Goal: Communication & Community: Answer question/provide support

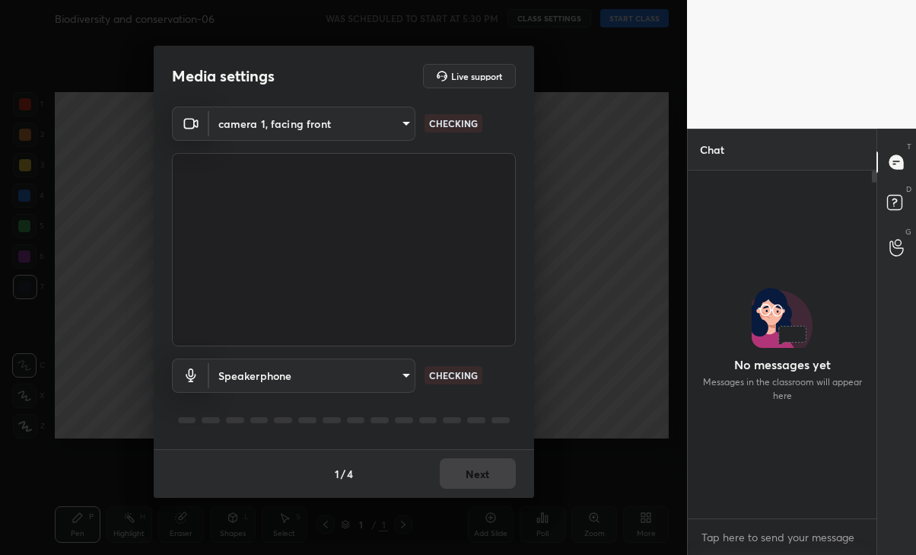
scroll to position [343, 184]
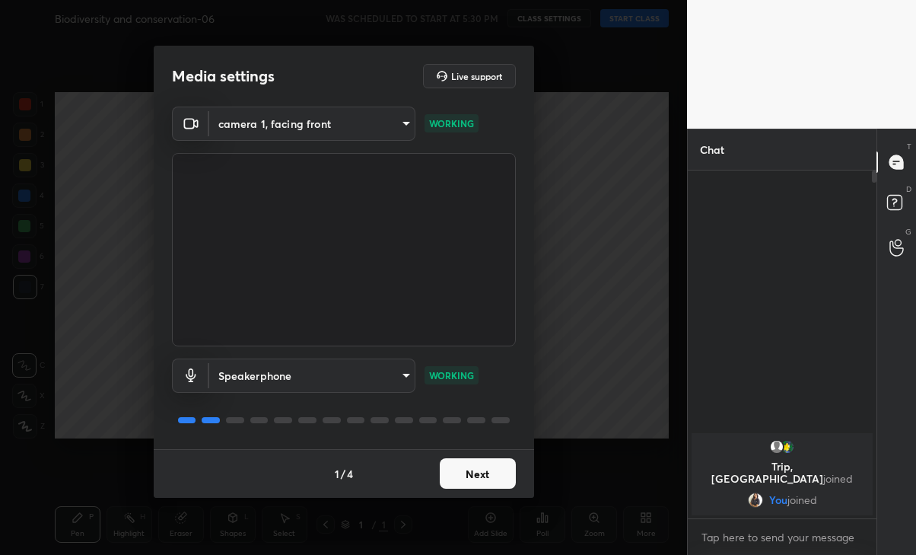
click at [474, 479] on button "Next" at bounding box center [478, 473] width 76 height 30
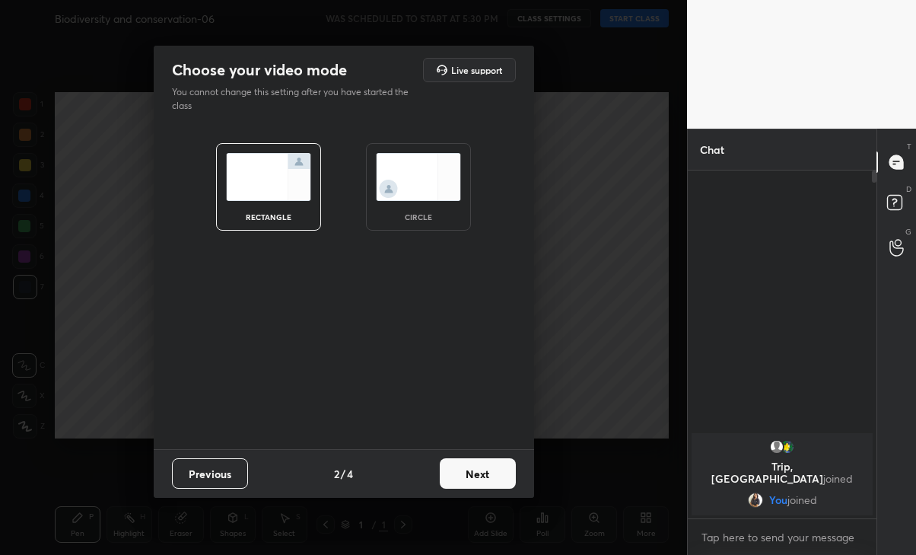
click at [493, 474] on button "Next" at bounding box center [478, 473] width 76 height 30
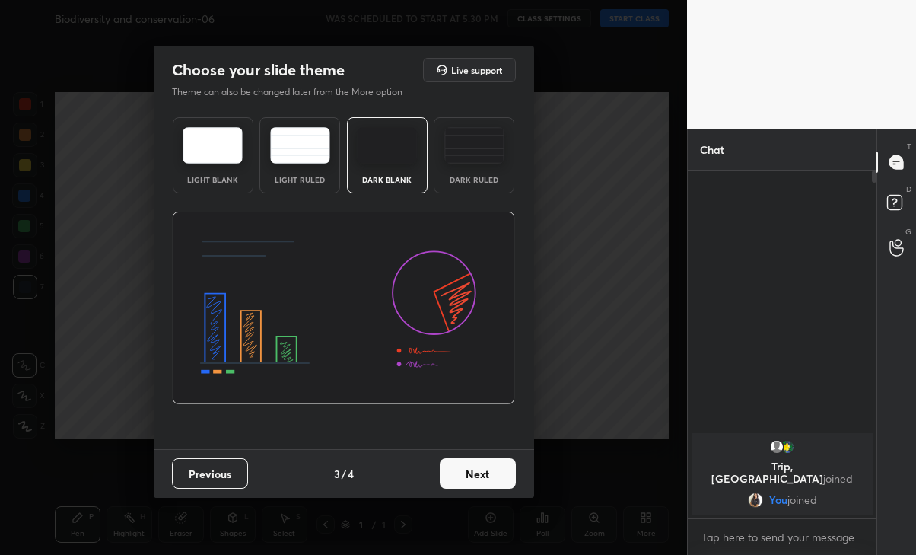
click at [488, 478] on button "Next" at bounding box center [478, 473] width 76 height 30
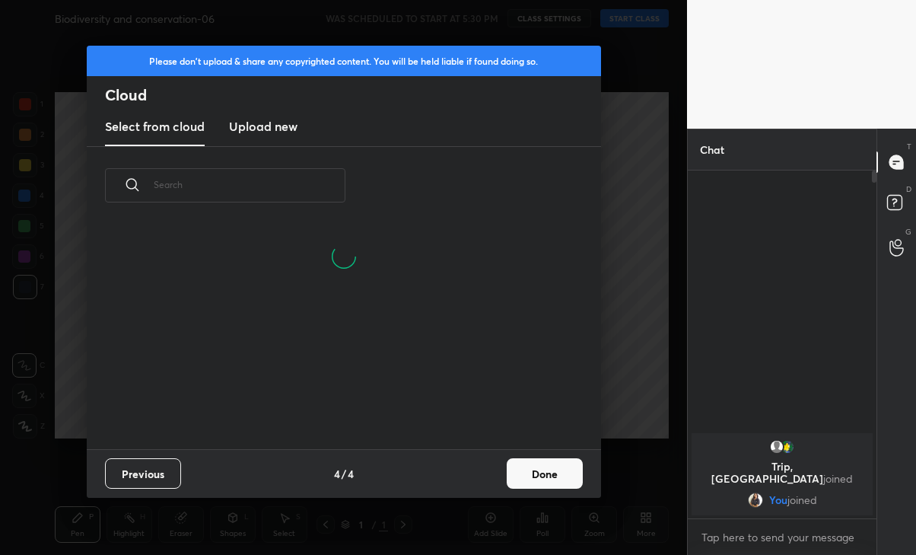
click at [513, 475] on button "Done" at bounding box center [545, 473] width 76 height 30
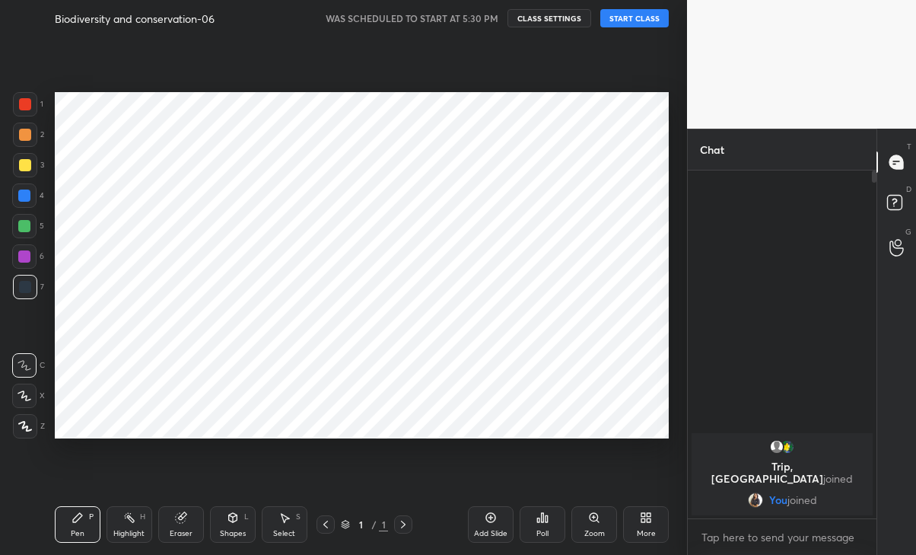
scroll to position [0, 0]
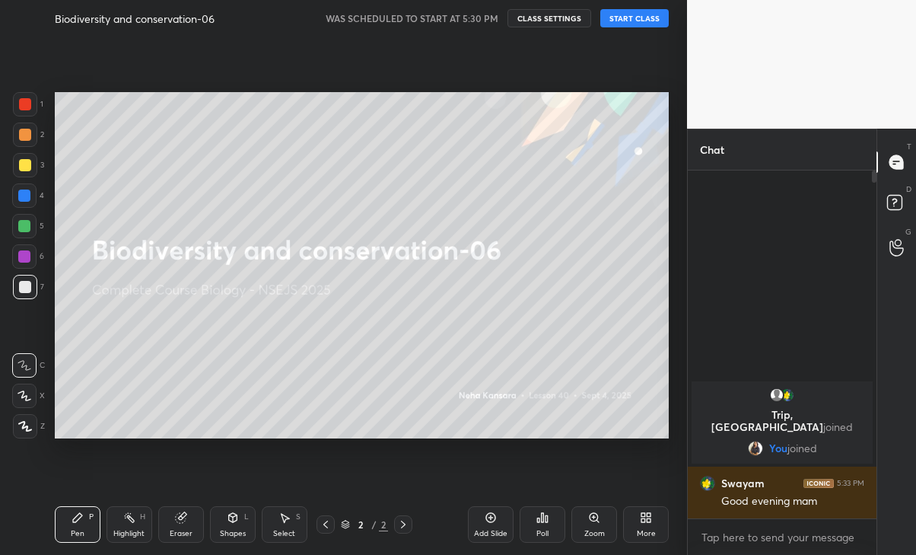
click at [647, 19] on button "START CLASS" at bounding box center [634, 18] width 68 height 18
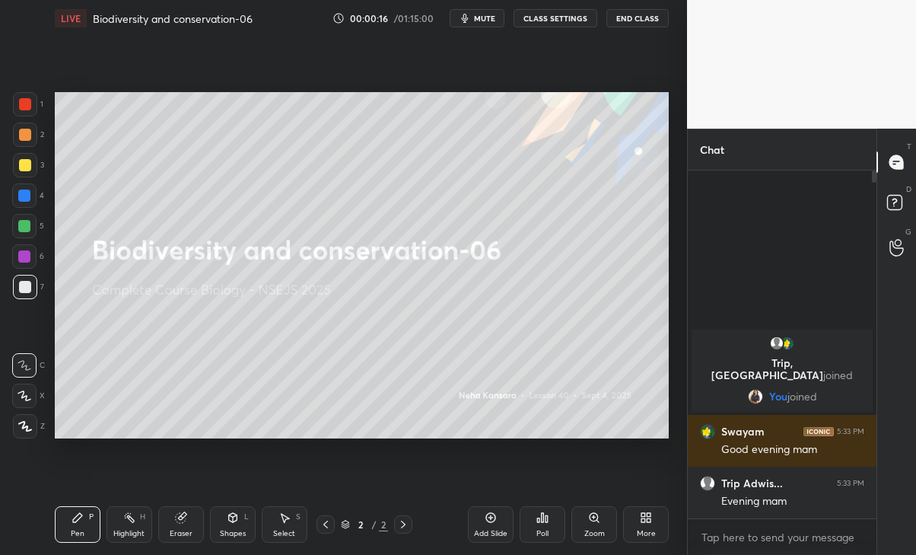
click at [644, 533] on div "More" at bounding box center [646, 533] width 19 height 8
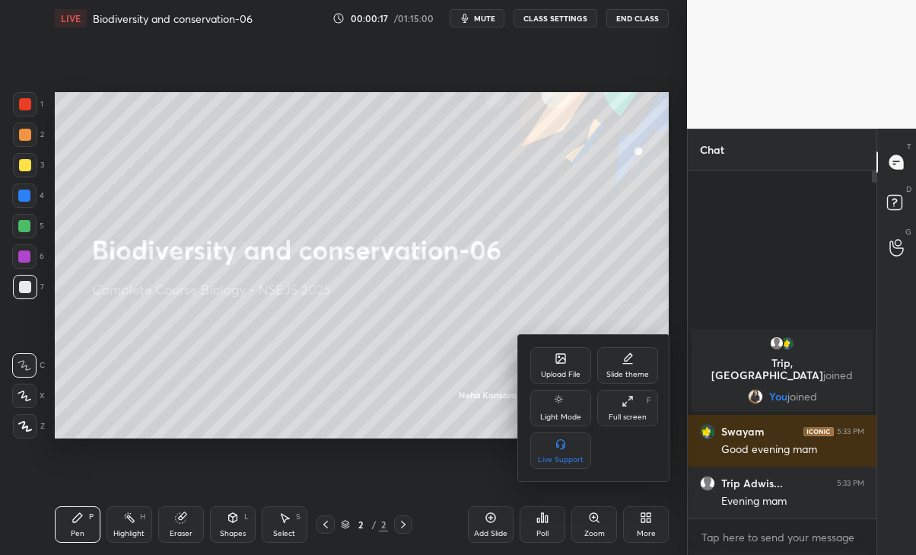
click at [561, 372] on div "Upload File" at bounding box center [561, 374] width 40 height 8
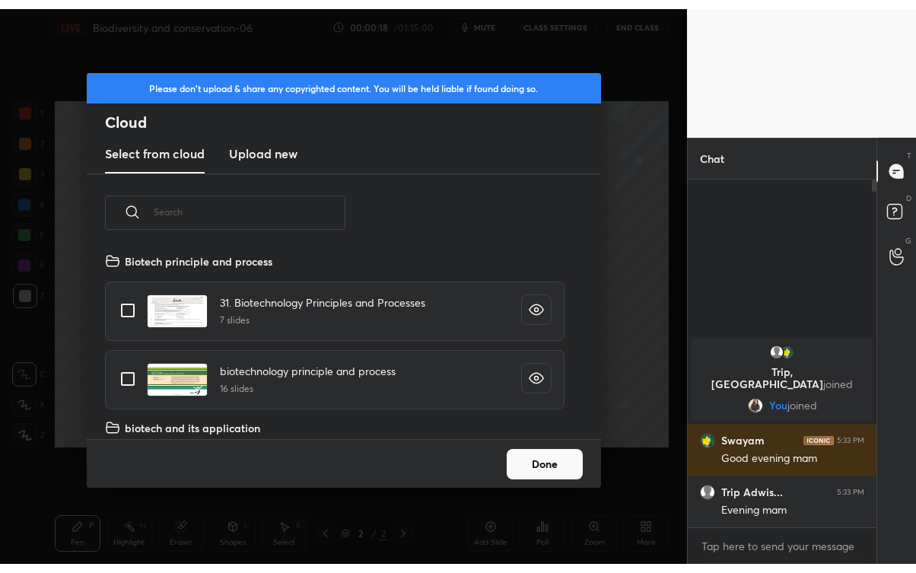
scroll to position [187, 488]
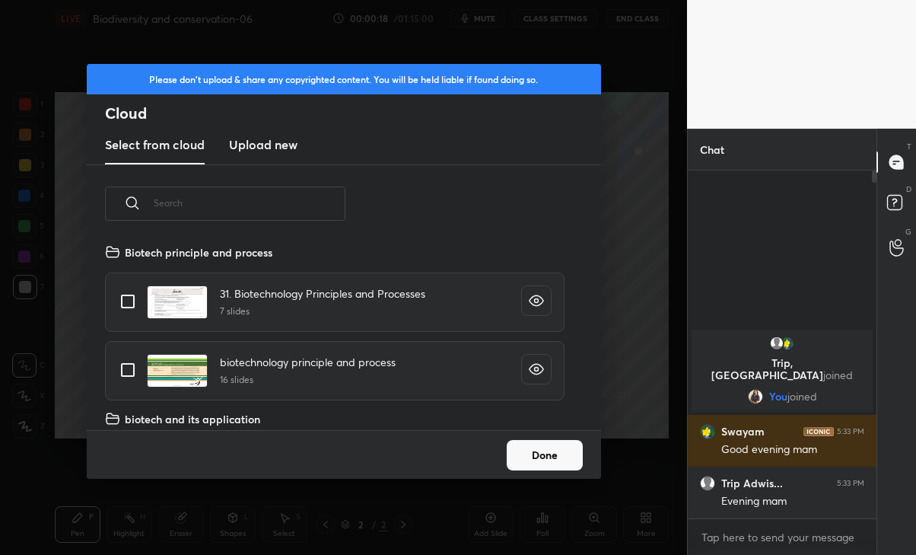
click at [272, 157] on new "Upload new" at bounding box center [263, 145] width 68 height 38
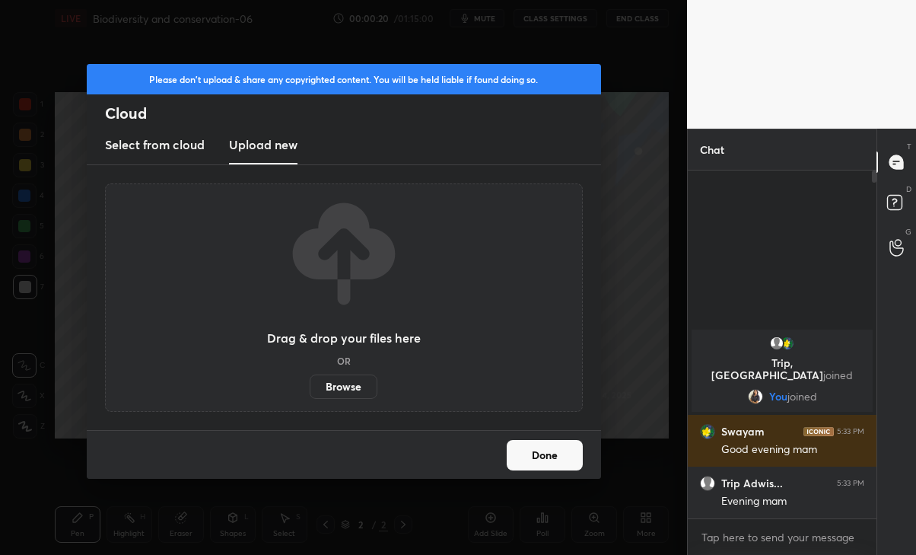
click at [351, 383] on label "Browse" at bounding box center [344, 386] width 68 height 24
click at [310, 383] on input "Browse" at bounding box center [310, 386] width 0 height 24
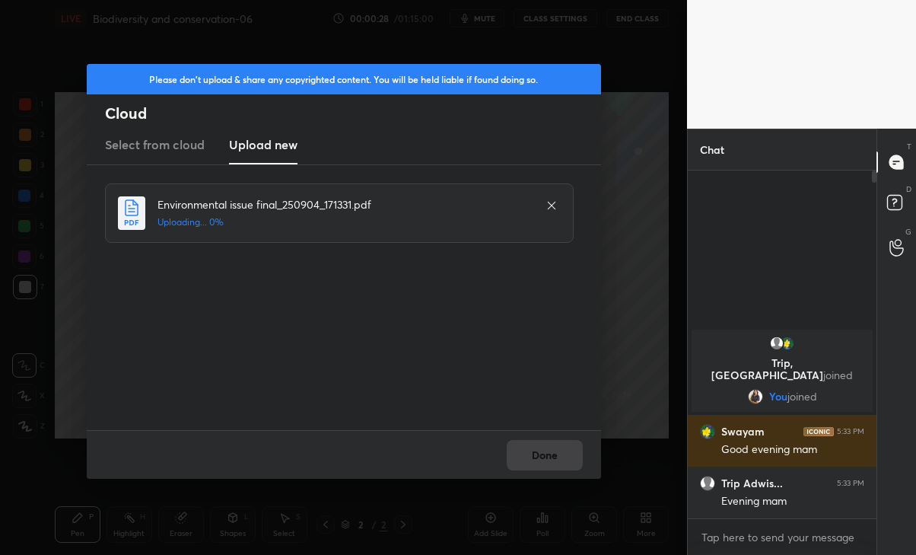
scroll to position [75615, 75445]
click at [553, 453] on button "Done" at bounding box center [545, 455] width 76 height 30
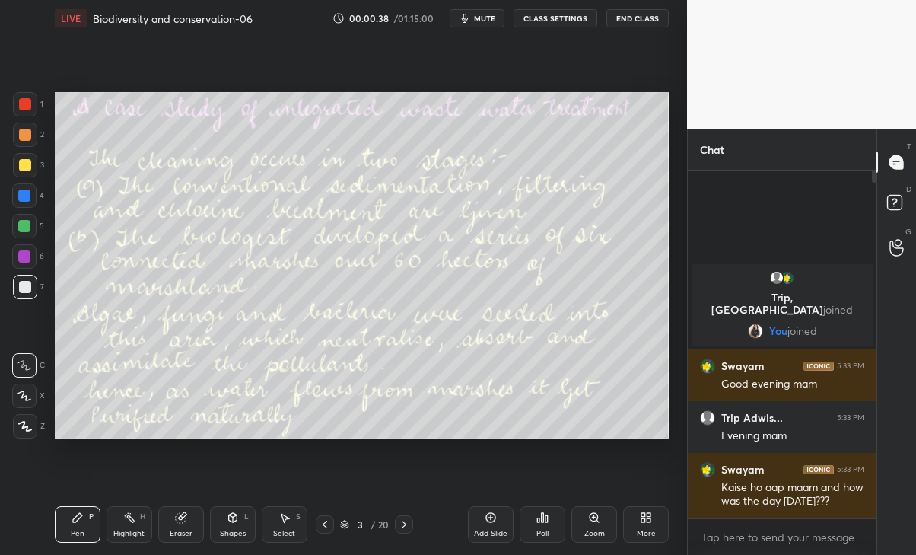
click at [321, 523] on icon at bounding box center [325, 524] width 12 height 12
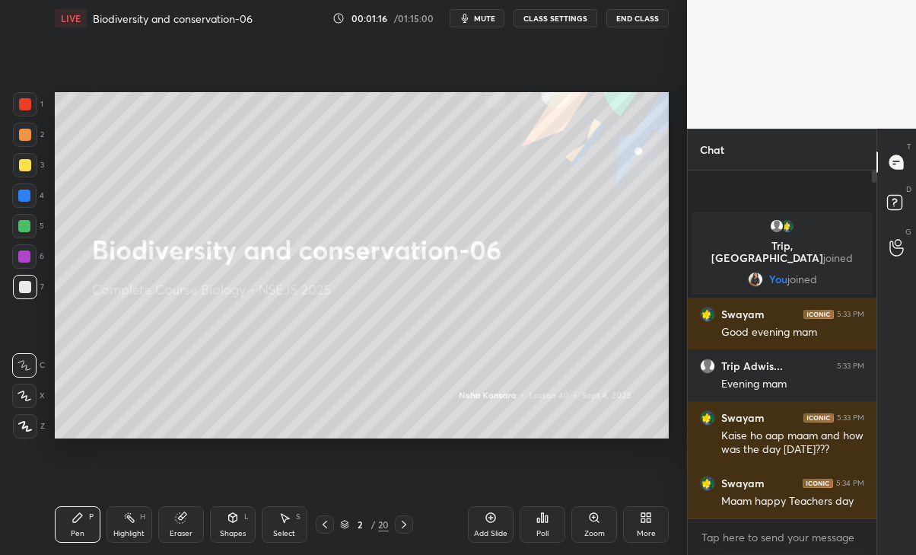
click at [405, 517] on div at bounding box center [404, 524] width 18 height 18
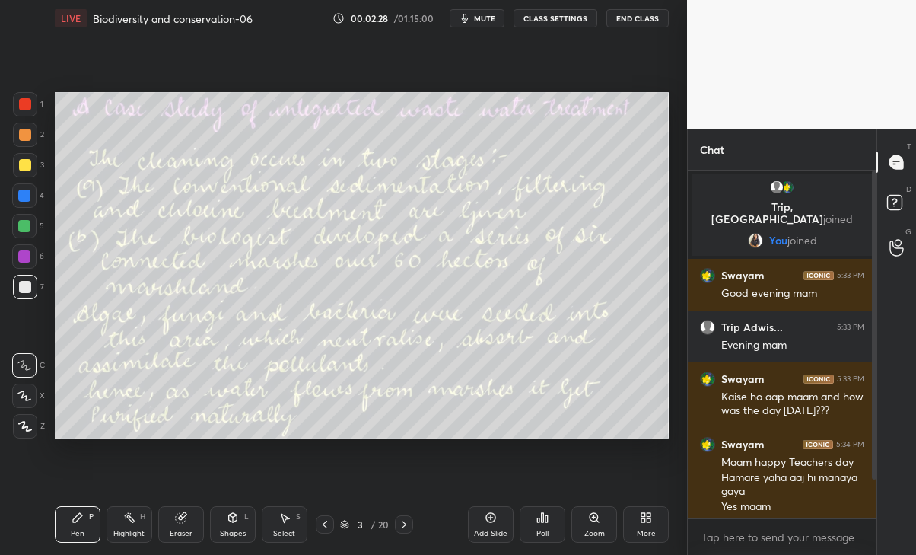
click at [26, 165] on div at bounding box center [25, 165] width 12 height 12
click at [485, 524] on div "Add Slide" at bounding box center [491, 524] width 46 height 37
click at [31, 384] on div at bounding box center [24, 395] width 24 height 24
click at [323, 520] on icon at bounding box center [326, 524] width 12 height 12
click at [403, 525] on icon at bounding box center [403, 524] width 12 height 12
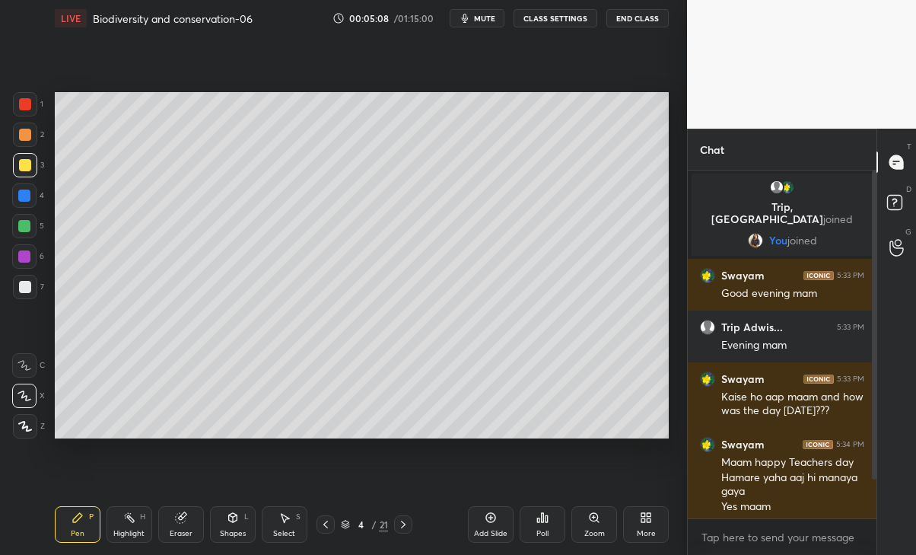
click at [405, 527] on icon at bounding box center [403, 524] width 12 height 12
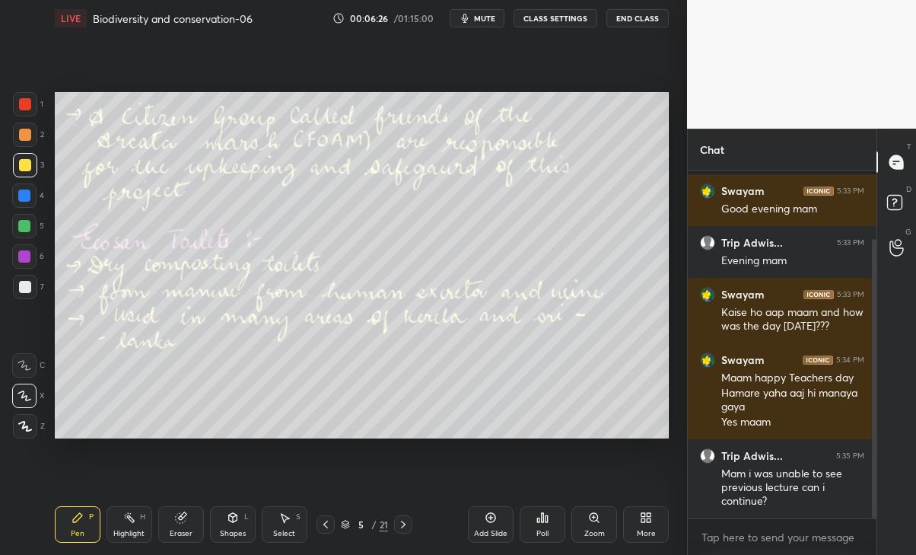
click at [325, 524] on icon at bounding box center [325, 524] width 5 height 8
click at [406, 517] on div at bounding box center [403, 524] width 18 height 18
click at [488, 526] on div "Add Slide" at bounding box center [491, 524] width 46 height 37
click at [190, 522] on div "Eraser" at bounding box center [181, 524] width 46 height 37
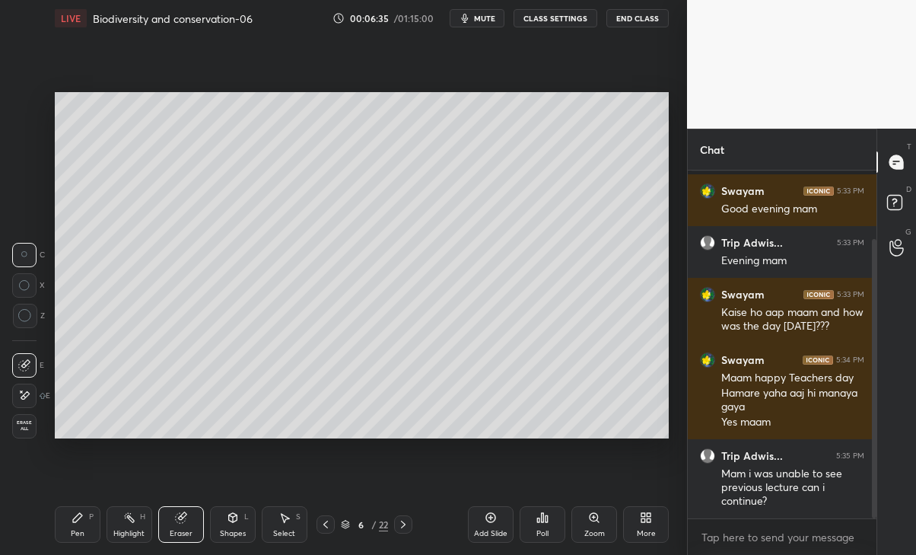
click at [24, 398] on icon at bounding box center [24, 395] width 12 height 13
click at [71, 515] on div "Pen P" at bounding box center [78, 524] width 46 height 37
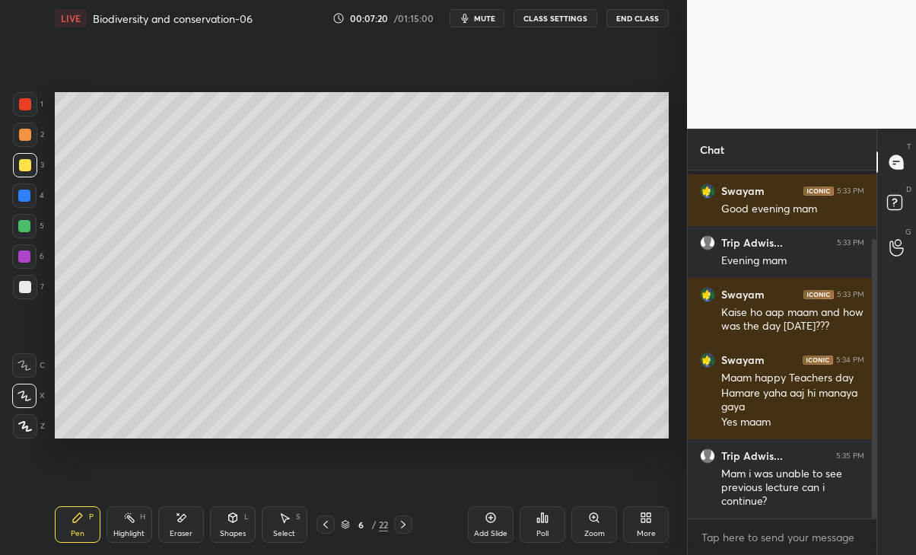
click at [326, 524] on icon at bounding box center [326, 524] width 12 height 12
click at [403, 522] on icon at bounding box center [403, 524] width 5 height 8
click at [329, 523] on icon at bounding box center [326, 524] width 12 height 12
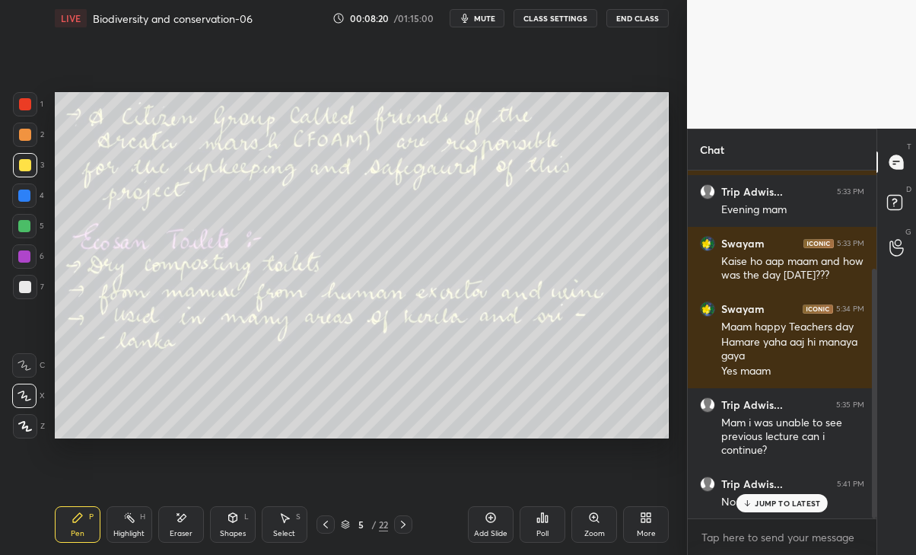
click at [778, 512] on div "Trip Adwis... 5:41 PM No mam" at bounding box center [782, 493] width 189 height 52
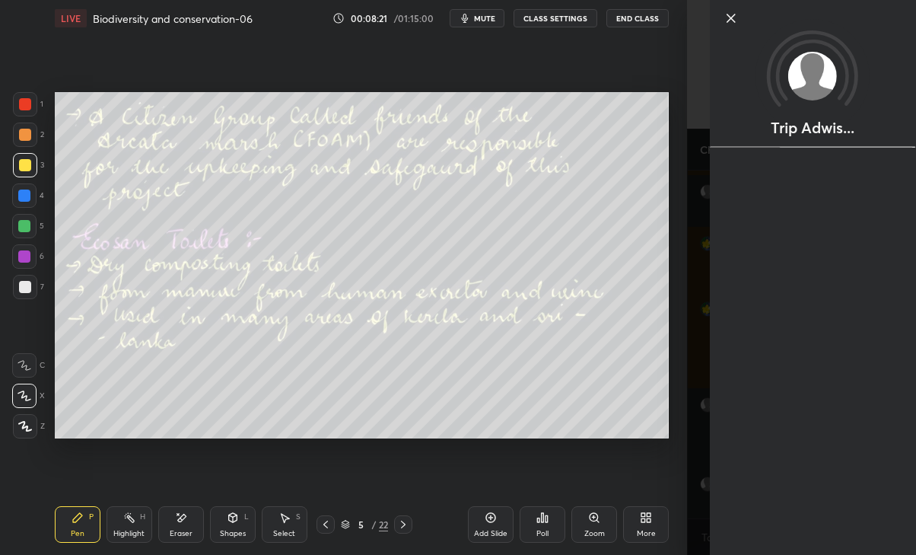
click at [628, 469] on div "Setting up your live class Poll for secs No correct answer Start poll" at bounding box center [362, 265] width 626 height 457
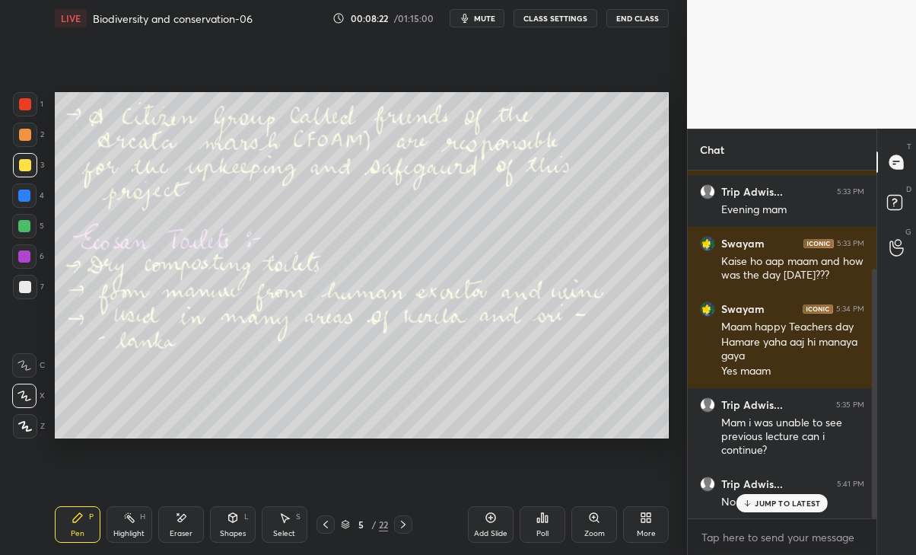
click at [775, 495] on div "JUMP TO LATEST" at bounding box center [781, 503] width 91 height 18
click at [404, 525] on icon at bounding box center [403, 524] width 12 height 12
click at [403, 521] on icon at bounding box center [403, 524] width 12 height 12
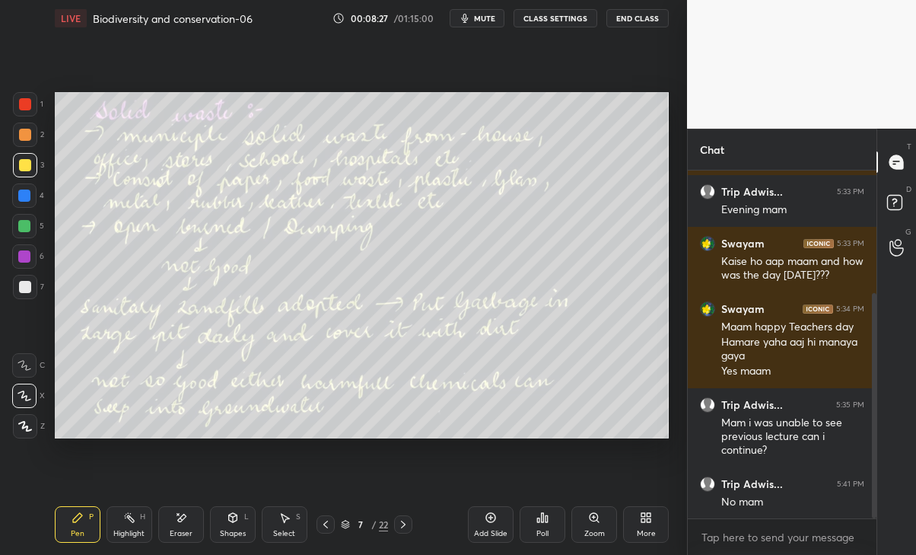
scroll to position [188, 0]
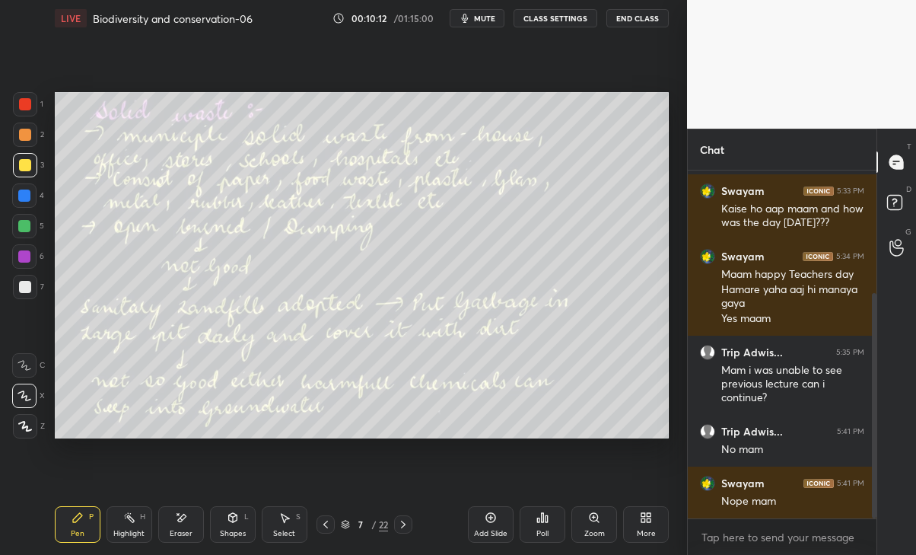
click at [178, 514] on icon at bounding box center [177, 514] width 2 height 2
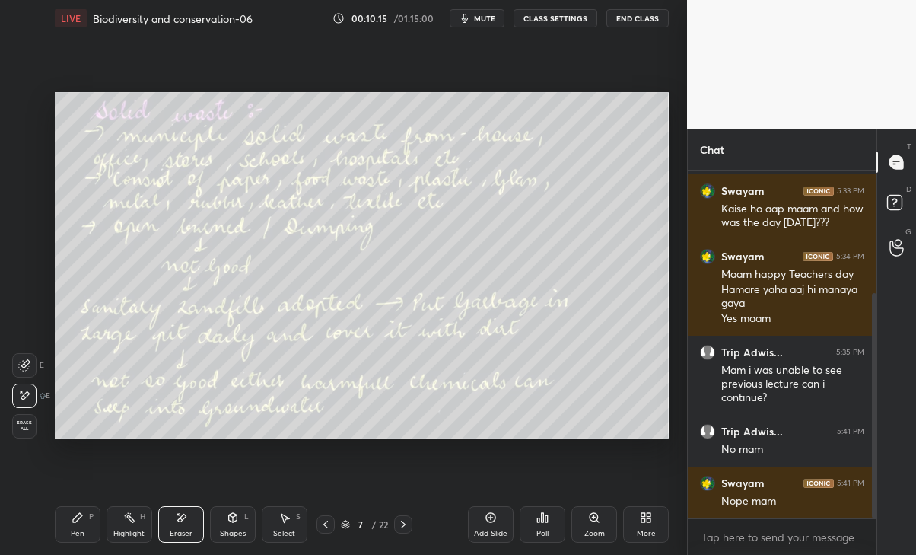
click at [89, 531] on div "Pen P" at bounding box center [78, 524] width 46 height 37
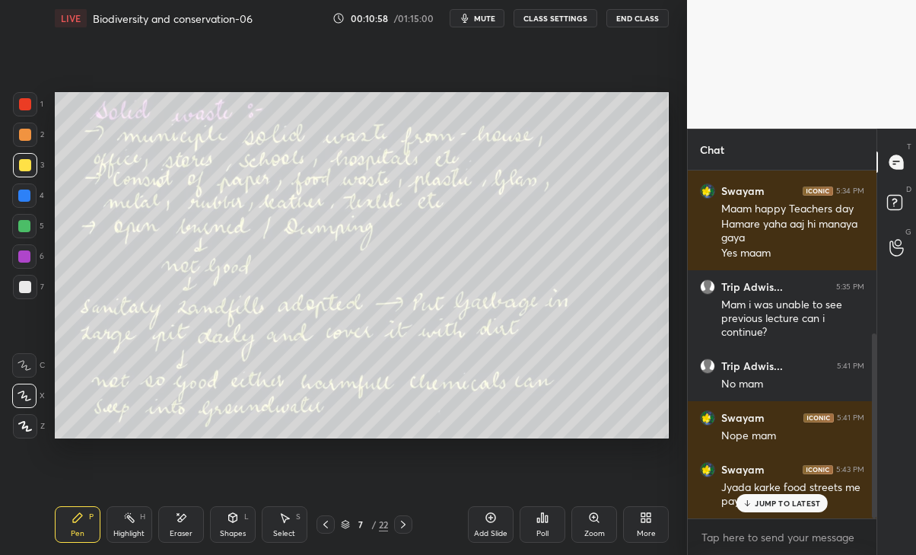
scroll to position [304, 0]
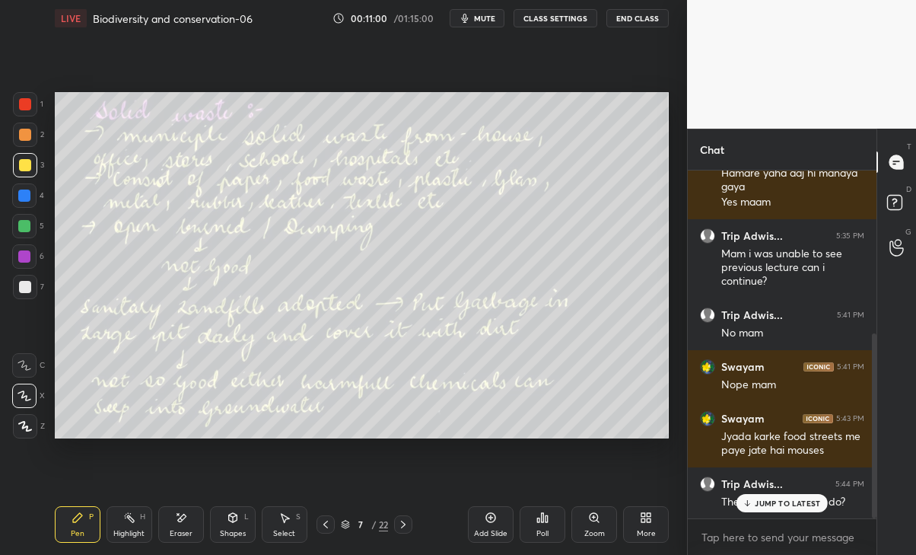
click at [790, 507] on p "JUMP TO LATEST" at bounding box center [787, 502] width 65 height 9
click at [403, 521] on icon at bounding box center [403, 524] width 5 height 8
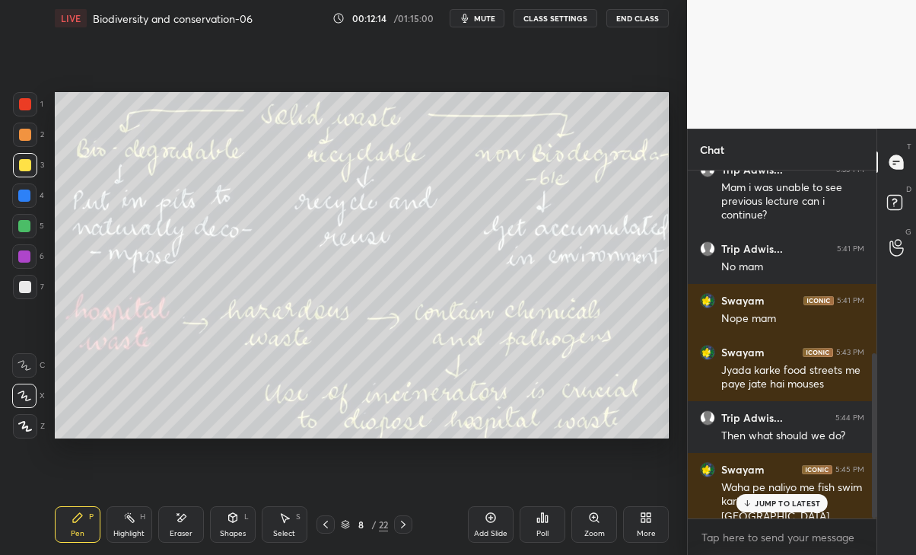
scroll to position [385, 0]
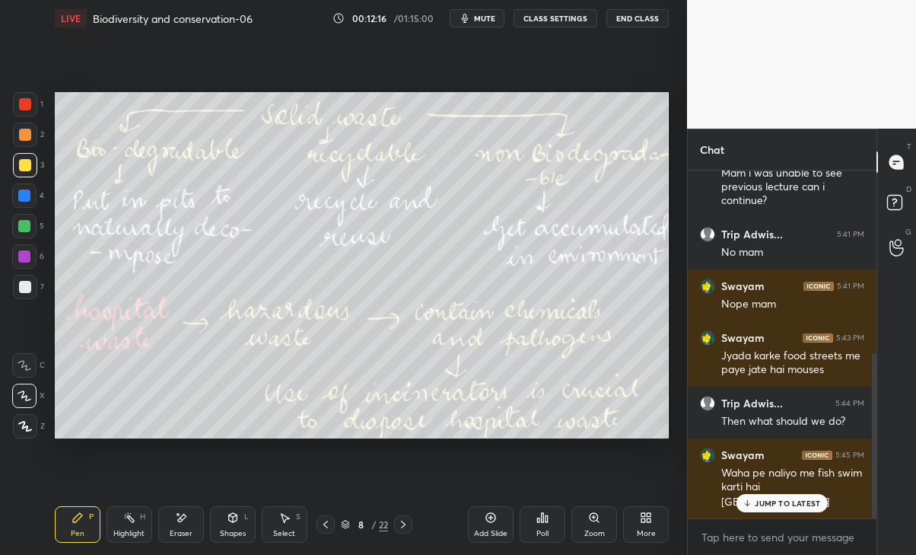
click at [806, 505] on p "JUMP TO LATEST" at bounding box center [787, 502] width 65 height 9
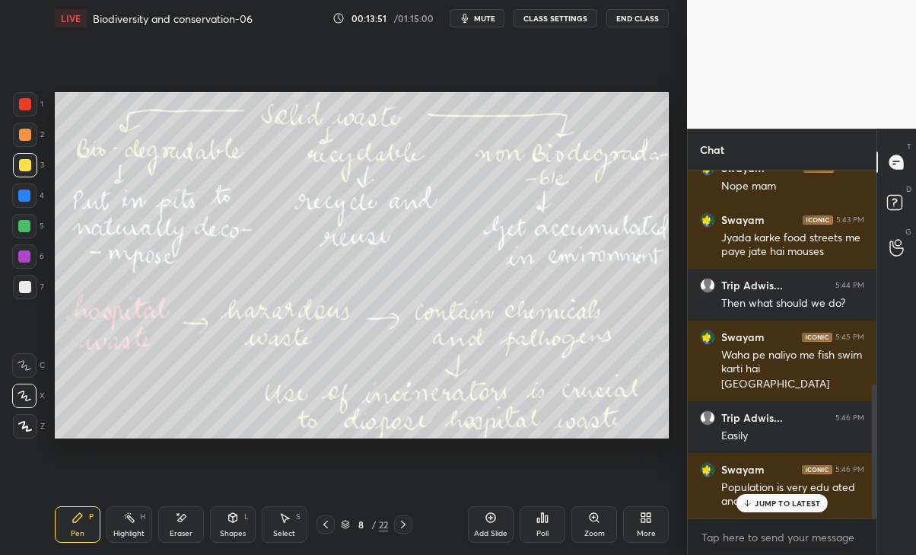
scroll to position [554, 0]
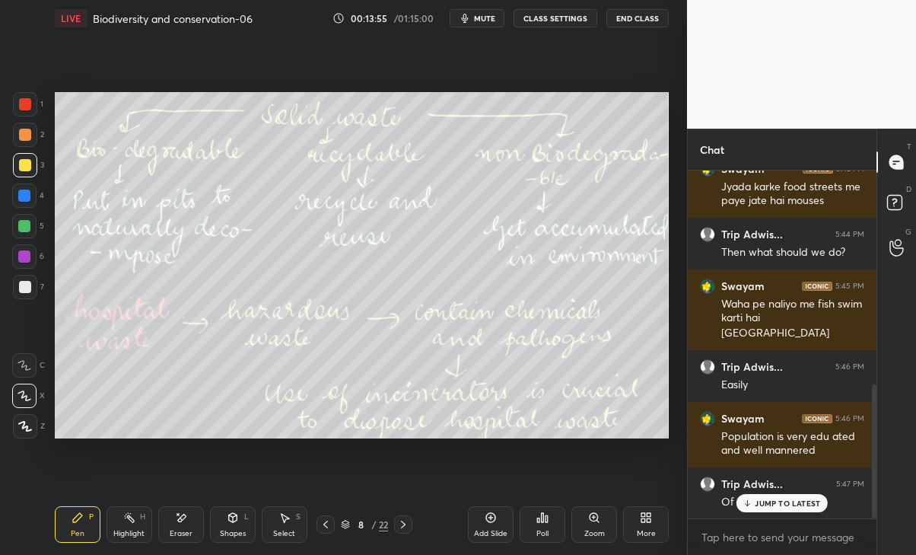
click at [792, 510] on div "JUMP TO LATEST" at bounding box center [781, 503] width 91 height 18
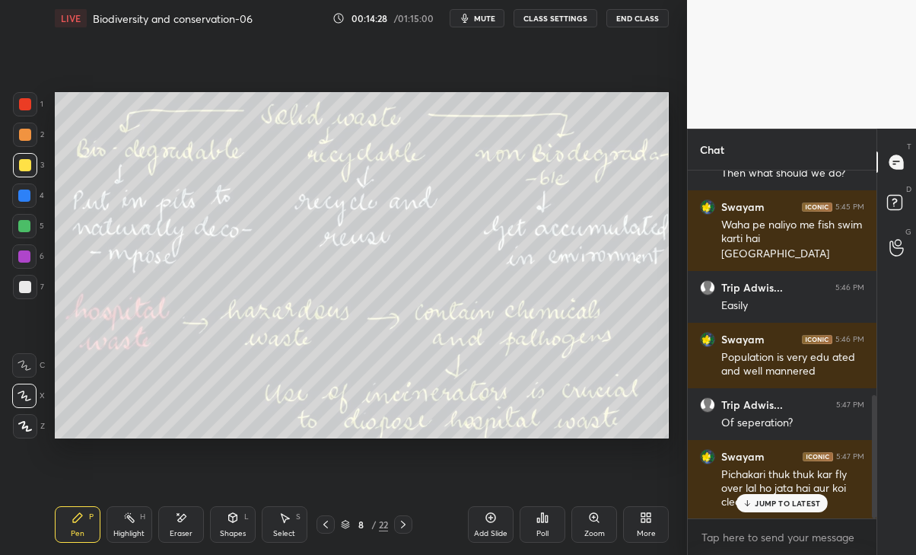
click at [805, 507] on p "JUMP TO LATEST" at bounding box center [787, 502] width 65 height 9
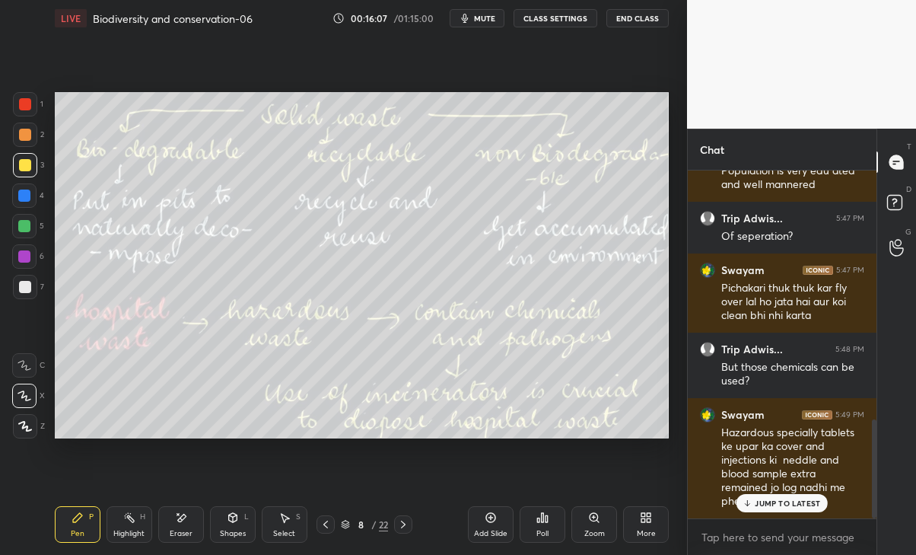
scroll to position [870, 0]
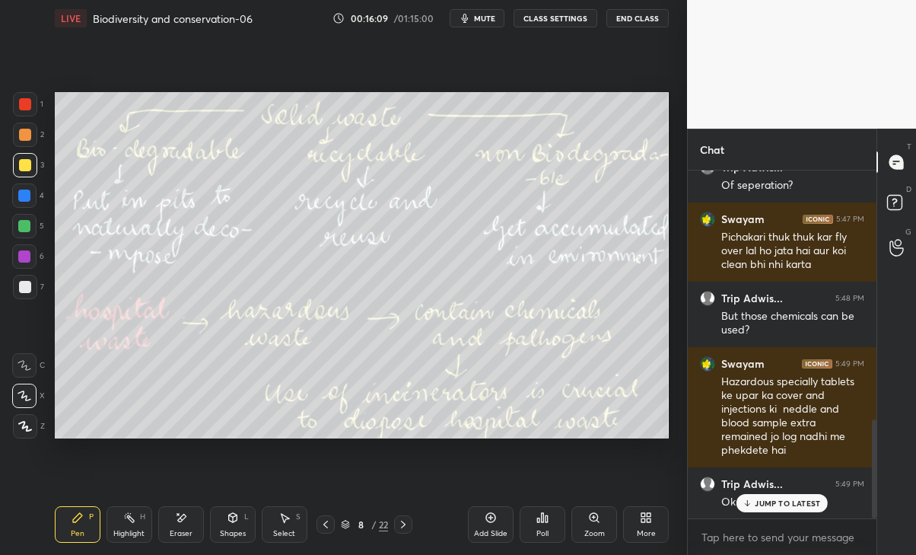
click at [782, 504] on p "JUMP TO LATEST" at bounding box center [787, 502] width 65 height 9
click at [402, 520] on icon at bounding box center [403, 524] width 12 height 12
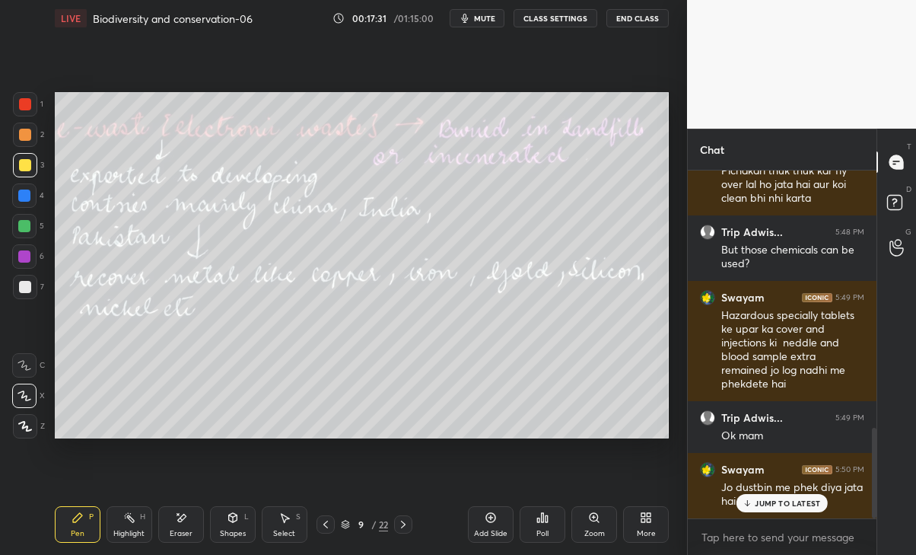
scroll to position [987, 0]
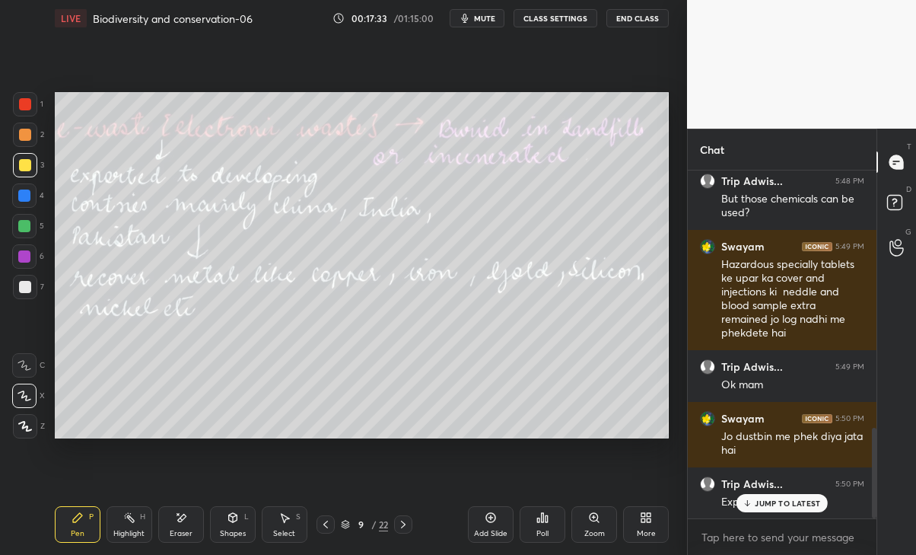
click at [771, 506] on p "JUMP TO LATEST" at bounding box center [787, 502] width 65 height 9
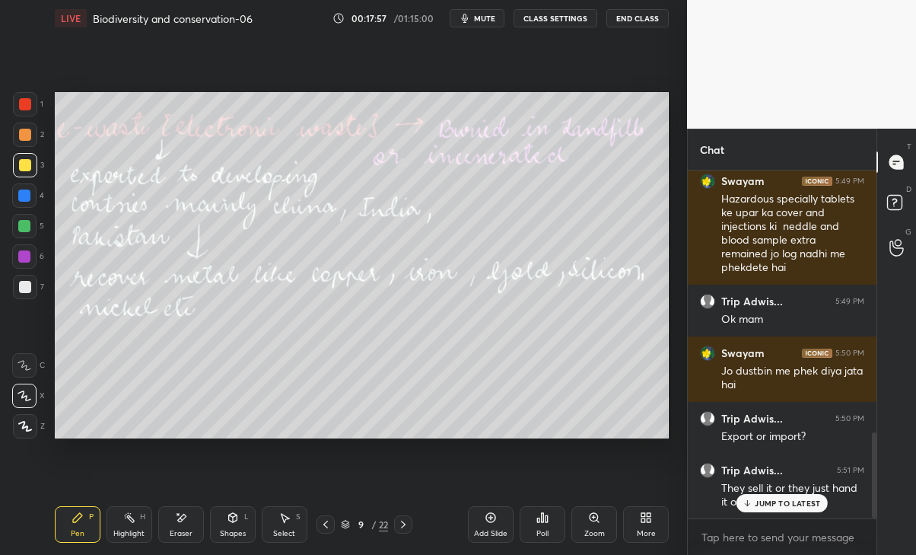
click at [791, 498] on p "JUMP TO LATEST" at bounding box center [787, 502] width 65 height 9
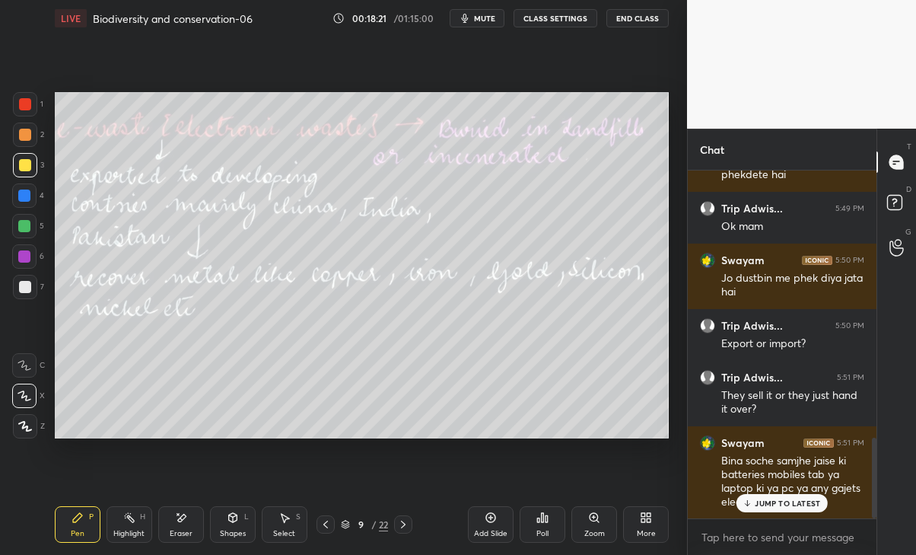
click at [777, 514] on div "Swayam 5:51 PM Bina soche samjhe jaise ki batteries mobiles tab ya laptop ki ya…" at bounding box center [782, 472] width 189 height 93
click at [771, 498] on p "JUMP TO LATEST" at bounding box center [787, 502] width 65 height 9
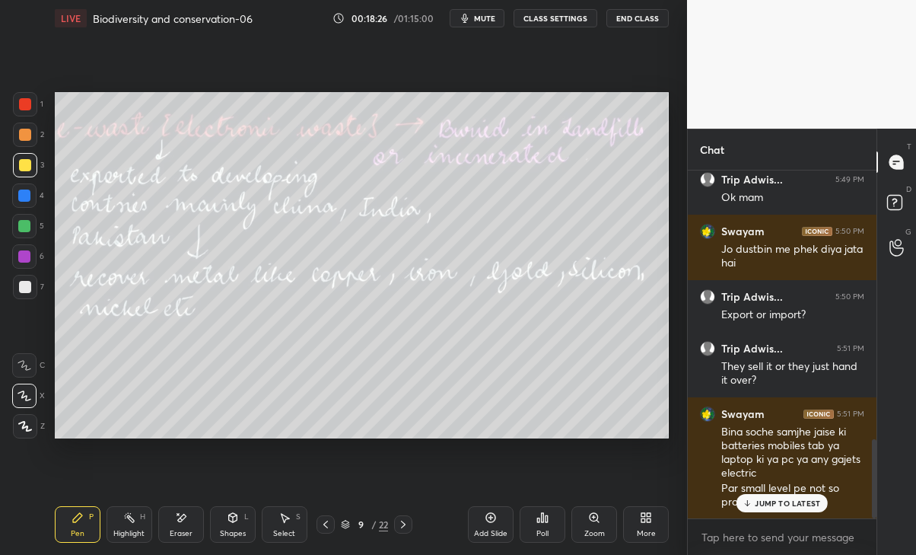
click at [800, 507] on div "JUMP TO LATEST" at bounding box center [781, 503] width 91 height 18
click at [403, 523] on icon at bounding box center [403, 524] width 12 height 12
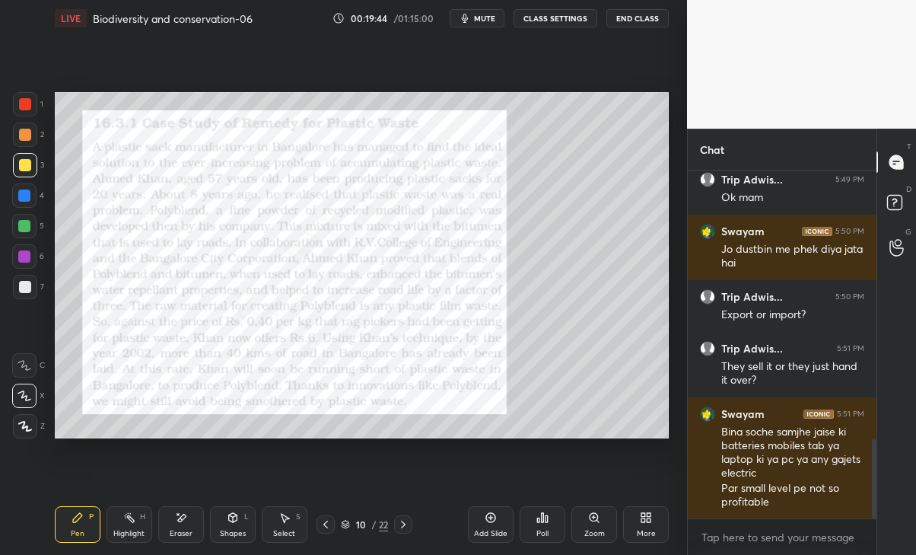
click at [28, 203] on div at bounding box center [24, 195] width 24 height 24
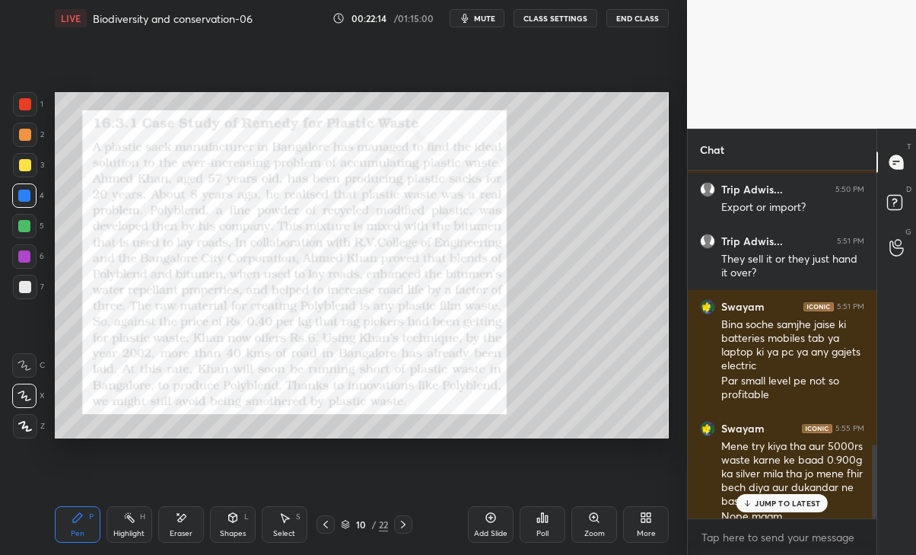
scroll to position [1296, 0]
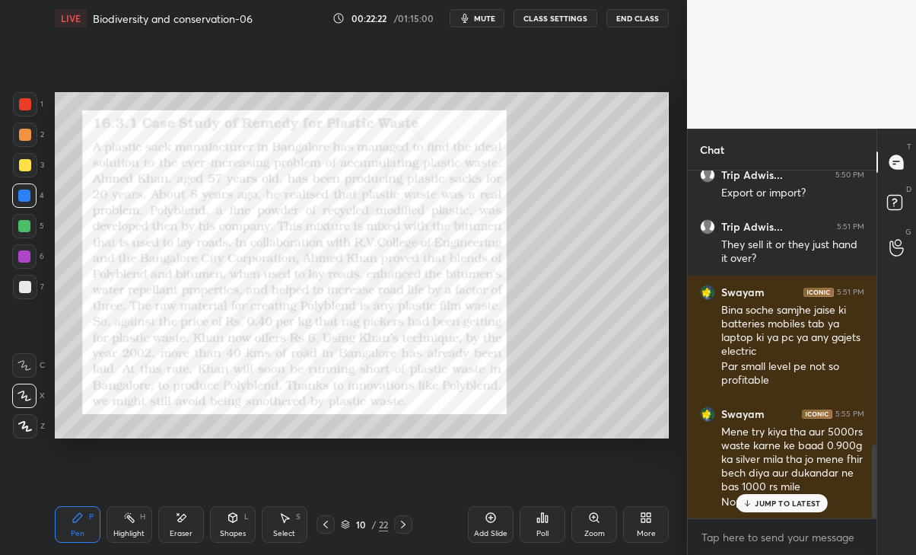
click at [809, 499] on p "JUMP TO LATEST" at bounding box center [787, 502] width 65 height 9
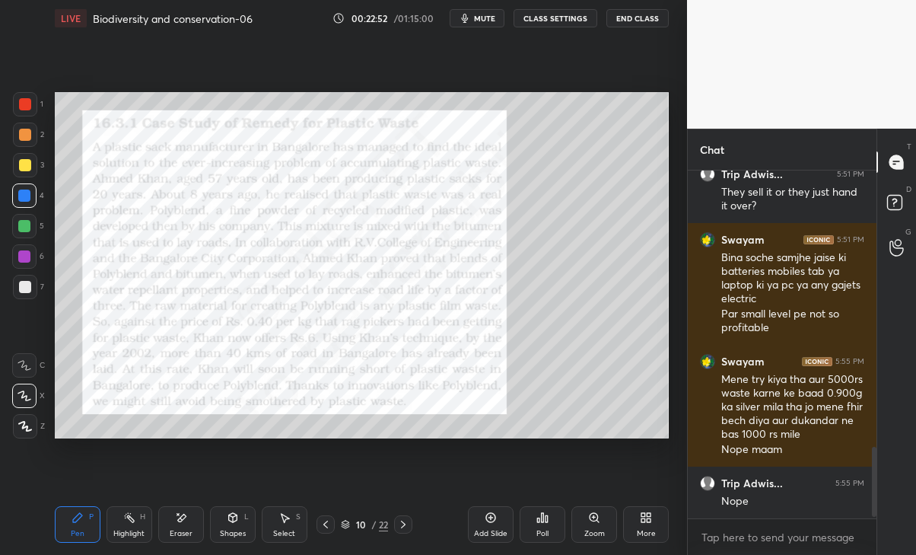
scroll to position [1400, 0]
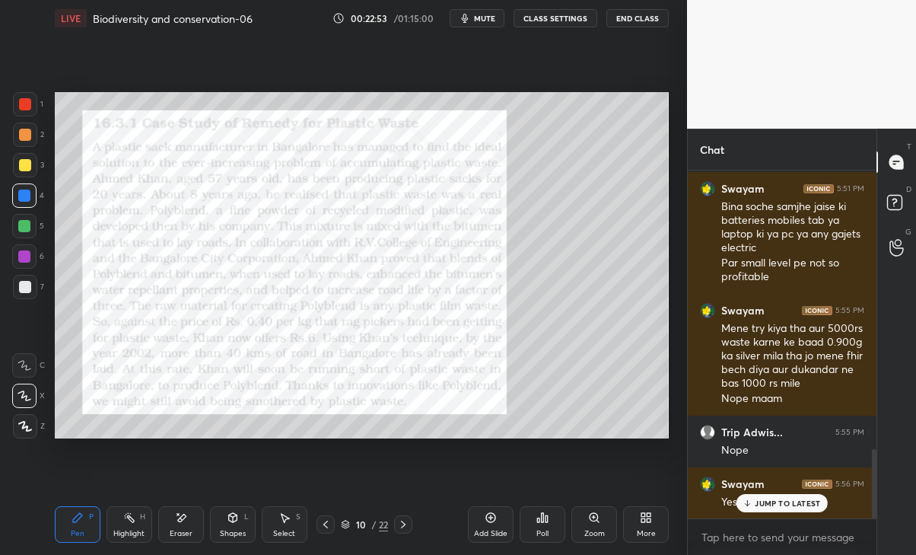
click at [767, 499] on p "JUMP TO LATEST" at bounding box center [787, 502] width 65 height 9
click at [403, 520] on icon at bounding box center [403, 524] width 12 height 12
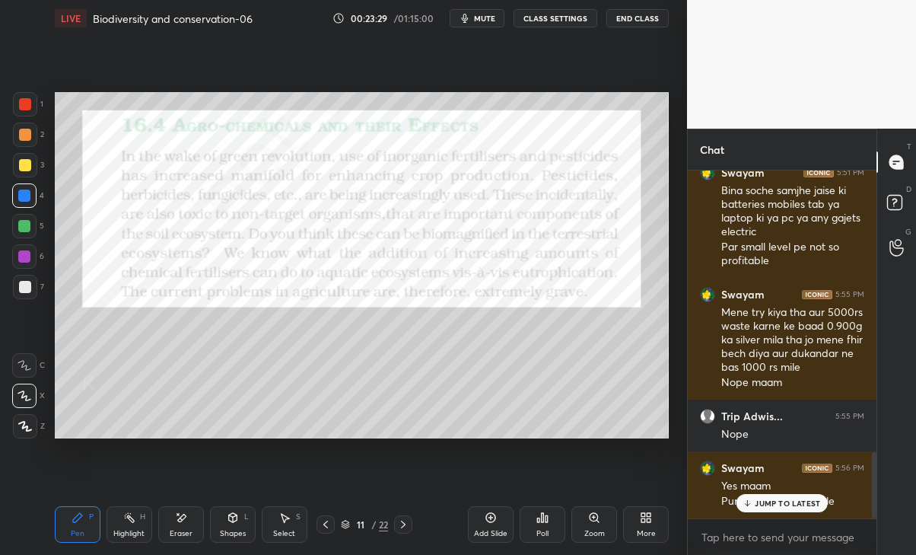
scroll to position [1467, 0]
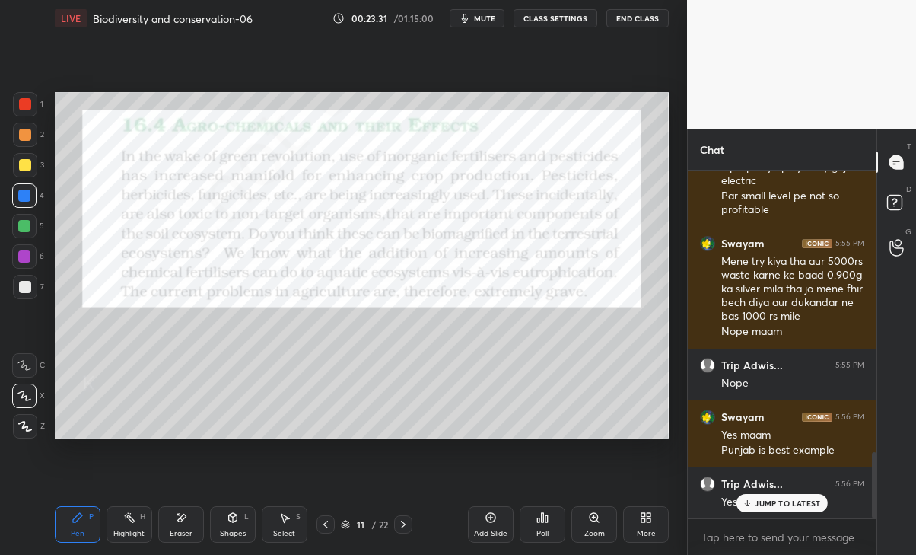
click at [781, 500] on p "JUMP TO LATEST" at bounding box center [787, 502] width 65 height 9
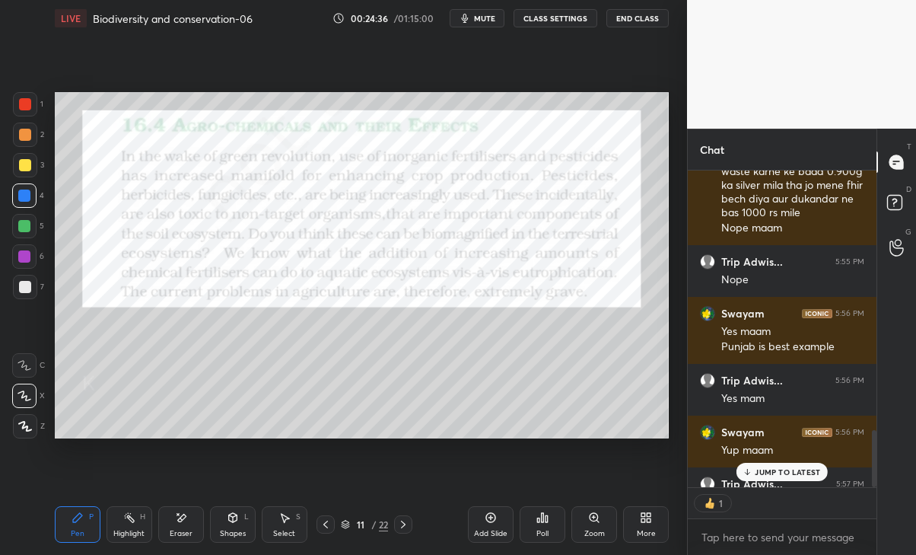
scroll to position [5, 5]
click at [800, 478] on div "JUMP TO LATEST" at bounding box center [781, 472] width 91 height 18
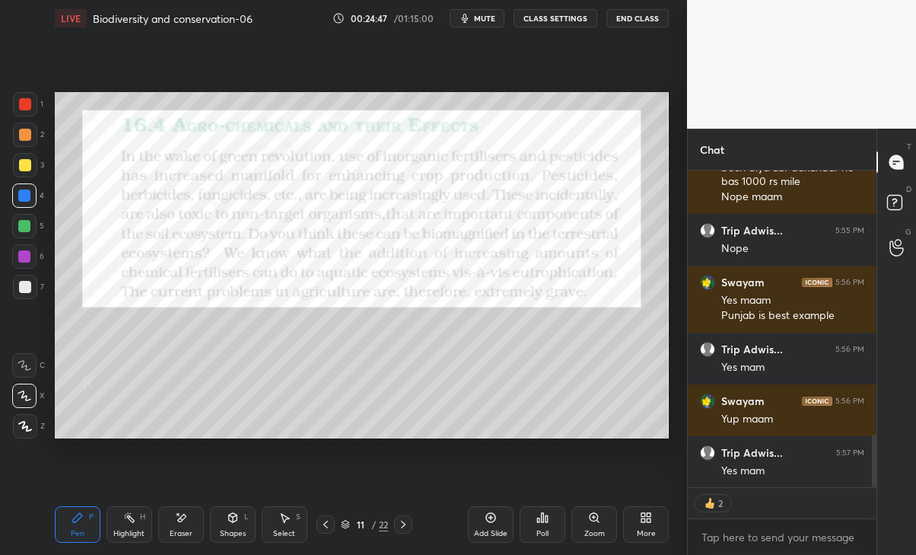
click at [400, 523] on icon at bounding box center [403, 524] width 12 height 12
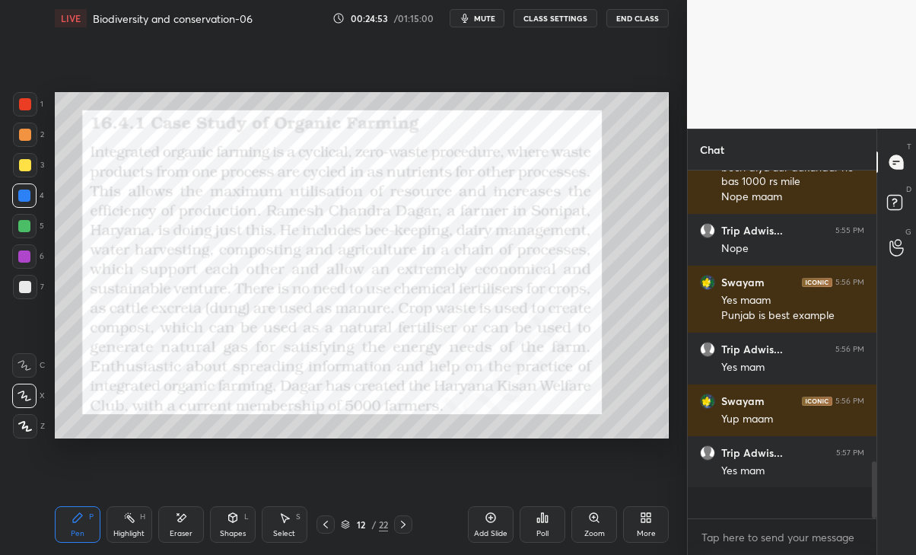
scroll to position [1570, 0]
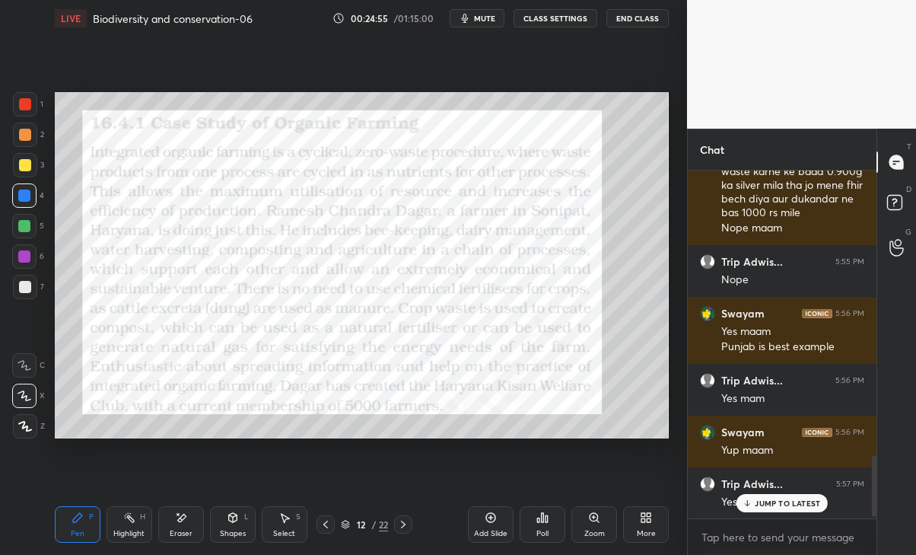
click at [768, 503] on p "JUMP TO LATEST" at bounding box center [787, 502] width 65 height 9
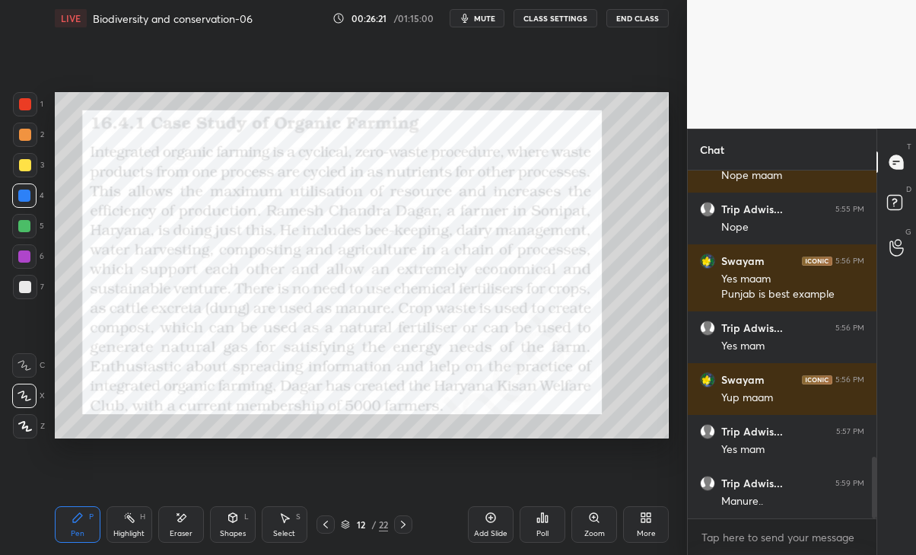
scroll to position [1674, 0]
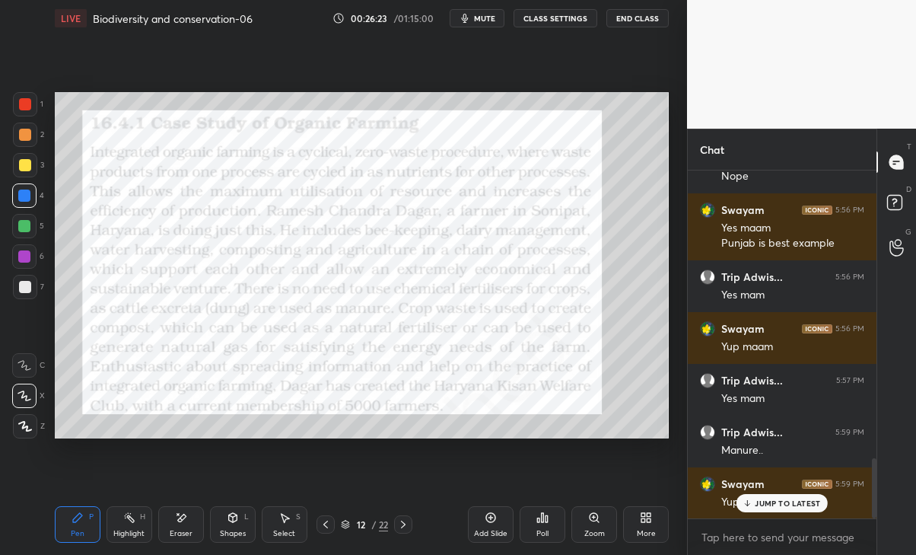
click at [785, 512] on div "Swayam 5:59 PM Yup mAAM" at bounding box center [782, 493] width 189 height 52
click at [803, 497] on div "JUMP TO LATEST" at bounding box center [781, 503] width 91 height 18
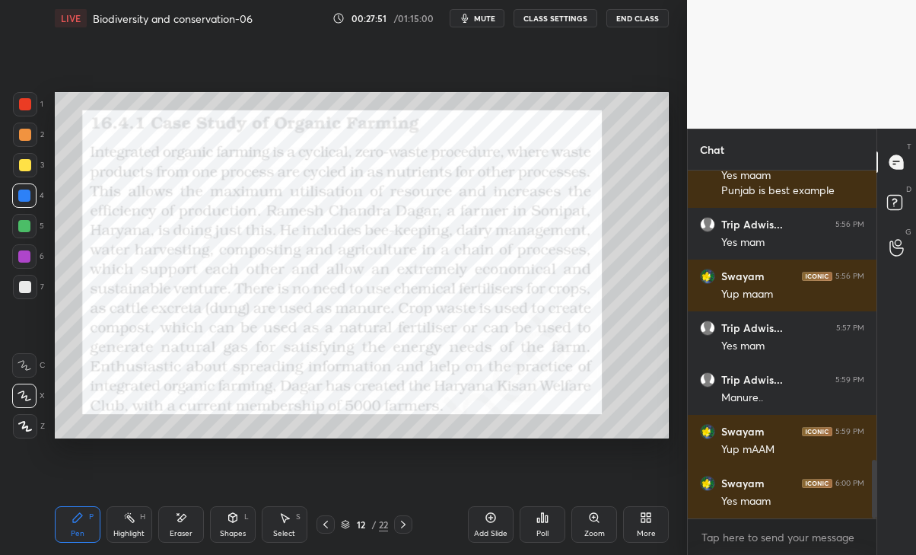
scroll to position [1777, 0]
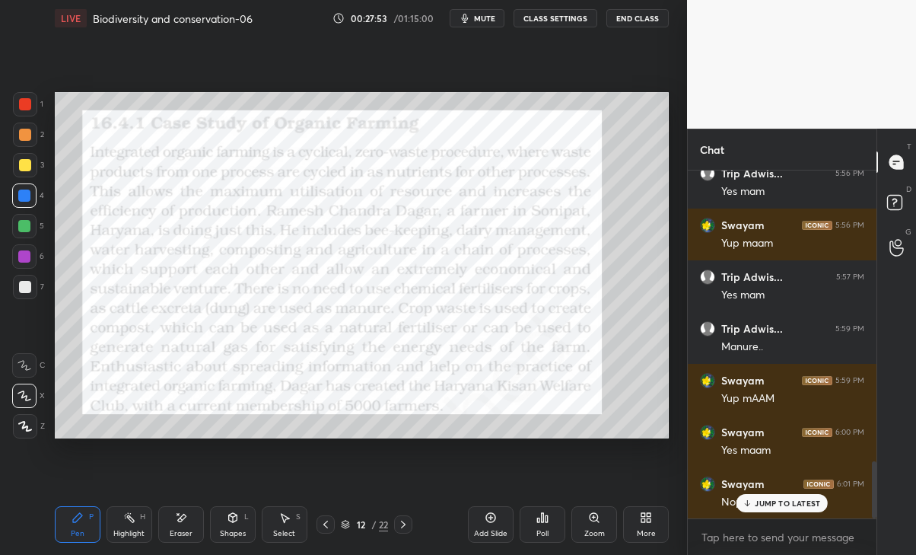
click at [797, 501] on p "JUMP TO LATEST" at bounding box center [787, 502] width 65 height 9
click at [397, 528] on div at bounding box center [403, 524] width 18 height 18
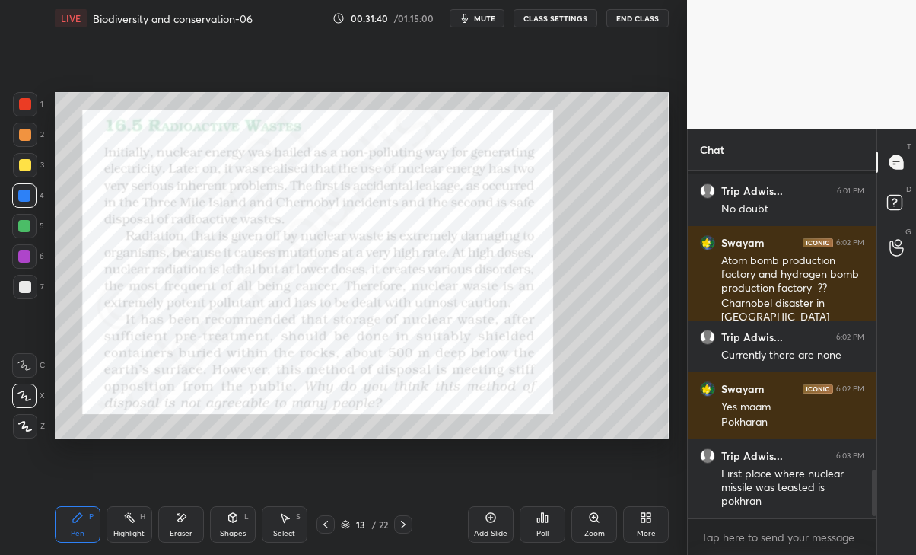
scroll to position [2227, 0]
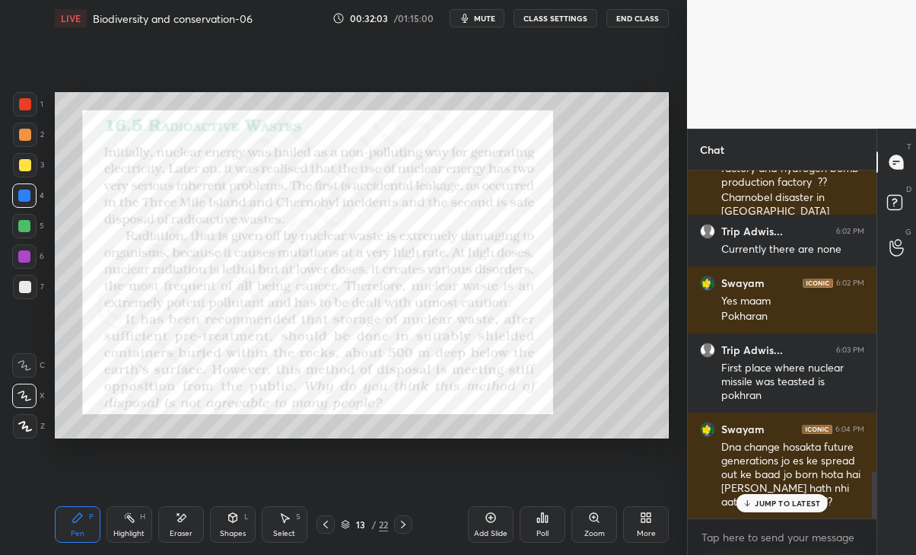
click at [796, 507] on p "JUMP TO LATEST" at bounding box center [787, 502] width 65 height 9
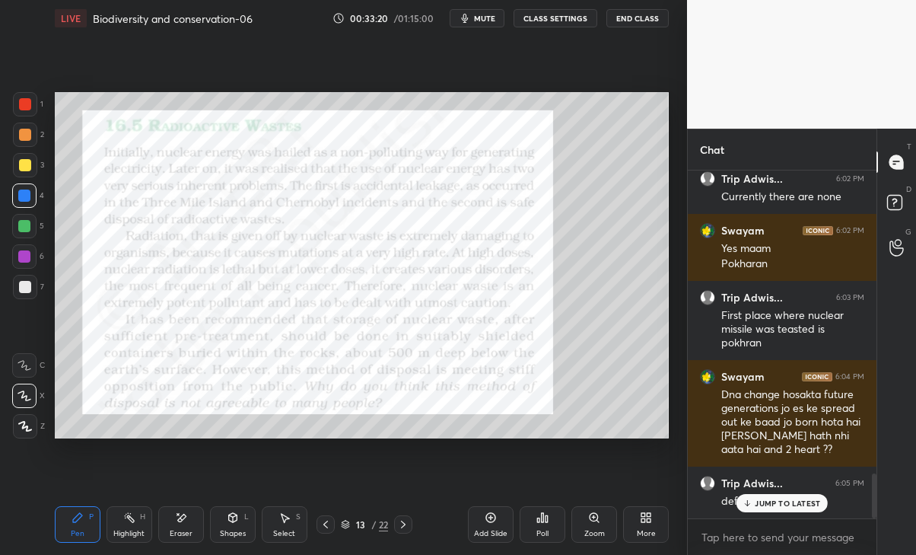
scroll to position [2345, 0]
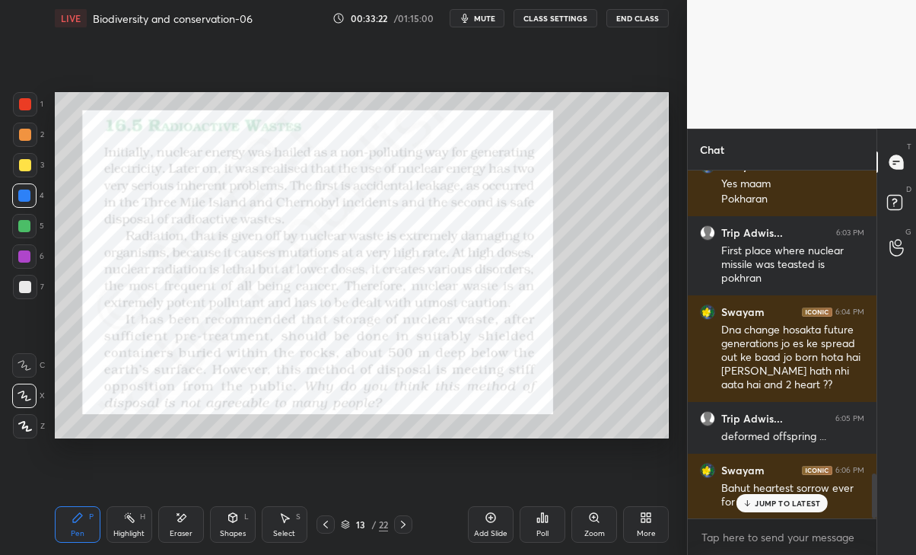
click at [784, 505] on p "JUMP TO LATEST" at bounding box center [787, 502] width 65 height 9
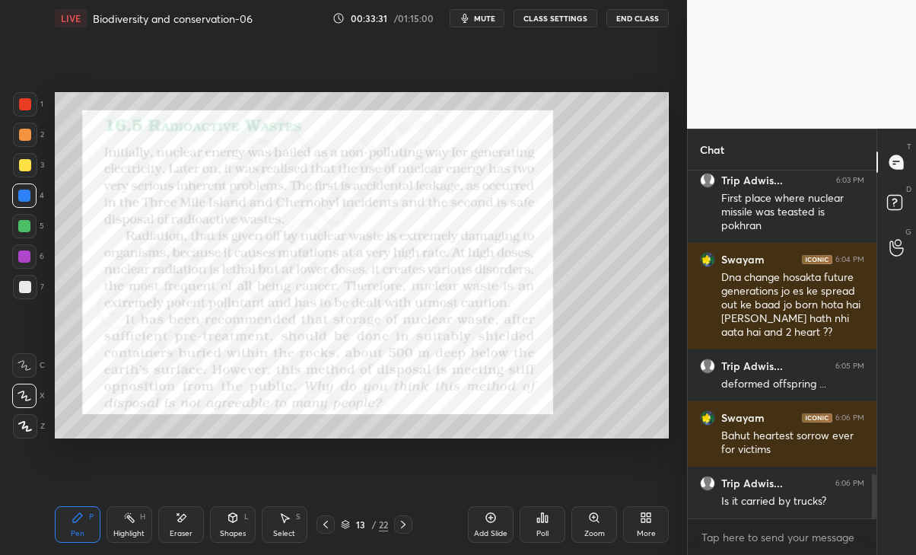
scroll to position [2448, 0]
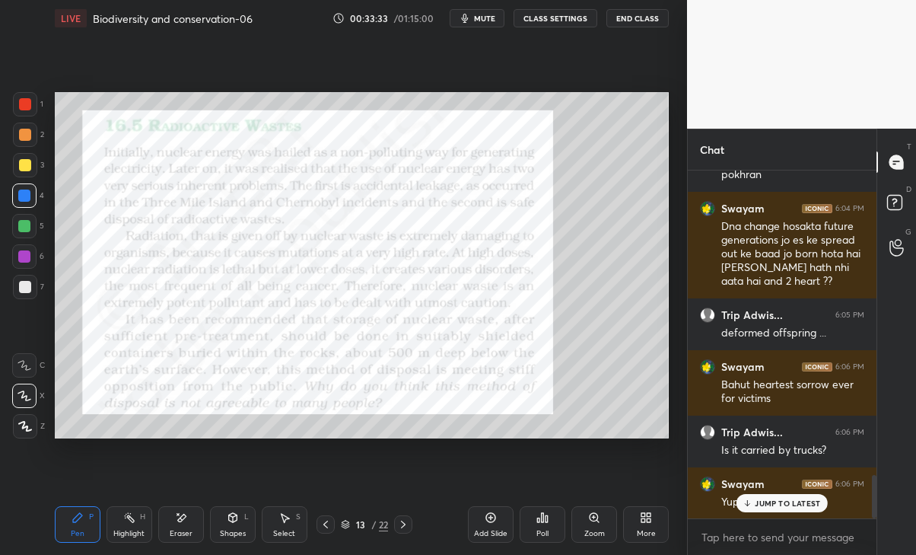
click at [780, 503] on p "JUMP TO LATEST" at bounding box center [787, 502] width 65 height 9
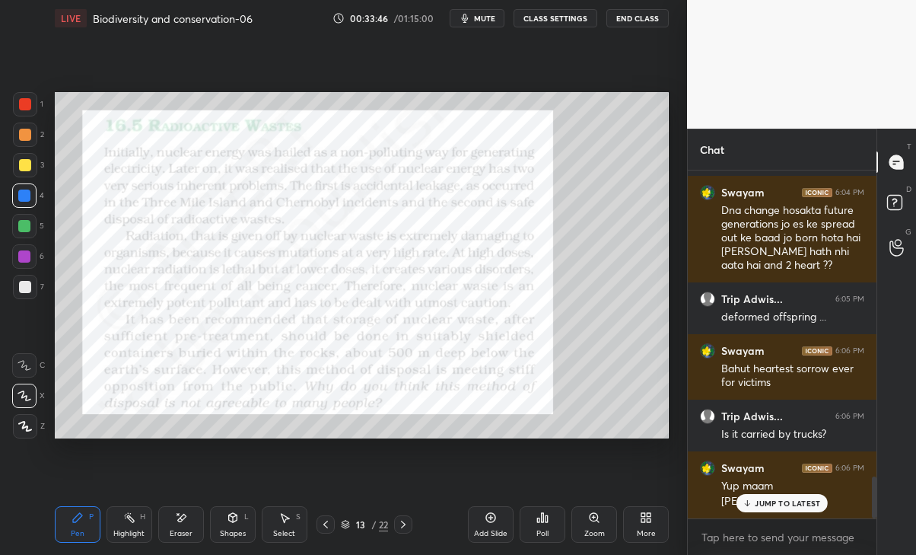
scroll to position [2515, 0]
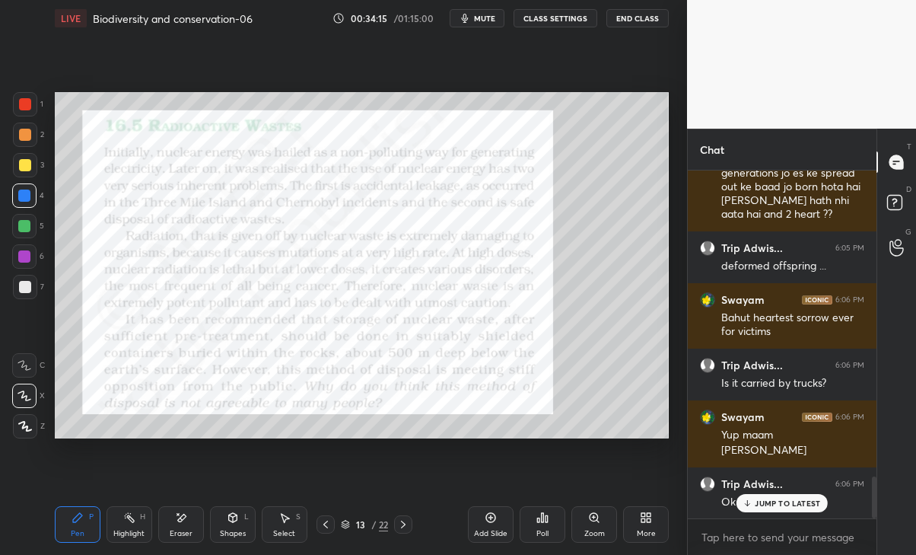
click at [767, 504] on p "JUMP TO LATEST" at bounding box center [787, 502] width 65 height 9
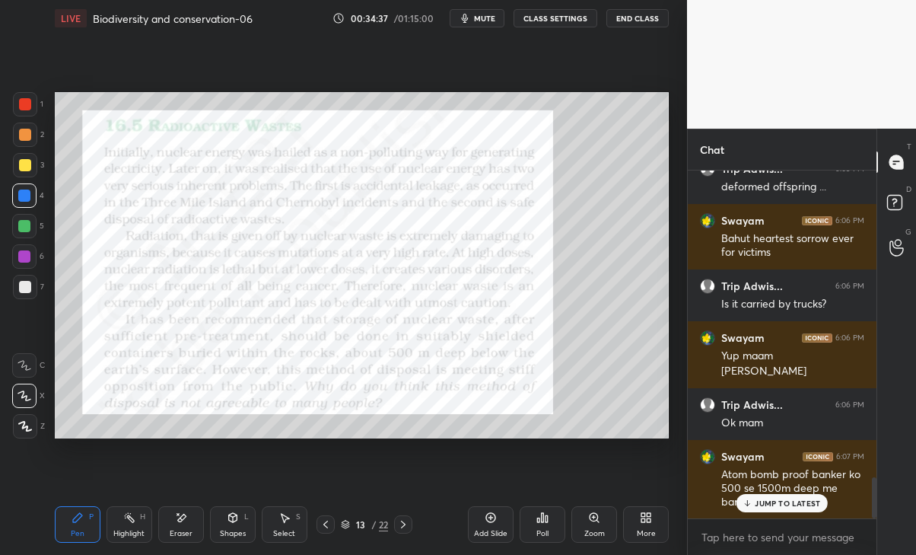
click at [787, 500] on p "JUMP TO LATEST" at bounding box center [787, 502] width 65 height 9
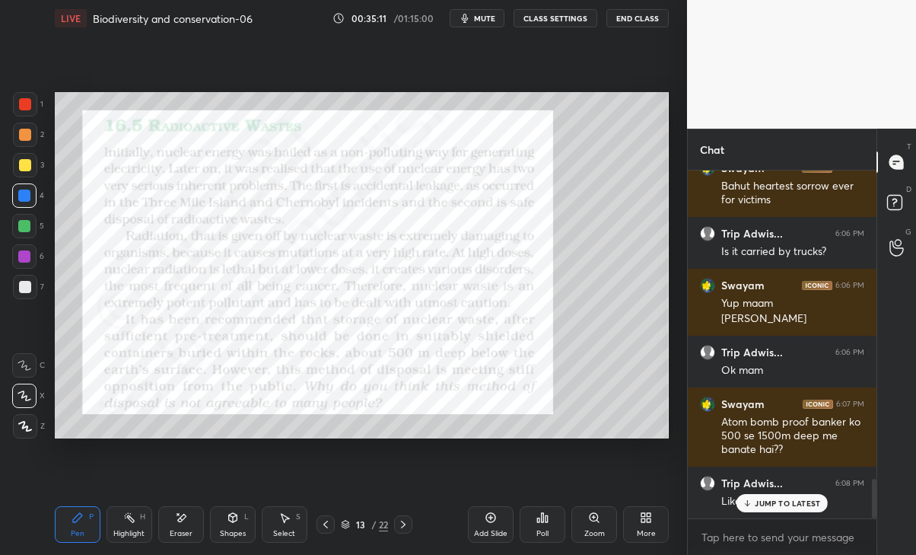
scroll to position [2698, 0]
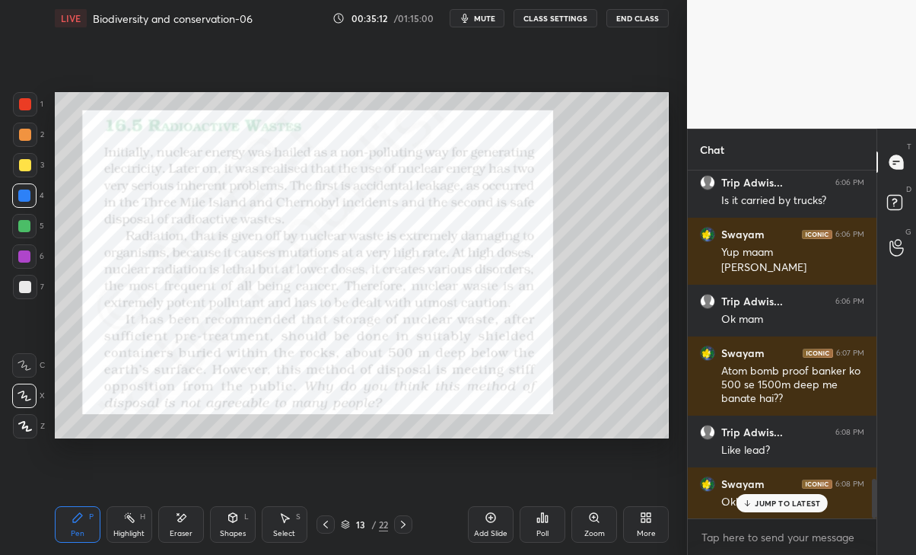
click at [761, 516] on div "Swayam 6:08 PM Okk maam" at bounding box center [782, 493] width 189 height 52
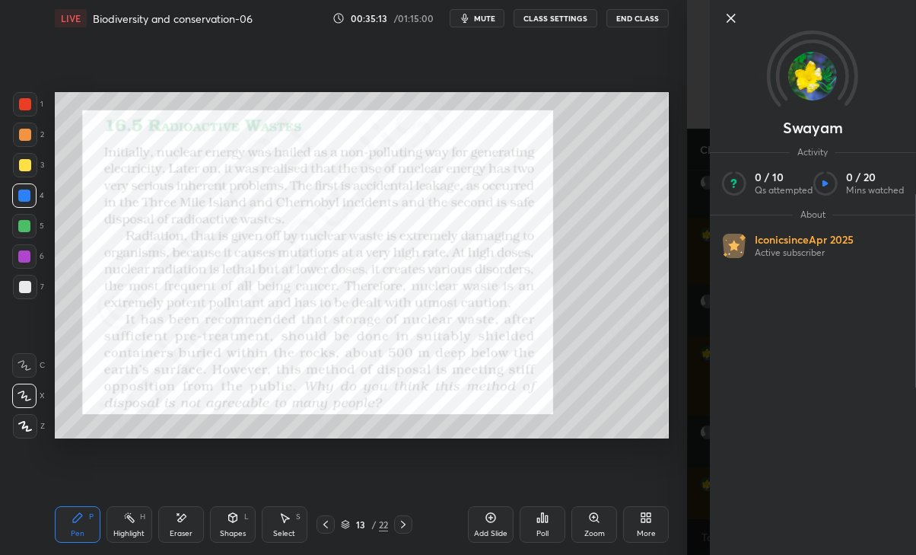
click at [679, 481] on div "1 2 3 4 5 6 7 C X Z E E Erase all H H LIVE Biodiversity and conservation-06 00:…" at bounding box center [343, 277] width 687 height 555
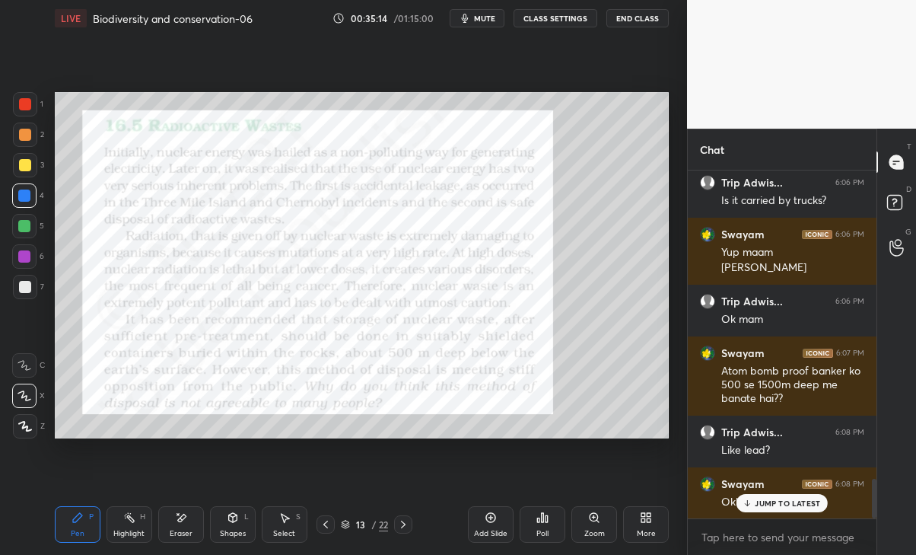
click at [791, 509] on div "JUMP TO LATEST" at bounding box center [781, 503] width 91 height 18
click at [403, 523] on icon at bounding box center [403, 524] width 12 height 12
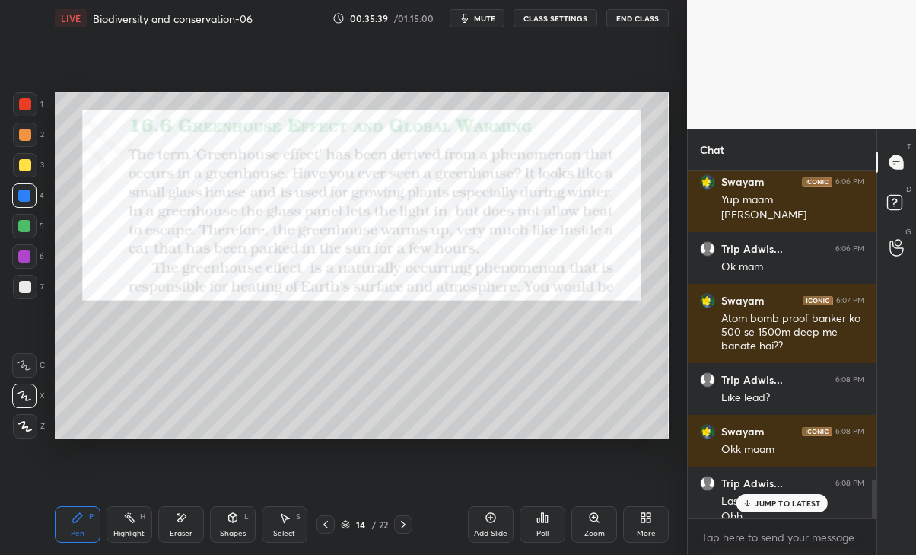
scroll to position [2764, 0]
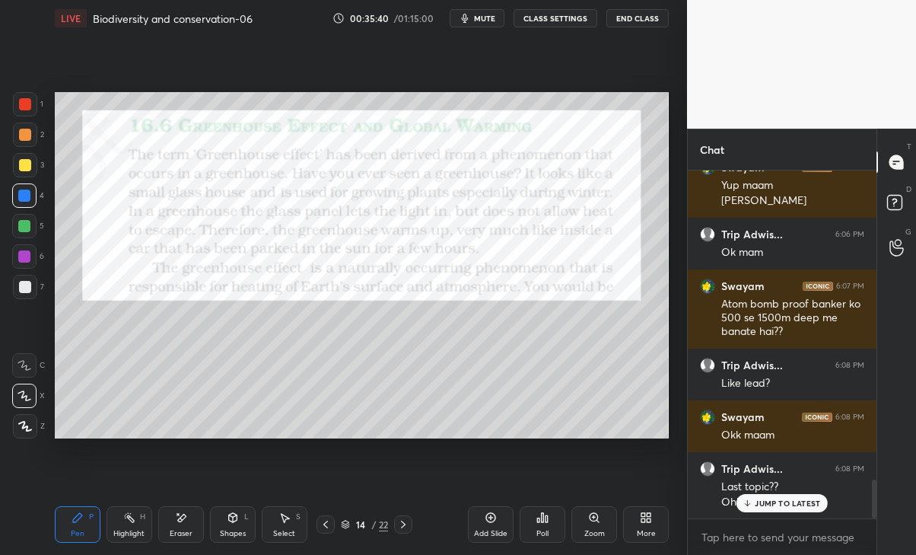
click at [790, 513] on div "Trip Adwis... 6:08 PM Last topic?? Ohh.." at bounding box center [782, 485] width 189 height 67
click at [764, 505] on p "JUMP TO LATEST" at bounding box center [787, 502] width 65 height 9
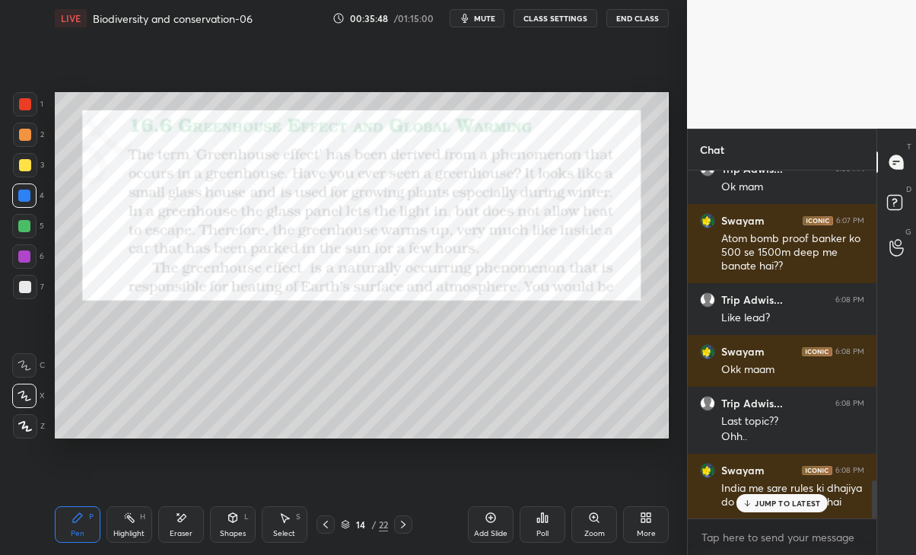
click at [773, 507] on div "JUMP TO LATEST" at bounding box center [781, 503] width 91 height 18
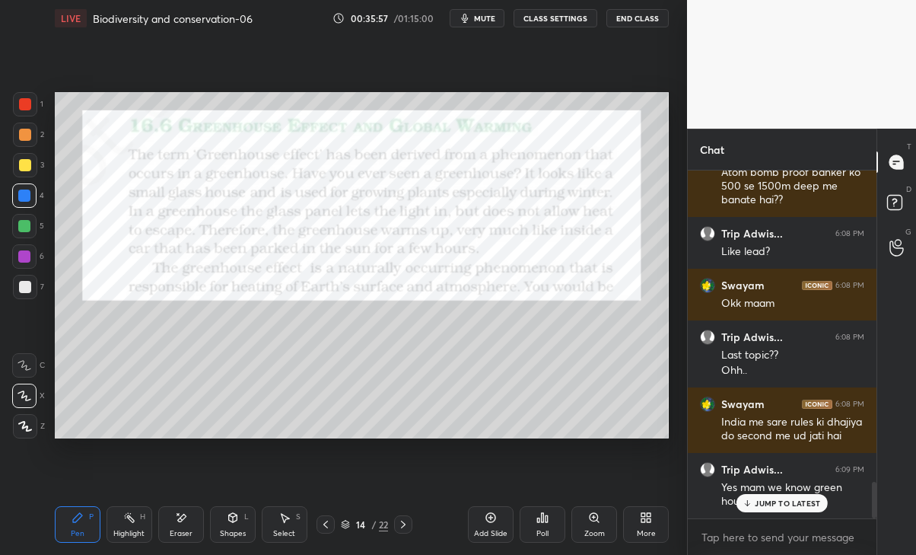
scroll to position [2947, 0]
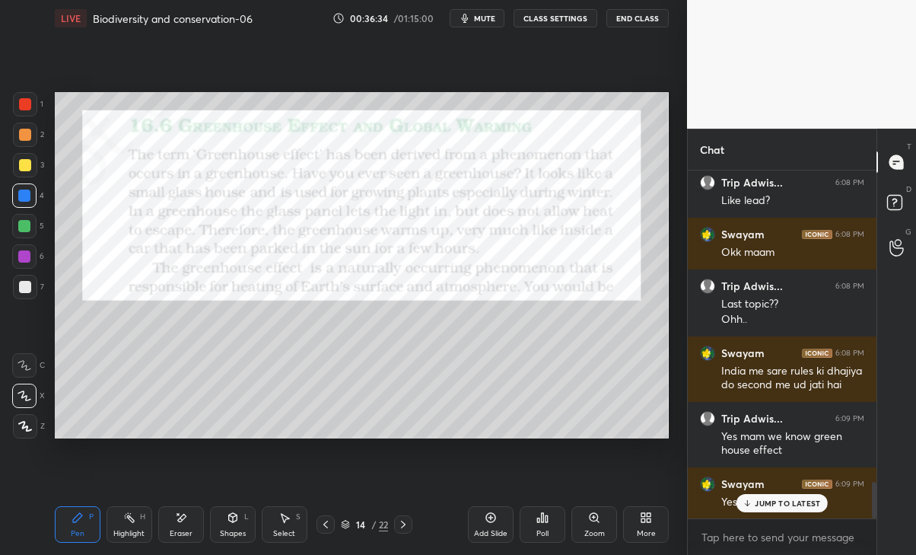
click at [801, 500] on p "JUMP TO LATEST" at bounding box center [787, 502] width 65 height 9
click at [886, 254] on div "1" at bounding box center [897, 247] width 30 height 27
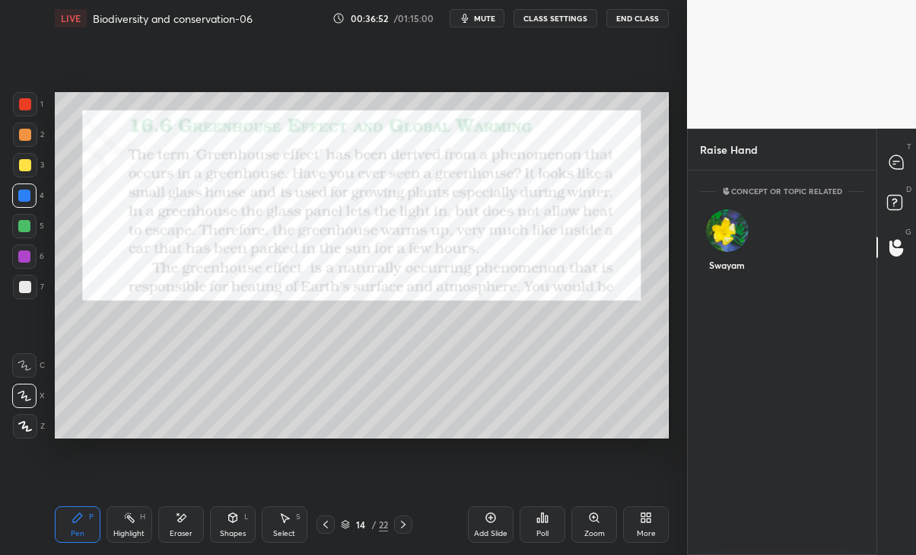
click at [724, 226] on img "grid" at bounding box center [727, 230] width 43 height 43
click at [723, 280] on button "INVITE" at bounding box center [727, 275] width 40 height 20
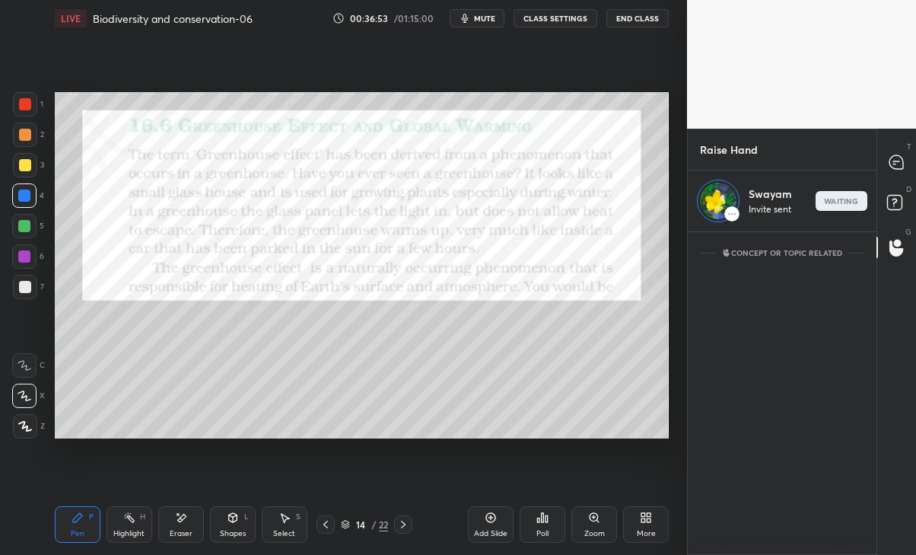
scroll to position [317, 184]
click at [890, 170] on icon at bounding box center [897, 162] width 16 height 16
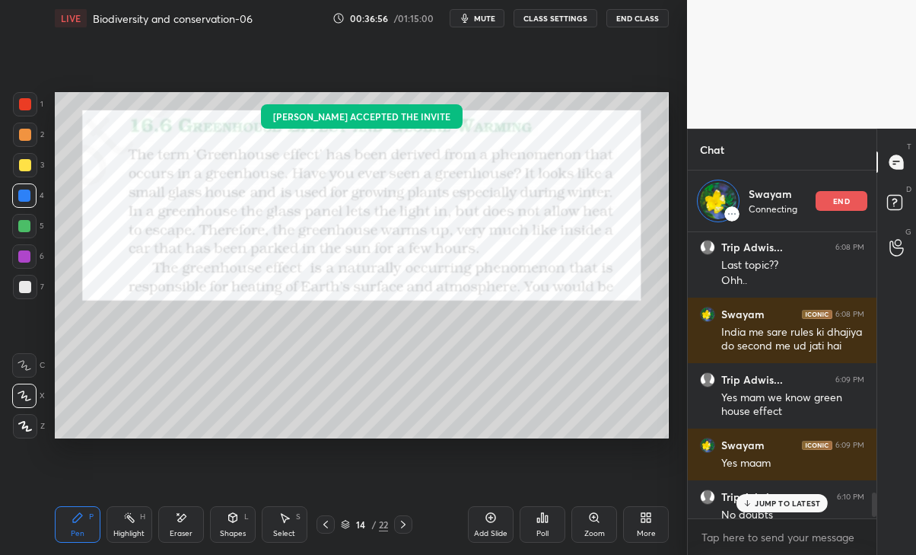
scroll to position [3061, 0]
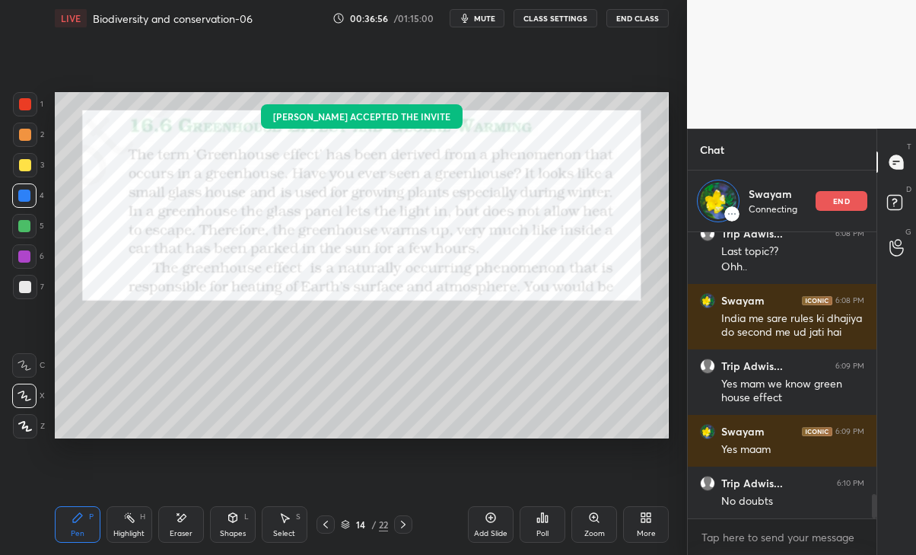
click at [781, 505] on div "No doubts" at bounding box center [792, 501] width 143 height 15
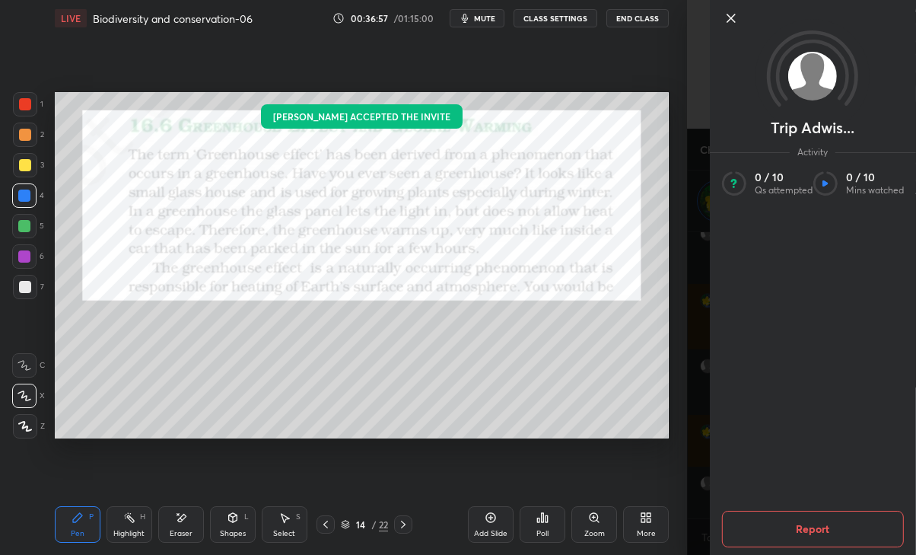
click at [673, 366] on div "Setting up your live class [PERSON_NAME] accepted the invite Poll for secs No c…" at bounding box center [362, 265] width 626 height 457
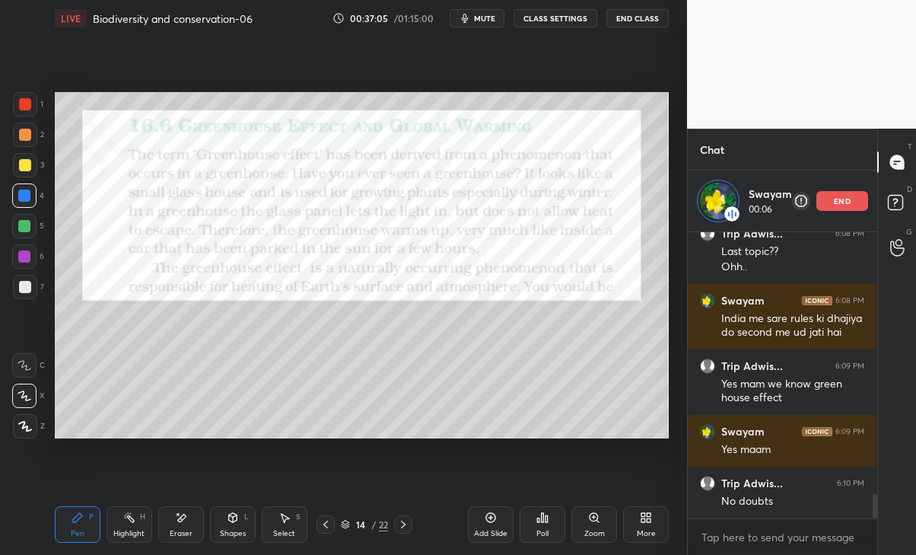
click at [893, 416] on div "T Messages (T) D Doubts (D) G Raise Hand (G)" at bounding box center [897, 342] width 40 height 426
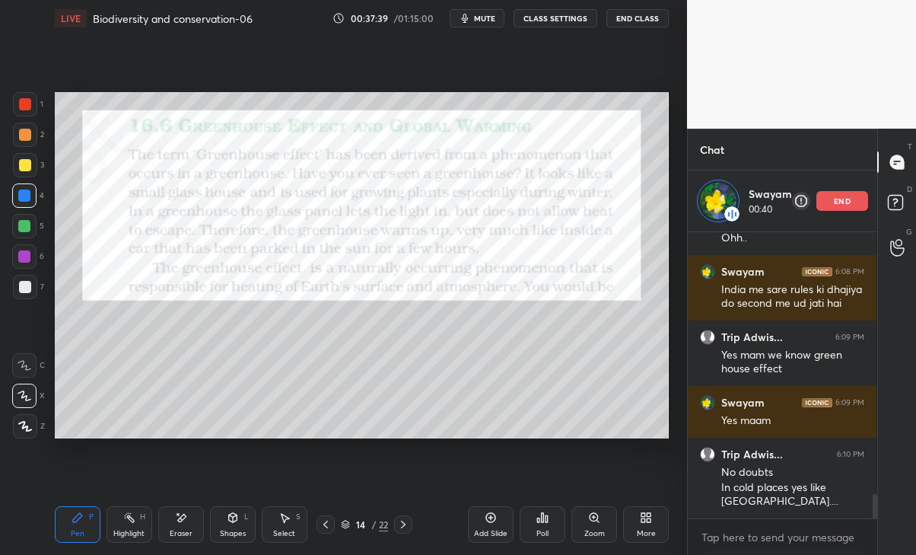
click at [404, 523] on icon at bounding box center [403, 524] width 12 height 12
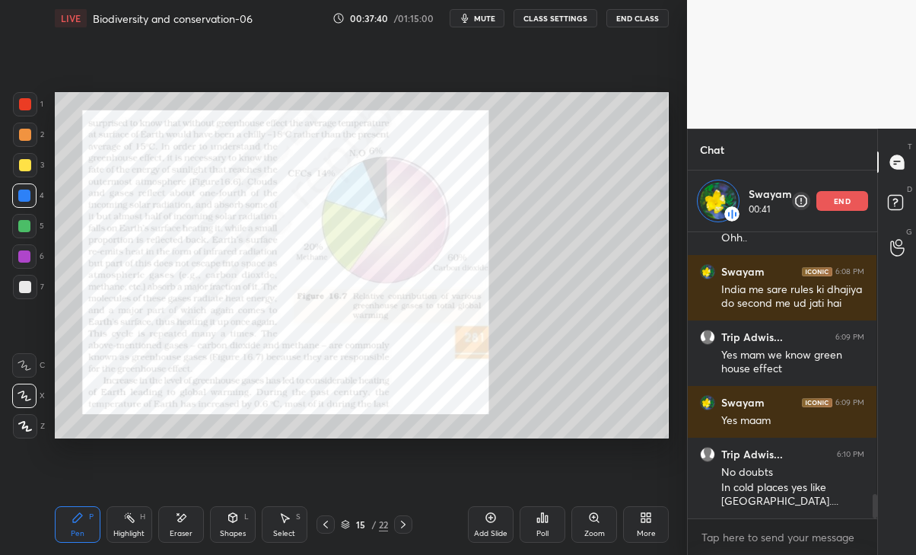
click at [403, 523] on icon at bounding box center [403, 524] width 12 height 12
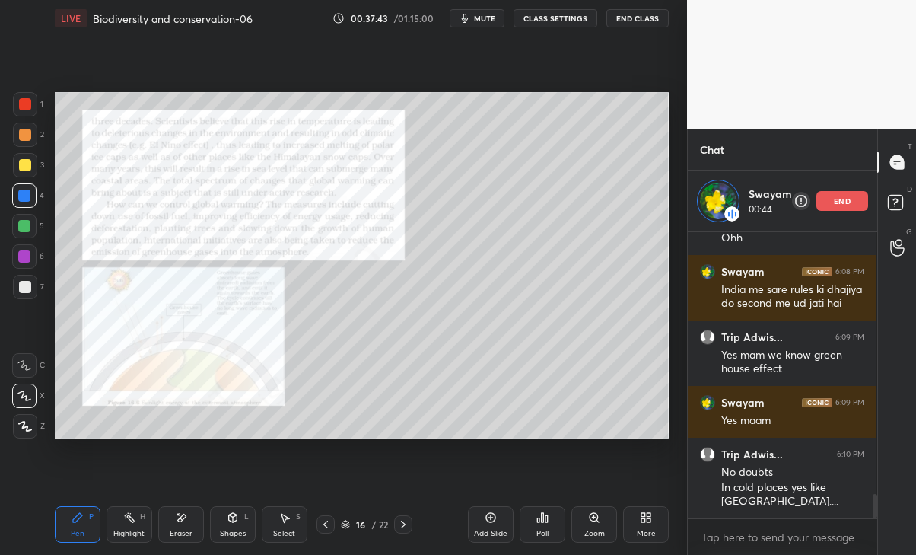
click at [584, 527] on div "Zoom" at bounding box center [594, 524] width 46 height 37
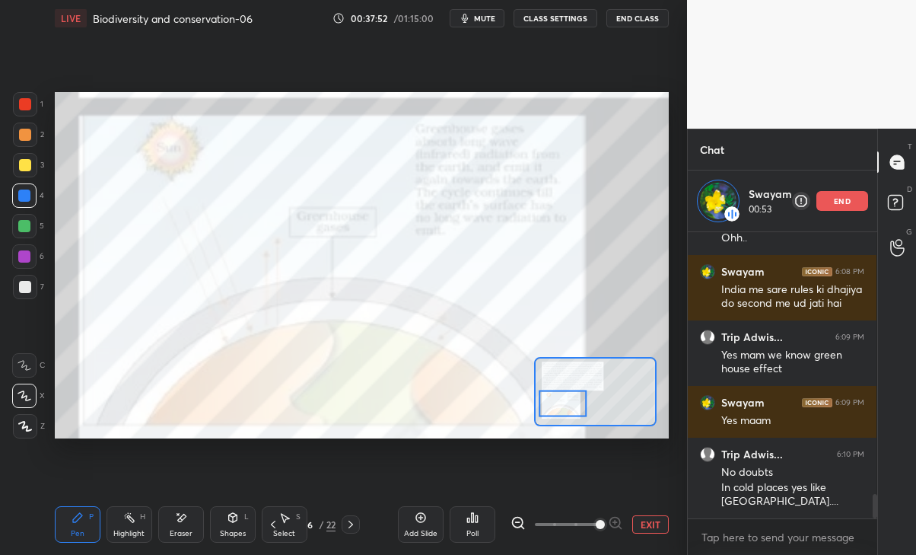
scroll to position [3141, 0]
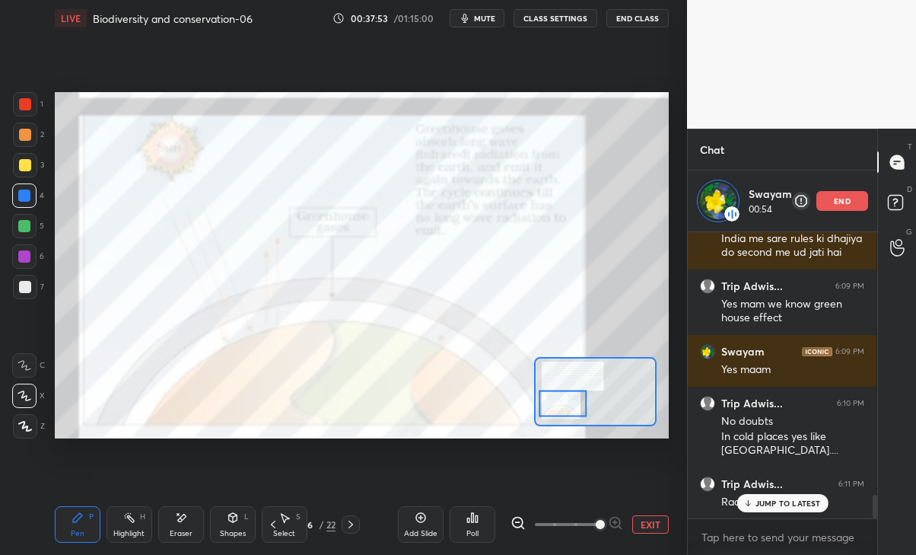
click at [781, 494] on div "JUMP TO LATEST" at bounding box center [781, 503] width 91 height 18
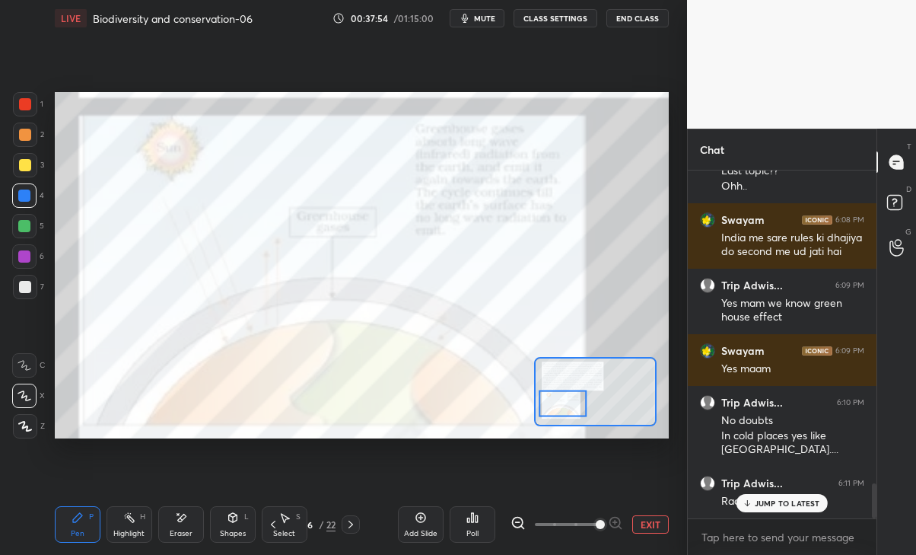
scroll to position [3079, 0]
click at [784, 508] on div "JUMP TO LATEST" at bounding box center [781, 503] width 91 height 18
click at [22, 108] on div at bounding box center [25, 104] width 12 height 12
click at [183, 525] on div "Eraser" at bounding box center [181, 524] width 46 height 37
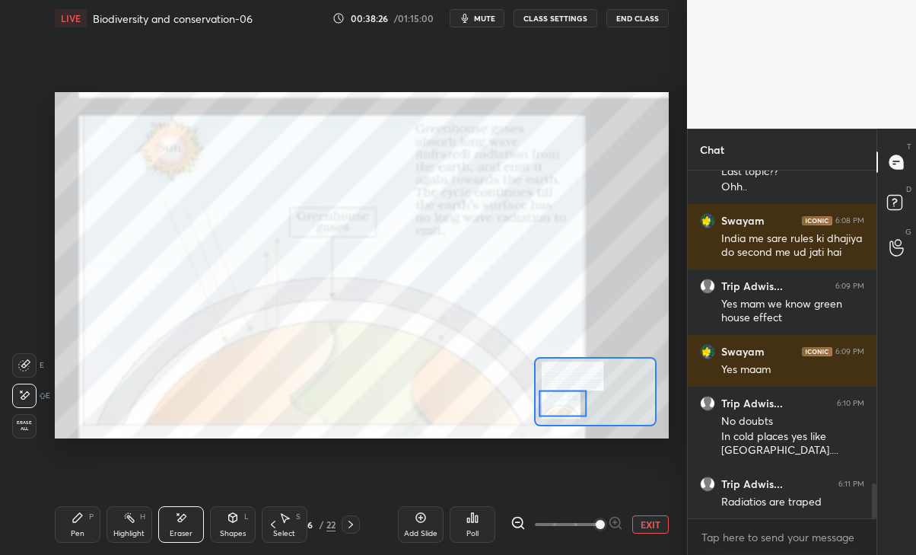
click at [81, 522] on icon at bounding box center [78, 517] width 12 height 12
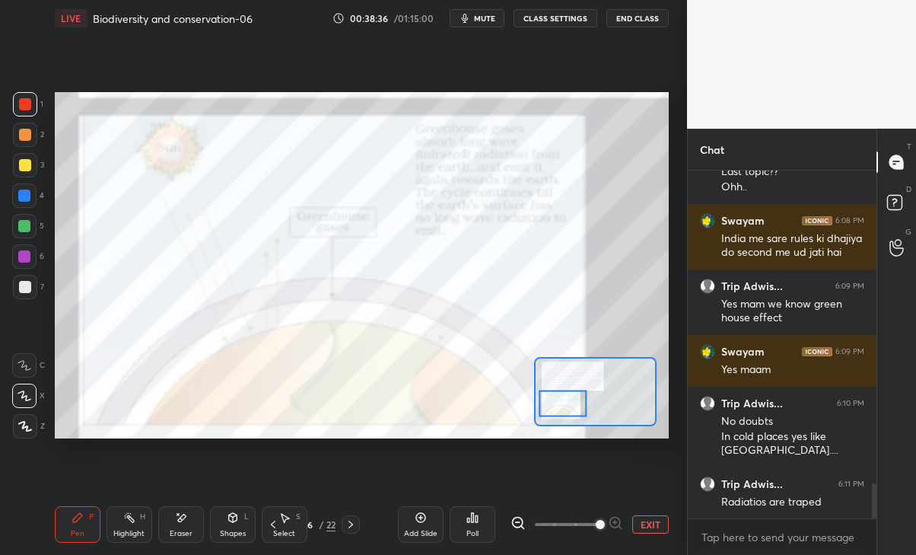
click at [272, 525] on icon at bounding box center [273, 524] width 5 height 8
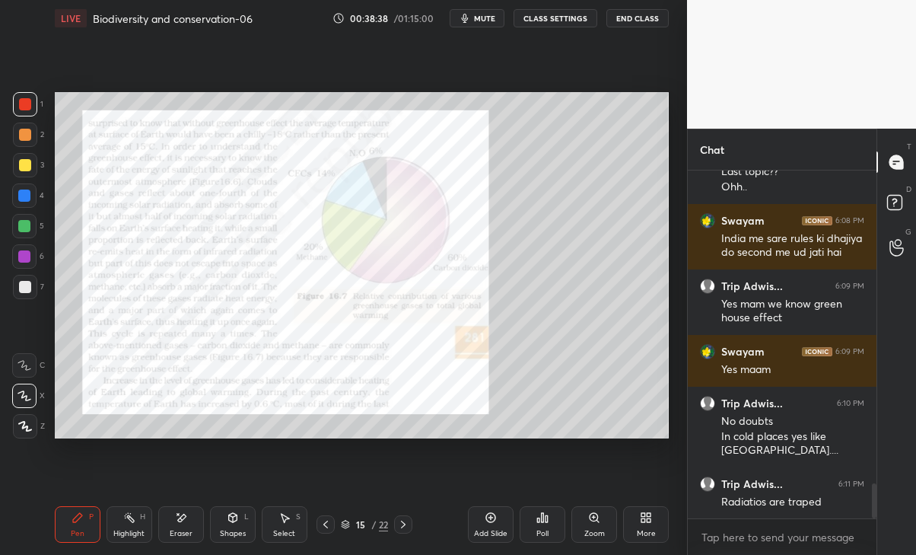
click at [320, 523] on icon at bounding box center [326, 524] width 12 height 12
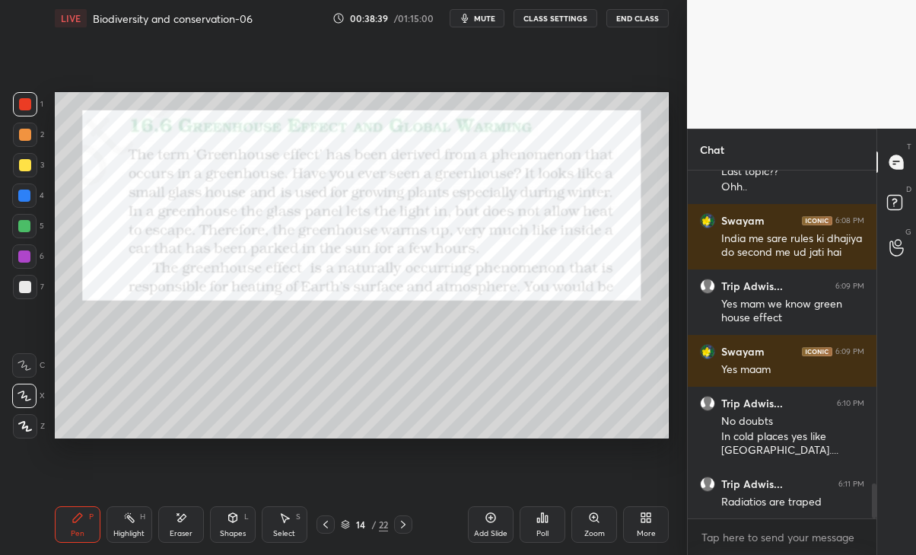
click at [399, 520] on icon at bounding box center [403, 524] width 12 height 12
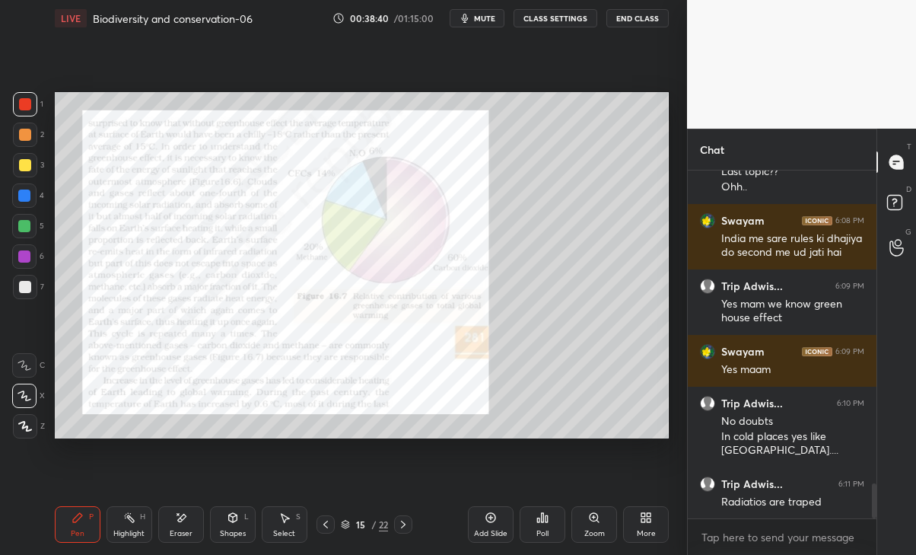
click at [488, 518] on icon at bounding box center [491, 517] width 12 height 12
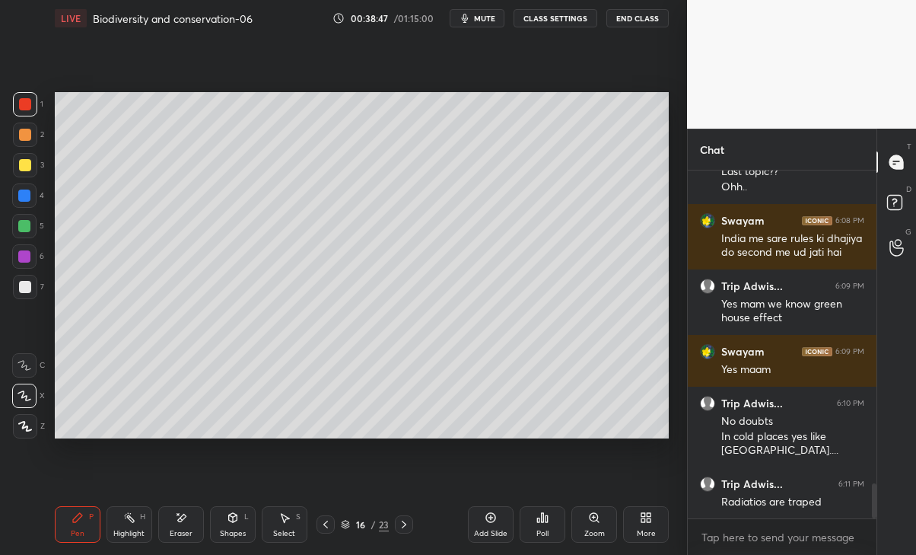
click at [21, 157] on div at bounding box center [25, 165] width 24 height 24
click at [25, 240] on div "5" at bounding box center [28, 229] width 32 height 30
click at [28, 254] on div at bounding box center [24, 256] width 12 height 12
click at [27, 163] on div at bounding box center [25, 165] width 12 height 12
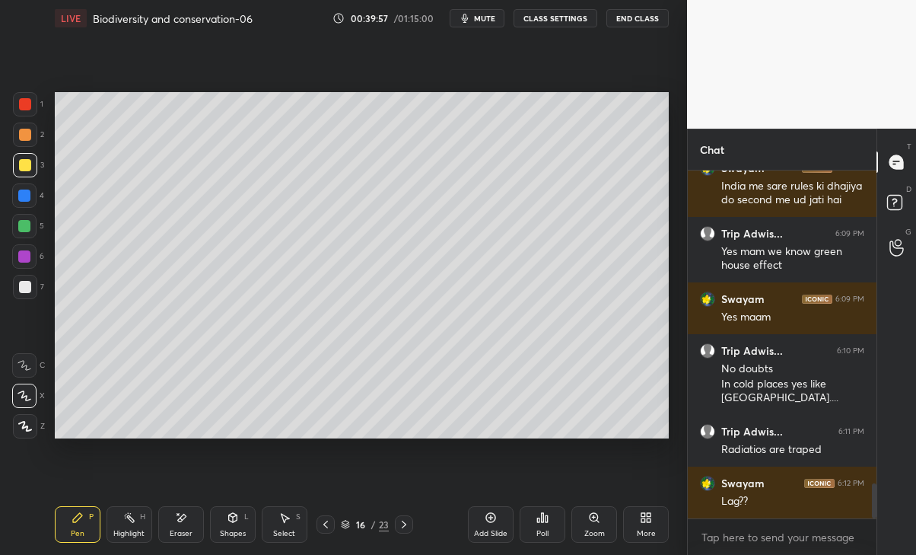
click at [483, 526] on div "Add Slide" at bounding box center [491, 524] width 46 height 37
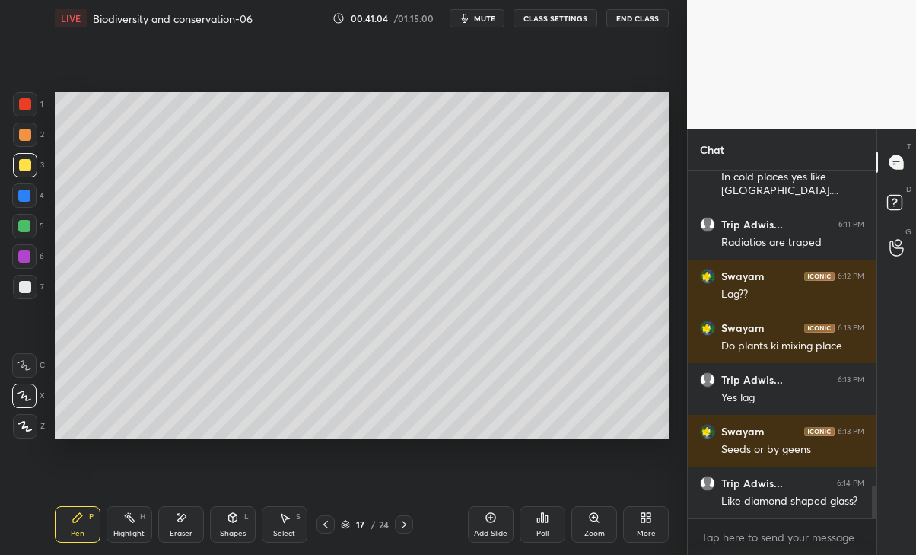
scroll to position [3390, 0]
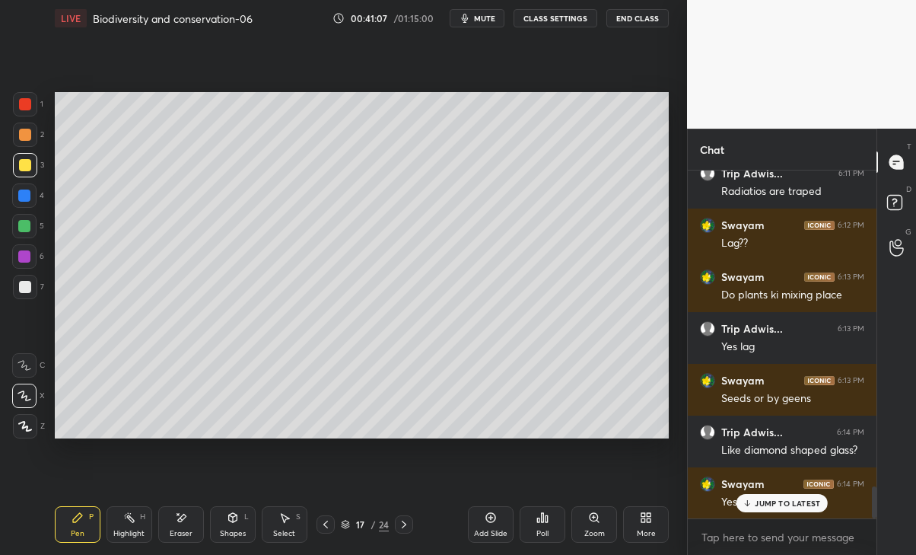
click at [809, 504] on p "JUMP TO LATEST" at bounding box center [787, 502] width 65 height 9
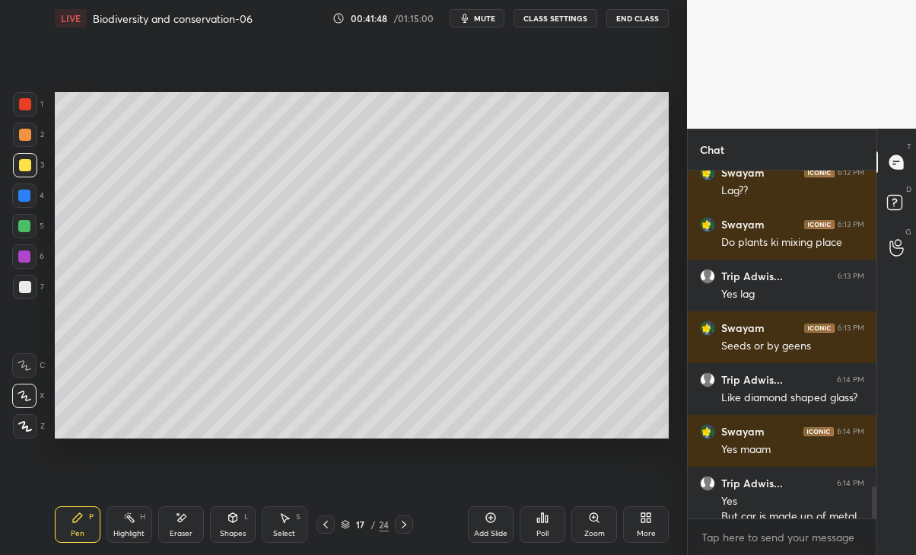
scroll to position [3470, 0]
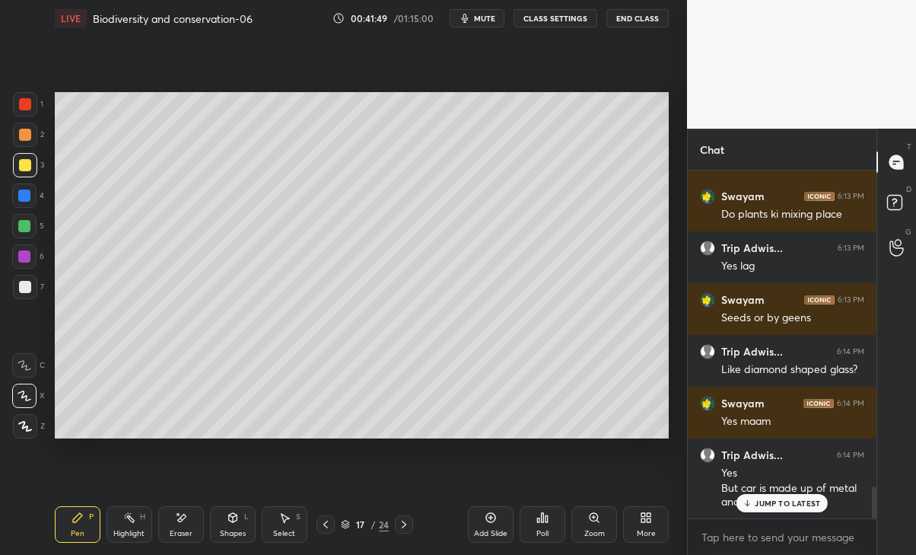
click at [785, 515] on div "Trip Adwis... 6:14 PM Yes But car is made up of metal and it heats up?" at bounding box center [782, 478] width 189 height 81
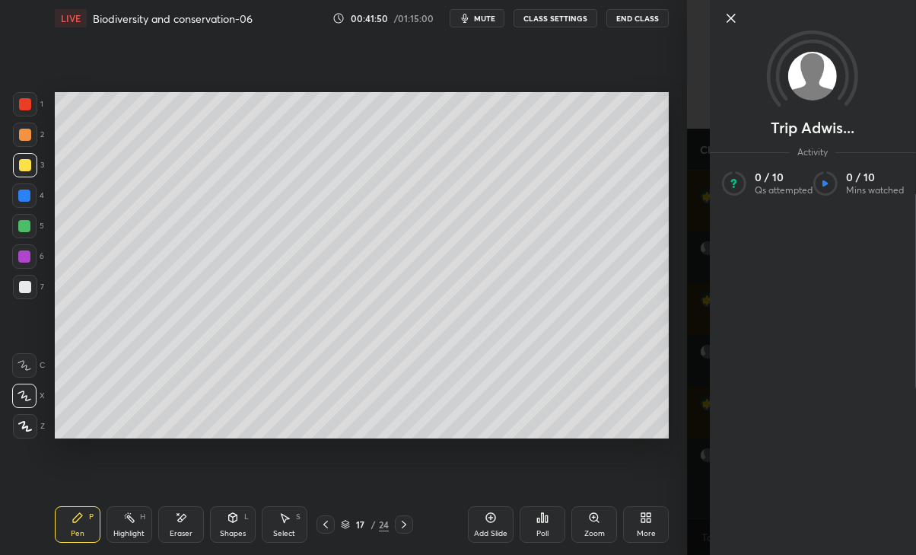
click at [639, 463] on div "Setting up your live class Poll for secs No correct answer Start poll" at bounding box center [362, 265] width 626 height 457
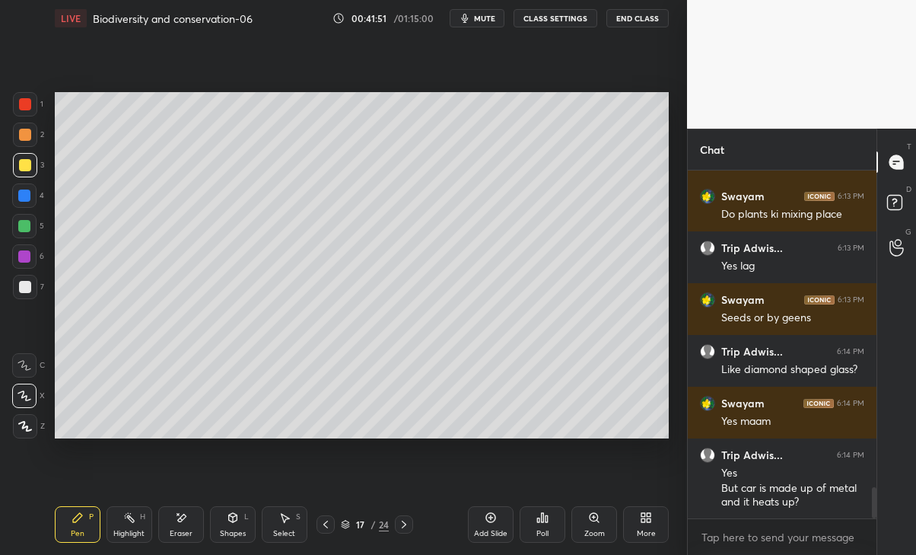
scroll to position [3523, 0]
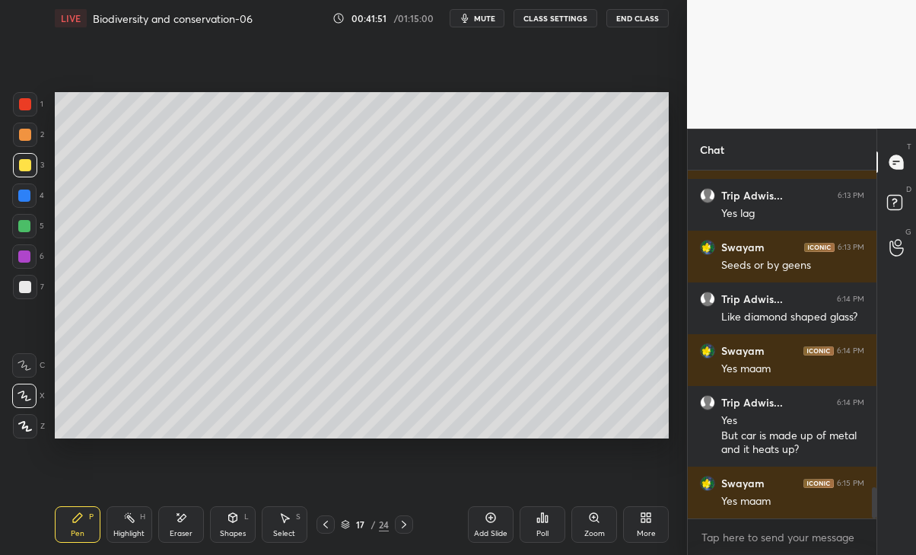
click at [778, 500] on div "Yes maam" at bounding box center [792, 501] width 143 height 15
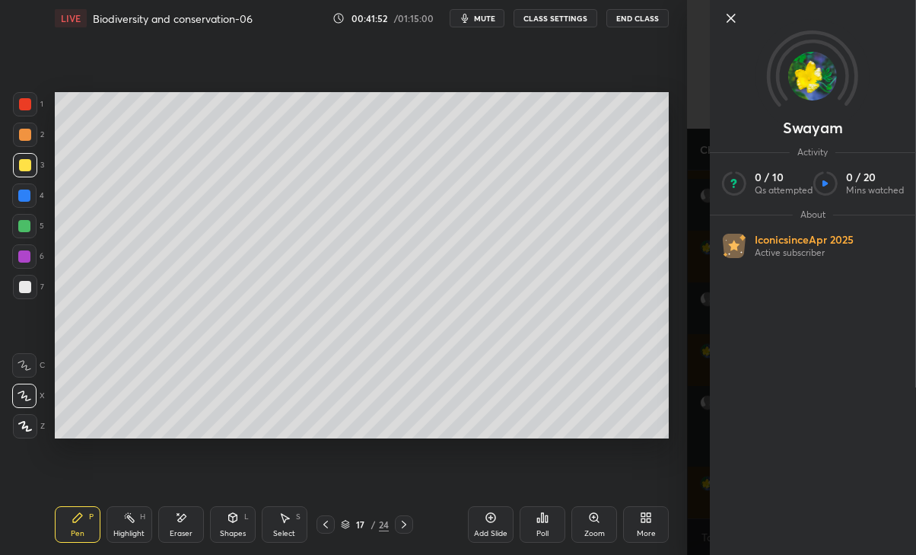
click at [653, 475] on div "Setting up your live class Poll for secs No correct answer Start poll" at bounding box center [362, 265] width 626 height 457
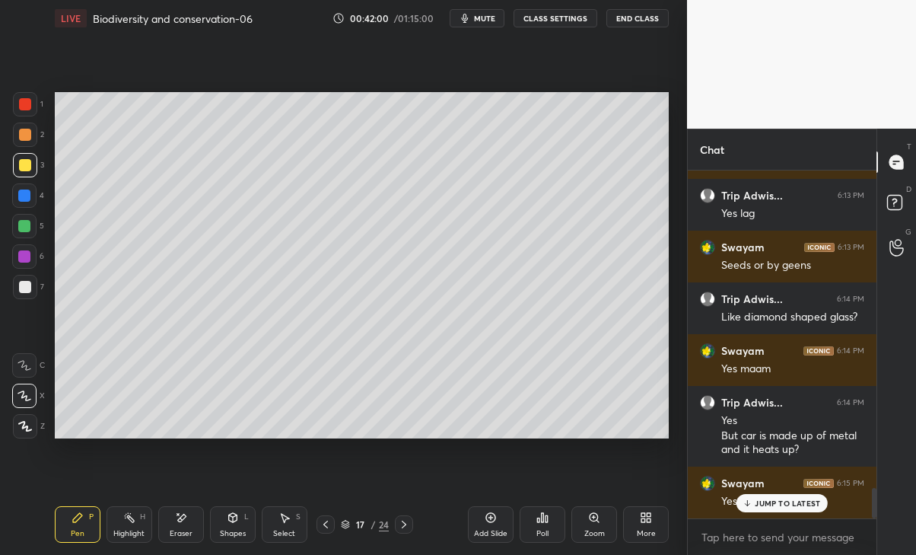
scroll to position [3574, 0]
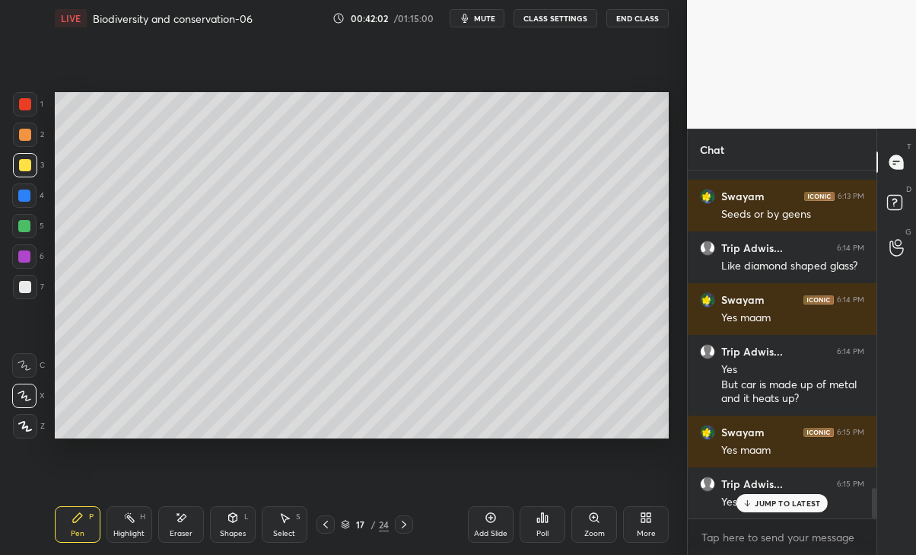
click at [800, 503] on p "JUMP TO LATEST" at bounding box center [787, 502] width 65 height 9
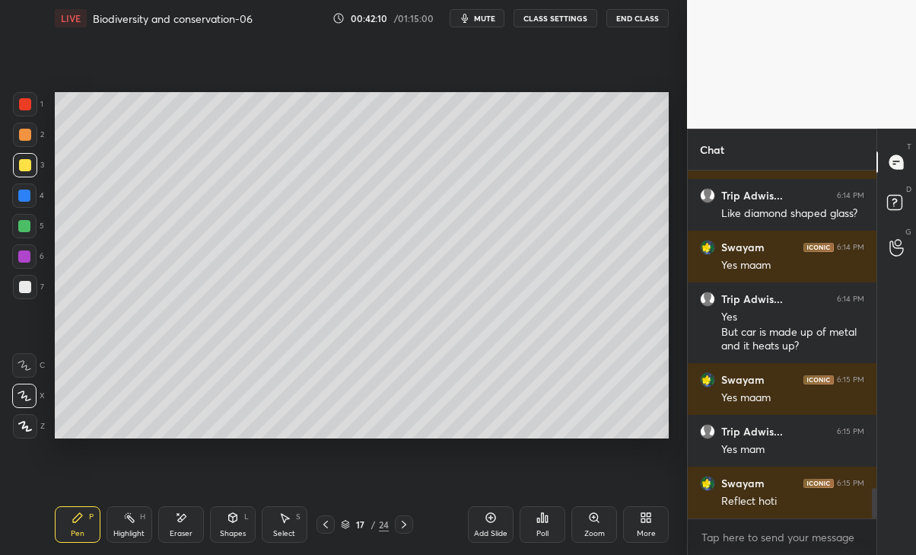
scroll to position [3677, 0]
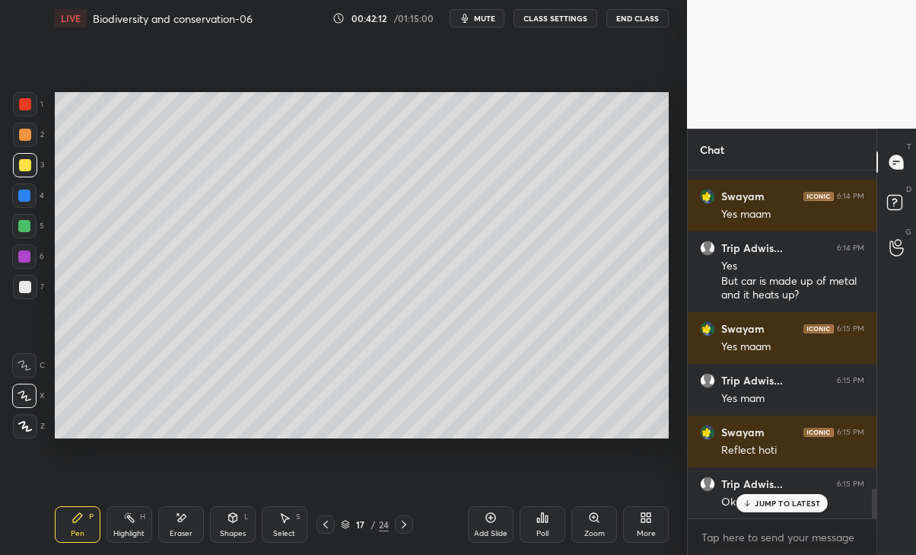
click at [781, 499] on p "JUMP TO LATEST" at bounding box center [787, 502] width 65 height 9
click at [316, 526] on div at bounding box center [325, 524] width 18 height 18
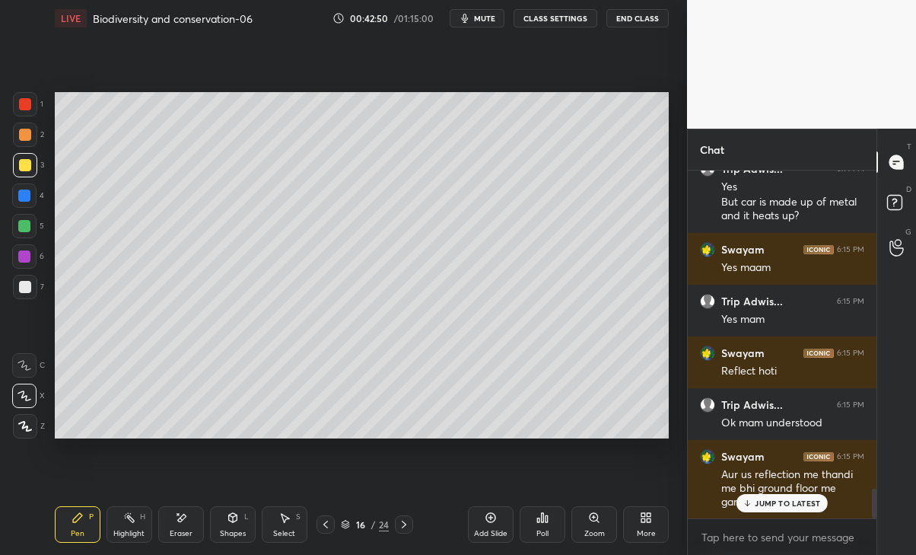
click at [778, 505] on p "JUMP TO LATEST" at bounding box center [787, 502] width 65 height 9
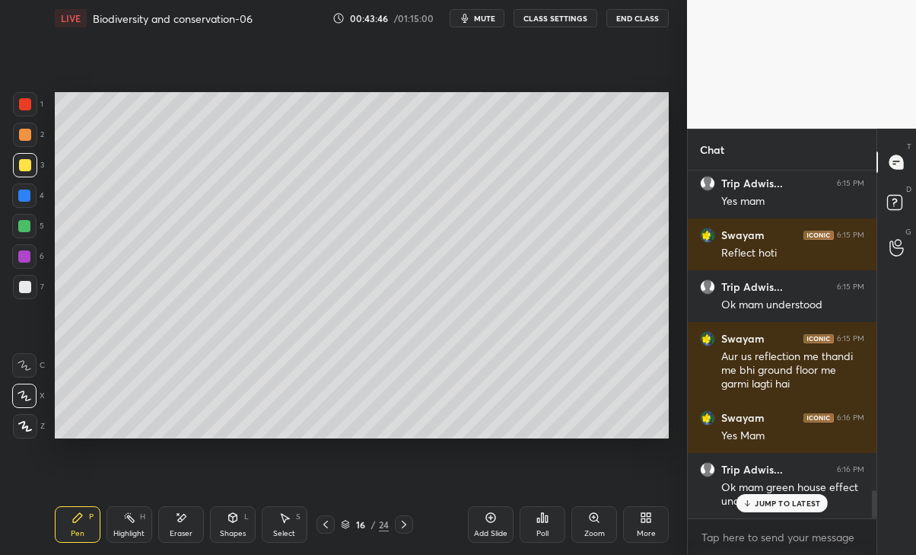
scroll to position [3925, 0]
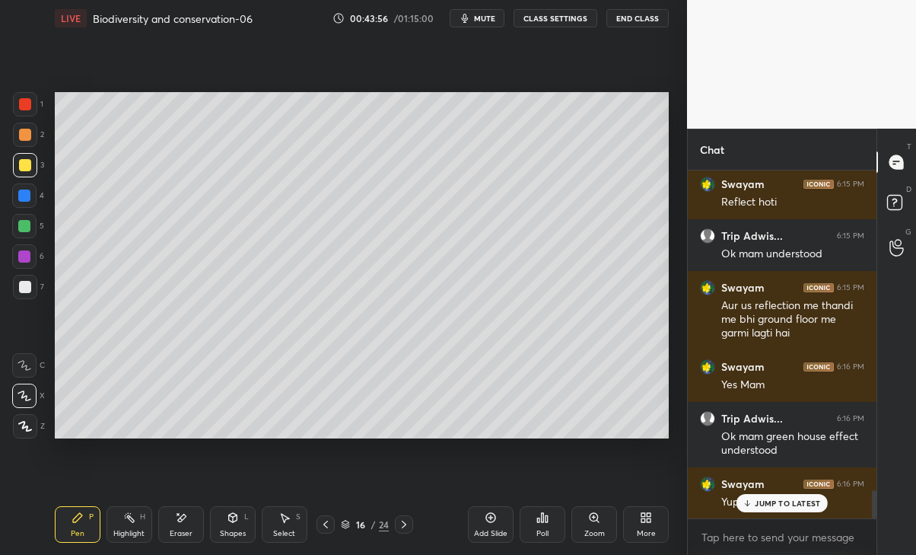
click at [806, 502] on p "JUMP TO LATEST" at bounding box center [787, 502] width 65 height 9
click at [27, 187] on div at bounding box center [24, 195] width 24 height 24
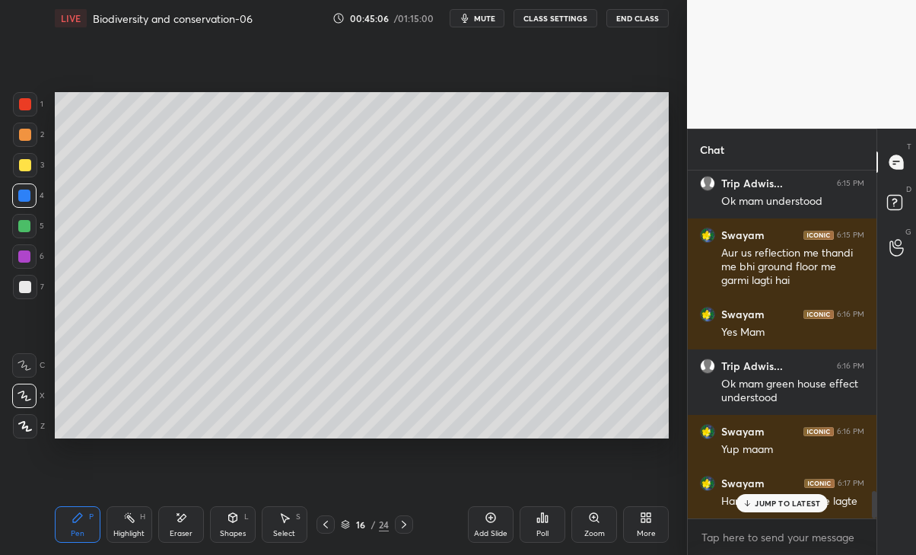
scroll to position [4042, 0]
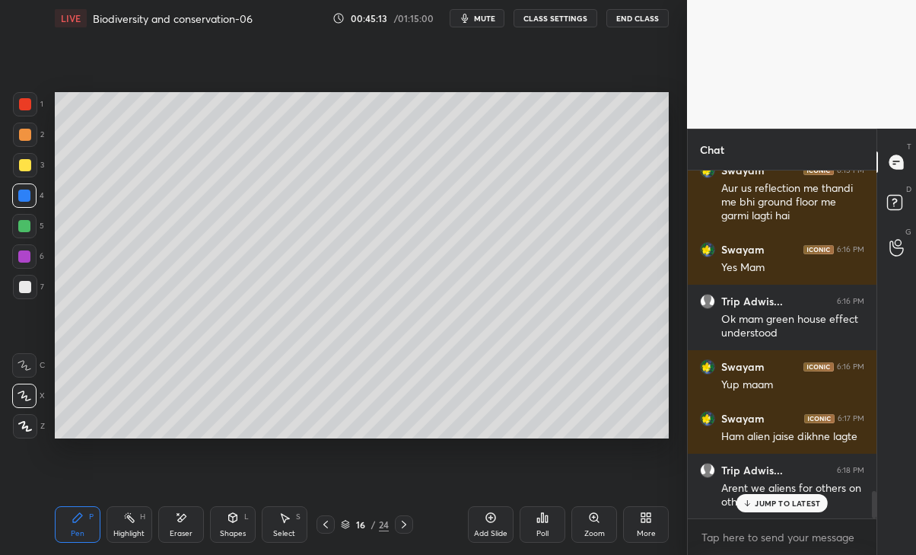
click at [777, 496] on div "JUMP TO LATEST" at bounding box center [781, 503] width 91 height 18
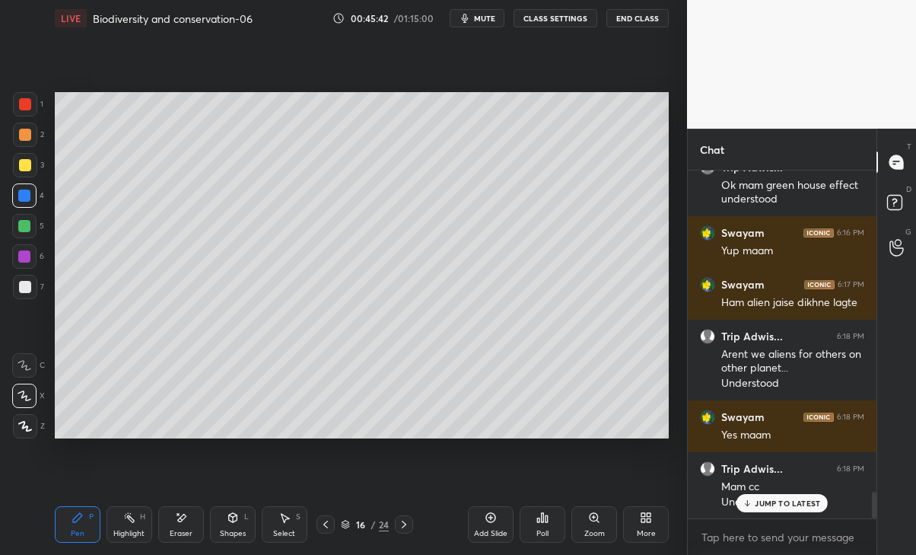
scroll to position [4229, 0]
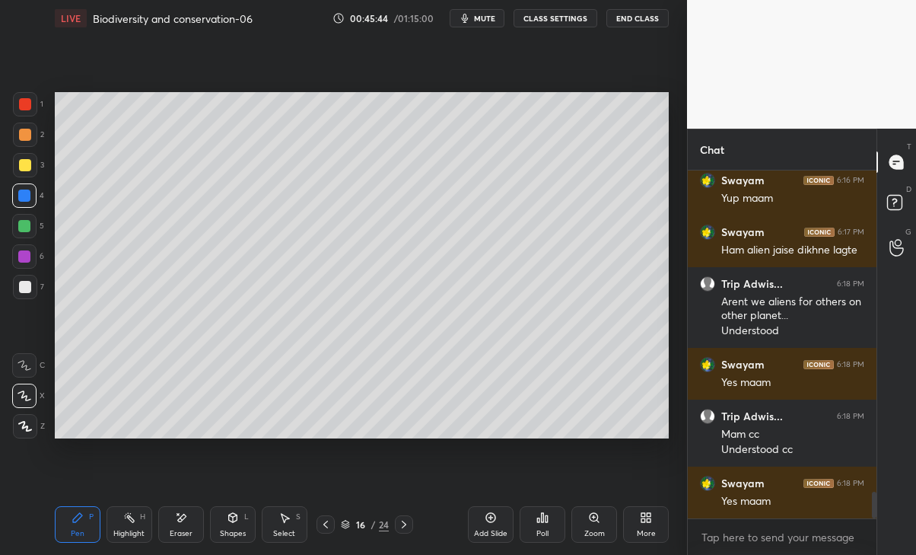
click at [320, 527] on icon at bounding box center [326, 524] width 12 height 12
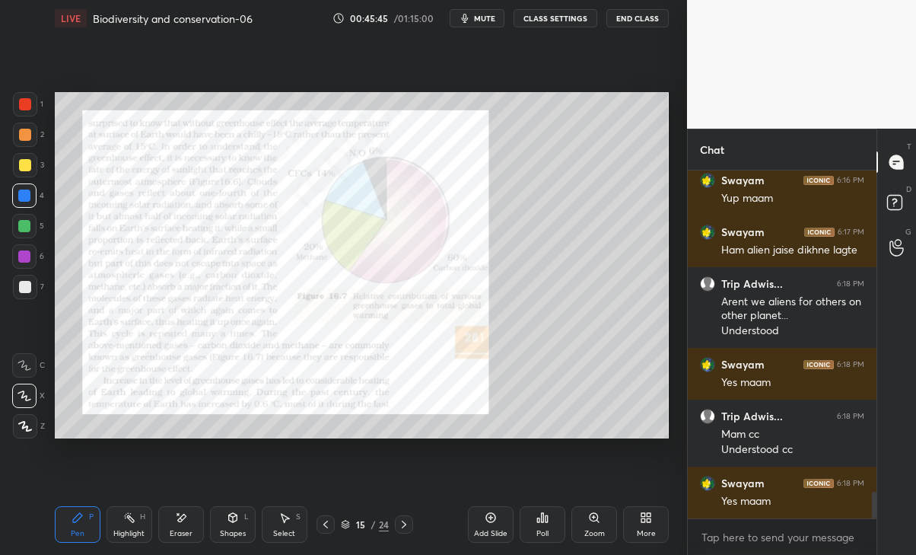
click at [326, 529] on icon at bounding box center [326, 524] width 12 height 12
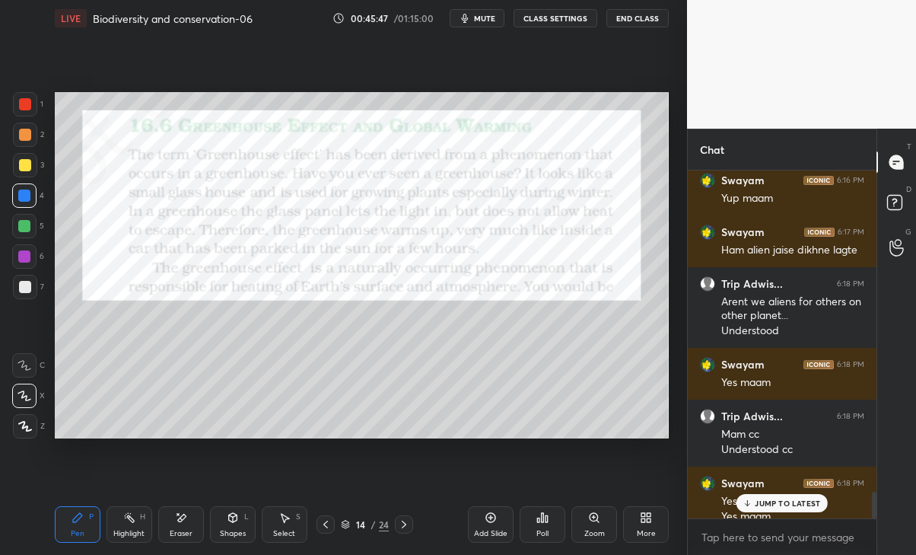
scroll to position [4243, 0]
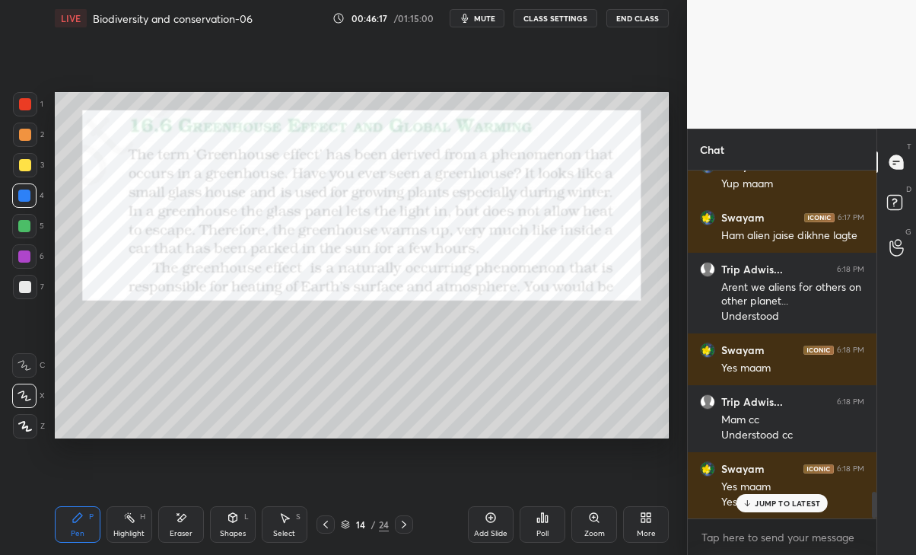
click at [804, 502] on p "JUMP TO LATEST" at bounding box center [787, 502] width 65 height 9
click at [402, 524] on icon at bounding box center [404, 524] width 12 height 12
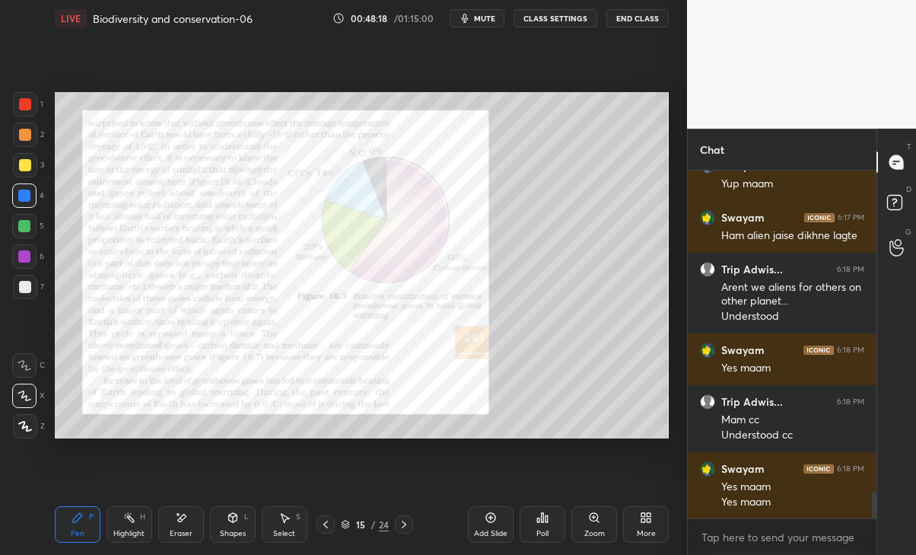
click at [400, 526] on icon at bounding box center [404, 524] width 12 height 12
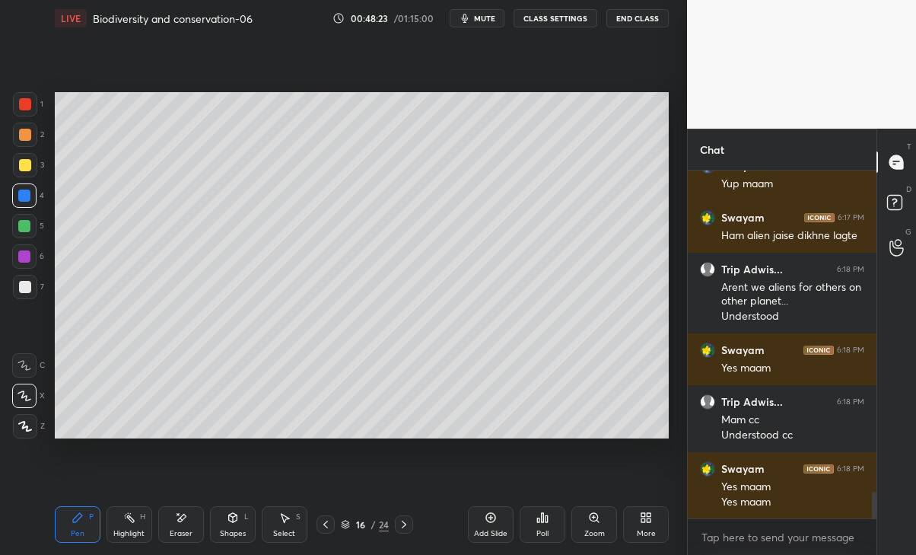
click at [324, 525] on icon at bounding box center [326, 524] width 12 height 12
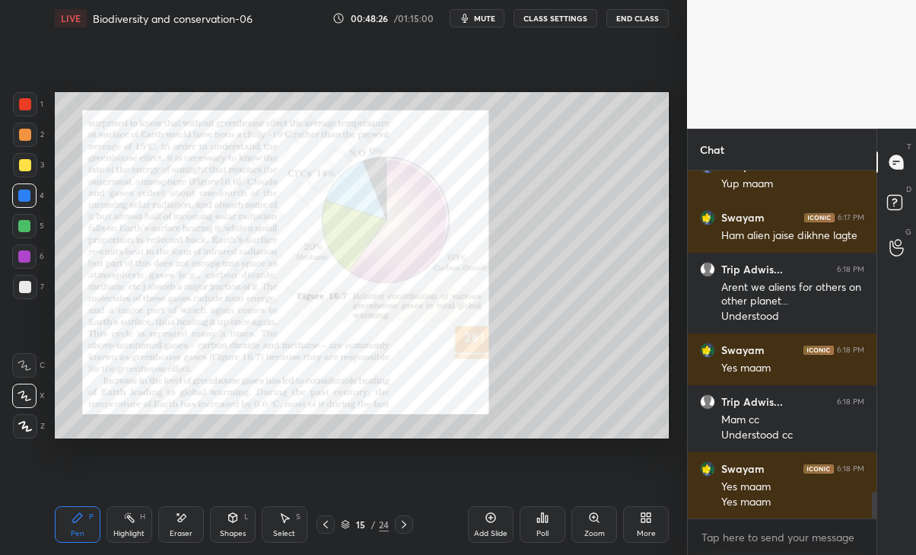
click at [186, 526] on div "Eraser" at bounding box center [181, 524] width 46 height 37
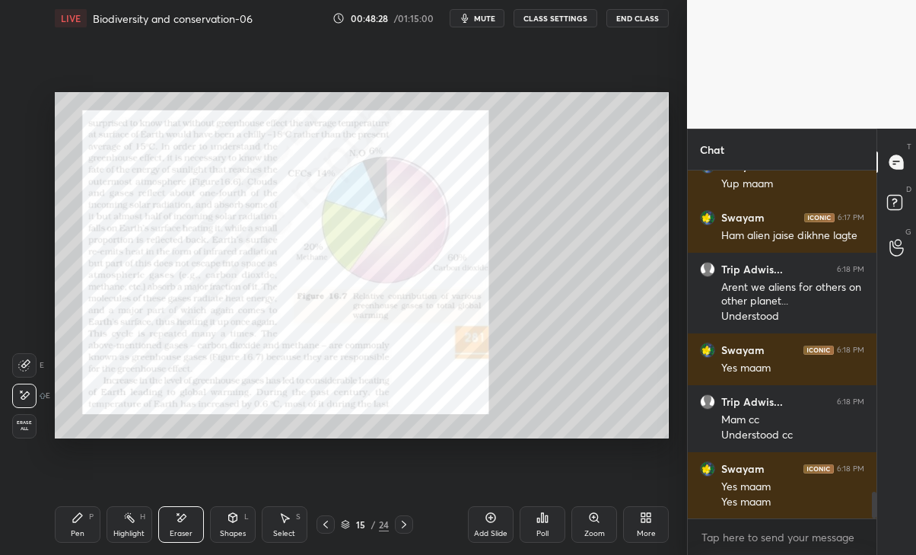
click at [82, 529] on div "Pen" at bounding box center [78, 533] width 14 height 8
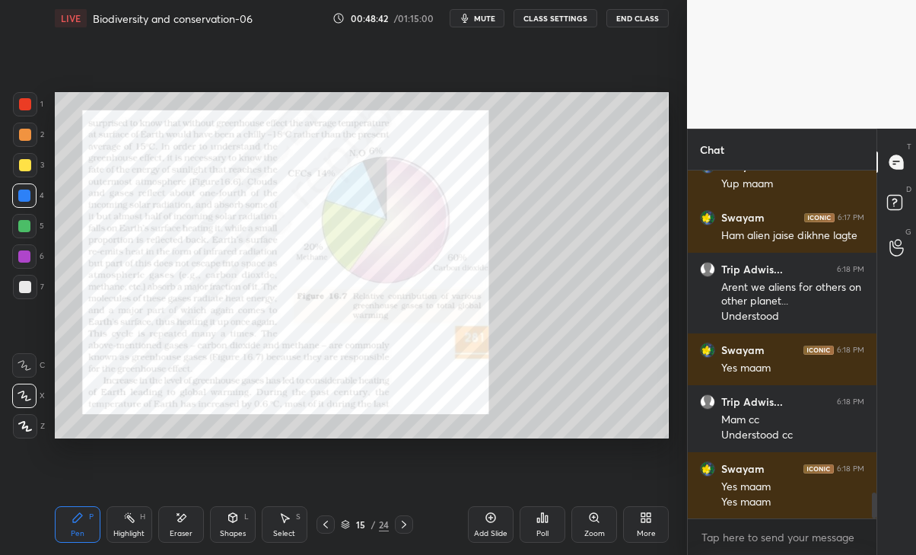
scroll to position [4296, 0]
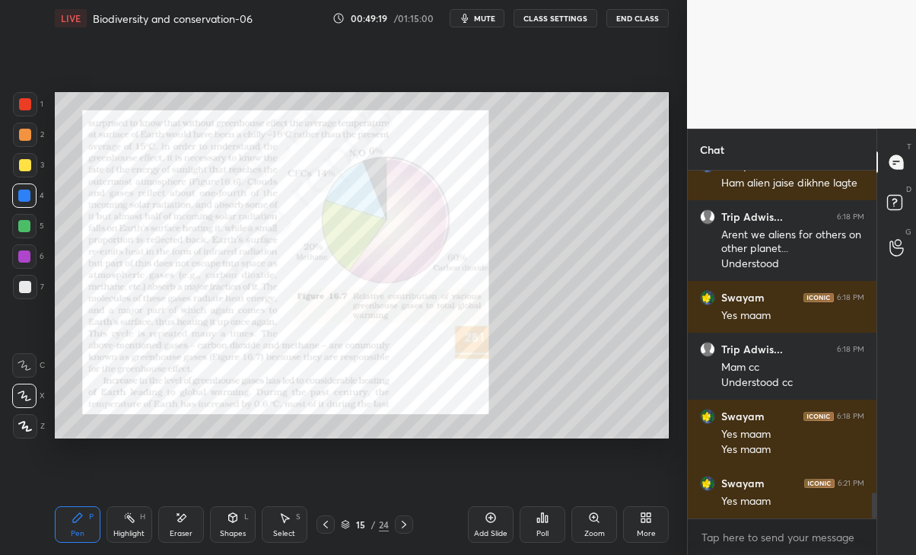
click at [399, 524] on icon at bounding box center [404, 524] width 12 height 12
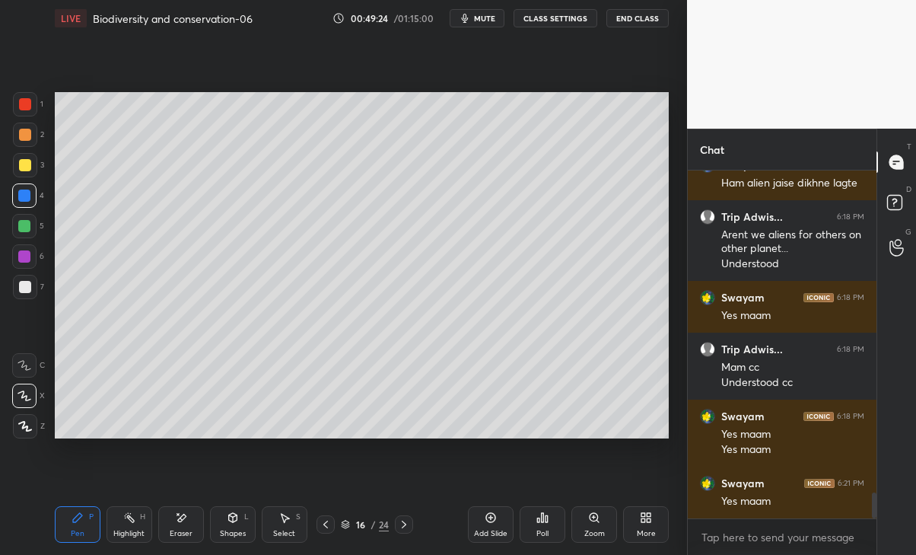
click at [179, 530] on div "Eraser" at bounding box center [181, 533] width 23 height 8
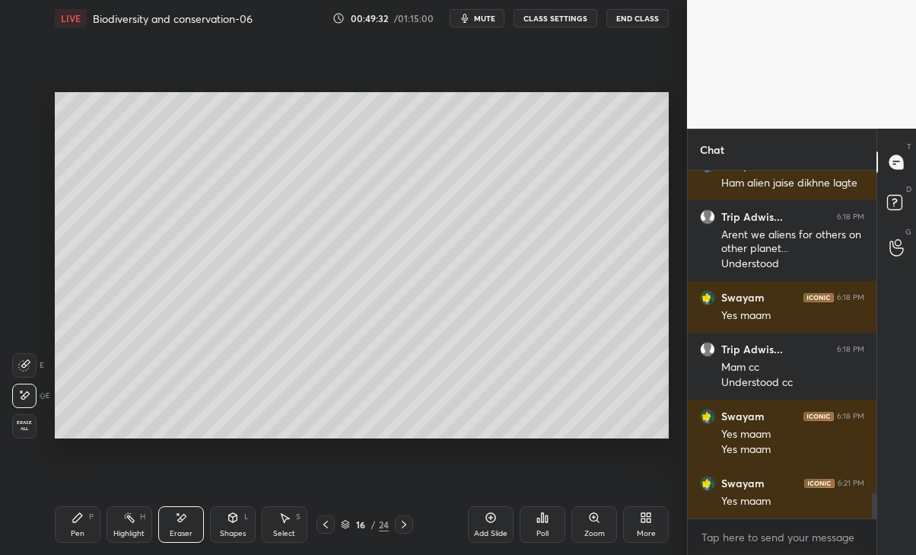
click at [78, 526] on div "Pen P" at bounding box center [78, 524] width 46 height 37
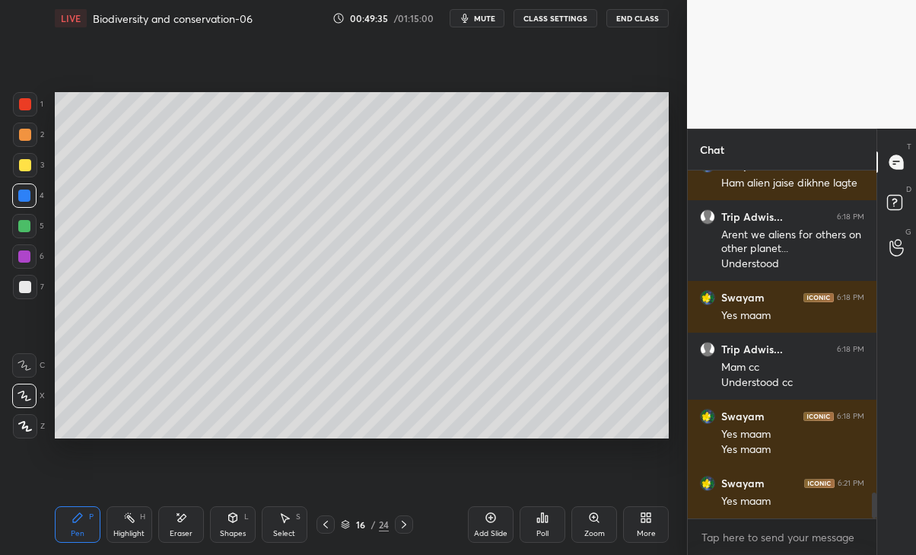
click at [180, 533] on div "Eraser" at bounding box center [181, 533] width 23 height 8
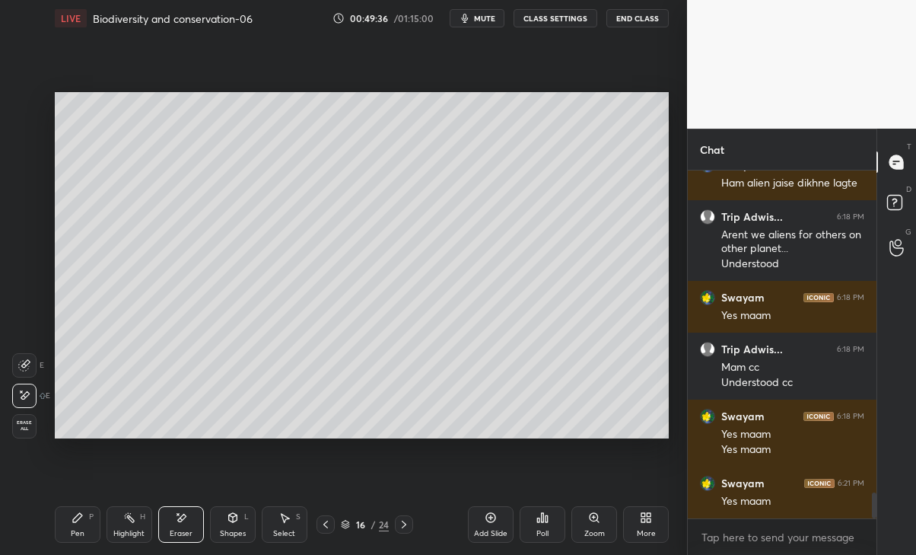
click at [72, 539] on div "Pen P" at bounding box center [78, 524] width 46 height 37
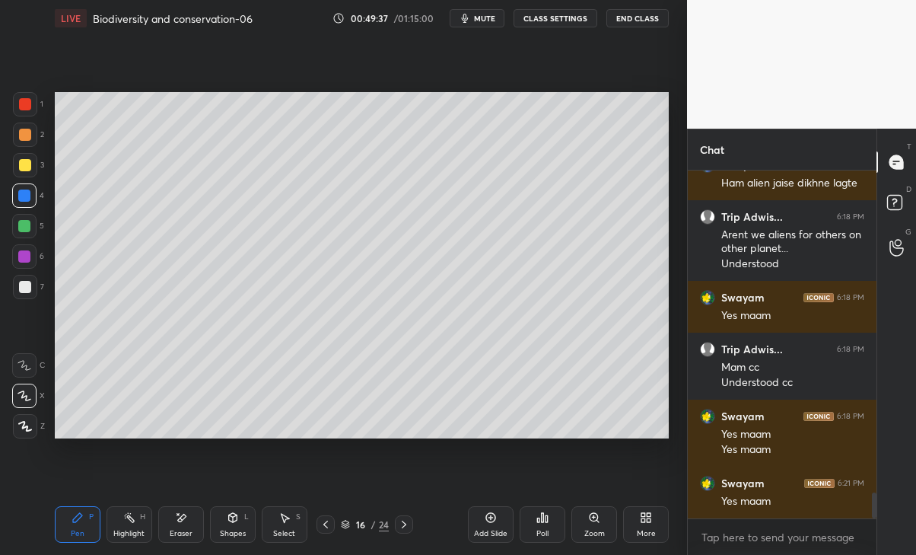
click at [29, 157] on div at bounding box center [25, 165] width 24 height 24
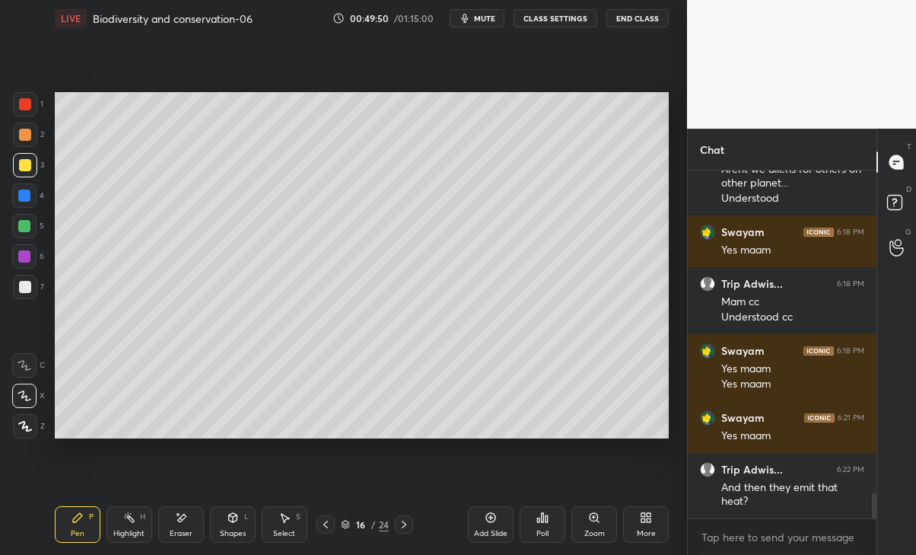
click at [186, 523] on icon at bounding box center [181, 517] width 12 height 13
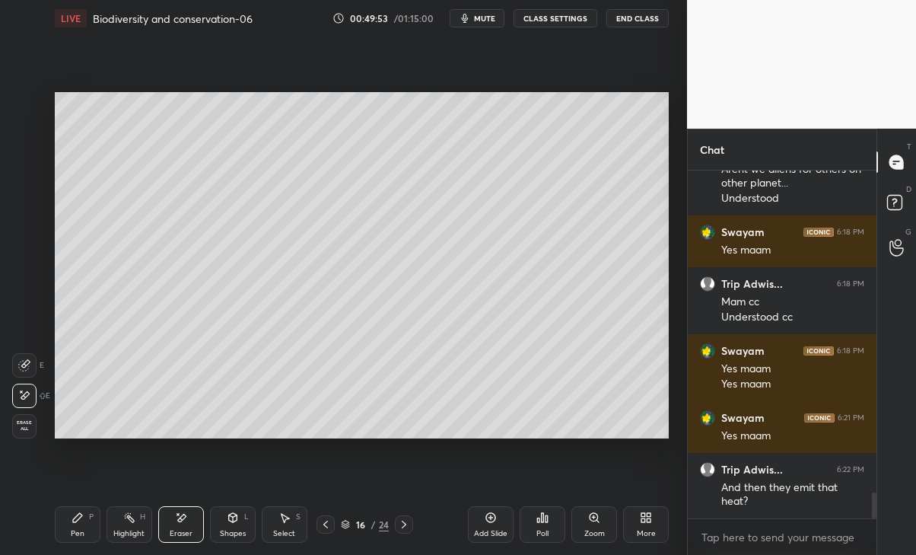
click at [93, 523] on div "Pen P" at bounding box center [78, 524] width 46 height 37
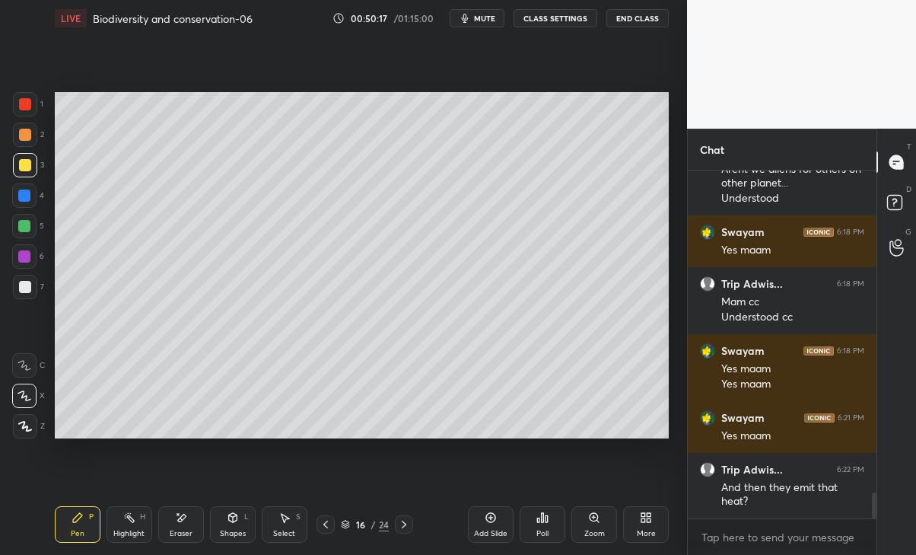
scroll to position [4412, 0]
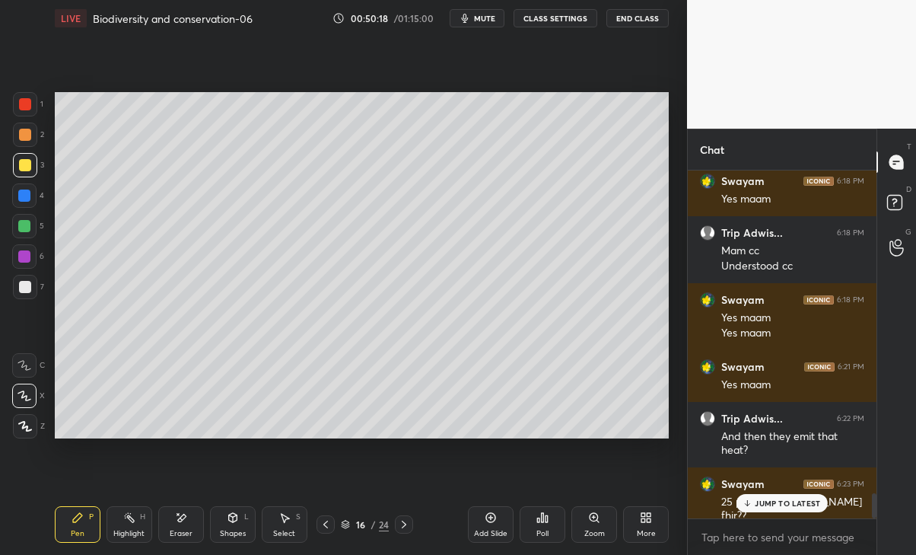
click at [771, 498] on p "JUMP TO LATEST" at bounding box center [787, 502] width 65 height 9
click at [322, 522] on icon at bounding box center [326, 524] width 12 height 12
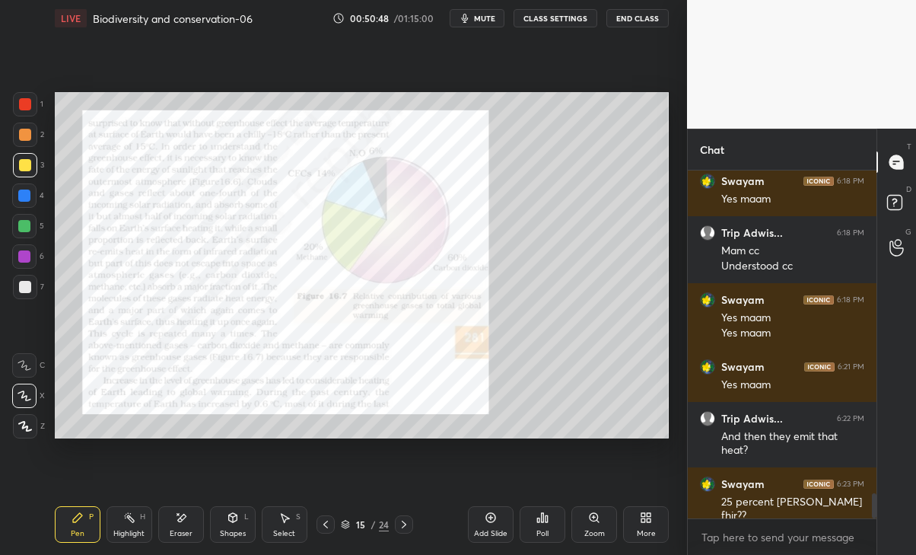
click at [320, 523] on div at bounding box center [325, 524] width 18 height 18
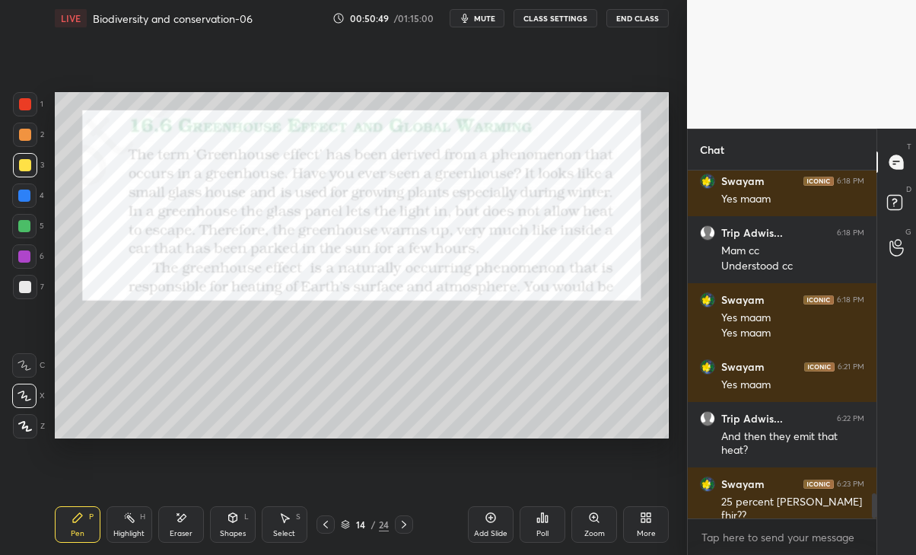
click at [400, 525] on icon at bounding box center [404, 524] width 12 height 12
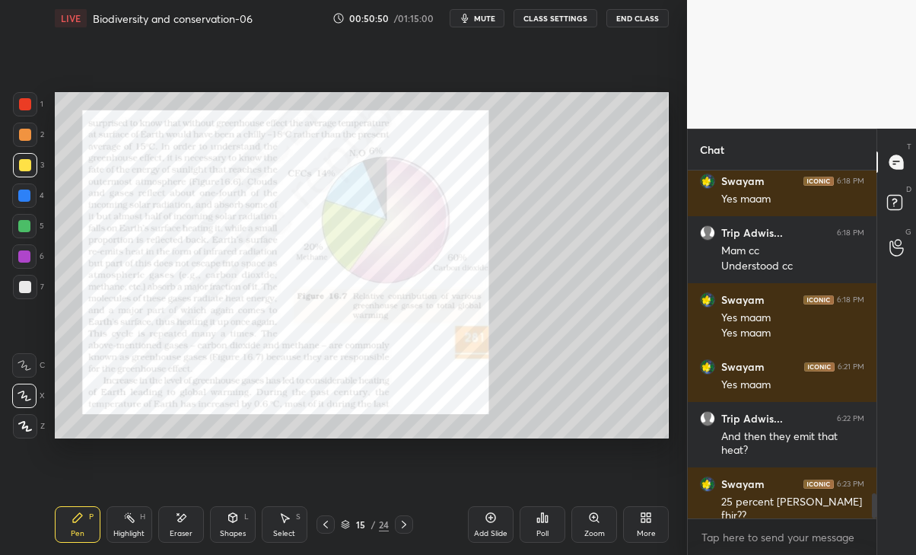
click at [398, 522] on icon at bounding box center [404, 524] width 12 height 12
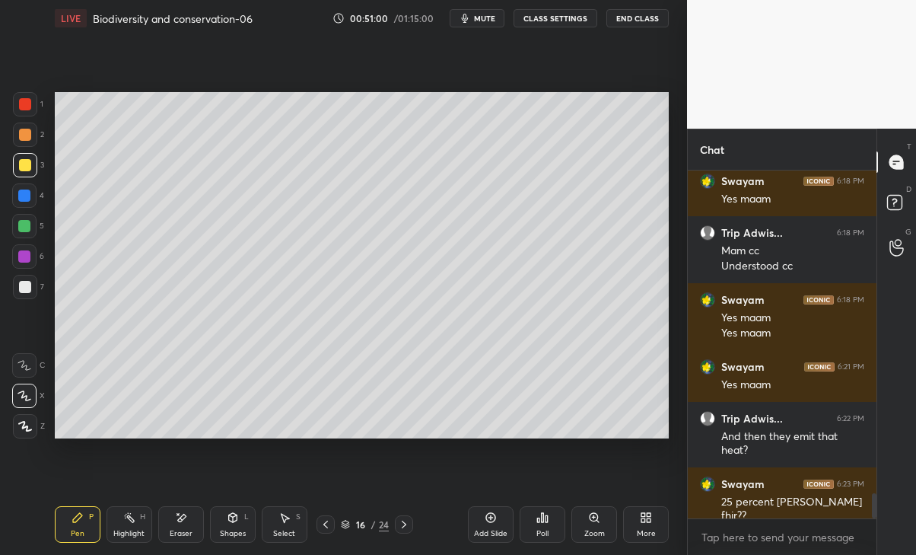
click at [27, 198] on div at bounding box center [24, 195] width 12 height 12
click at [30, 163] on div at bounding box center [25, 165] width 12 height 12
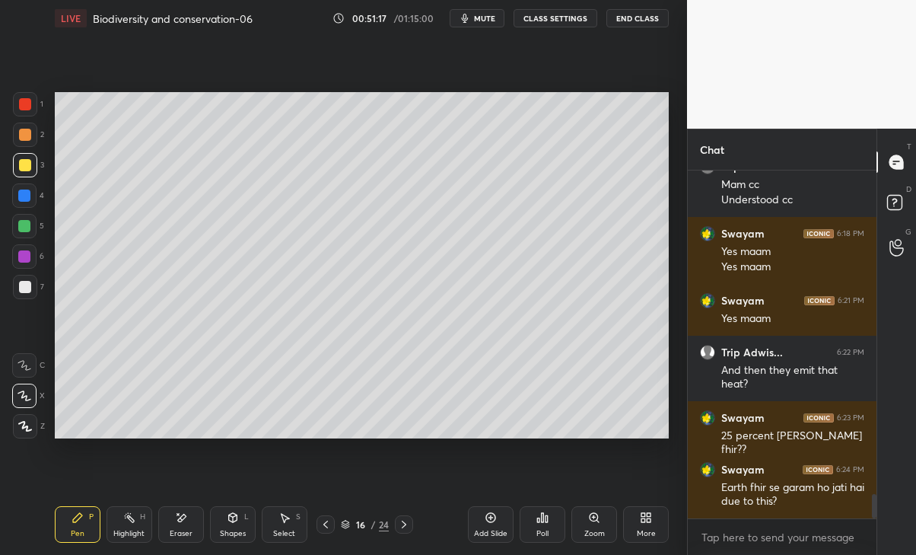
scroll to position [4544, 0]
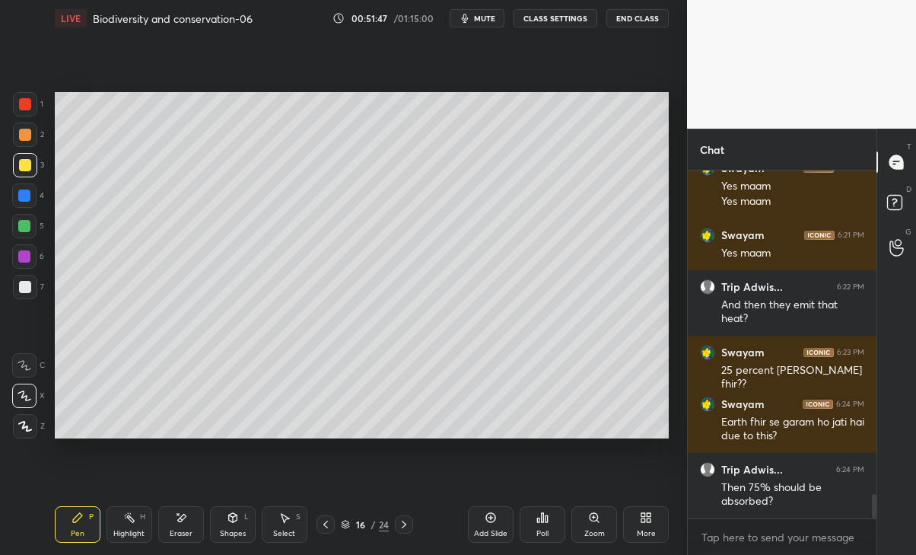
click at [326, 523] on icon at bounding box center [325, 524] width 5 height 8
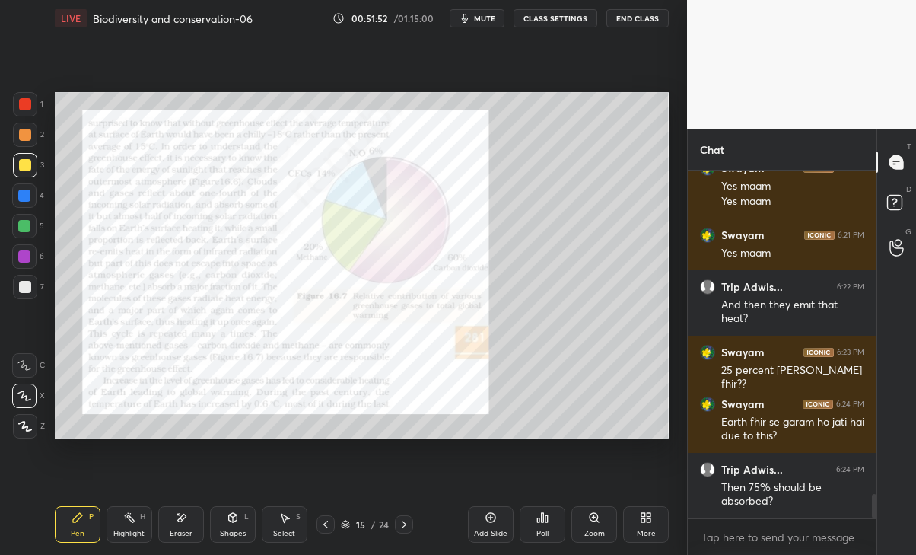
click at [27, 102] on div at bounding box center [25, 104] width 12 height 12
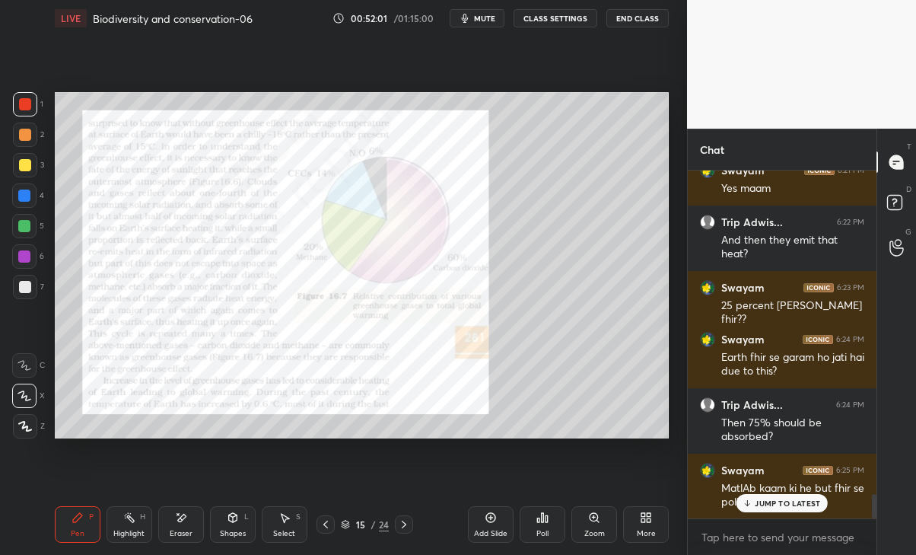
click at [803, 505] on p "JUMP TO LATEST" at bounding box center [787, 502] width 65 height 9
click at [401, 523] on icon at bounding box center [404, 524] width 12 height 12
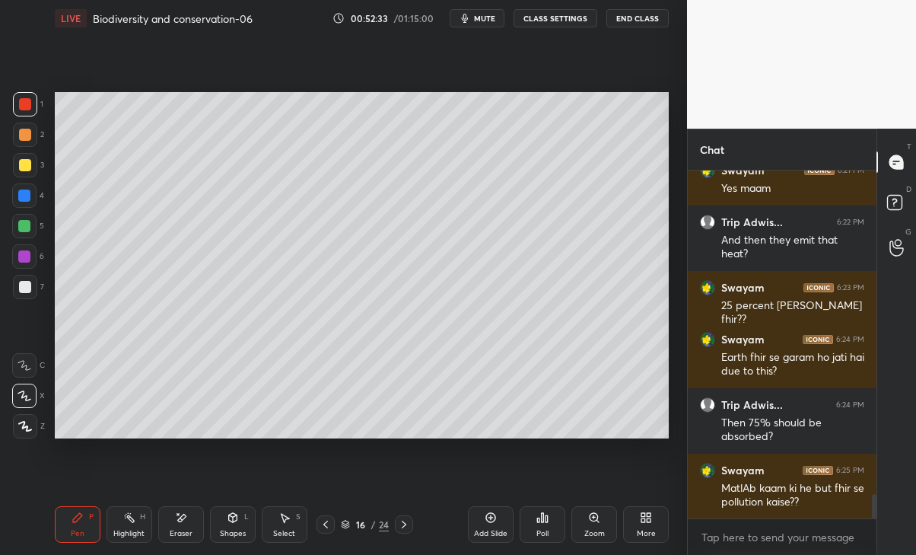
click at [321, 526] on icon at bounding box center [326, 524] width 12 height 12
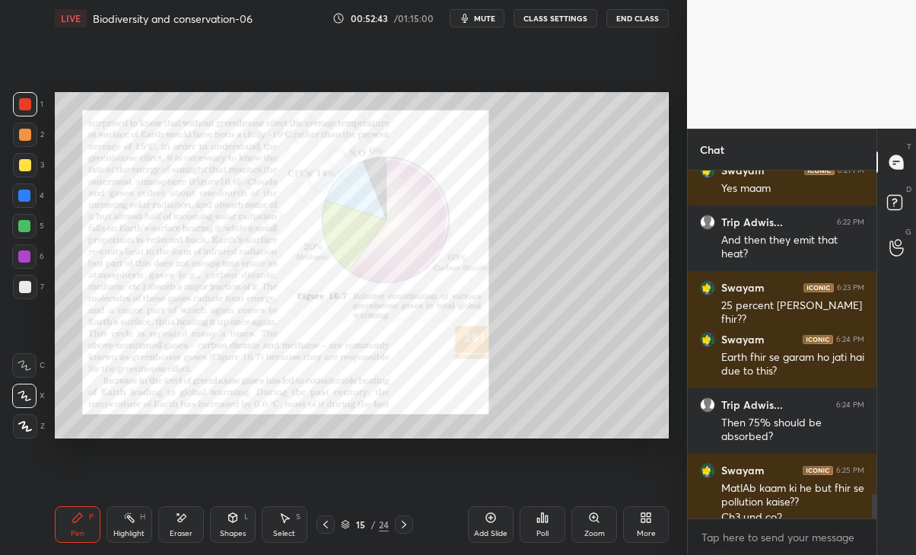
scroll to position [4624, 0]
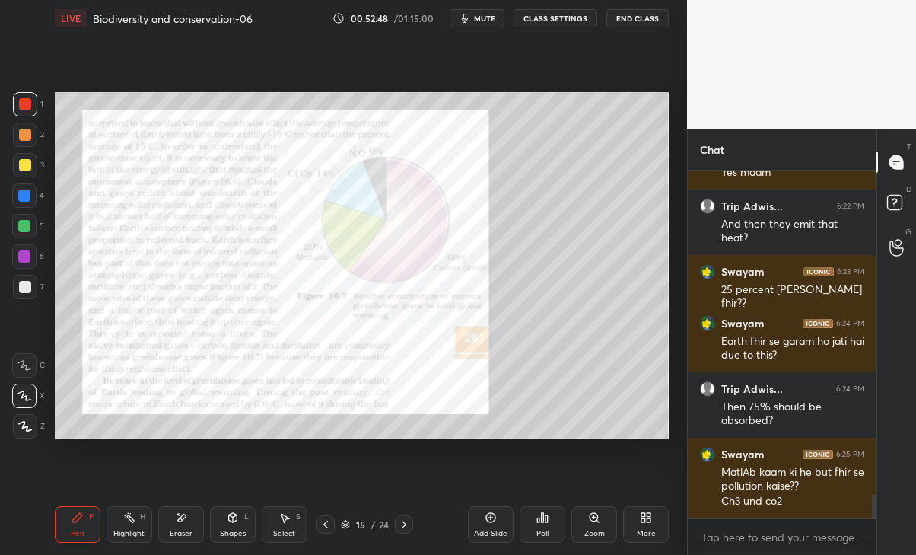
click at [414, 516] on div "15 / 24" at bounding box center [365, 524] width 207 height 18
click at [408, 523] on icon at bounding box center [404, 524] width 12 height 12
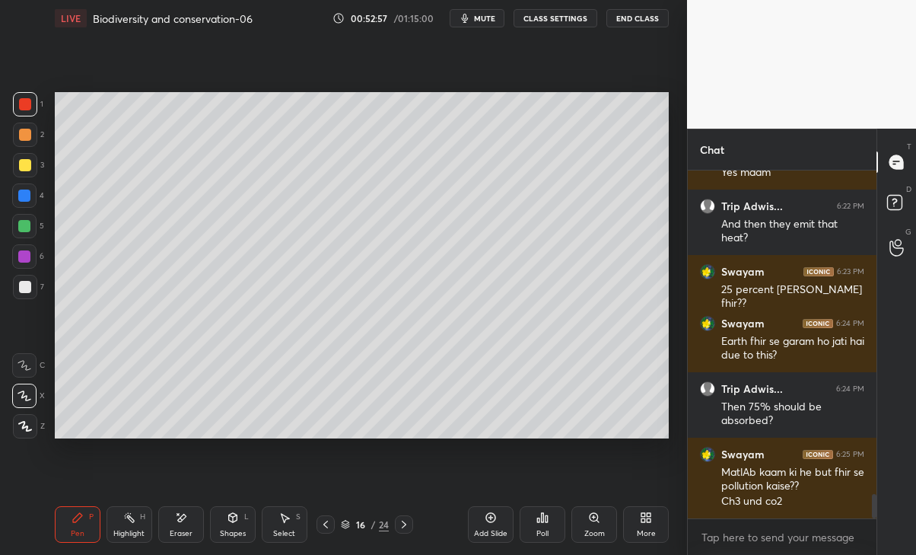
click at [179, 536] on div "Eraser" at bounding box center [181, 533] width 23 height 8
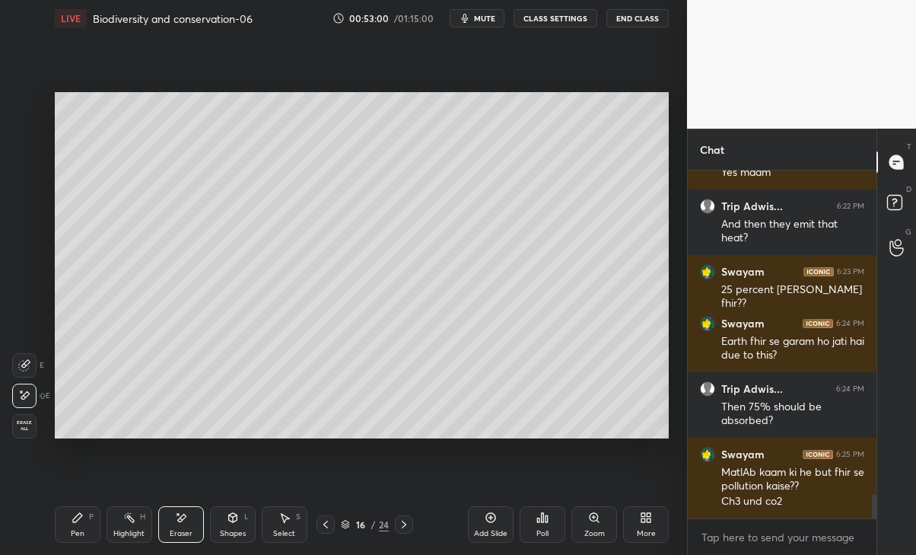
click at [72, 520] on icon at bounding box center [78, 517] width 12 height 12
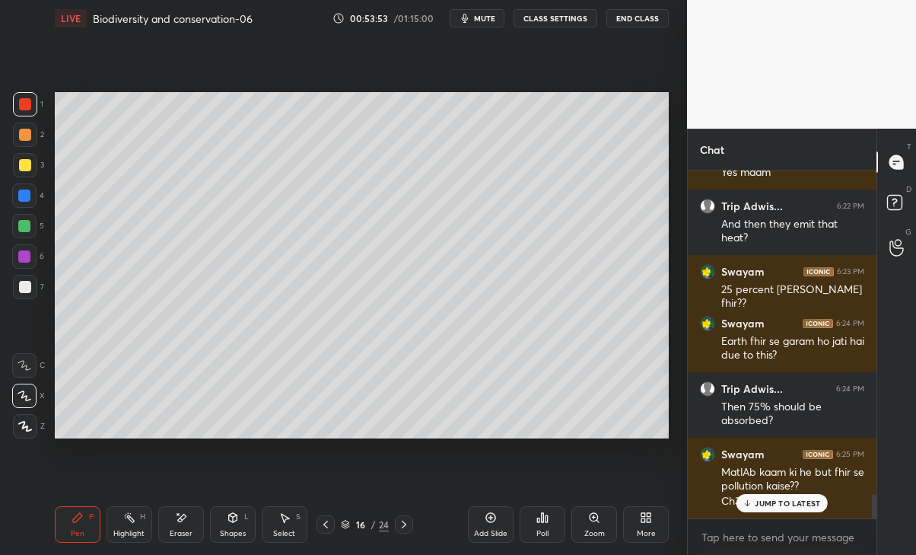
scroll to position [4675, 0]
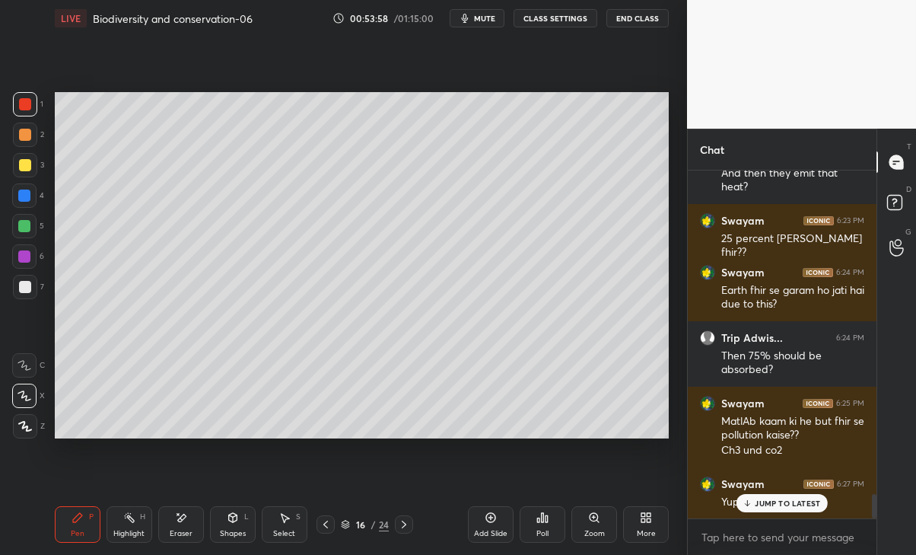
click at [785, 506] on p "JUMP TO LATEST" at bounding box center [787, 502] width 65 height 9
click at [323, 523] on icon at bounding box center [326, 524] width 12 height 12
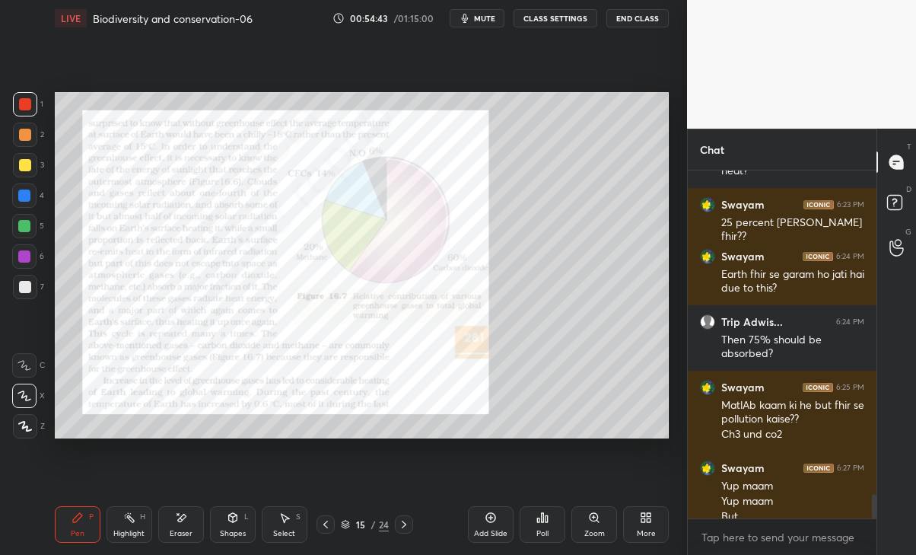
scroll to position [4706, 0]
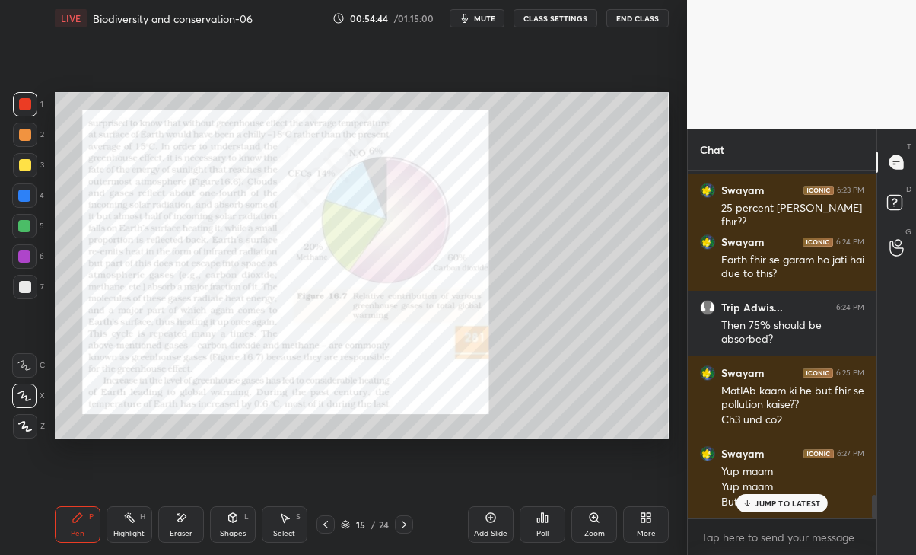
click at [810, 505] on p "JUMP TO LATEST" at bounding box center [787, 502] width 65 height 9
click at [904, 247] on div "1" at bounding box center [896, 247] width 15 height 33
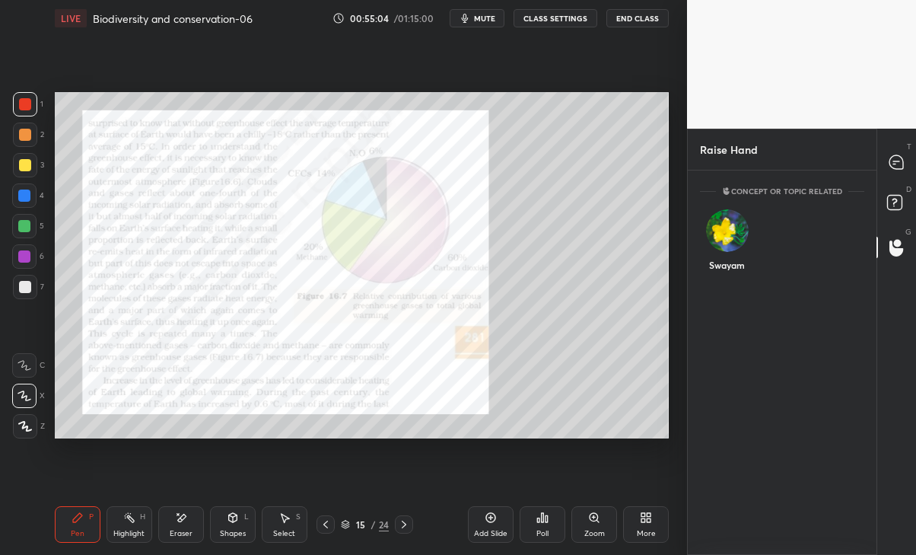
scroll to position [5, 5]
click at [732, 238] on img "grid" at bounding box center [727, 230] width 43 height 43
click at [726, 276] on button "INVITE" at bounding box center [727, 275] width 40 height 20
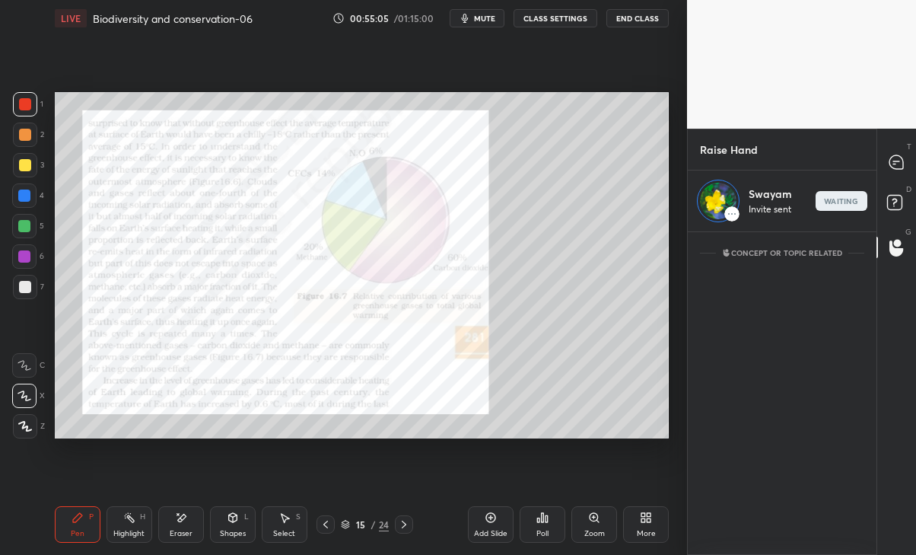
scroll to position [317, 184]
click at [905, 175] on div at bounding box center [897, 161] width 30 height 27
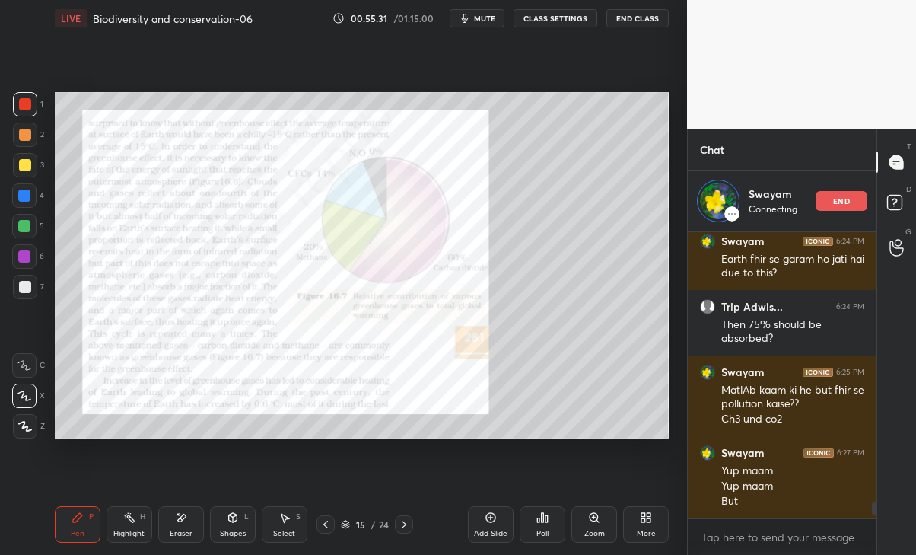
scroll to position [4820, 0]
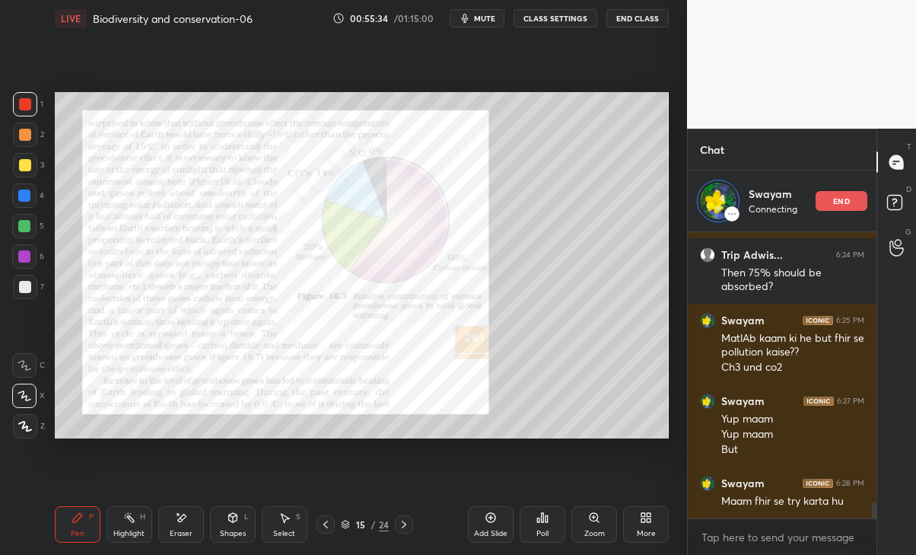
click at [841, 204] on p "end" at bounding box center [841, 201] width 17 height 8
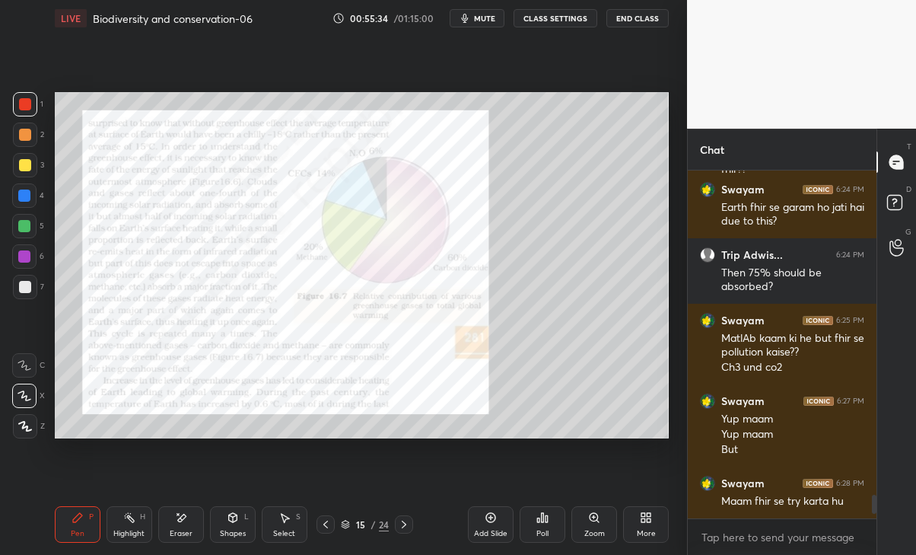
scroll to position [4758, 0]
click at [902, 253] on div "1" at bounding box center [896, 258] width 15 height 12
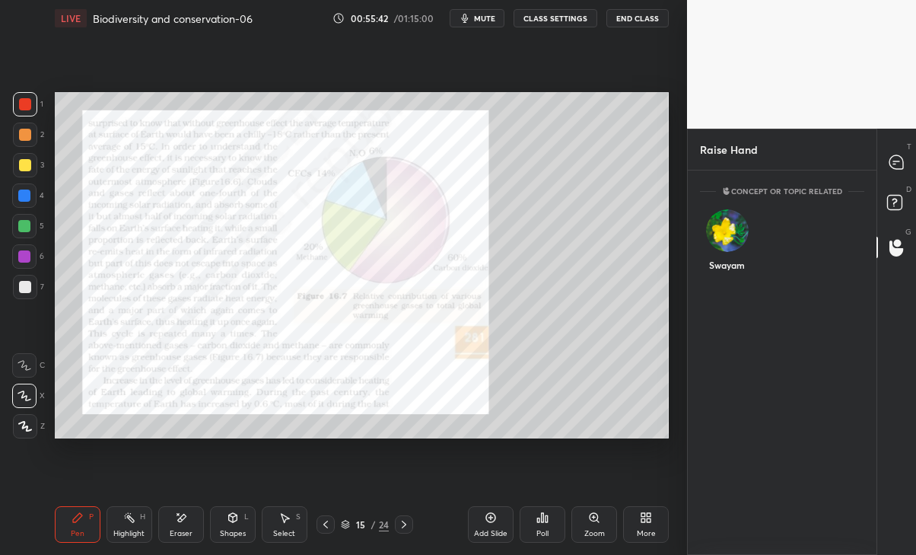
click at [732, 229] on img "grid" at bounding box center [727, 230] width 43 height 43
click at [712, 289] on div "Swayam INVITE" at bounding box center [727, 247] width 54 height 96
click at [733, 282] on button "INVITE" at bounding box center [727, 275] width 40 height 20
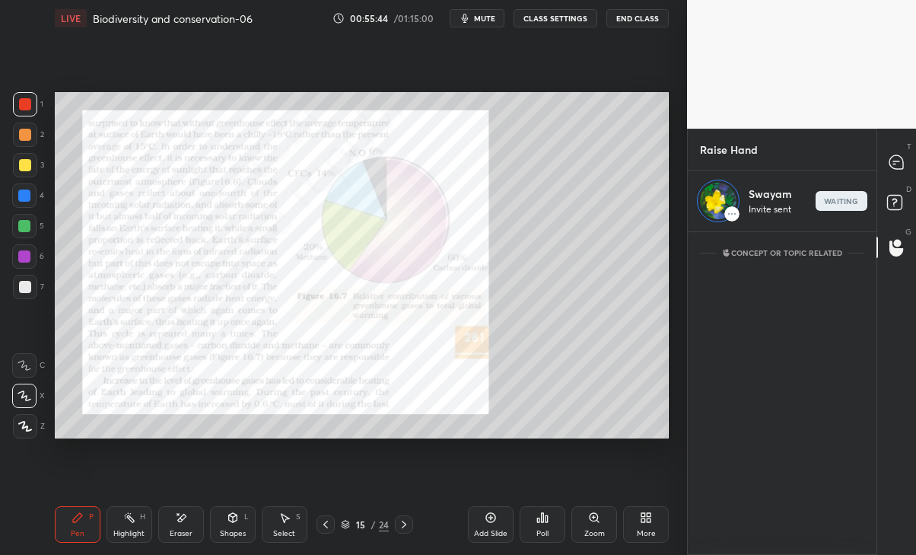
click at [898, 170] on icon at bounding box center [897, 162] width 16 height 16
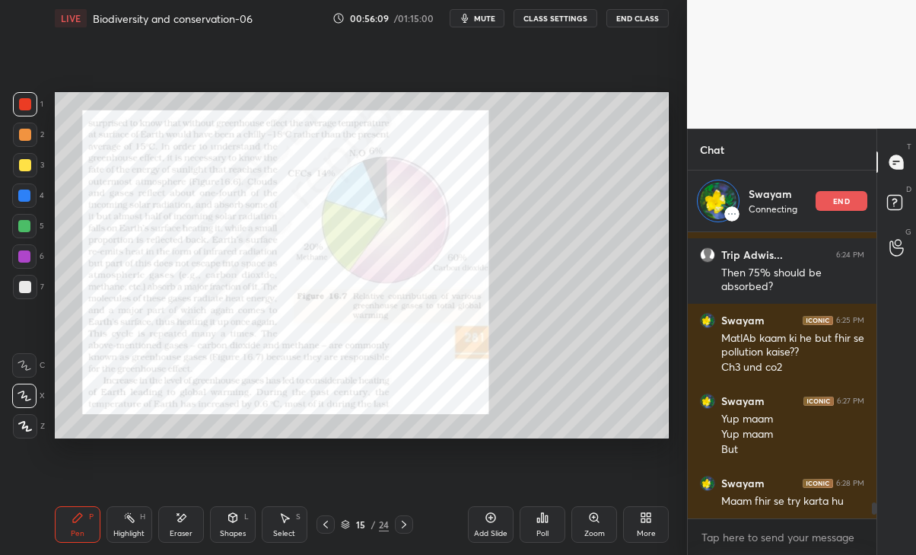
click at [851, 199] on div "end" at bounding box center [841, 201] width 52 height 20
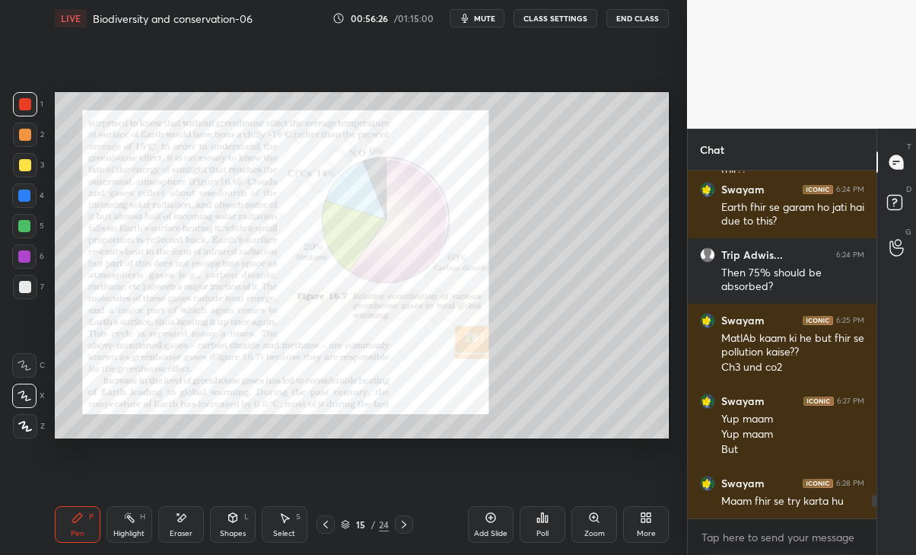
scroll to position [4824, 0]
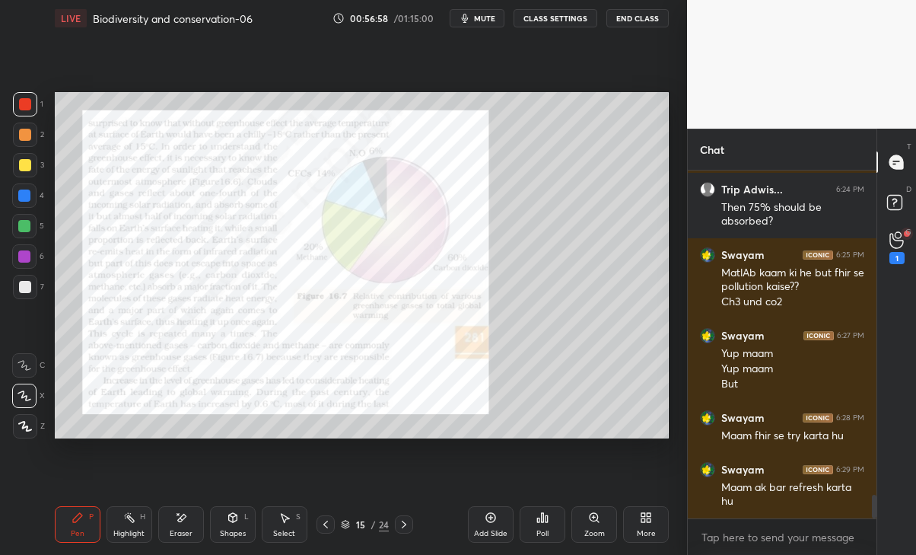
click at [901, 254] on div "1" at bounding box center [896, 258] width 15 height 12
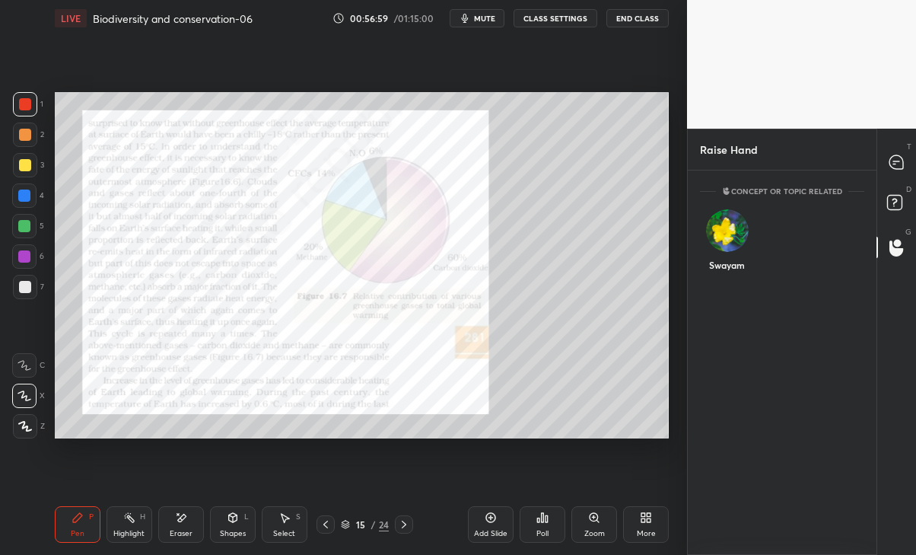
click at [723, 231] on img "grid" at bounding box center [727, 230] width 43 height 43
click at [717, 291] on div "Swayam INVITE" at bounding box center [727, 247] width 54 height 96
click at [725, 272] on button "INVITE" at bounding box center [727, 275] width 40 height 20
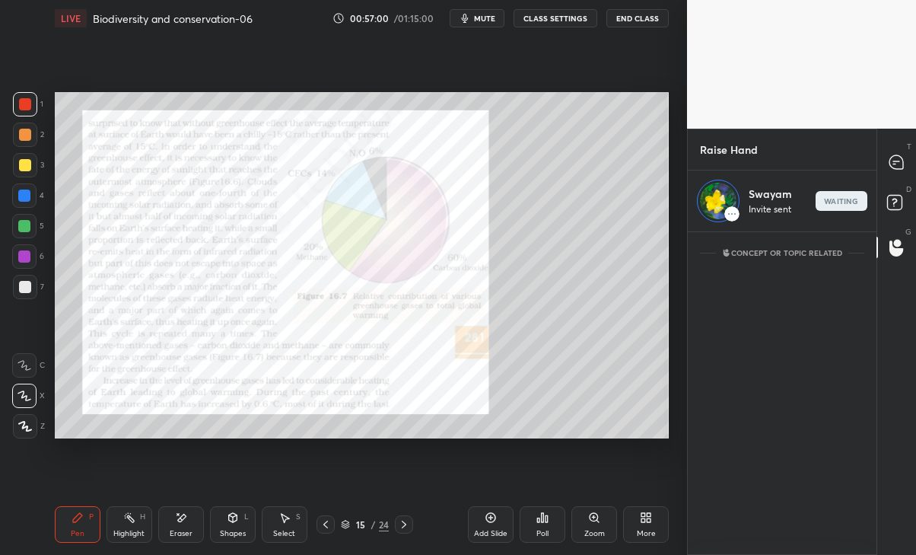
scroll to position [317, 184]
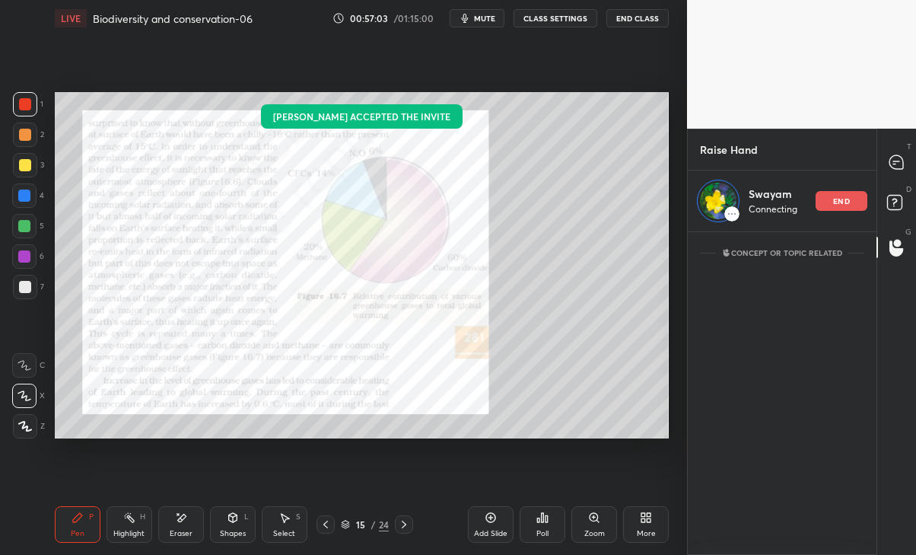
click at [900, 164] on icon at bounding box center [896, 162] width 14 height 14
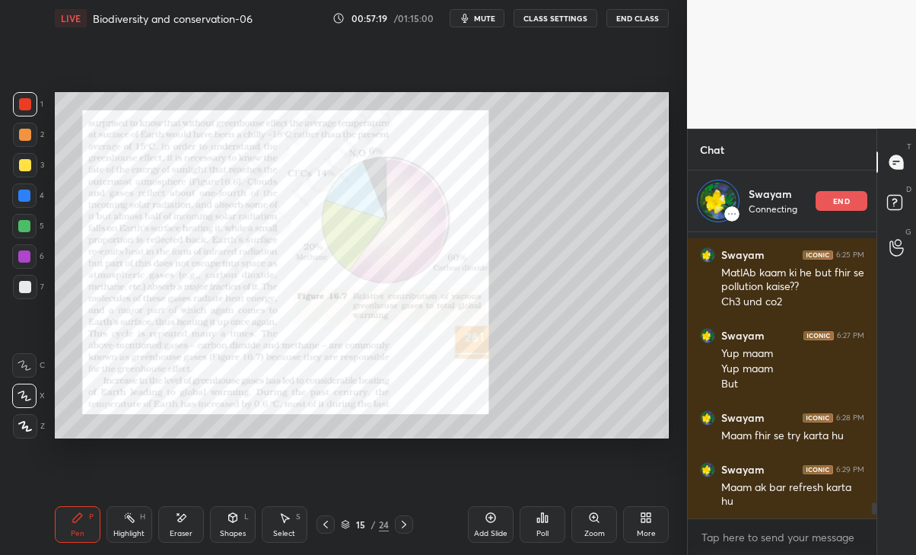
click at [853, 202] on div "end" at bounding box center [841, 201] width 52 height 20
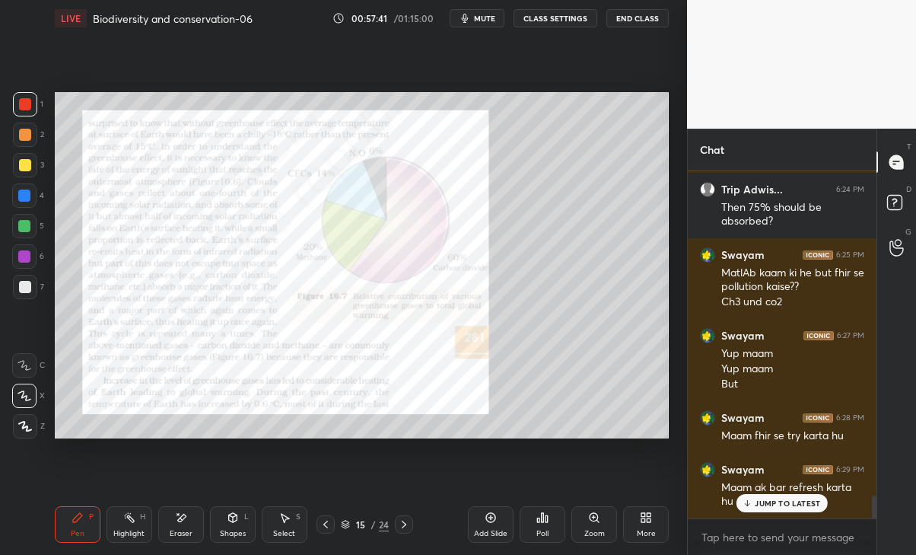
scroll to position [4888, 0]
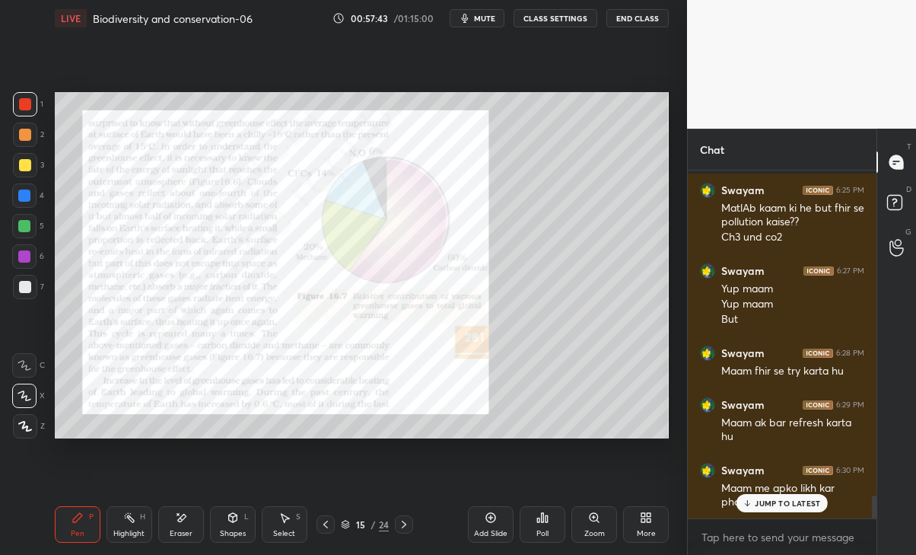
click at [784, 515] on div "Swayam 6:30 PM Maam me apko likh kar photo bheju" at bounding box center [782, 485] width 189 height 65
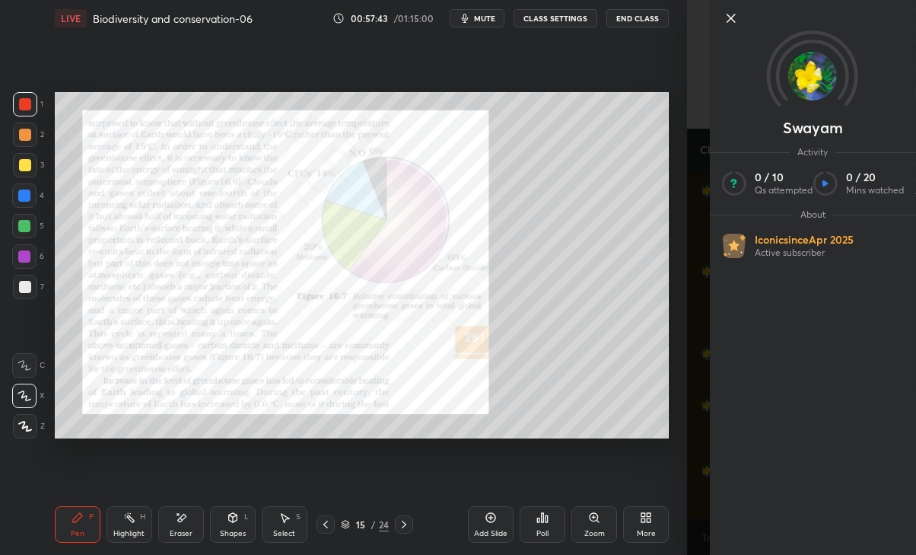
click at [782, 502] on div "Swayam Activity 0 / 10 Qs attempted 0 / 20 Mins watched About Iconic since [DAT…" at bounding box center [813, 277] width 206 height 555
click at [688, 447] on div "Swayam Activity 0 / 10 Qs attempted 0 / 20 Mins watched About Iconic since [DAT…" at bounding box center [801, 277] width 229 height 555
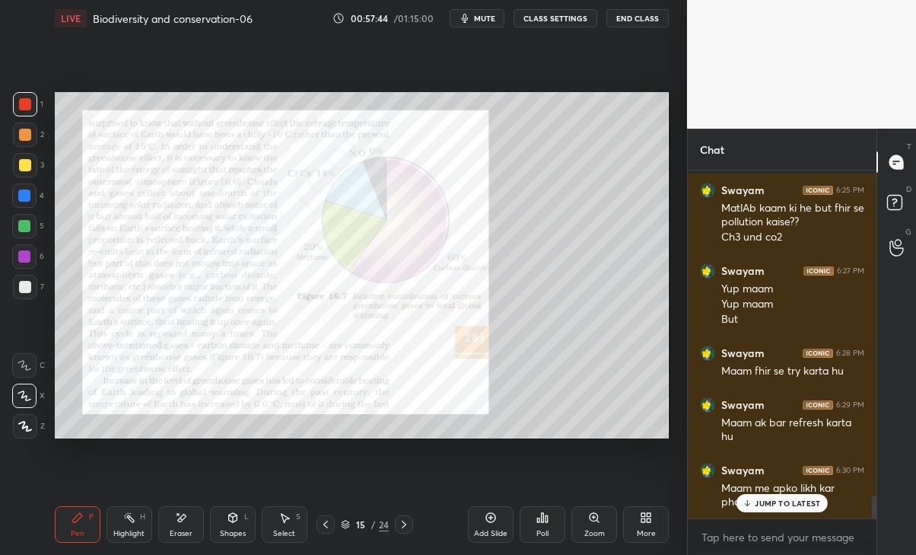
click at [758, 501] on p "JUMP TO LATEST" at bounding box center [787, 502] width 65 height 9
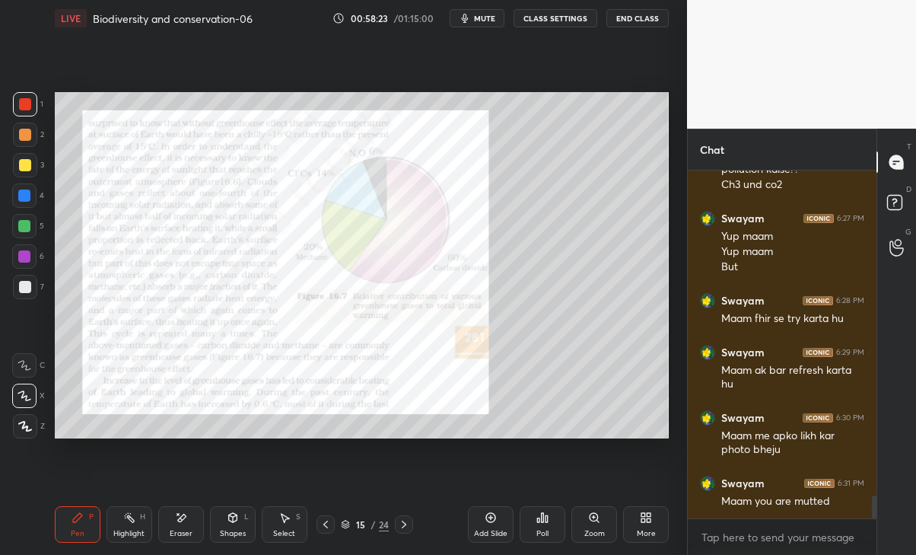
click at [412, 518] on div at bounding box center [404, 524] width 18 height 18
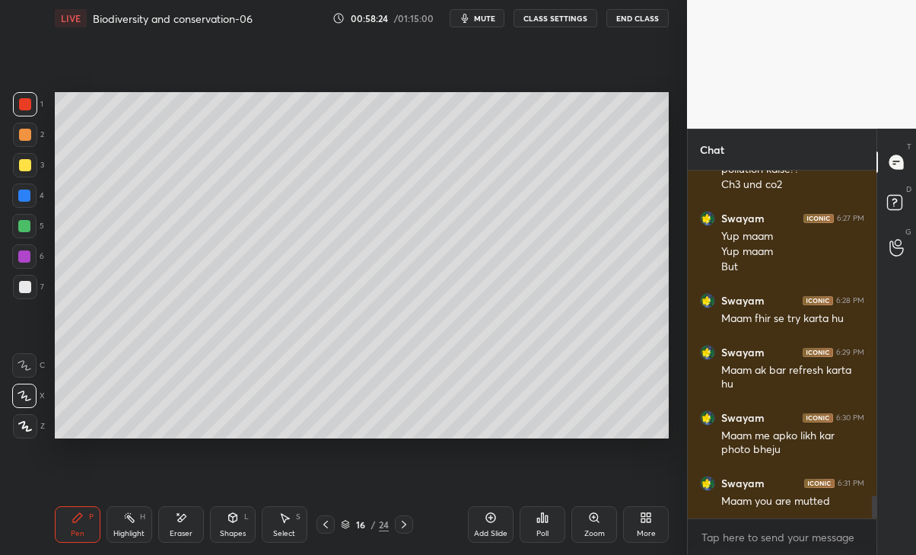
click at [404, 523] on icon at bounding box center [404, 524] width 5 height 8
click at [412, 522] on div at bounding box center [404, 524] width 18 height 18
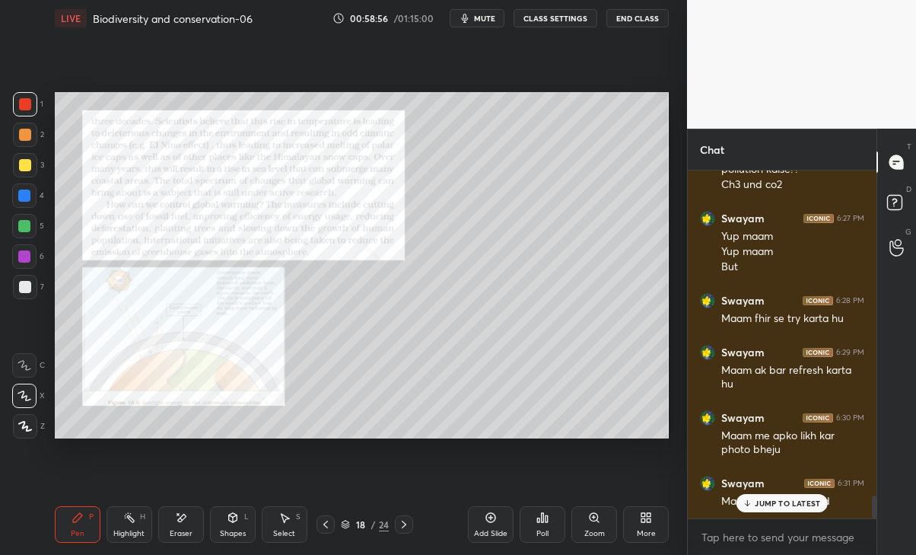
scroll to position [4992, 0]
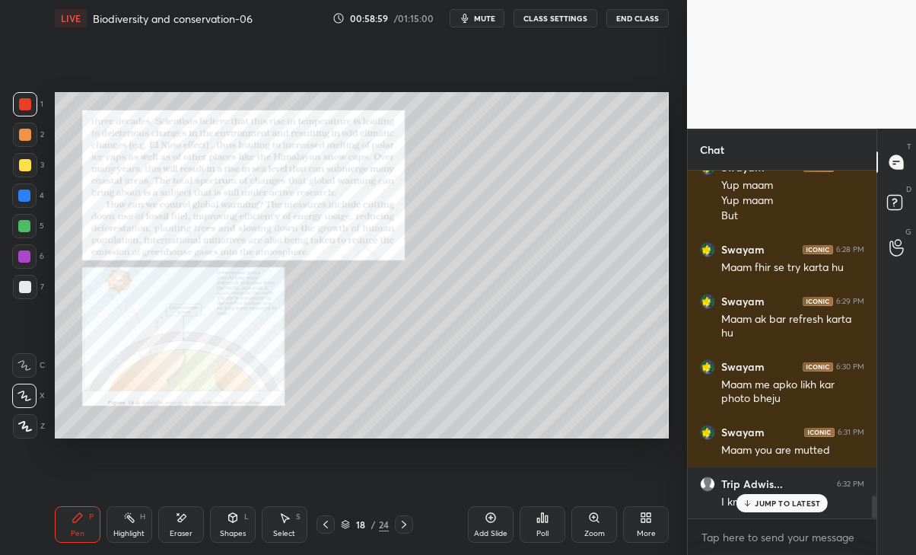
click at [761, 507] on div "JUMP TO LATEST" at bounding box center [781, 503] width 91 height 18
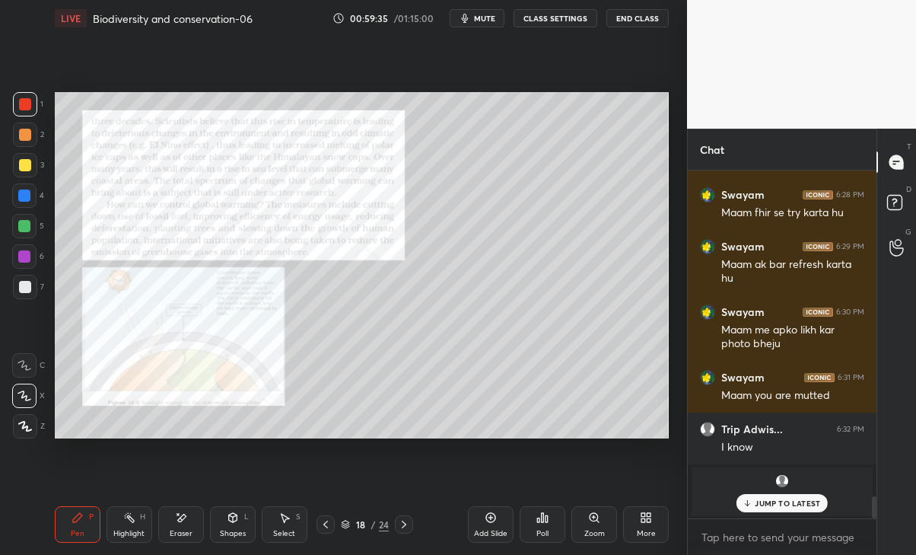
click at [759, 510] on div "JUMP TO LATEST" at bounding box center [781, 503] width 91 height 18
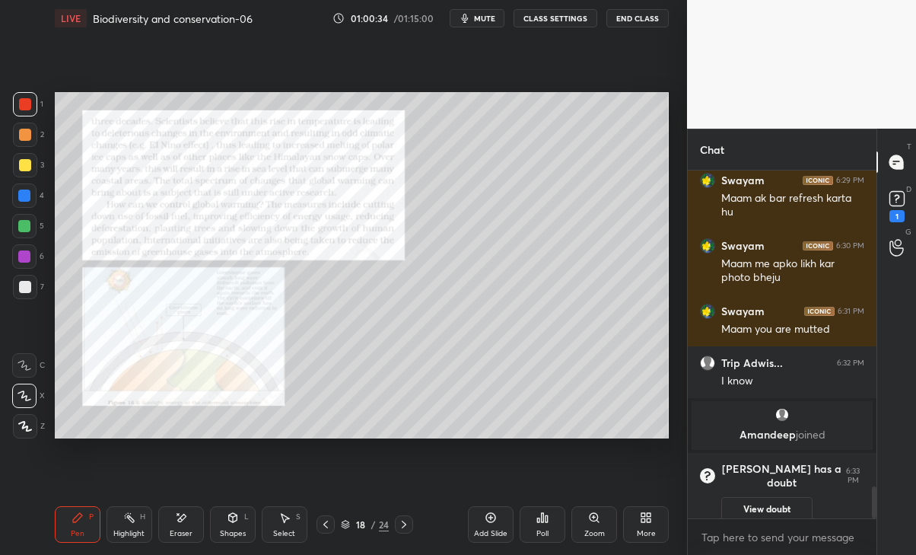
scroll to position [3412, 0]
click at [897, 215] on div "1" at bounding box center [896, 216] width 15 height 12
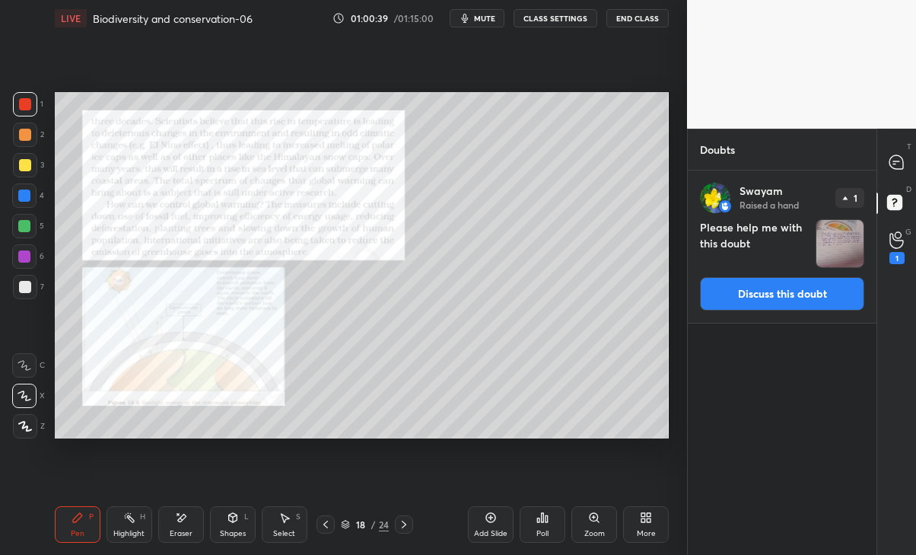
click at [736, 304] on button "Discuss this doubt" at bounding box center [782, 293] width 164 height 33
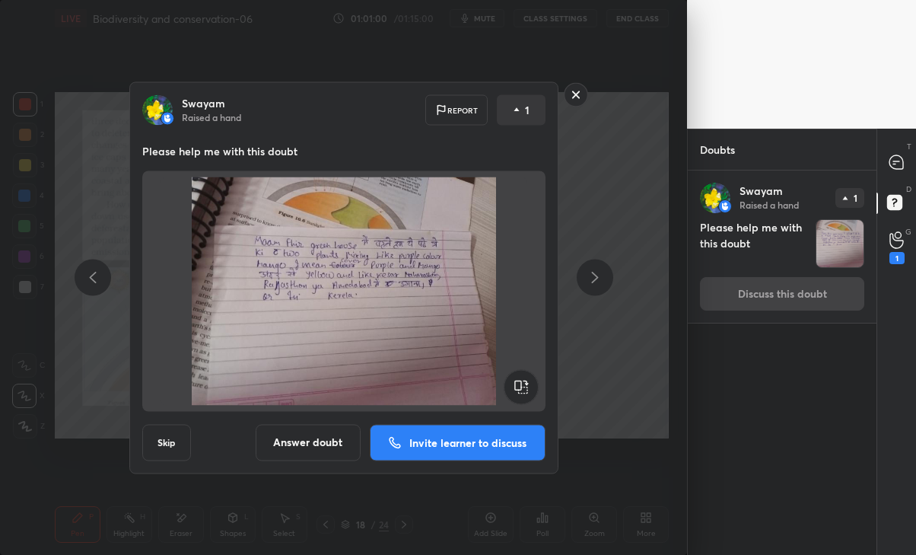
click at [336, 446] on button "Answer doubt" at bounding box center [308, 442] width 105 height 37
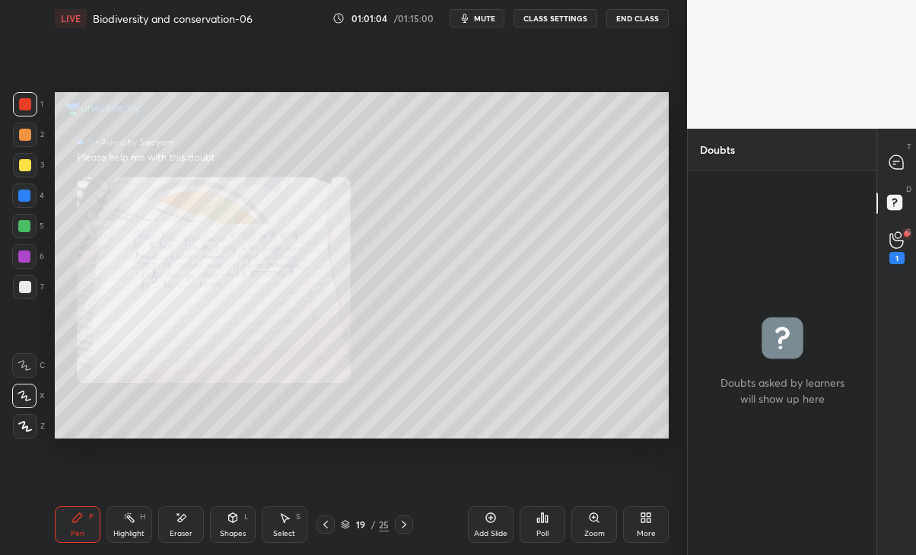
click at [894, 262] on div "1" at bounding box center [896, 258] width 15 height 12
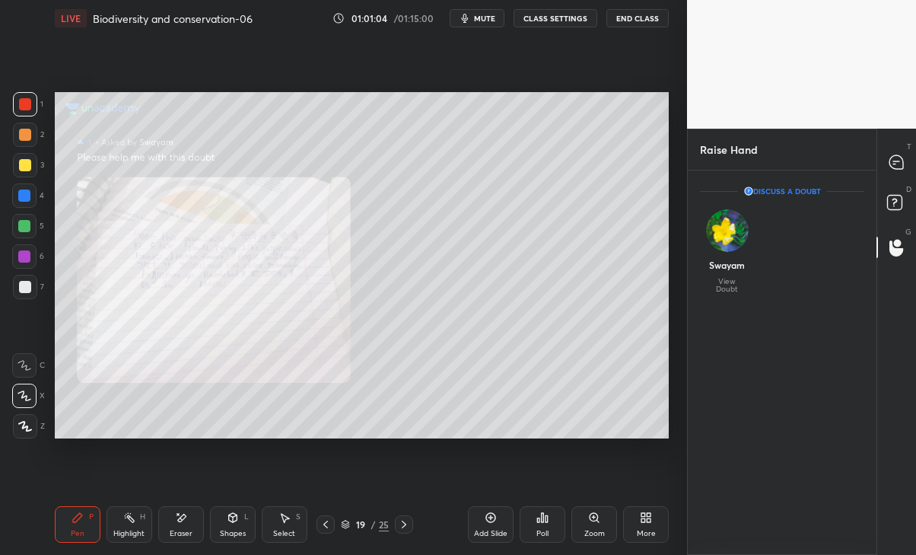
scroll to position [5, 5]
click at [731, 240] on img "grid" at bounding box center [727, 230] width 43 height 43
click at [708, 286] on p "View Doubt" at bounding box center [727, 285] width 40 height 15
click at [723, 269] on div "Swayam" at bounding box center [727, 265] width 36 height 14
click at [888, 158] on div at bounding box center [897, 161] width 30 height 27
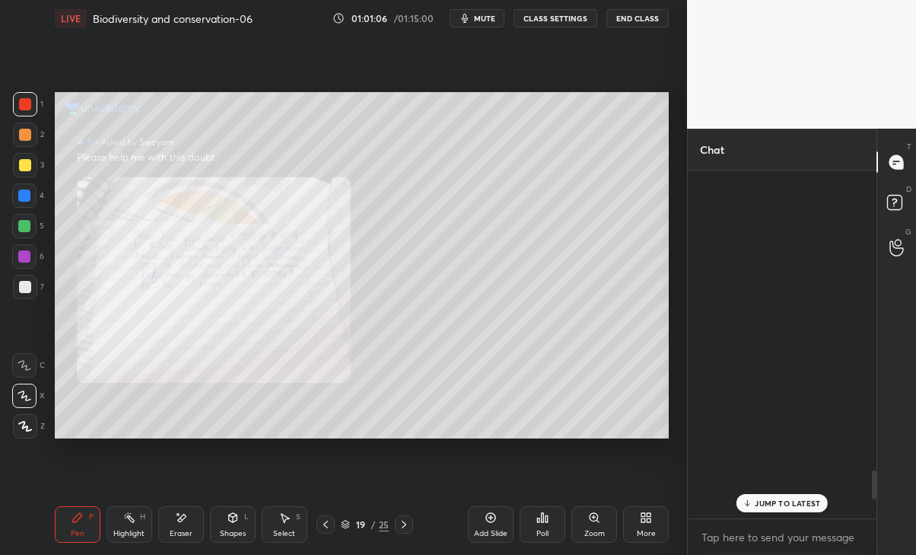
scroll to position [343, 184]
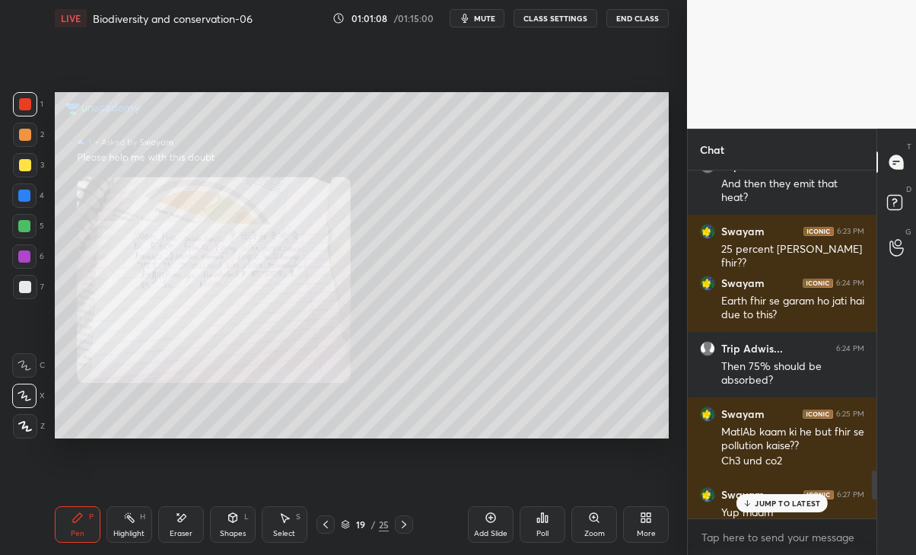
click at [780, 501] on p "JUMP TO LATEST" at bounding box center [787, 502] width 65 height 9
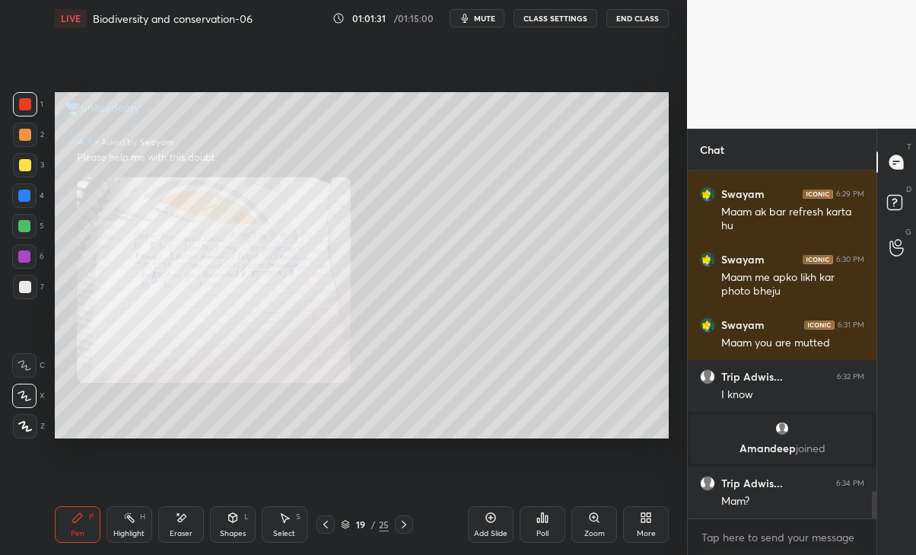
scroll to position [4083, 0]
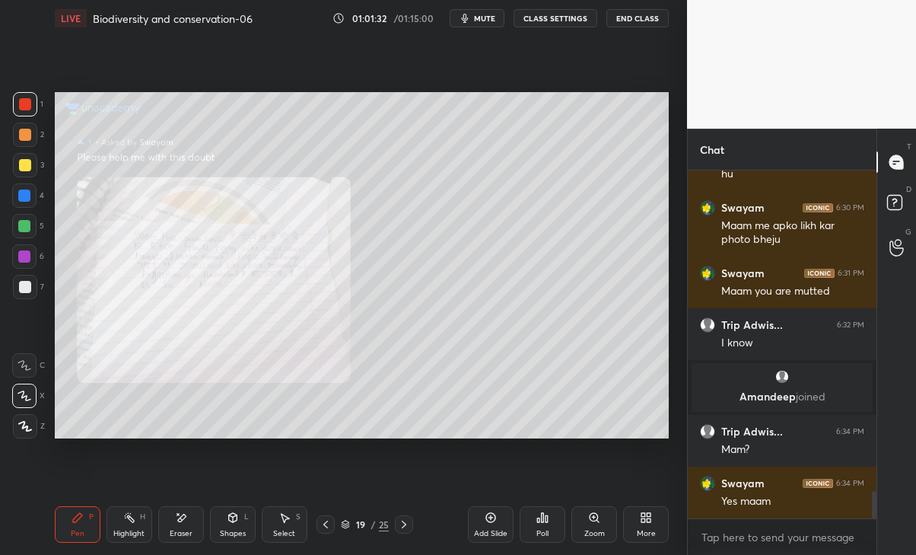
click at [186, 523] on icon at bounding box center [181, 517] width 12 height 13
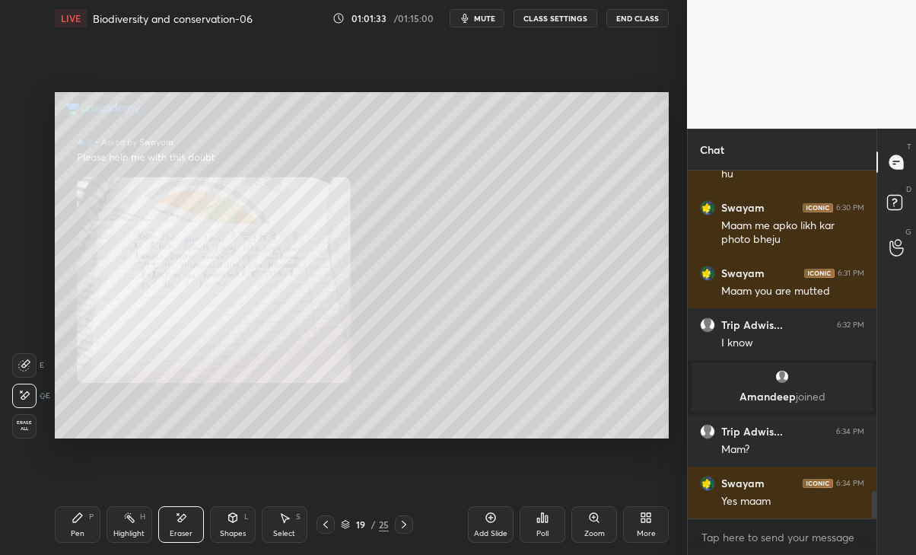
click at [78, 525] on div "Pen P" at bounding box center [78, 524] width 46 height 37
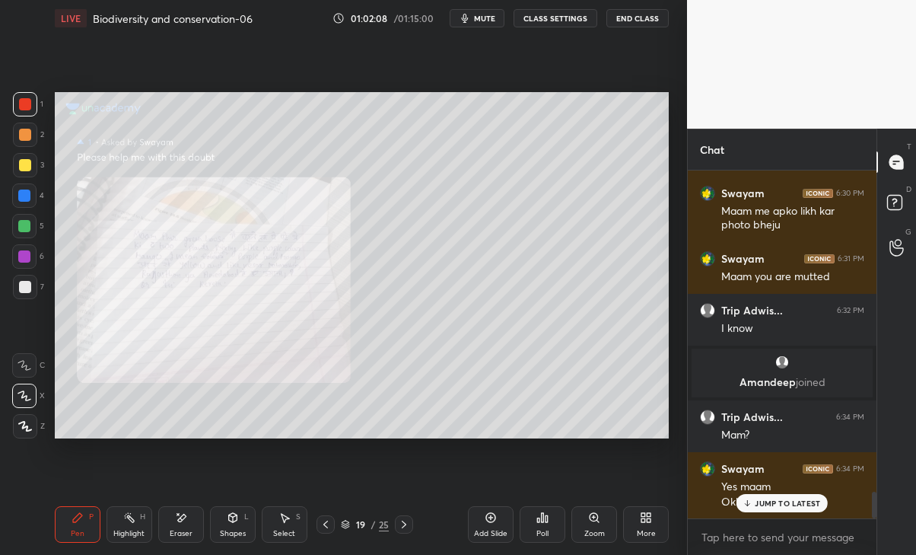
scroll to position [4163, 0]
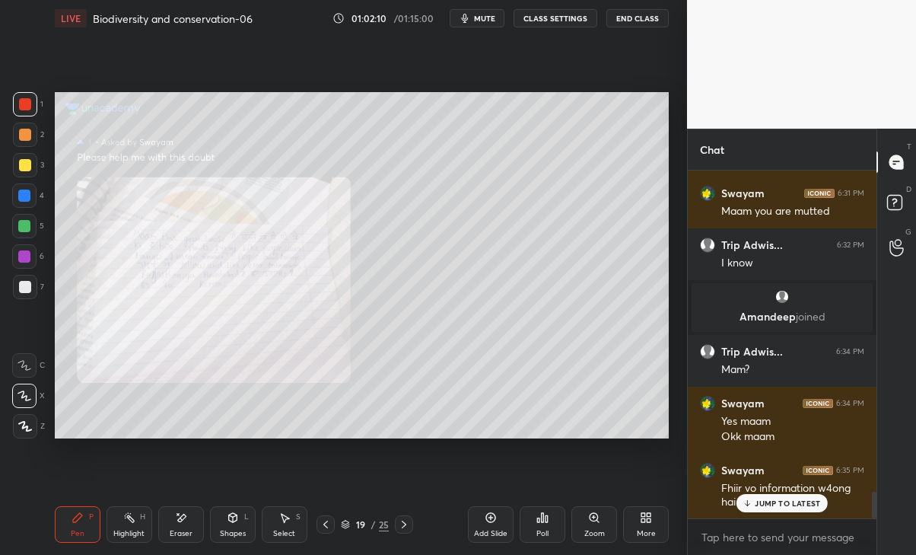
click at [34, 262] on div at bounding box center [24, 256] width 24 height 24
click at [803, 491] on div "Fhiir vo information w4ong hai in that book" at bounding box center [792, 495] width 143 height 29
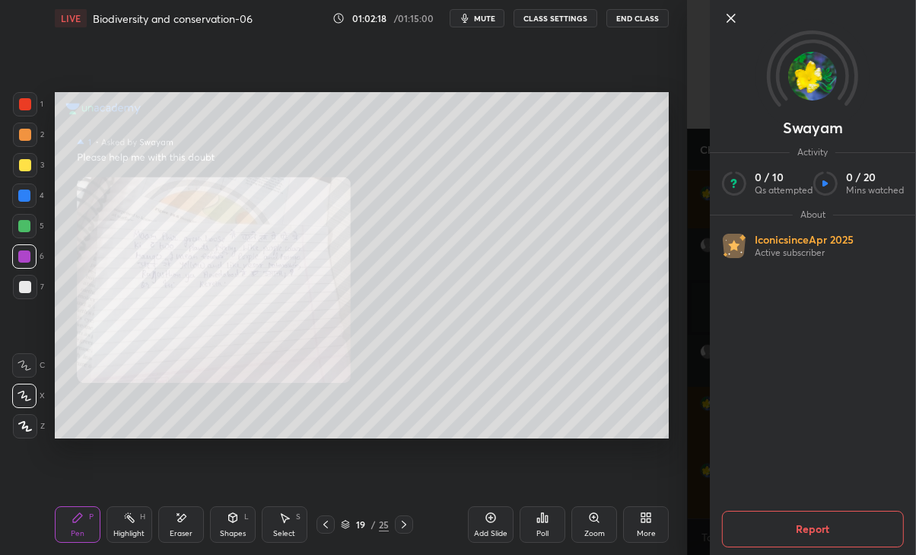
click at [704, 485] on div "Swayam Activity 0 / 10 Qs attempted 0 / 20 Mins watched About Iconic since [DAT…" at bounding box center [801, 277] width 229 height 555
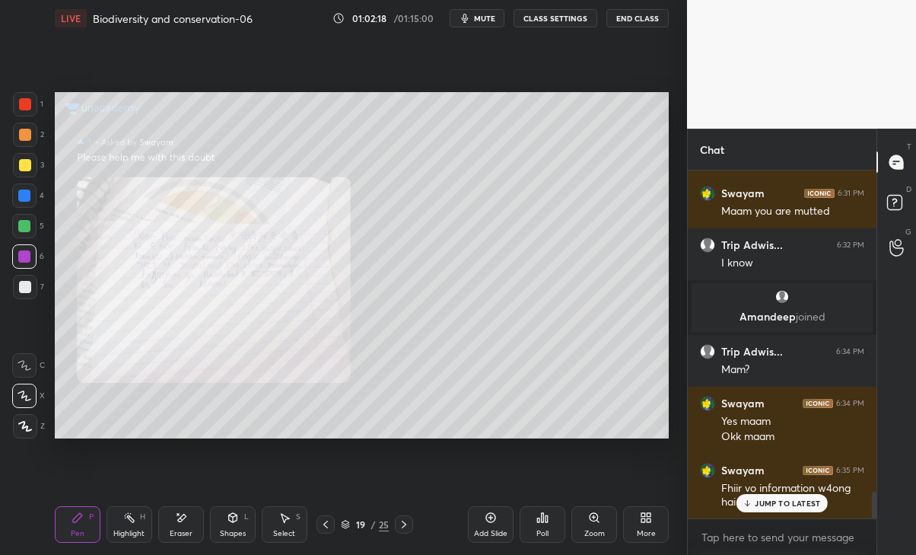
click at [778, 502] on p "JUMP TO LATEST" at bounding box center [787, 502] width 65 height 9
click at [184, 531] on div "Eraser" at bounding box center [181, 533] width 23 height 8
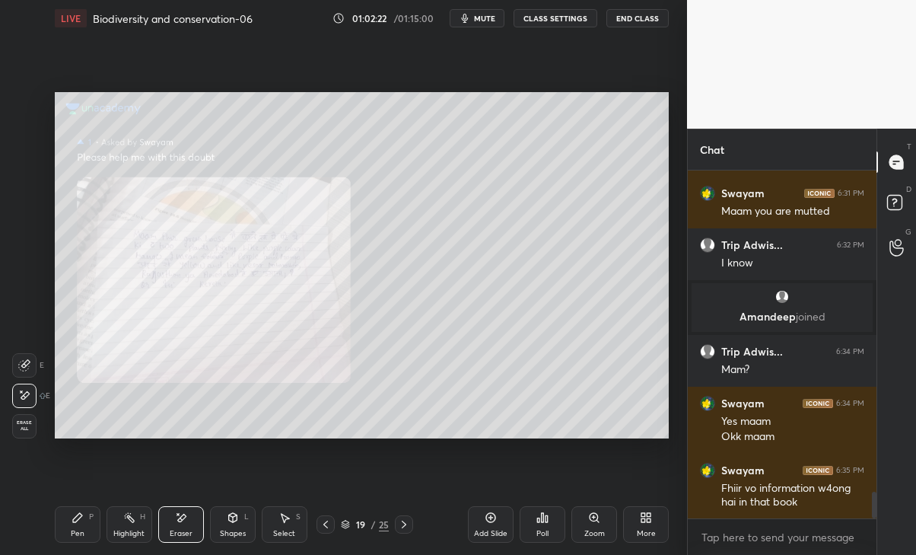
click at [77, 517] on icon at bounding box center [77, 517] width 9 height 9
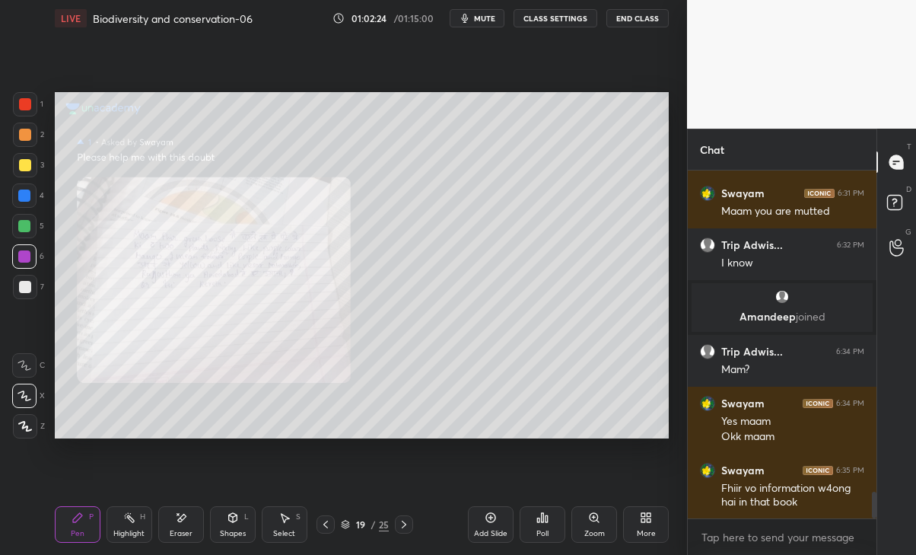
click at [648, 522] on icon at bounding box center [649, 520] width 4 height 4
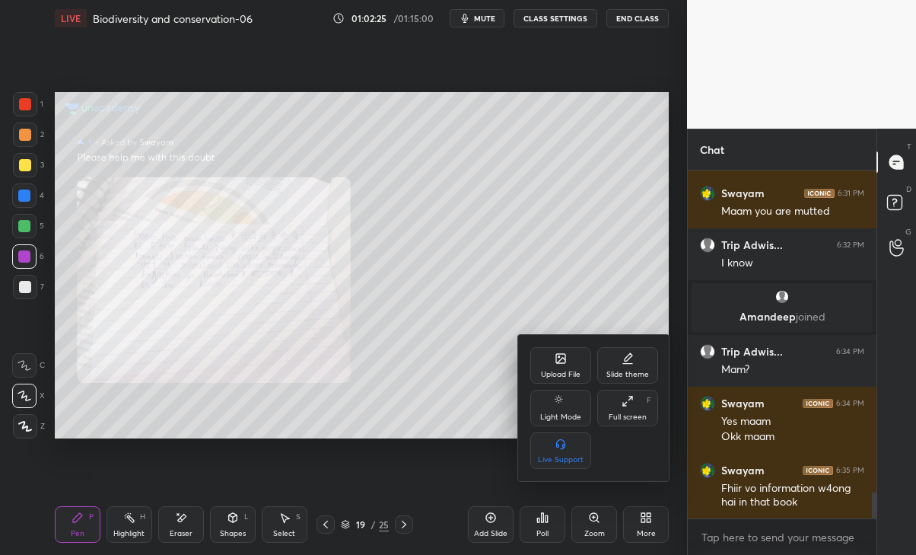
click at [562, 365] on div "Upload File" at bounding box center [560, 365] width 61 height 37
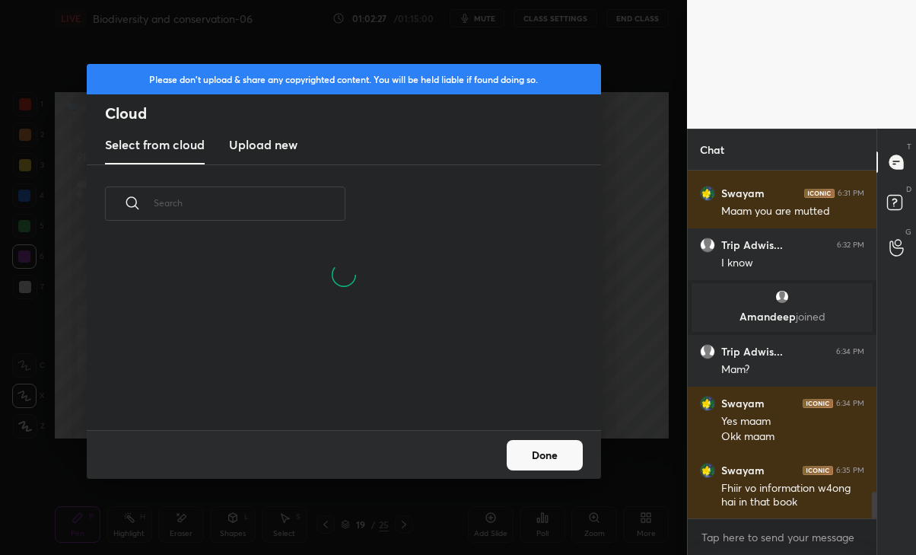
click at [271, 147] on h3 "Upload new" at bounding box center [263, 144] width 68 height 18
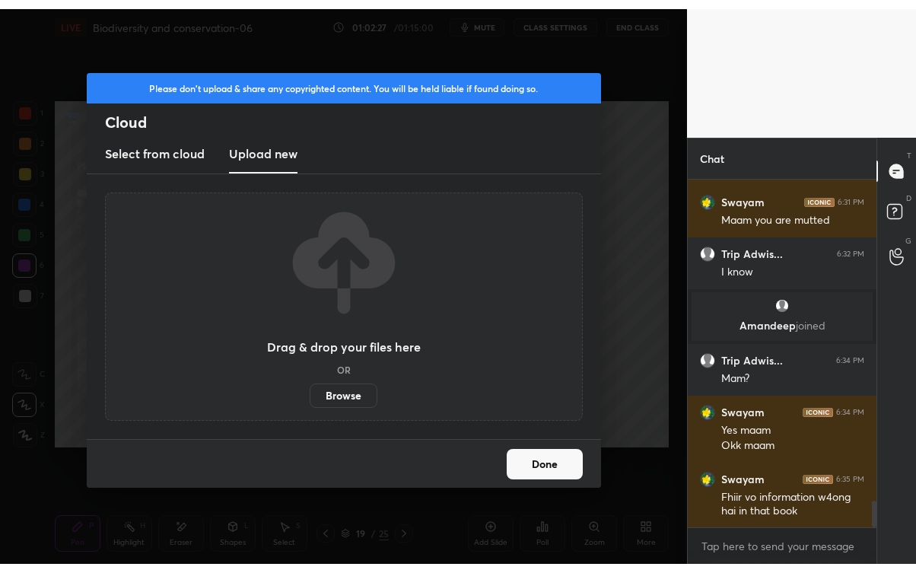
scroll to position [4215, 0]
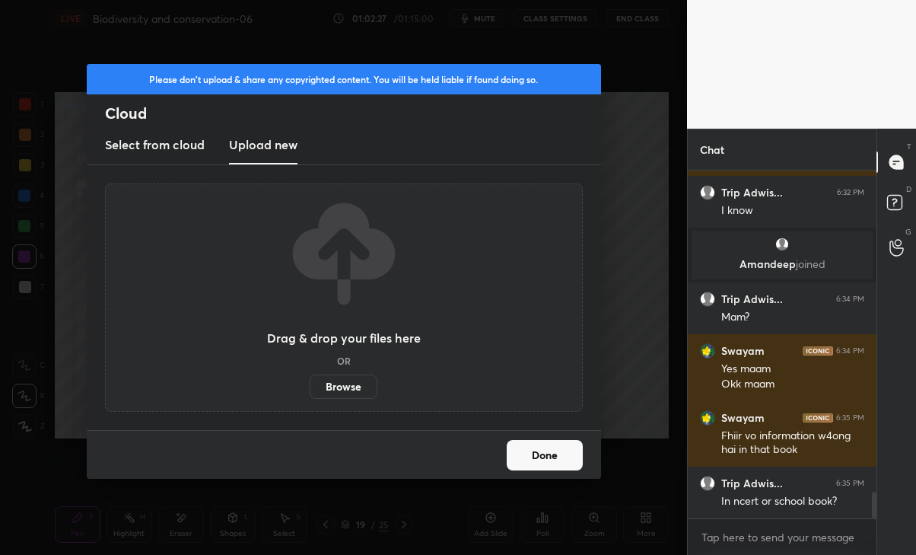
click at [348, 380] on label "Browse" at bounding box center [344, 386] width 68 height 24
click at [310, 380] on input "Browse" at bounding box center [310, 386] width 0 height 24
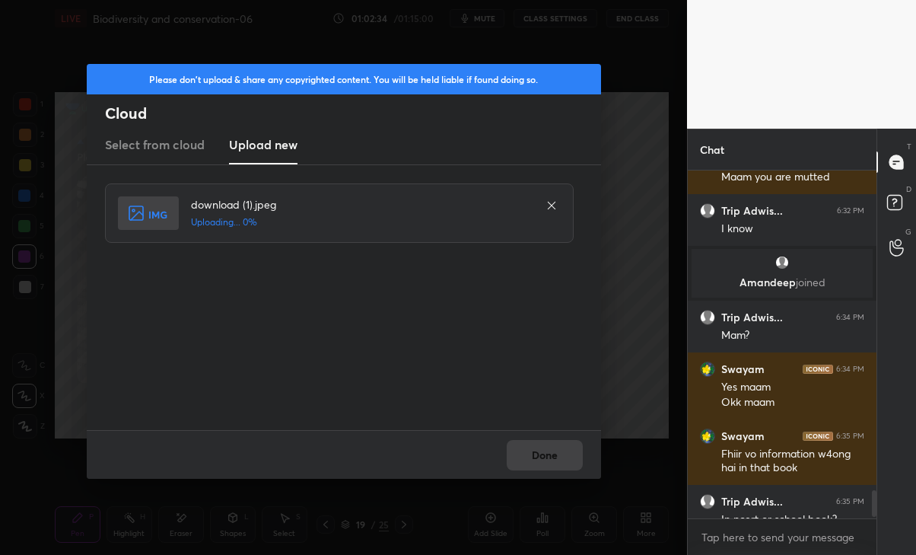
scroll to position [75615, 75445]
click at [552, 449] on button "Done" at bounding box center [545, 455] width 76 height 30
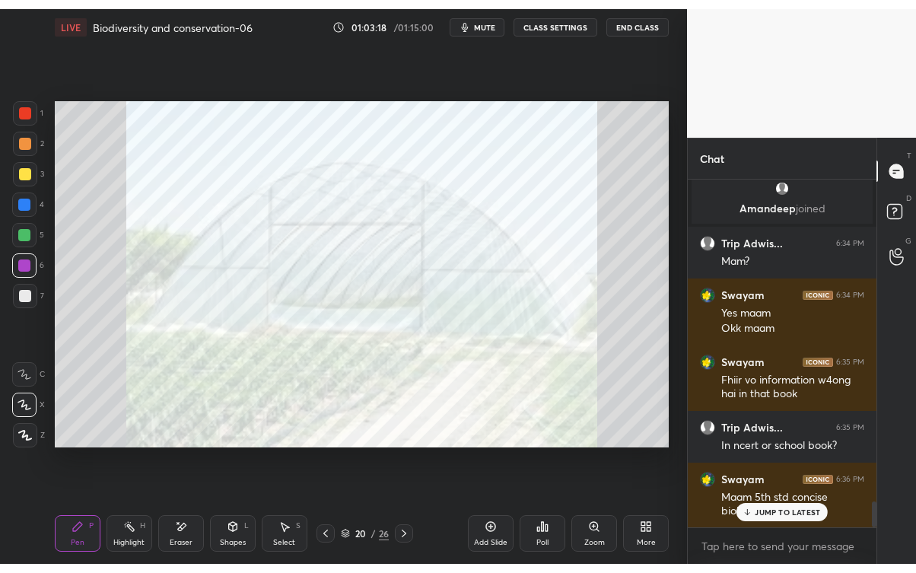
scroll to position [4296, 0]
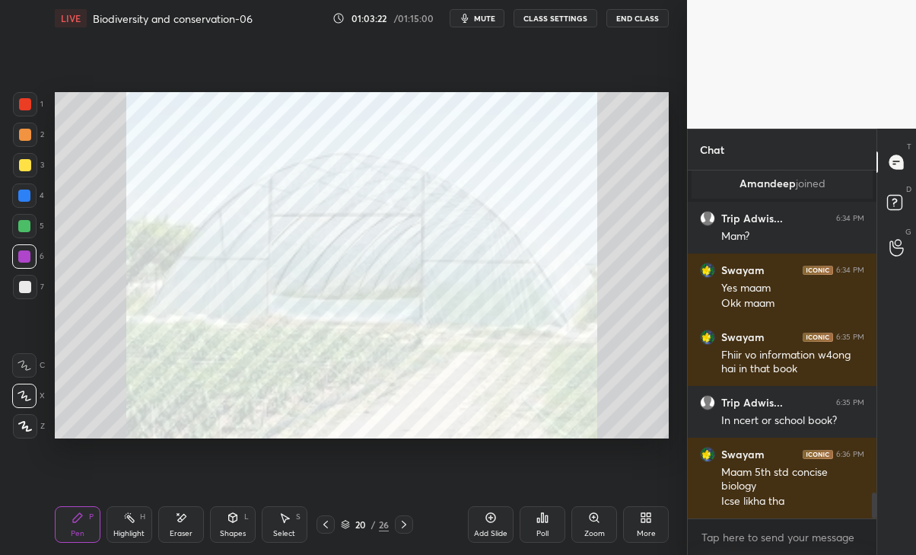
click at [651, 522] on icon at bounding box center [649, 520] width 4 height 4
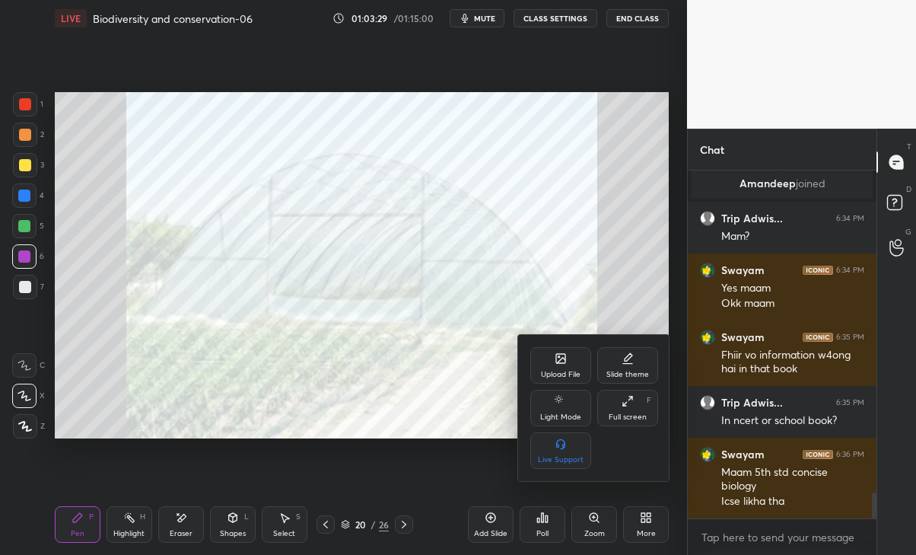
click at [578, 367] on div "Upload File" at bounding box center [560, 365] width 61 height 37
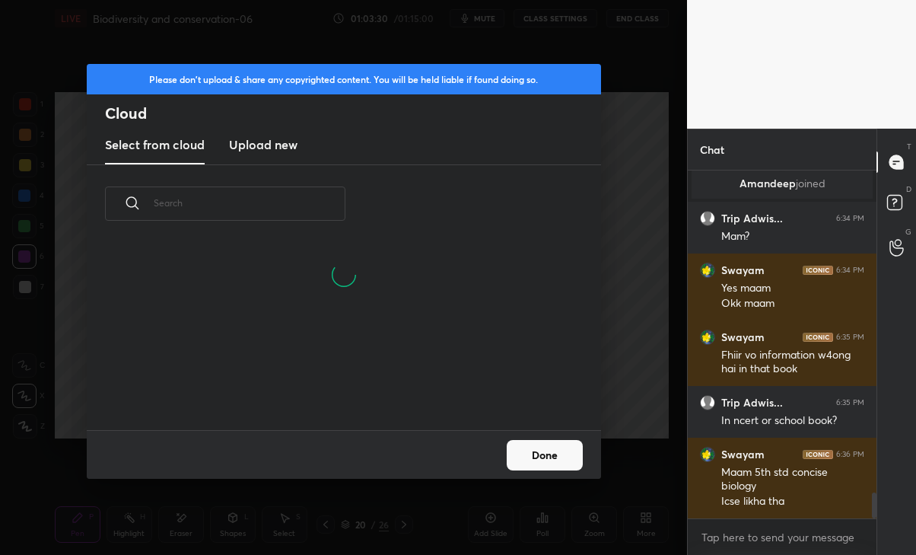
click at [278, 151] on h3 "Upload new" at bounding box center [263, 144] width 68 height 18
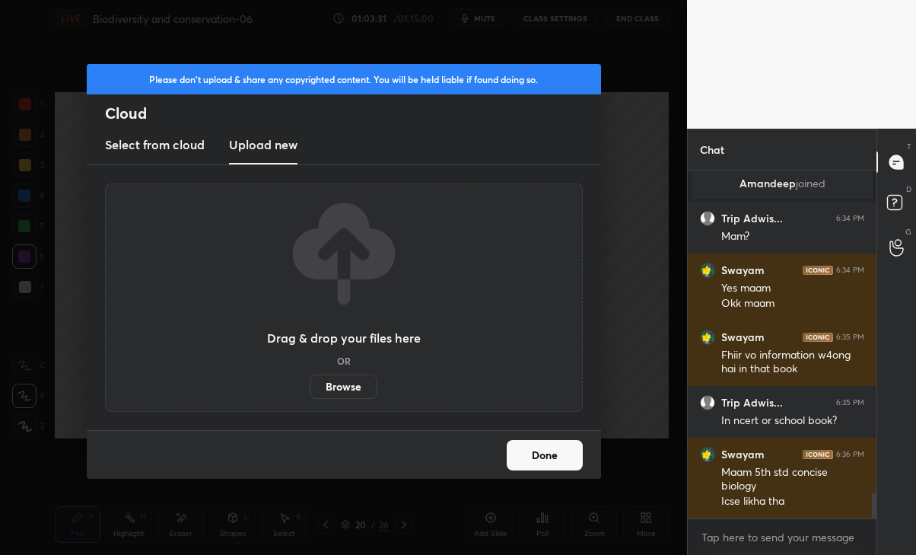
click at [355, 389] on label "Browse" at bounding box center [344, 386] width 68 height 24
click at [310, 389] on input "Browse" at bounding box center [310, 386] width 0 height 24
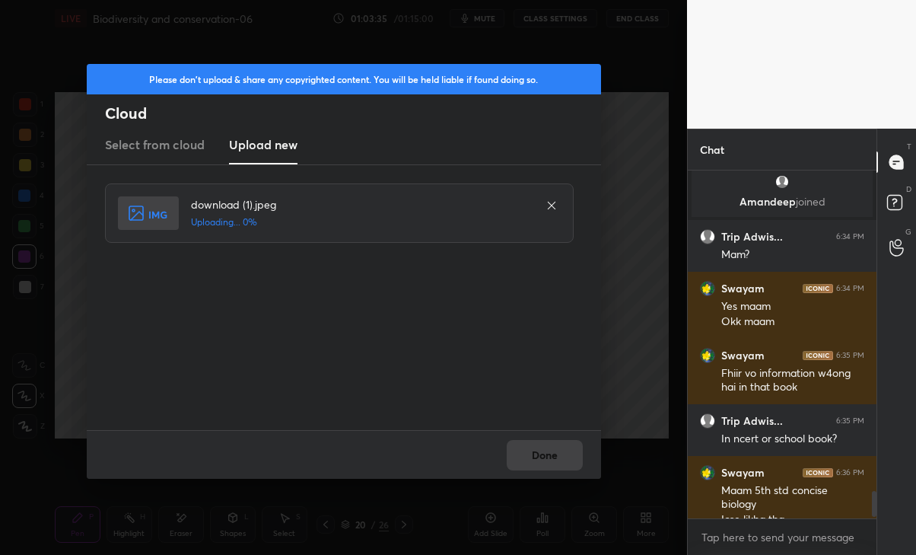
scroll to position [75615, 75445]
type textarea "x"
click at [642, 171] on div "Please don't upload & share any copyrighted content. You will be held liable if…" at bounding box center [343, 277] width 687 height 555
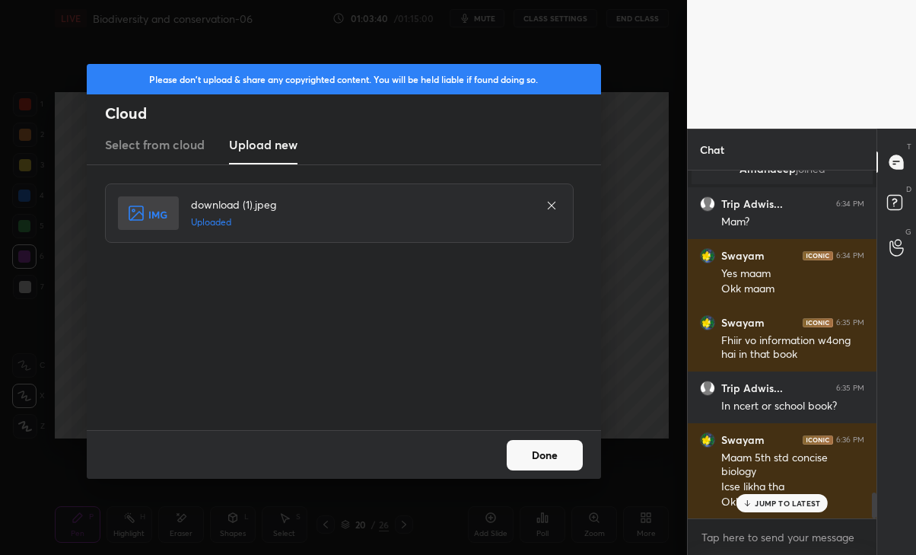
click at [640, 338] on div "Please don't upload & share any copyrighted content. You will be held liable if…" at bounding box center [343, 277] width 687 height 555
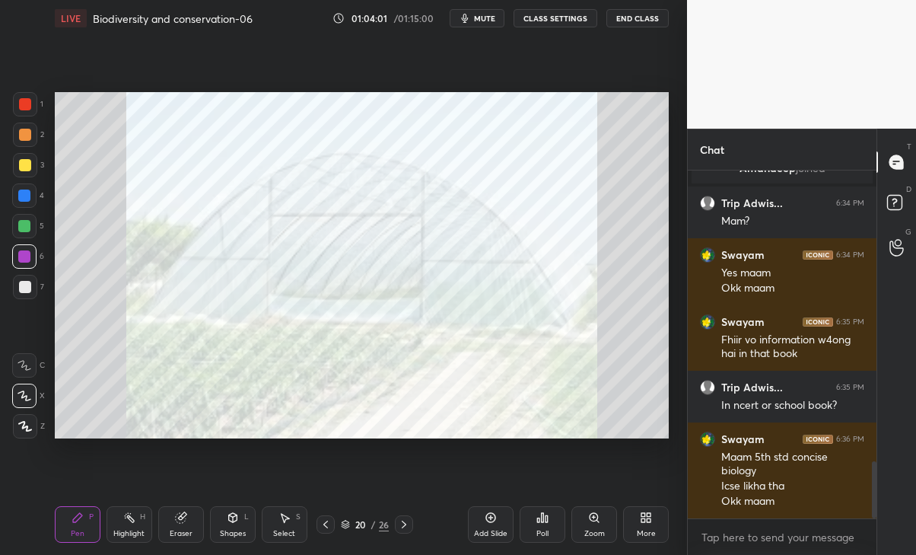
scroll to position [75615, 75445]
click at [646, 525] on div "More" at bounding box center [646, 524] width 46 height 37
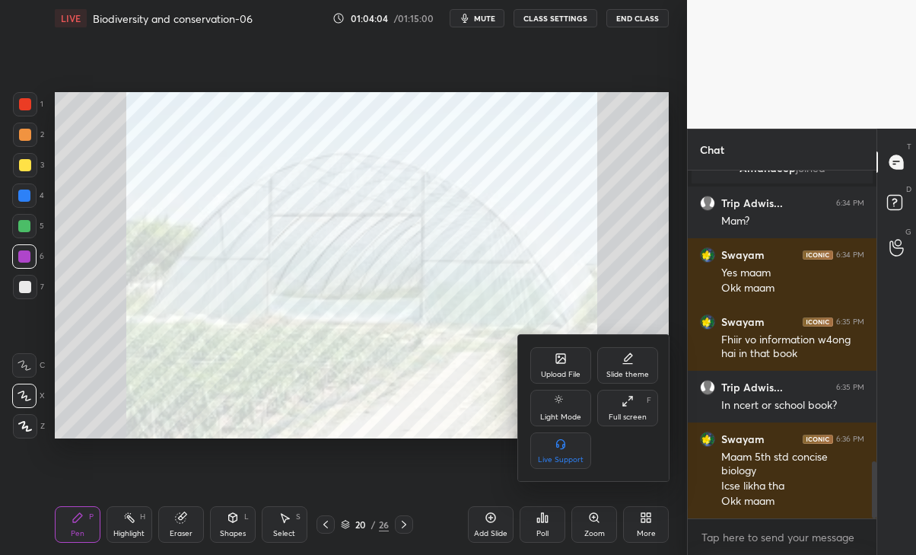
click at [568, 370] on div "Upload File" at bounding box center [561, 374] width 40 height 8
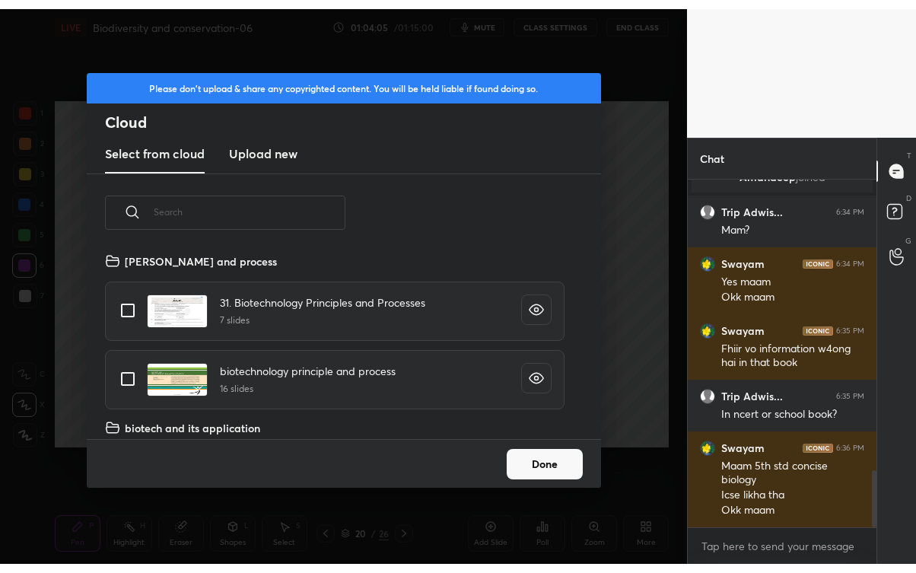
scroll to position [187, 488]
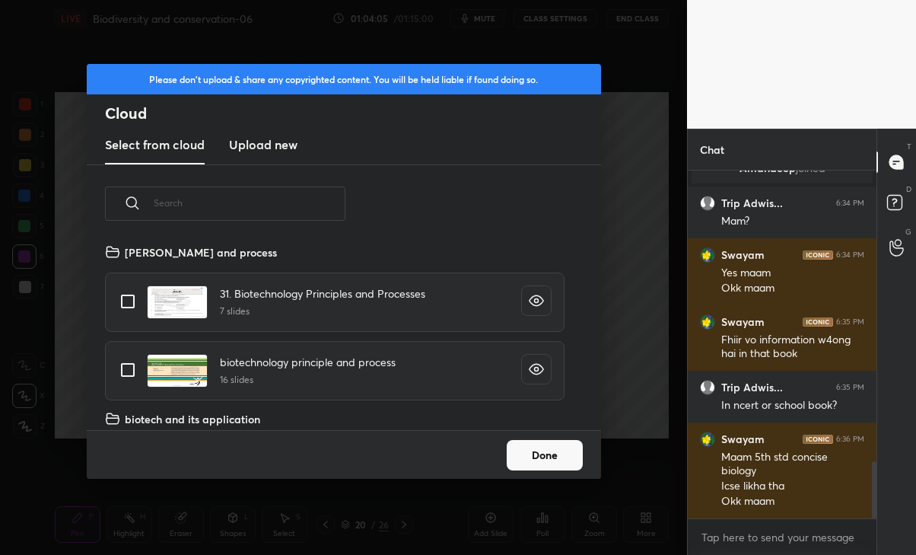
click at [273, 144] on h3 "Upload new" at bounding box center [263, 144] width 68 height 18
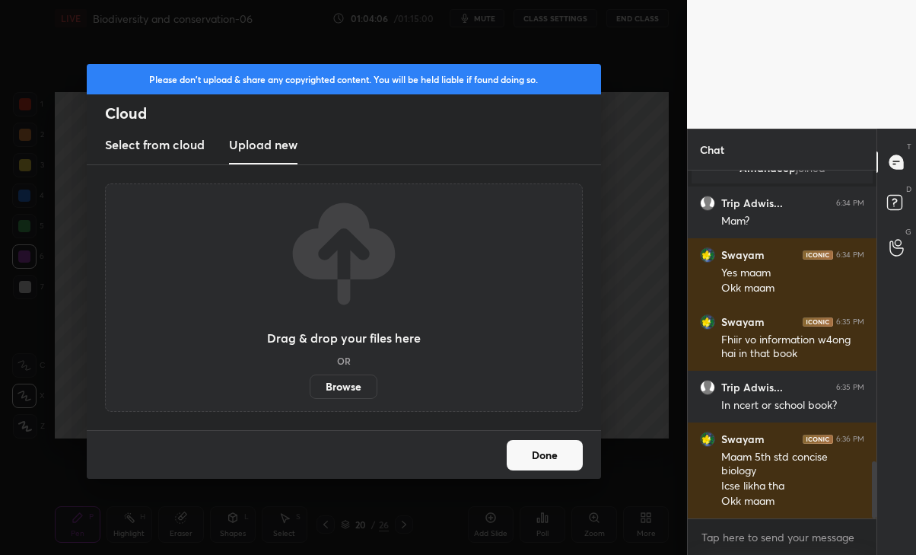
click at [341, 387] on label "Browse" at bounding box center [344, 386] width 68 height 24
click at [310, 387] on input "Browse" at bounding box center [310, 386] width 0 height 24
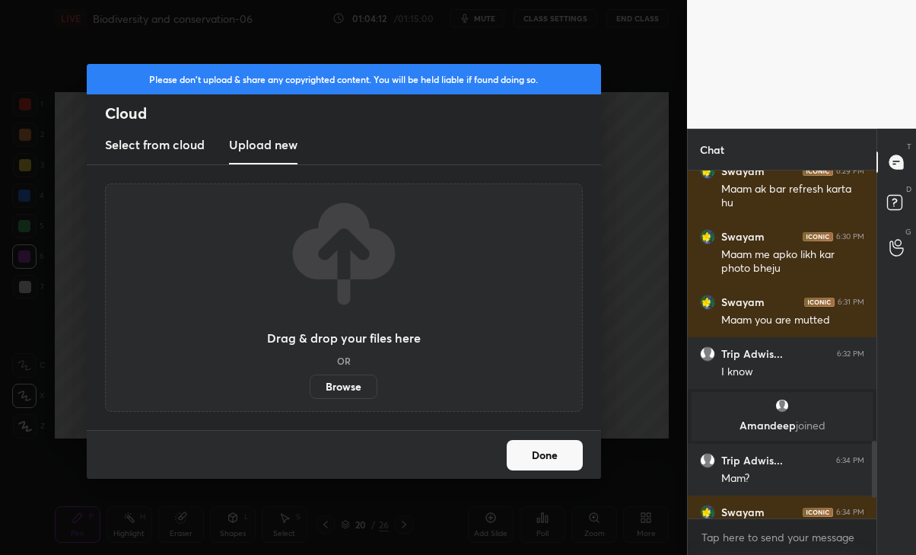
scroll to position [75615, 75445]
click at [552, 456] on button "Done" at bounding box center [545, 455] width 76 height 30
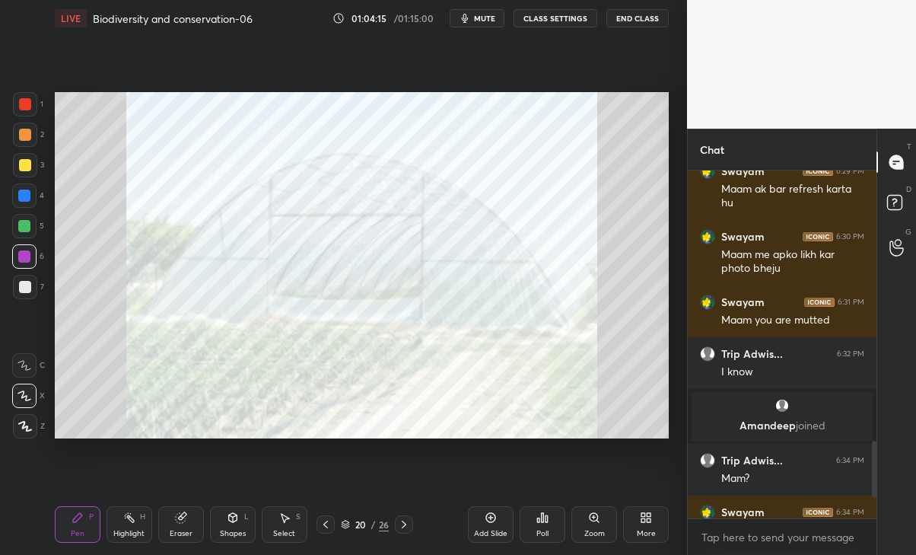
scroll to position [2068, 0]
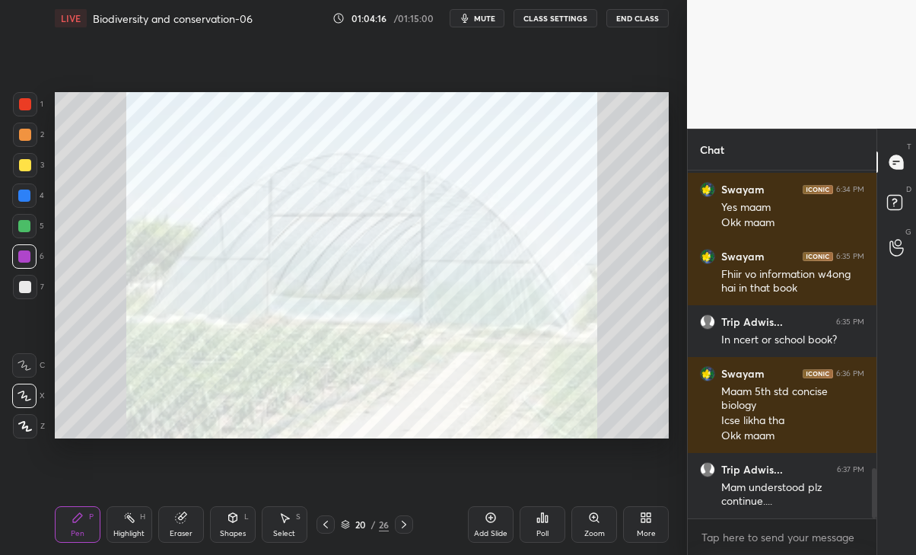
click at [410, 524] on div at bounding box center [404, 524] width 18 height 18
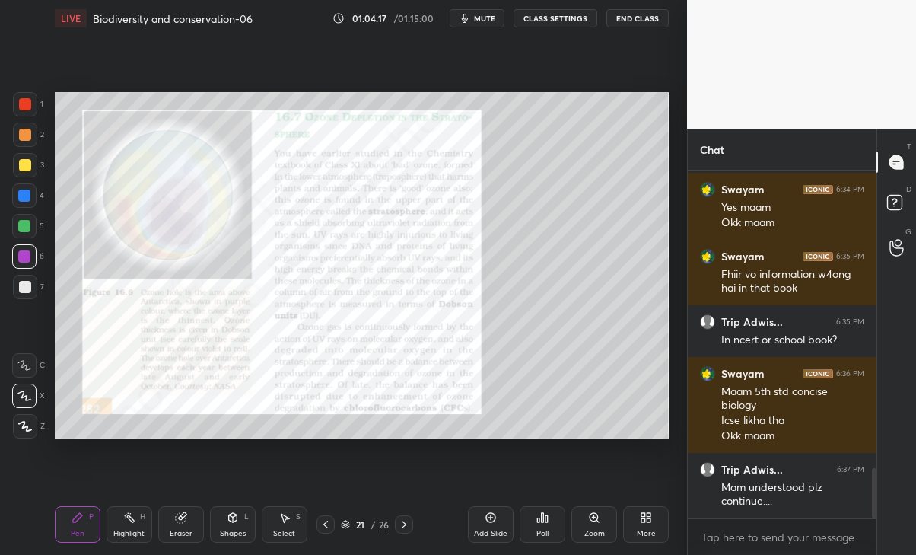
click at [323, 517] on div at bounding box center [325, 524] width 18 height 18
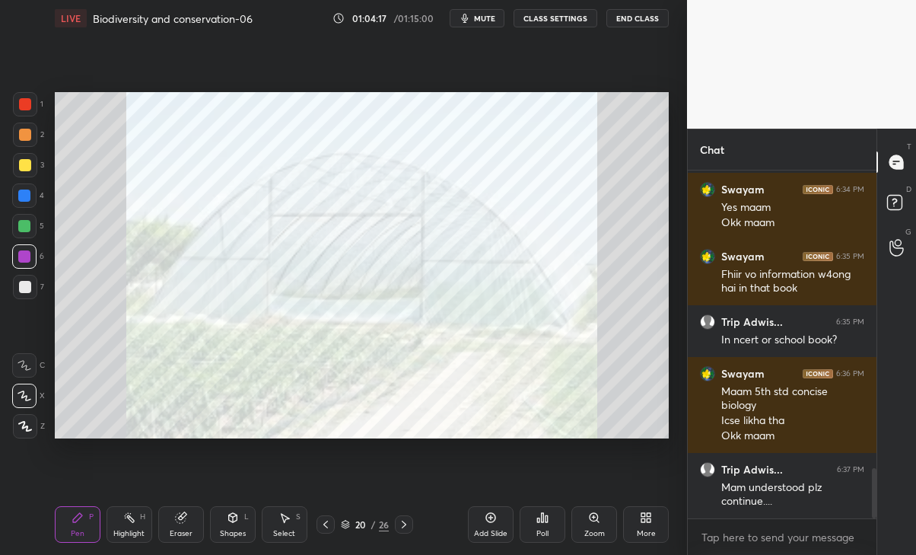
click at [325, 523] on icon at bounding box center [326, 524] width 12 height 12
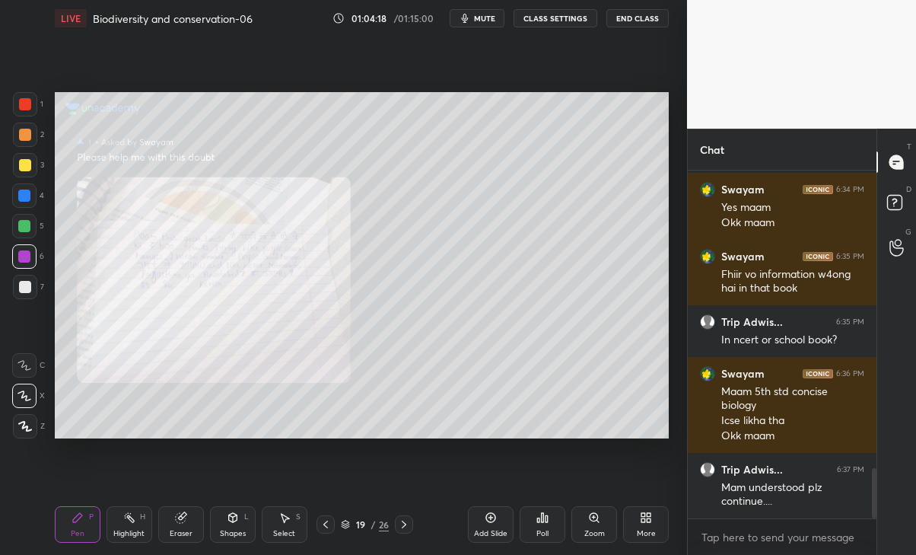
click at [325, 523] on icon at bounding box center [326, 524] width 12 height 12
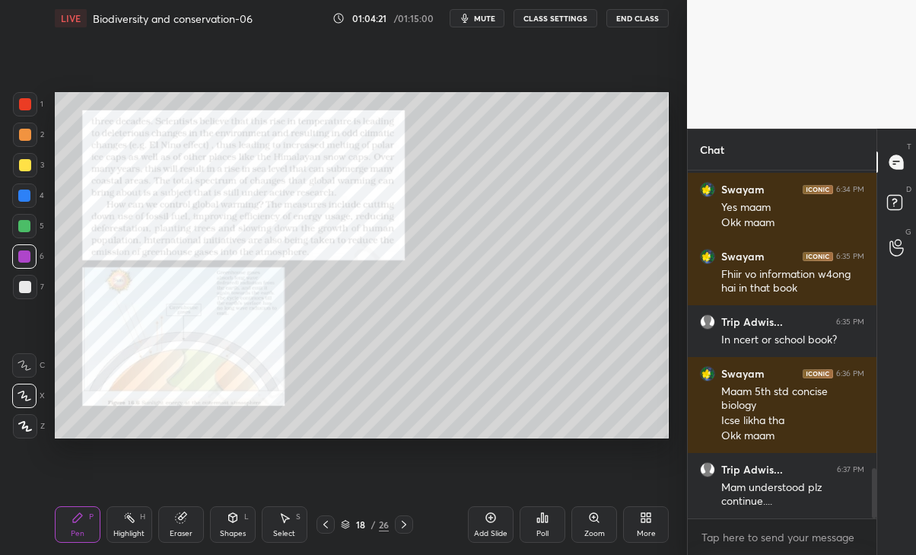
click at [324, 527] on icon at bounding box center [326, 524] width 12 height 12
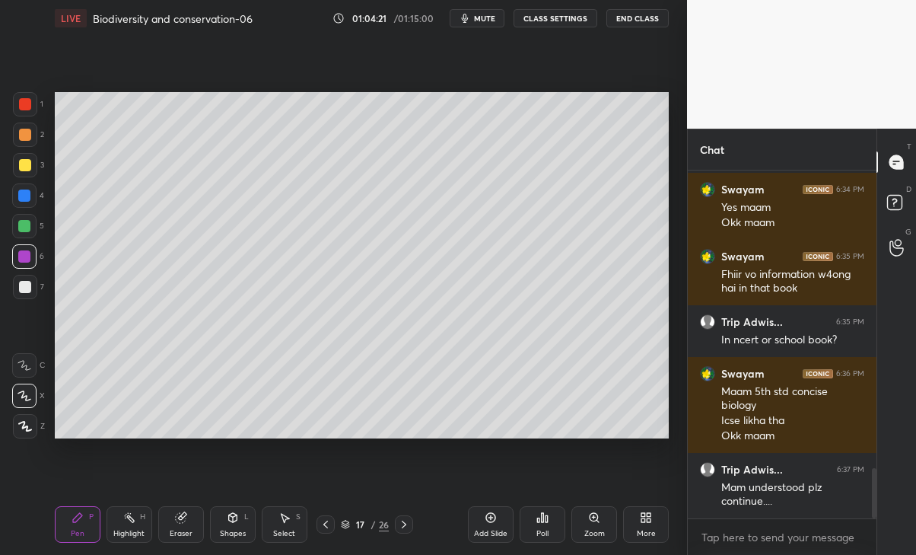
click at [326, 522] on icon at bounding box center [326, 524] width 12 height 12
click at [316, 532] on div at bounding box center [325, 524] width 18 height 18
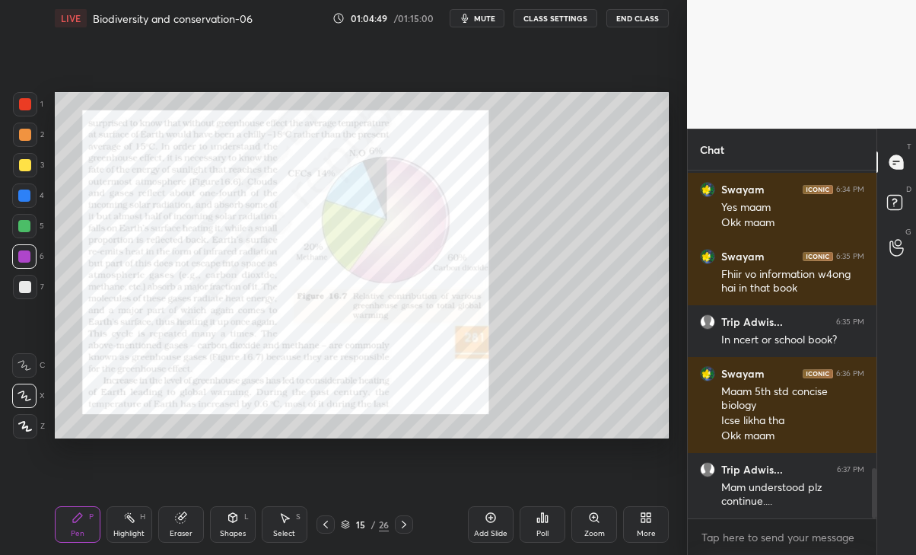
click at [186, 523] on icon at bounding box center [181, 517] width 12 height 12
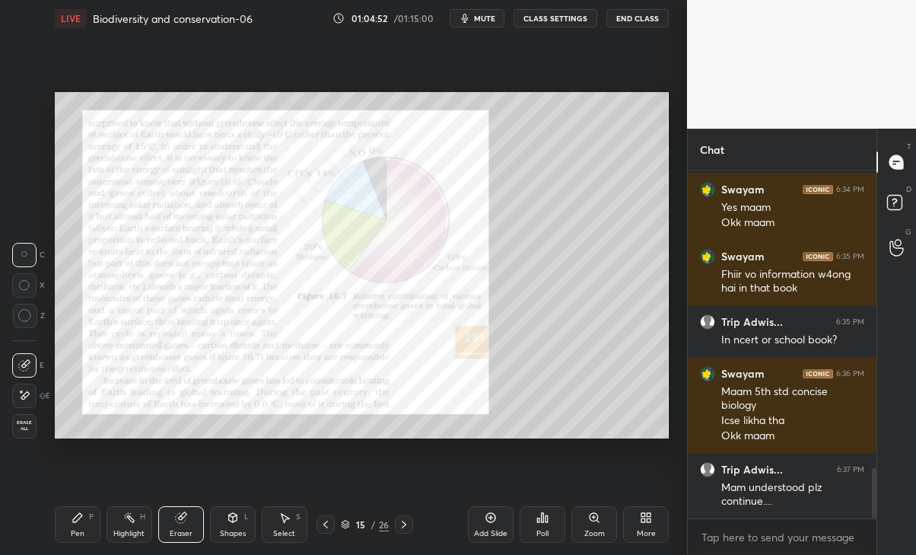
click at [78, 529] on div "Pen" at bounding box center [78, 533] width 14 height 8
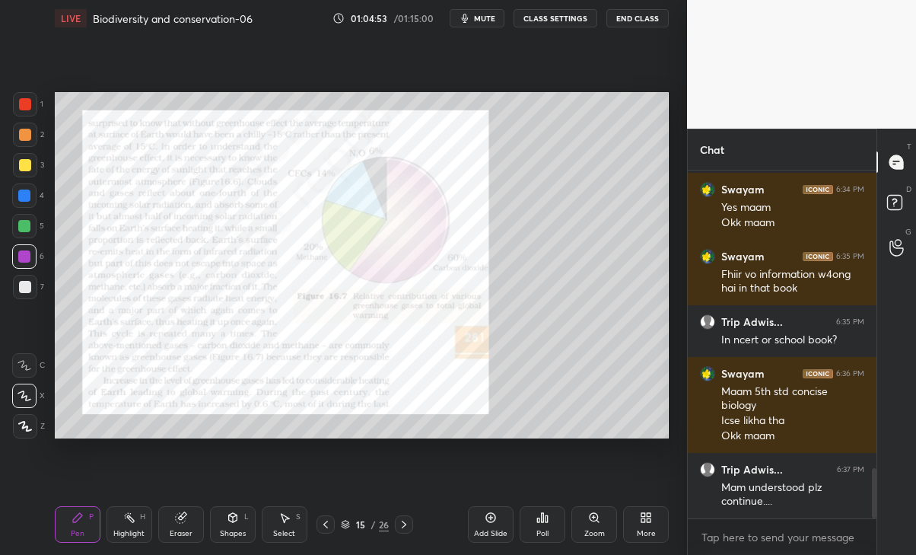
click at [409, 525] on icon at bounding box center [404, 524] width 12 height 12
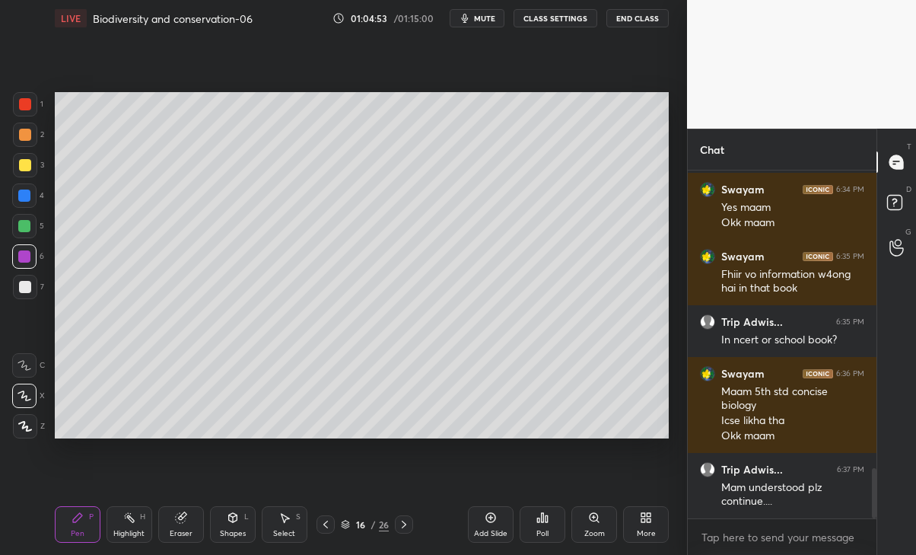
click at [406, 524] on icon at bounding box center [404, 524] width 12 height 12
click at [405, 527] on icon at bounding box center [404, 524] width 12 height 12
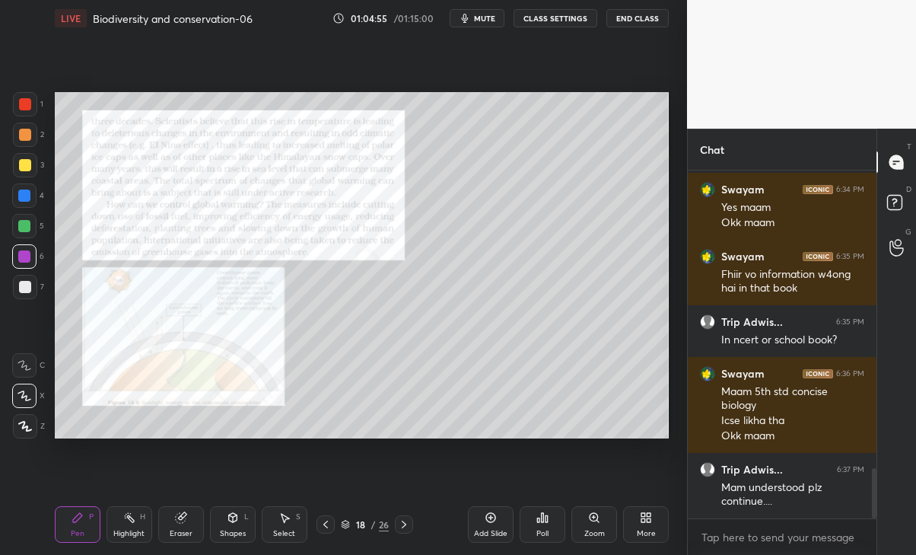
click at [405, 525] on icon at bounding box center [404, 524] width 5 height 8
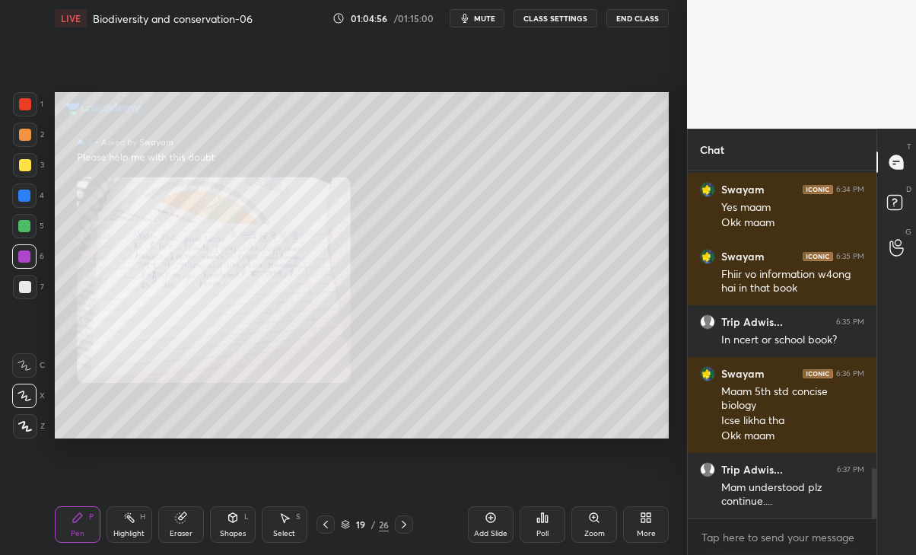
click at [407, 523] on icon at bounding box center [404, 524] width 12 height 12
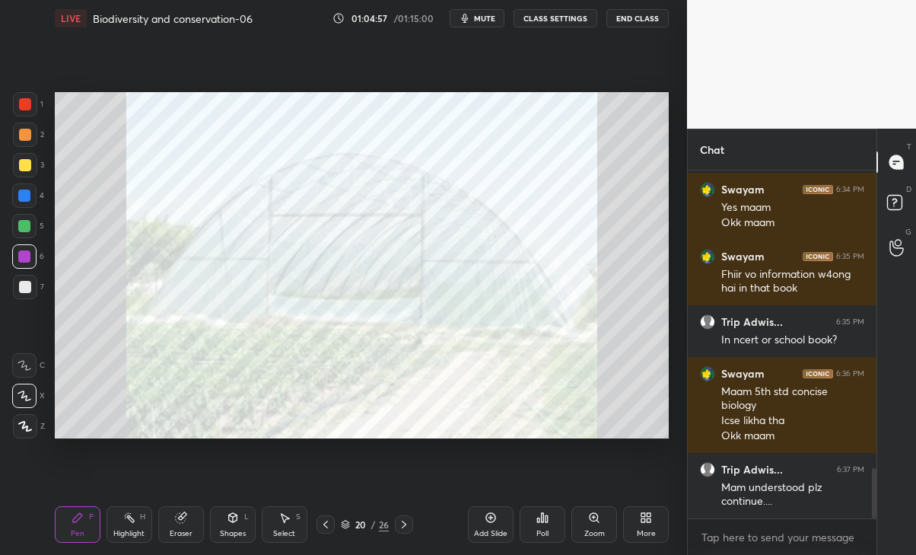
click at [406, 526] on icon at bounding box center [404, 524] width 12 height 12
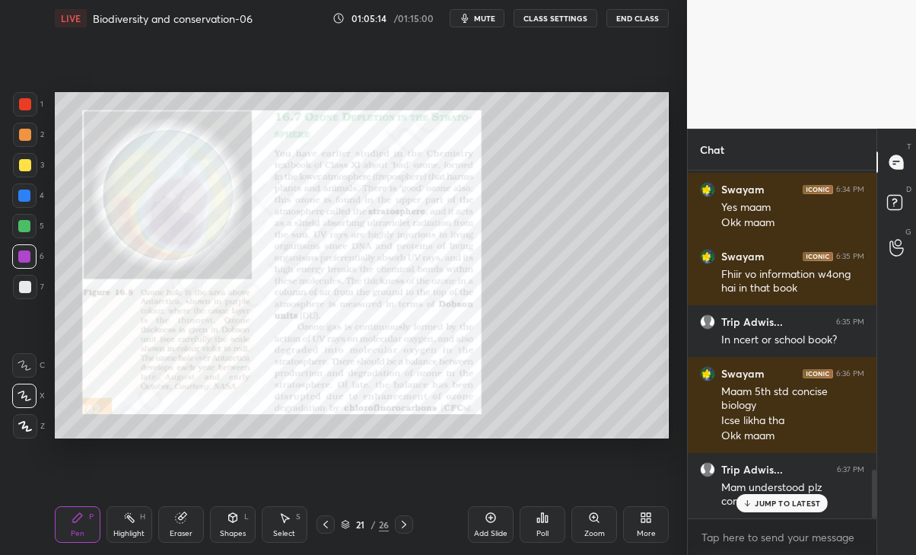
scroll to position [2119, 0]
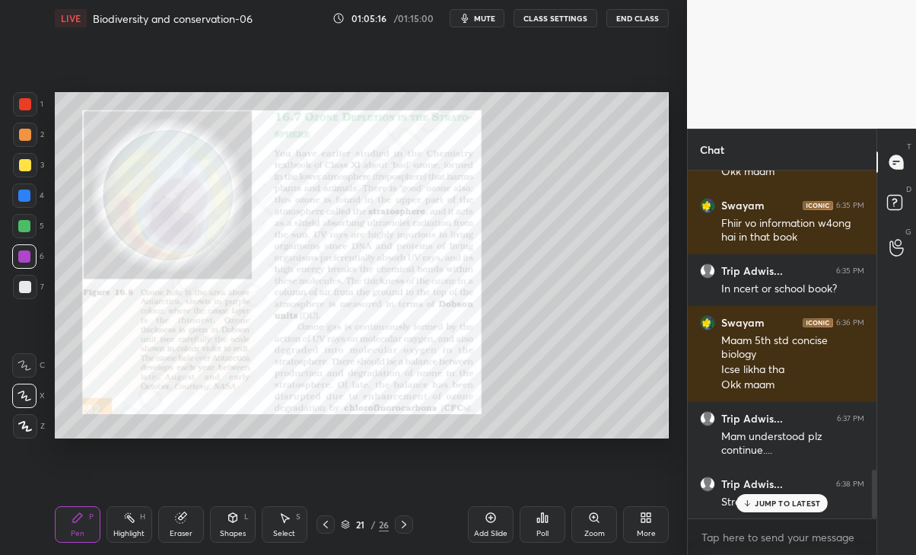
click at [779, 516] on div "Trip Adwis... 6:38 PM Stratosphere" at bounding box center [782, 493] width 189 height 52
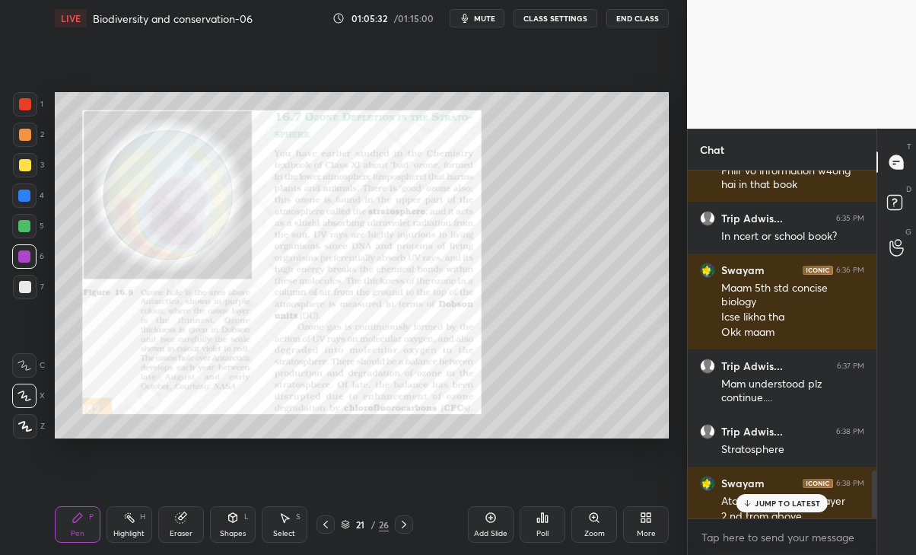
scroll to position [2186, 0]
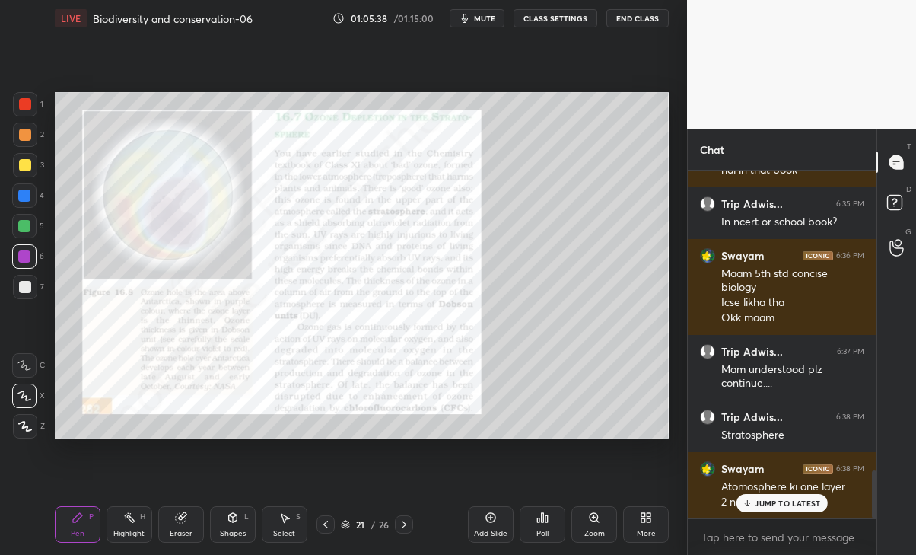
click at [782, 497] on div "JUMP TO LATEST" at bounding box center [781, 503] width 91 height 18
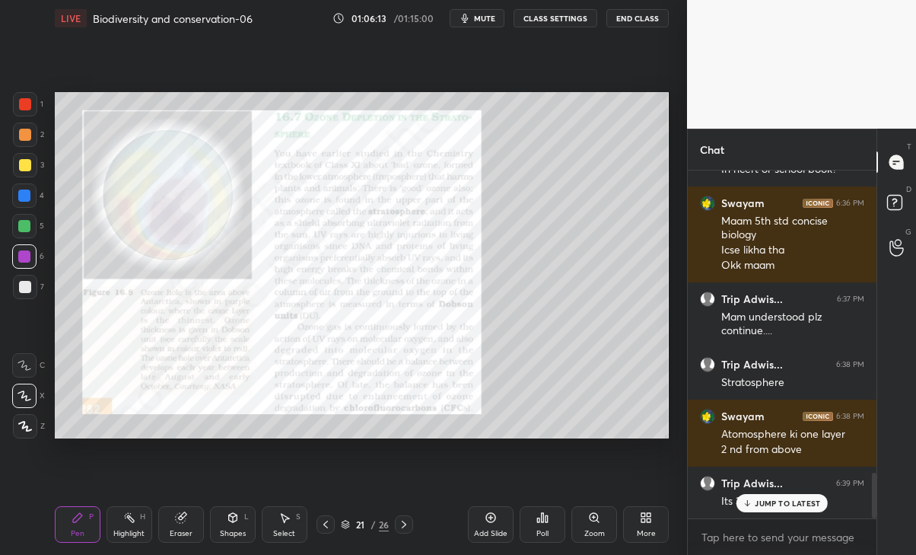
scroll to position [2290, 0]
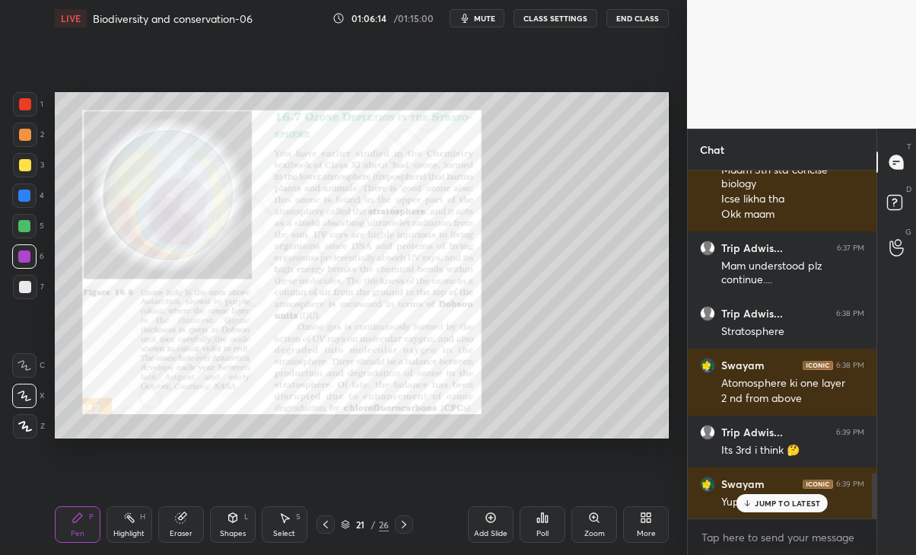
click at [182, 525] on div "Eraser" at bounding box center [181, 524] width 46 height 37
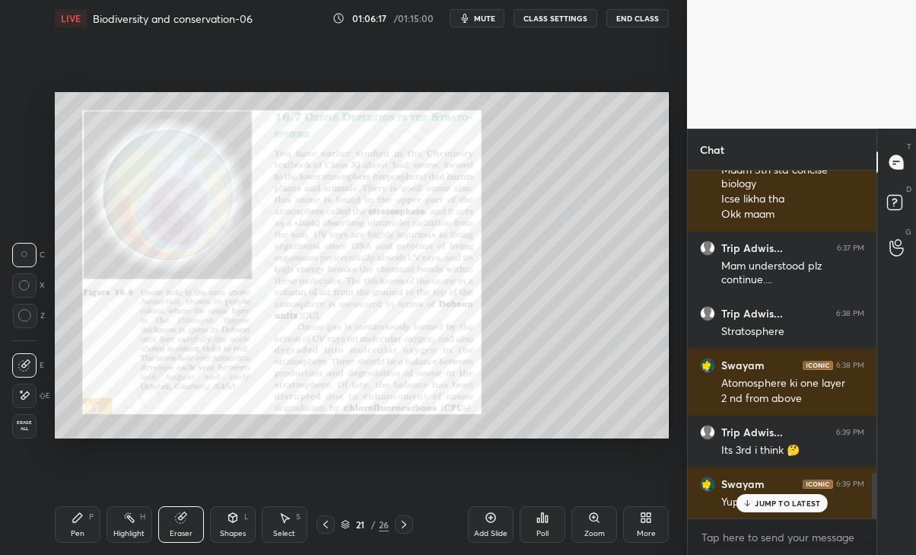
click at [59, 541] on div "Pen P" at bounding box center [78, 524] width 46 height 37
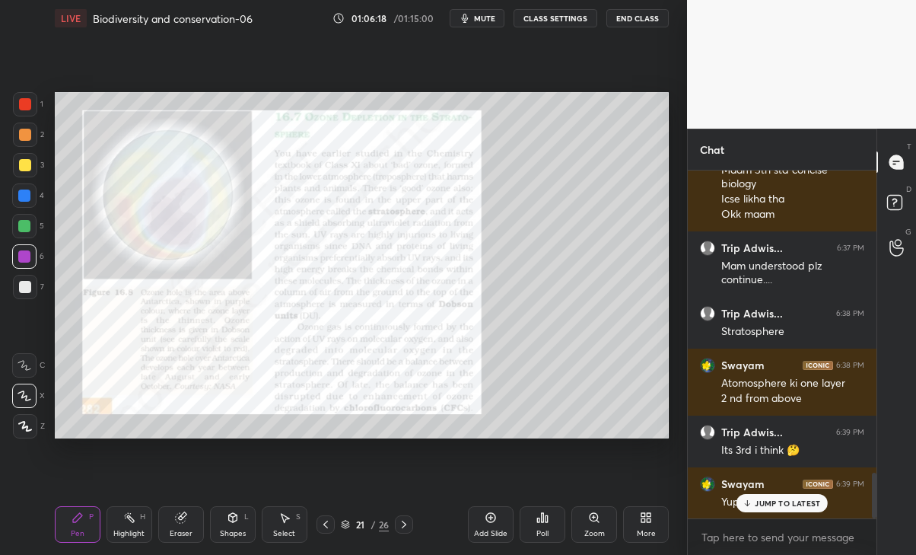
click at [768, 509] on div "JUMP TO LATEST" at bounding box center [781, 503] width 91 height 18
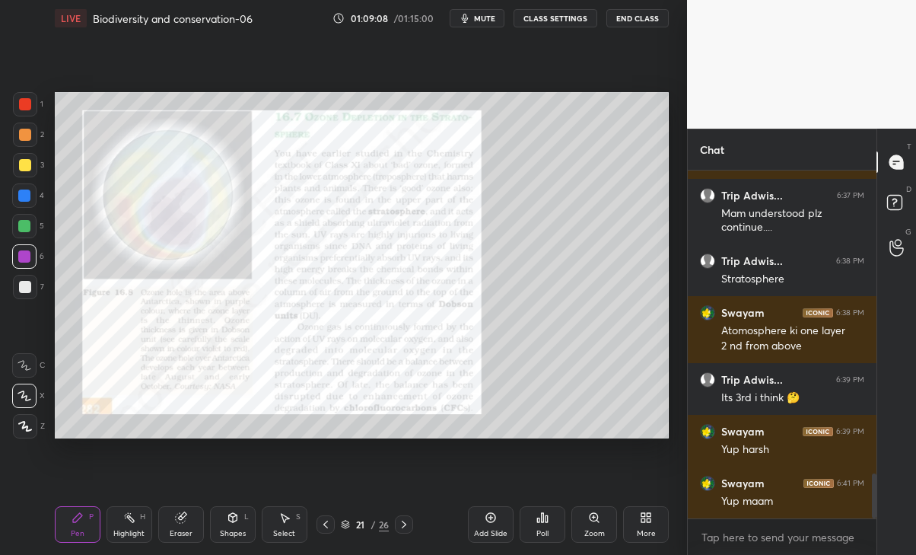
click at [396, 523] on div at bounding box center [404, 524] width 18 height 18
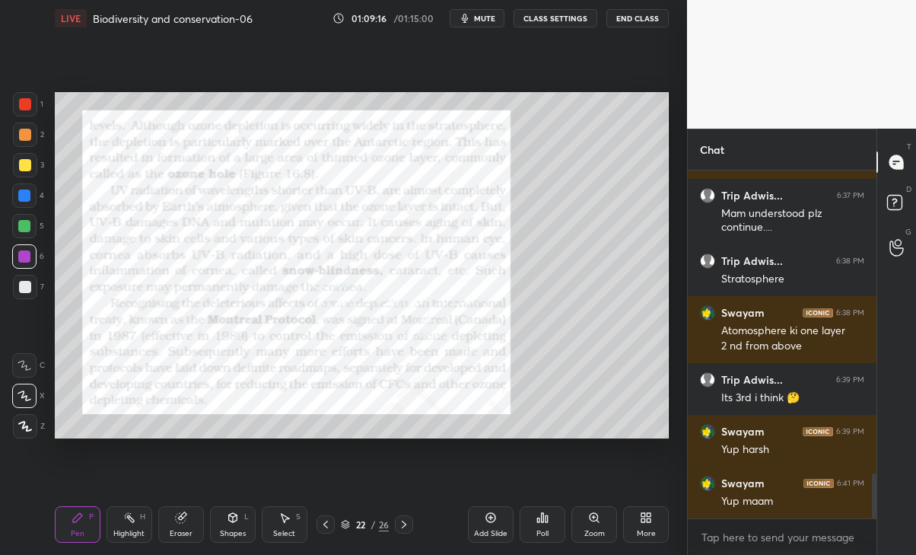
click at [171, 523] on div "Eraser" at bounding box center [181, 524] width 46 height 37
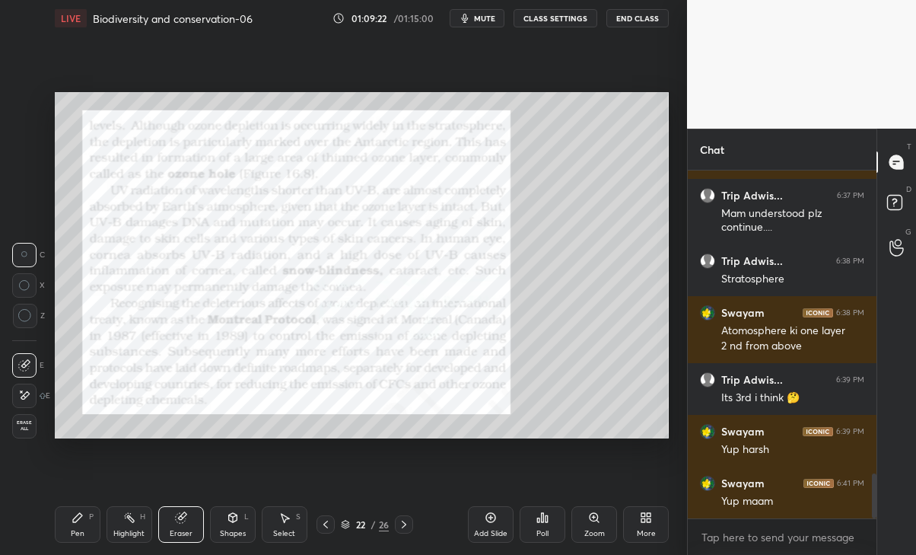
click at [64, 538] on div "Pen P" at bounding box center [78, 524] width 46 height 37
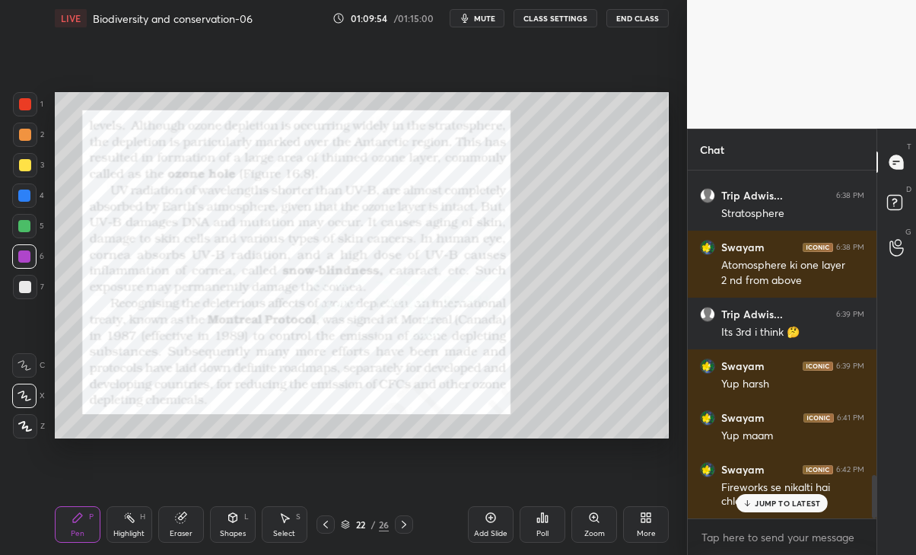
scroll to position [2459, 0]
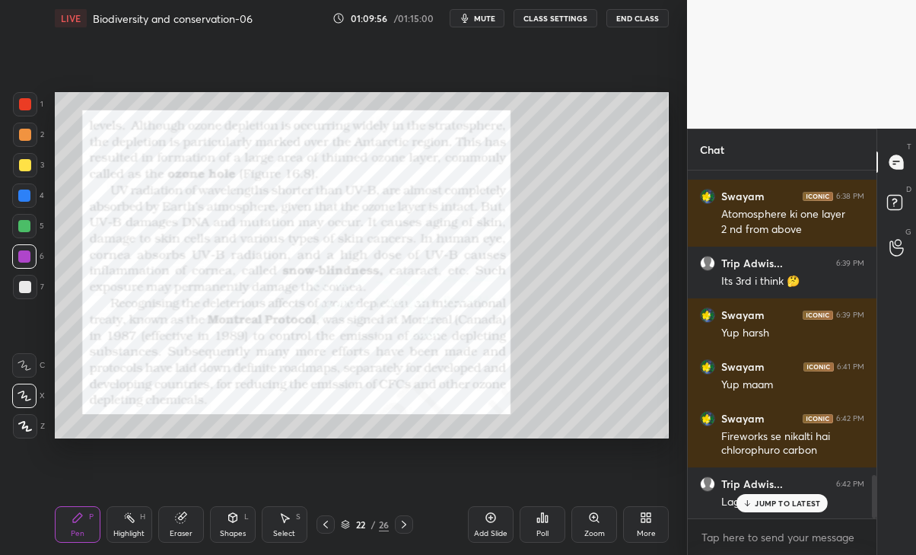
click at [772, 504] on p "JUMP TO LATEST" at bounding box center [787, 502] width 65 height 9
click at [645, 527] on div "More" at bounding box center [646, 524] width 46 height 37
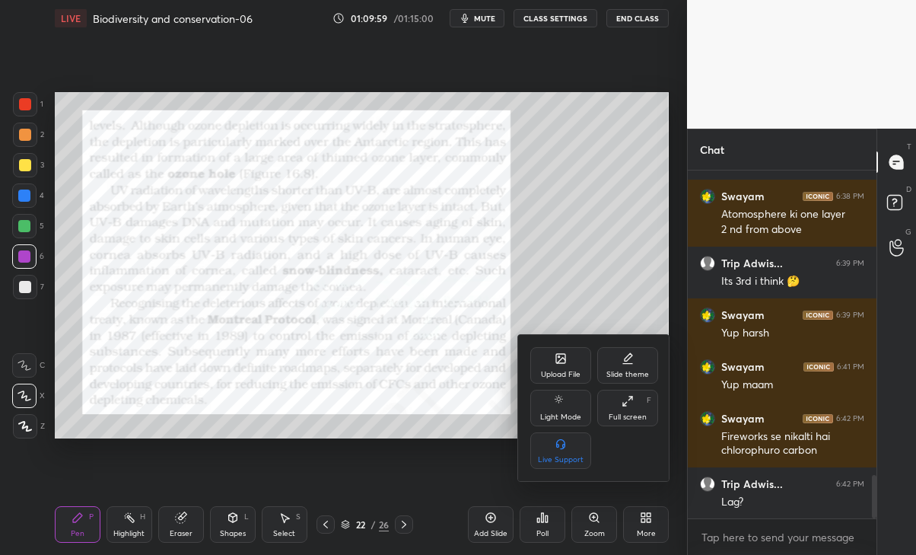
click at [574, 364] on div "Upload File" at bounding box center [560, 365] width 61 height 37
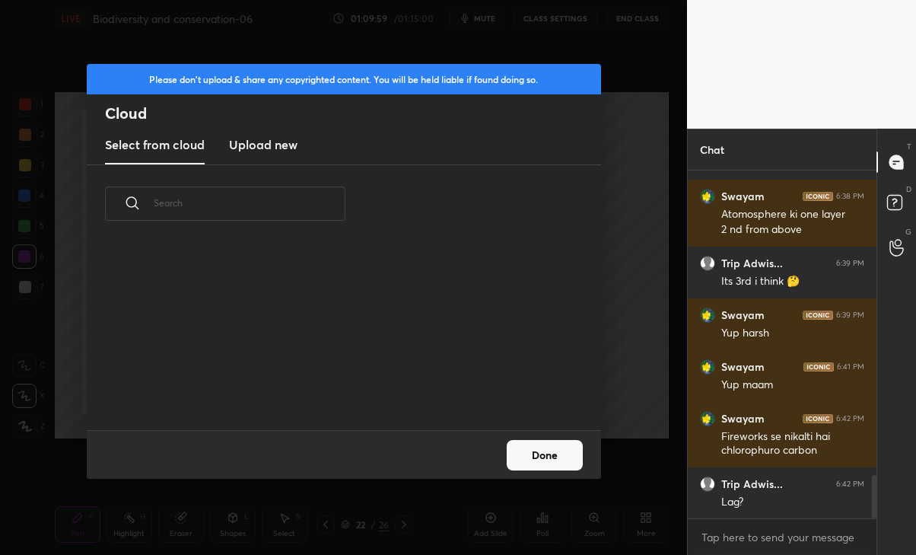
scroll to position [5, 8]
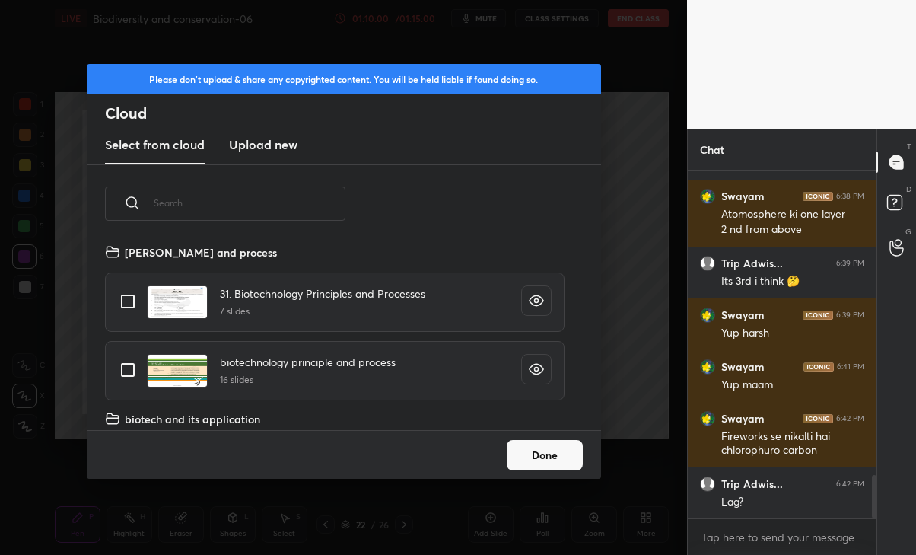
click at [275, 148] on h3 "Upload new" at bounding box center [263, 144] width 68 height 18
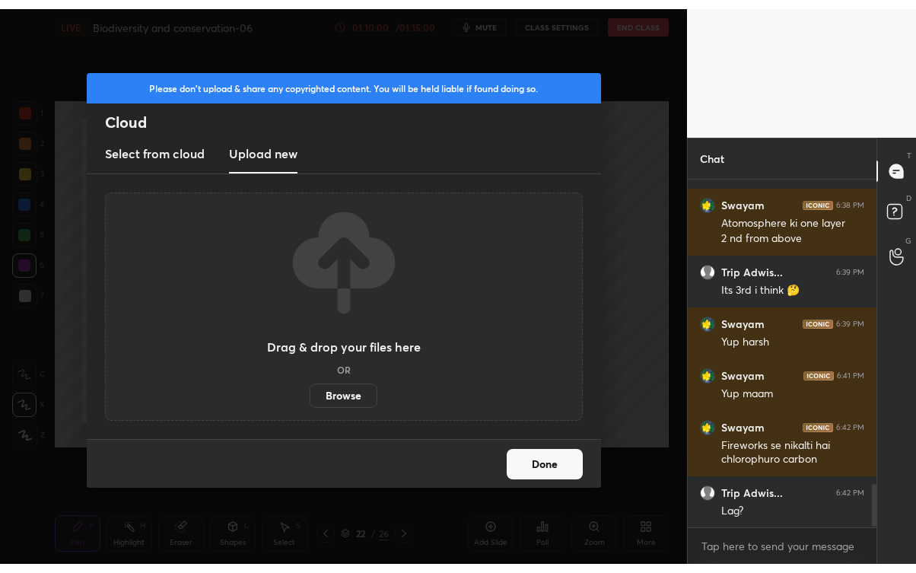
scroll to position [2511, 0]
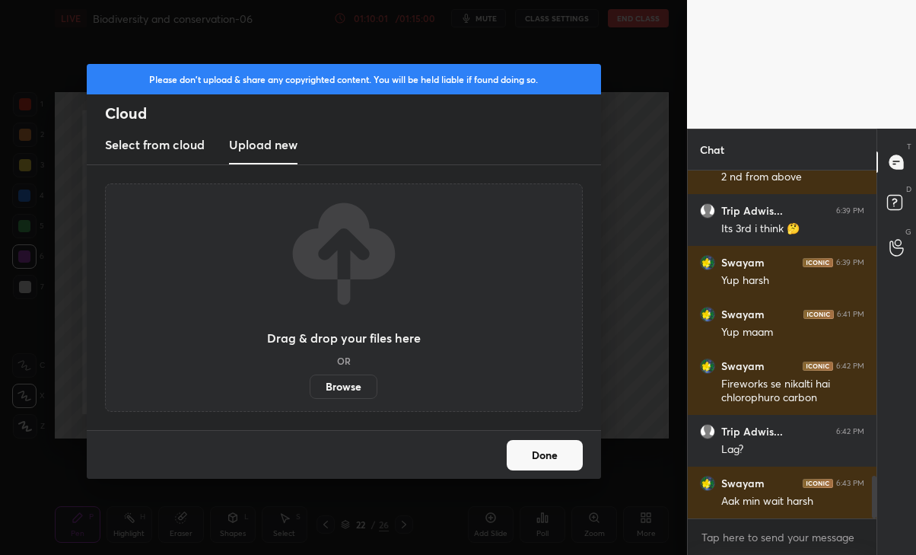
click at [348, 389] on label "Browse" at bounding box center [344, 386] width 68 height 24
click at [310, 389] on input "Browse" at bounding box center [310, 386] width 0 height 24
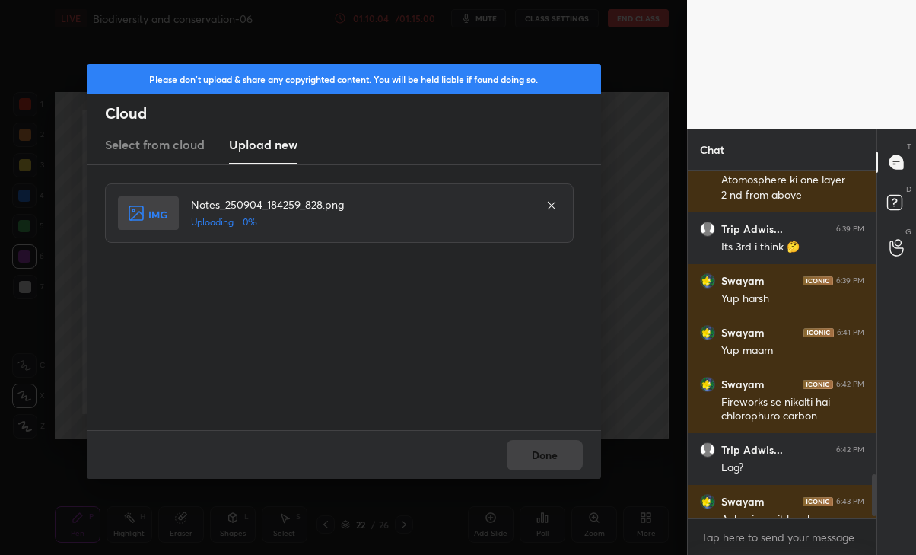
scroll to position [75615, 75445]
click at [558, 455] on button "Done" at bounding box center [545, 455] width 76 height 30
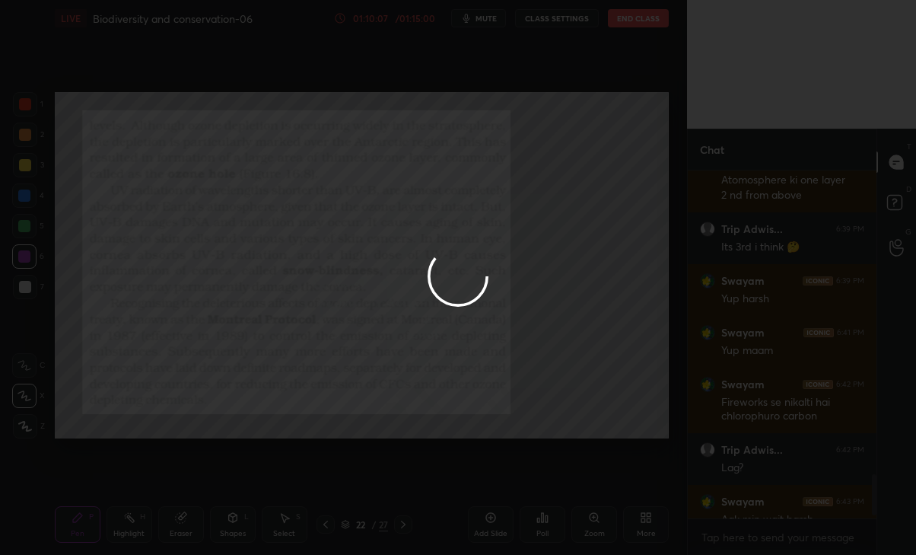
scroll to position [2562, 0]
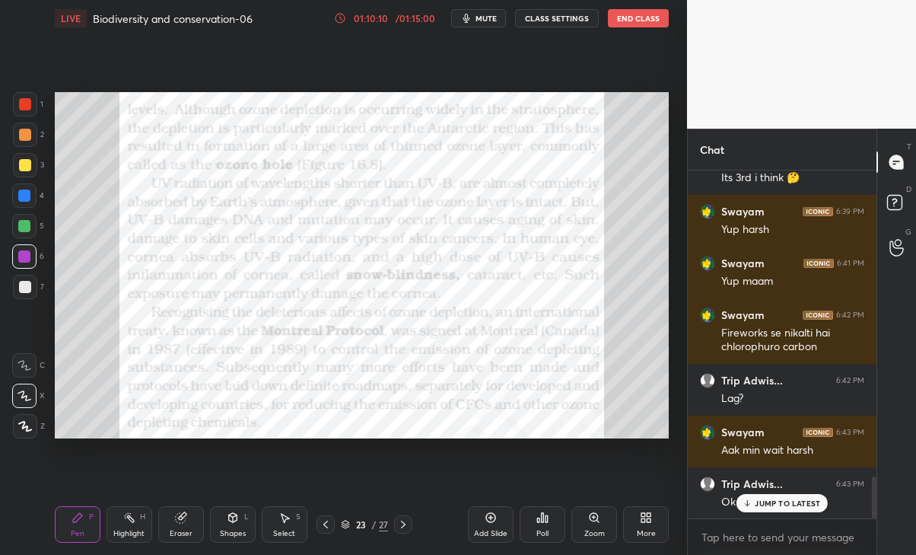
click at [325, 524] on icon at bounding box center [326, 524] width 12 height 12
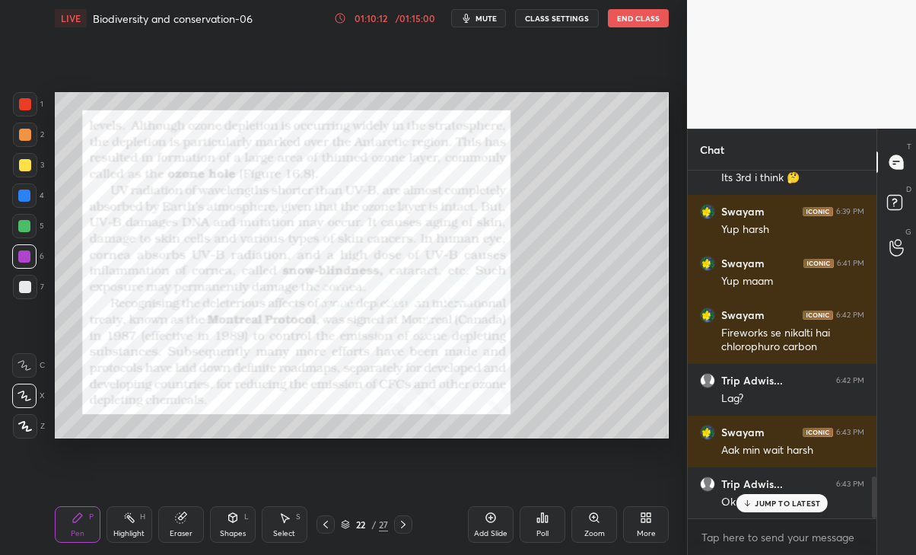
click at [405, 524] on icon at bounding box center [403, 524] width 5 height 8
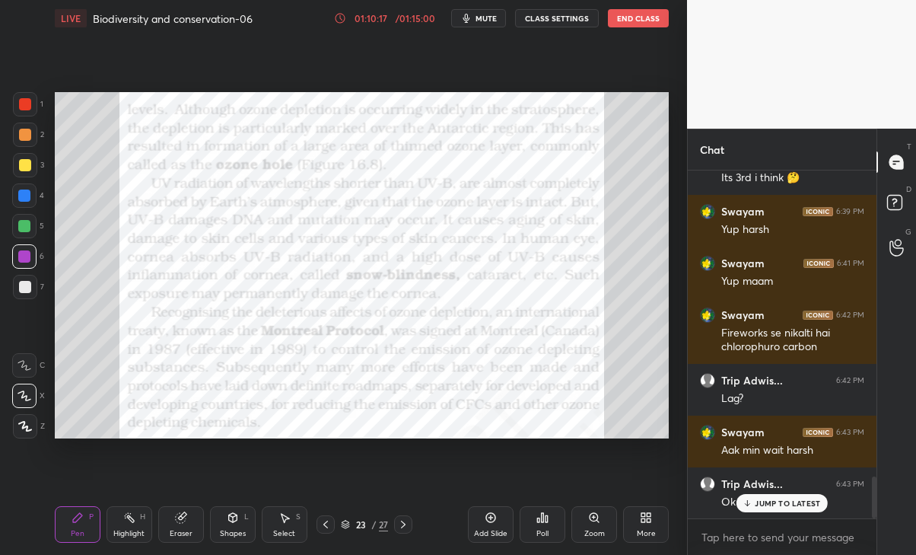
click at [408, 21] on div "/ 01:15:00" at bounding box center [415, 18] width 47 height 9
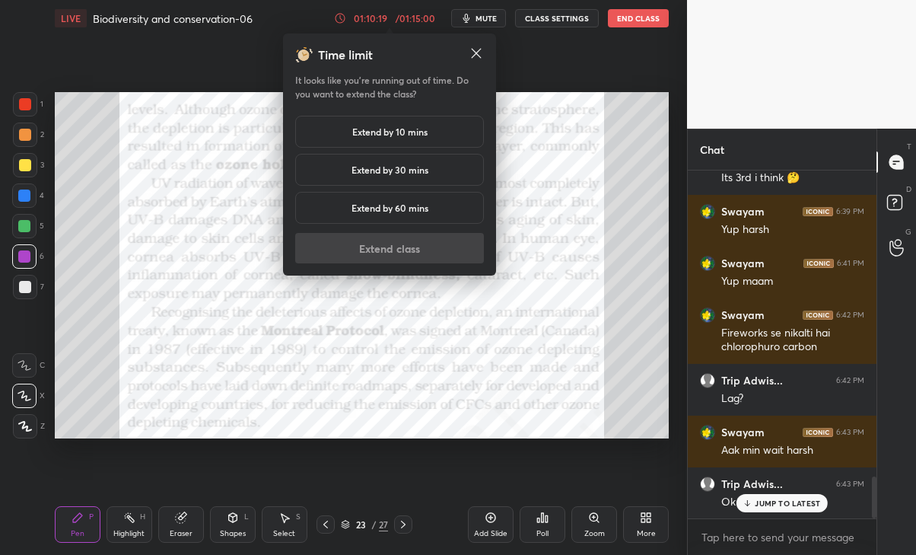
click at [444, 174] on div "Extend by 30 mins" at bounding box center [389, 170] width 189 height 32
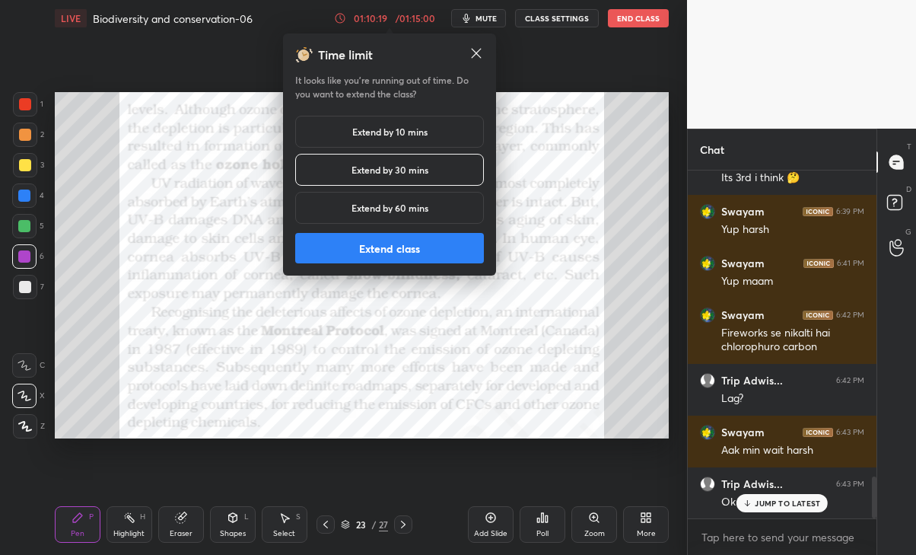
click at [419, 249] on button "Extend class" at bounding box center [389, 248] width 189 height 30
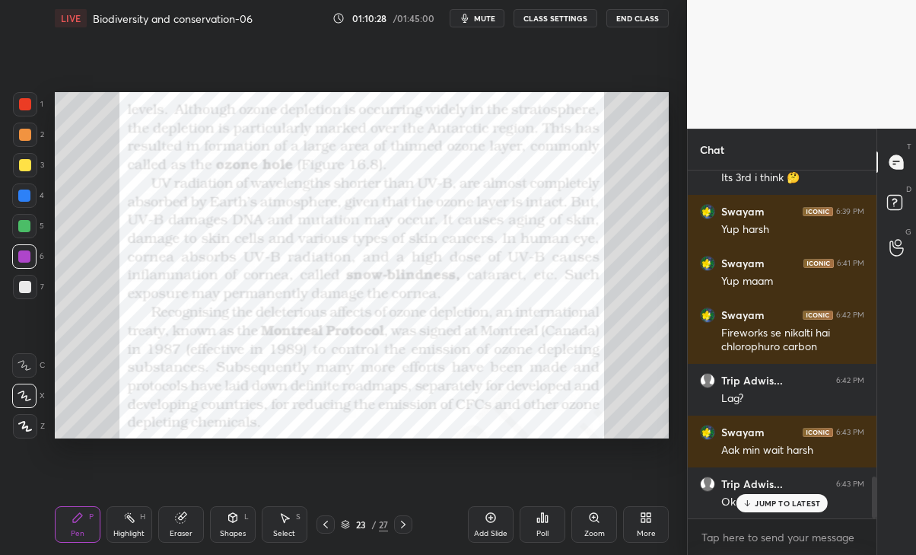
click at [783, 513] on div "Trip Adwis... 6:43 PM Ok" at bounding box center [782, 493] width 189 height 52
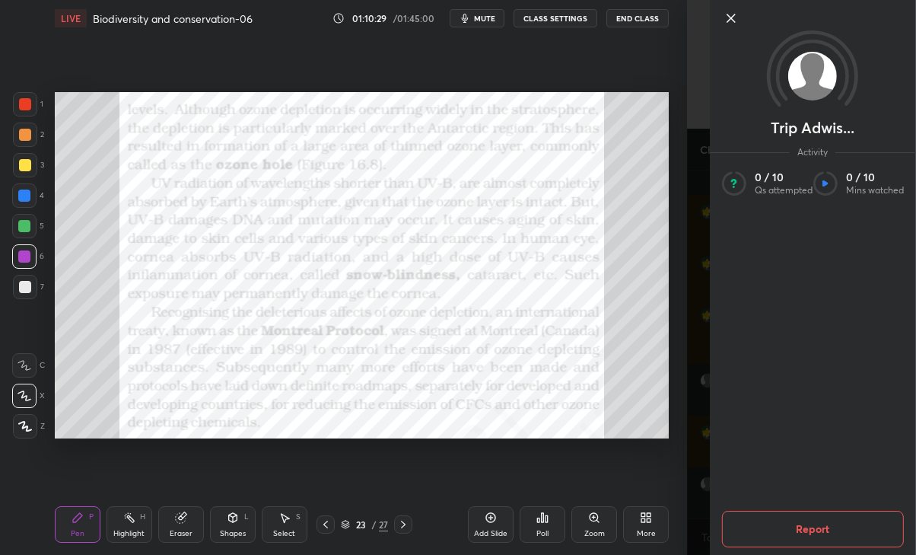
click at [700, 440] on div "Trip Adwis... Activity 0 / 10 Qs attempted 0 / 10 Mins watched Report" at bounding box center [801, 277] width 229 height 555
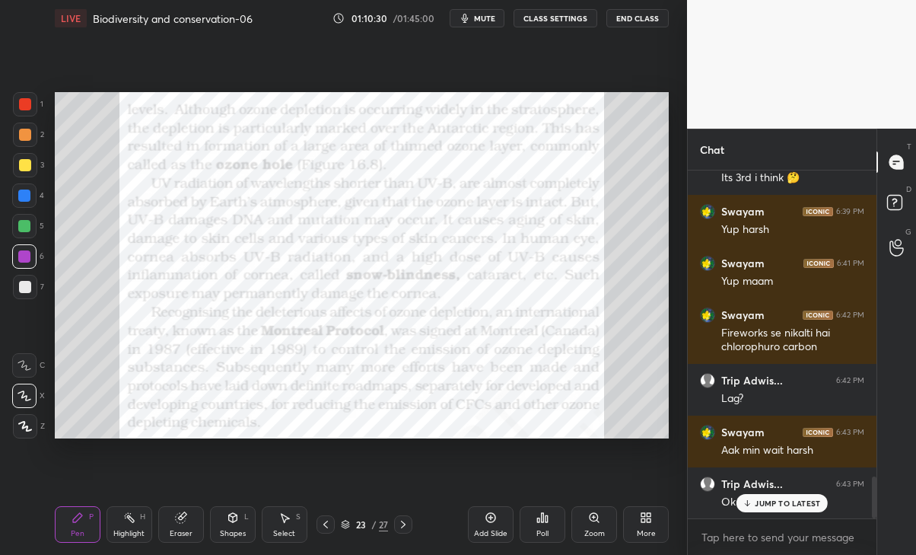
click at [770, 505] on p "JUMP TO LATEST" at bounding box center [787, 502] width 65 height 9
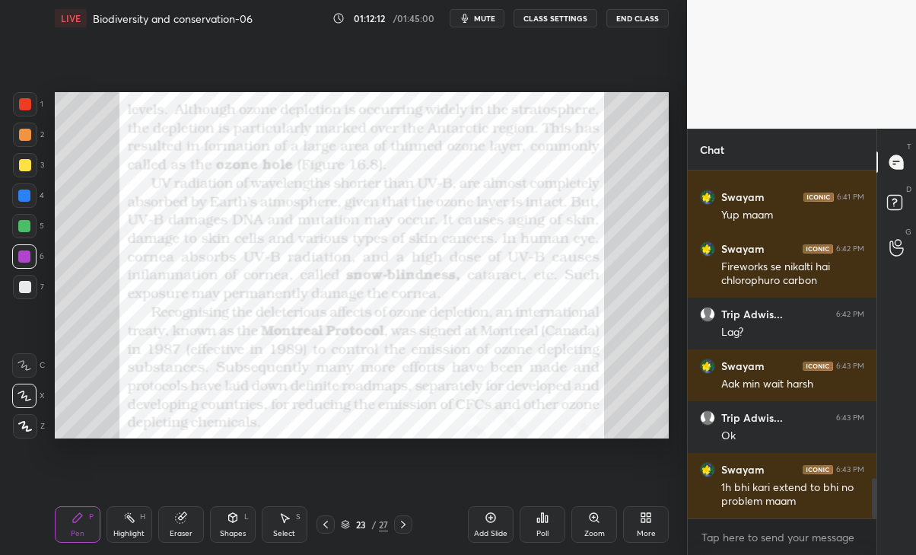
click at [230, 522] on icon at bounding box center [233, 517] width 12 height 12
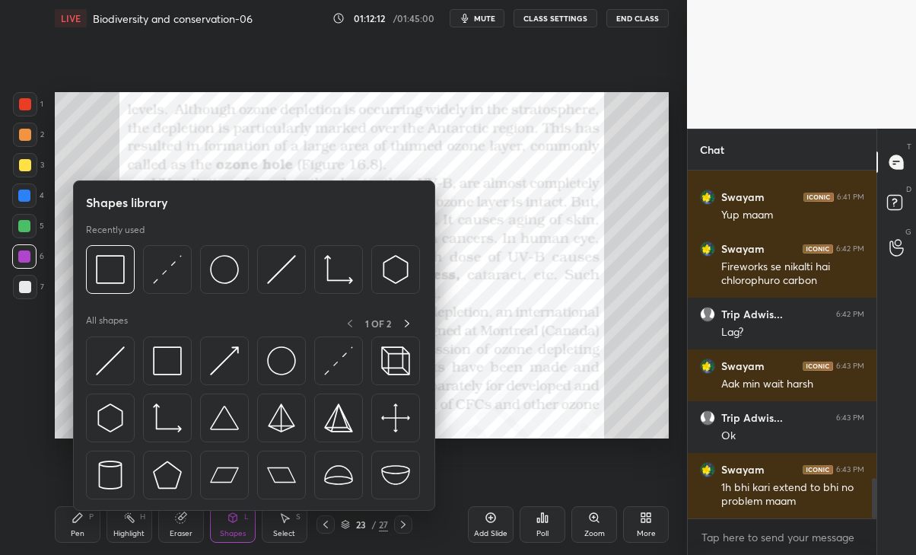
click at [183, 530] on div "Eraser" at bounding box center [181, 533] width 23 height 8
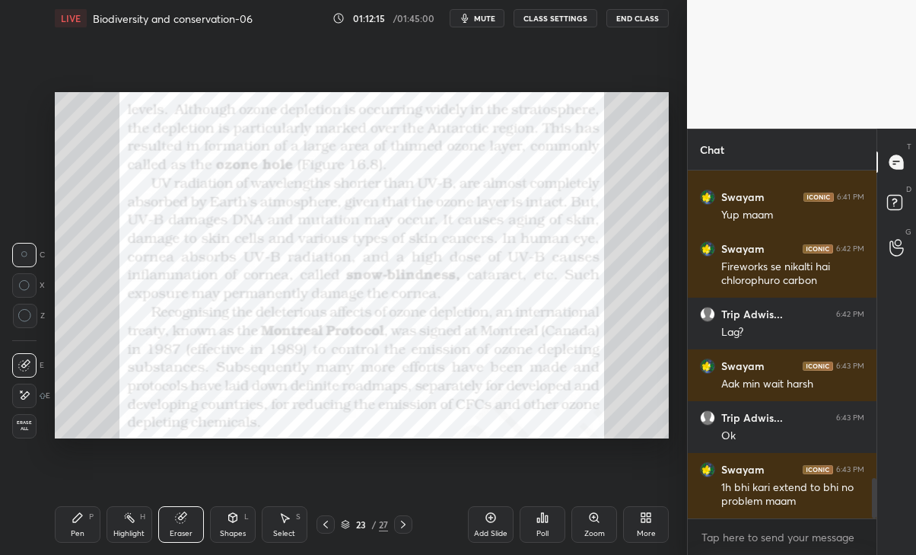
click at [75, 529] on div "Pen" at bounding box center [78, 533] width 14 height 8
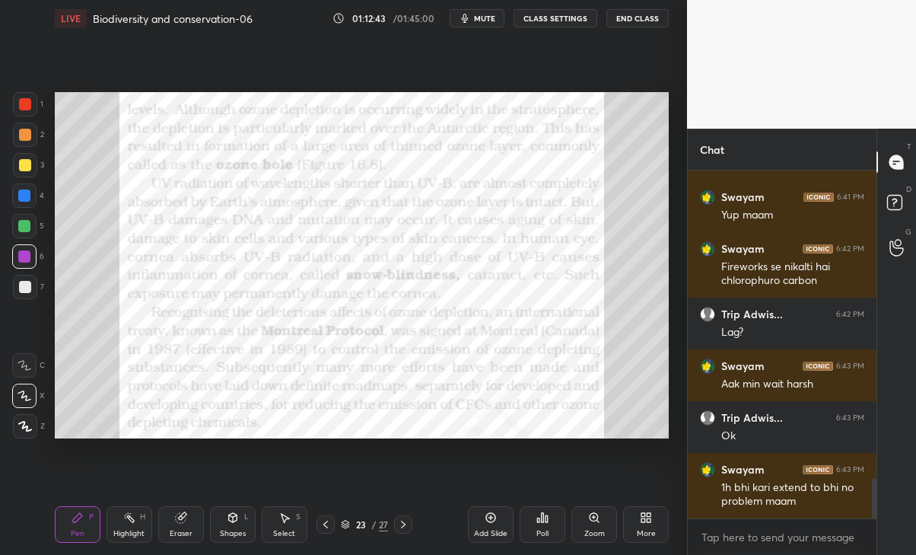
click at [327, 522] on icon at bounding box center [325, 524] width 5 height 8
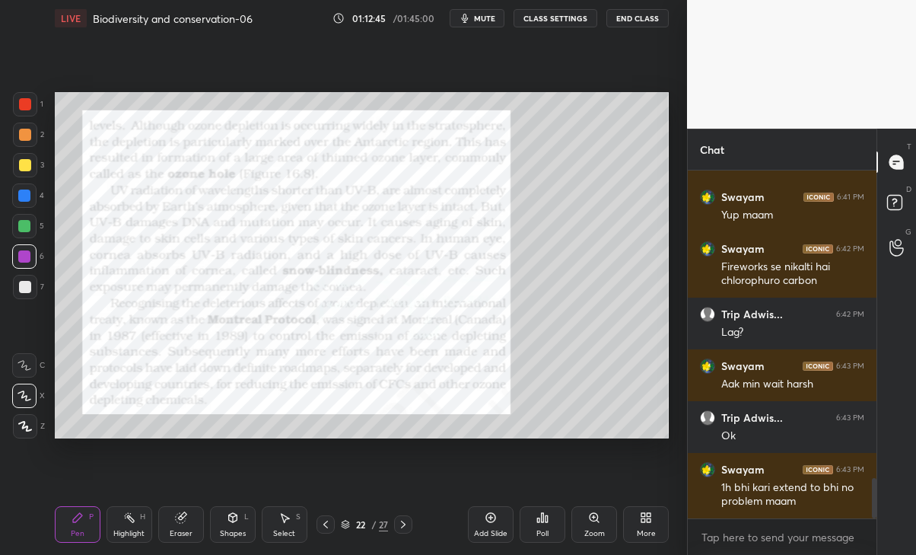
click at [327, 522] on icon at bounding box center [326, 524] width 12 height 12
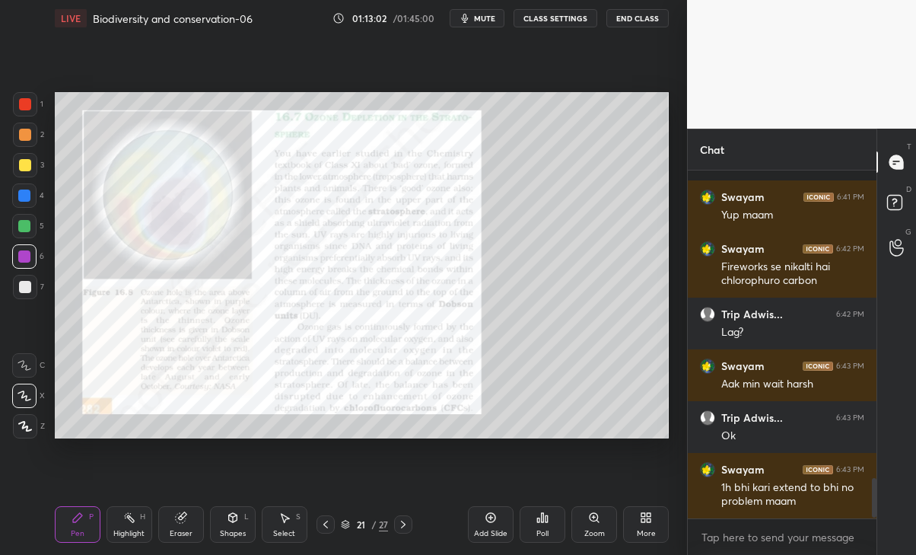
scroll to position [2694, 0]
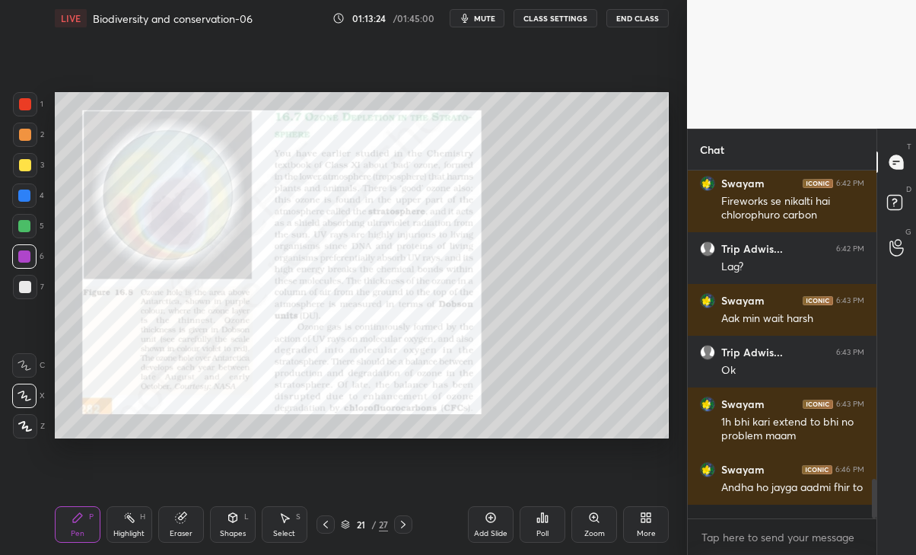
click at [409, 523] on icon at bounding box center [403, 524] width 12 height 12
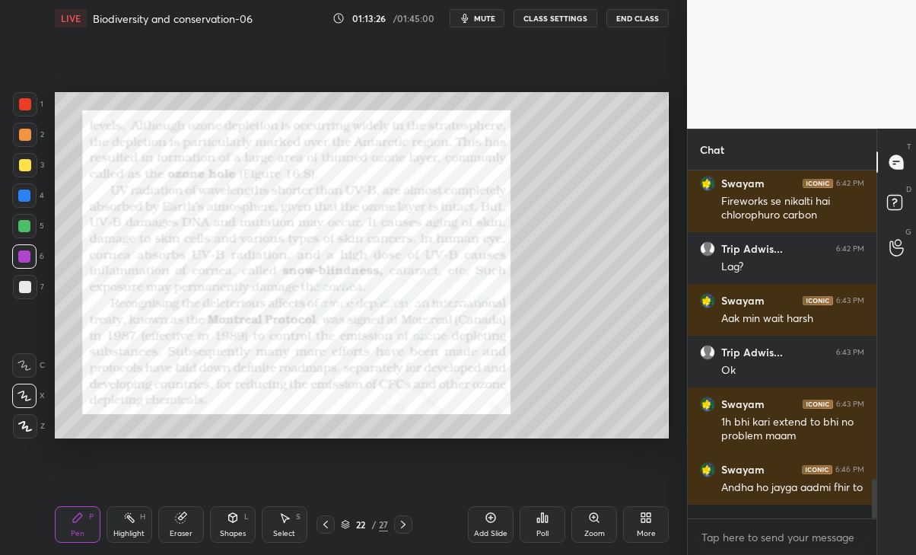
click at [412, 517] on div at bounding box center [403, 524] width 18 height 18
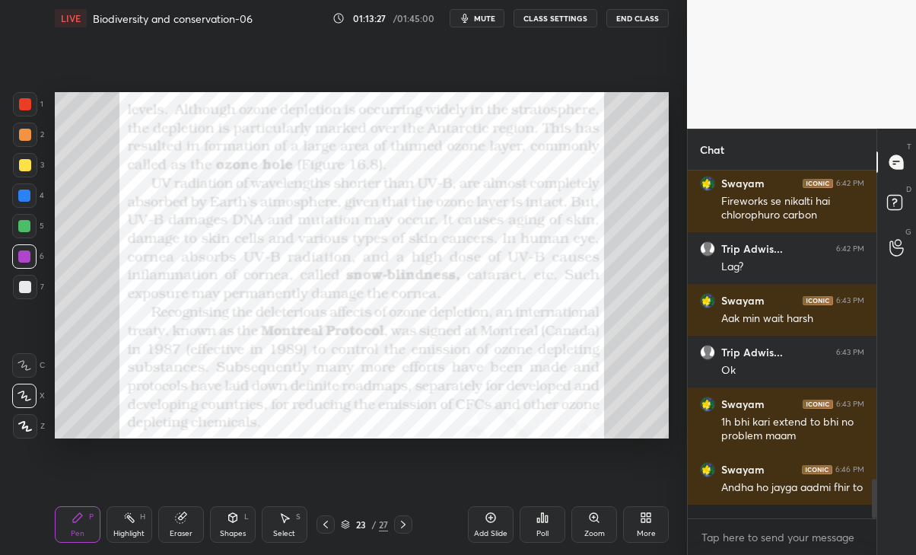
click at [406, 523] on icon at bounding box center [403, 524] width 12 height 12
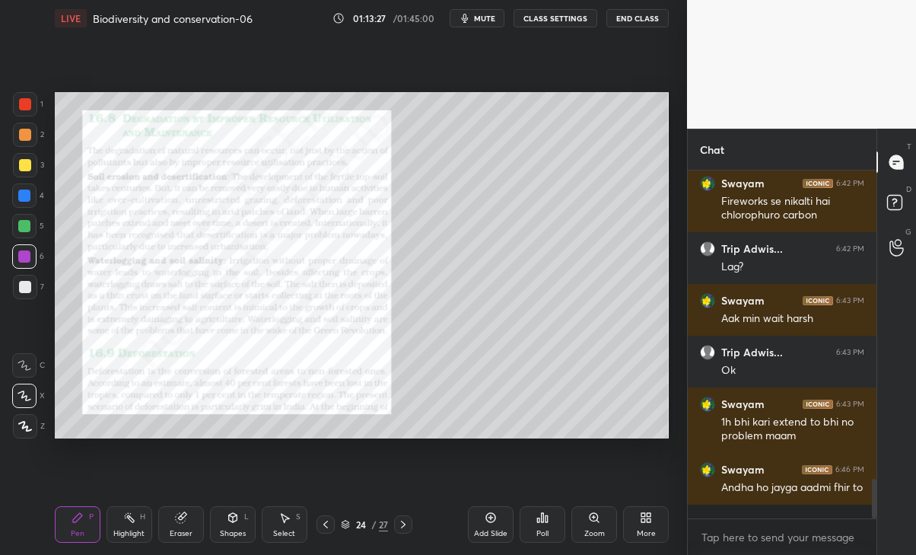
click at [319, 520] on div at bounding box center [325, 524] width 18 height 18
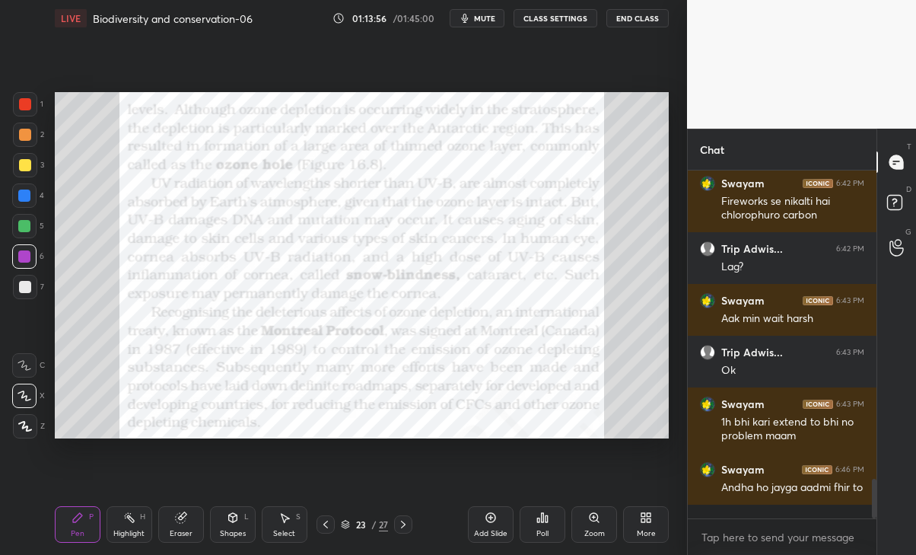
click at [179, 521] on icon at bounding box center [180, 518] width 10 height 10
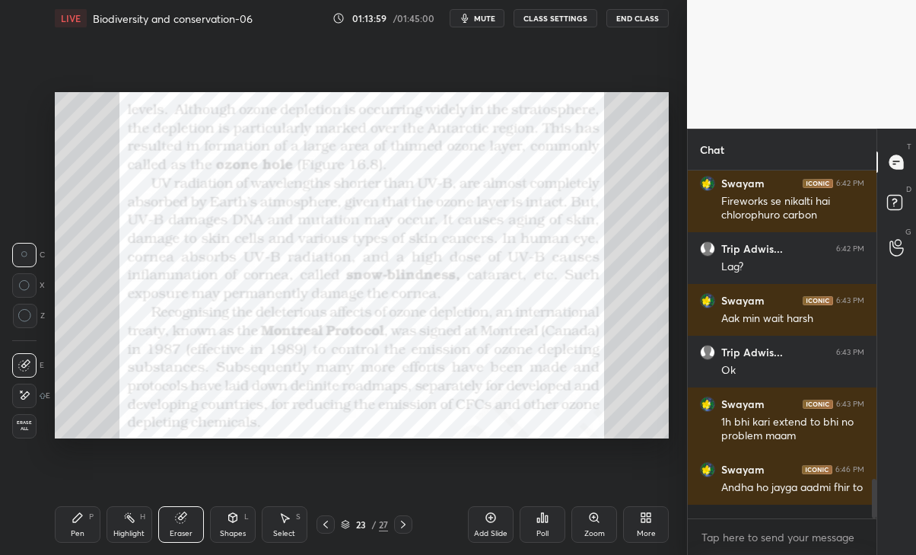
click at [73, 534] on div "Pen" at bounding box center [78, 533] width 14 height 8
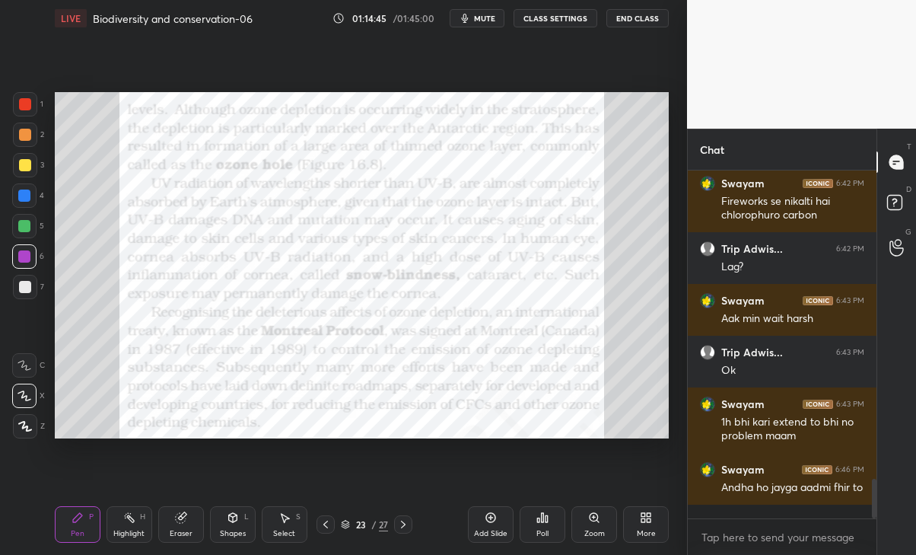
click at [402, 522] on icon at bounding box center [403, 524] width 12 height 12
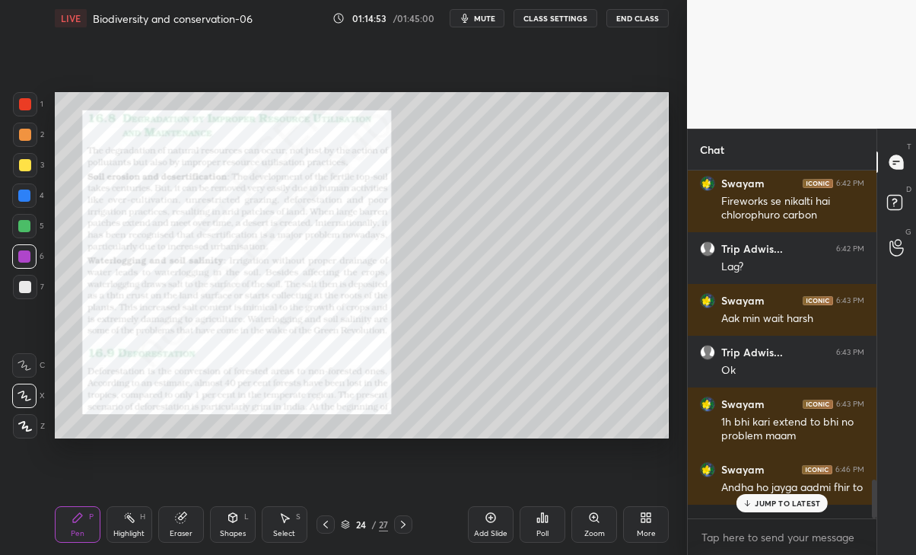
scroll to position [2745, 0]
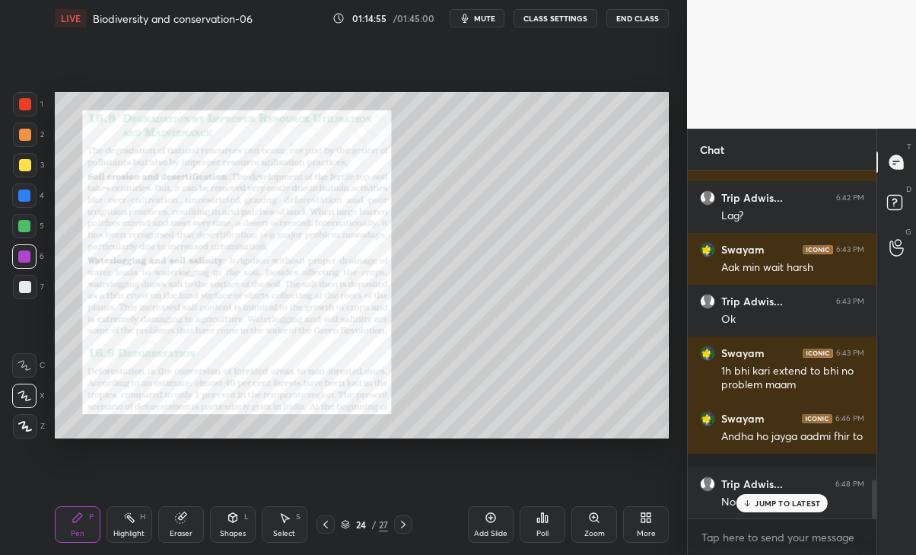
click at [792, 501] on p "JUMP TO LATEST" at bounding box center [787, 502] width 65 height 9
click at [596, 523] on div "Zoom" at bounding box center [594, 524] width 46 height 37
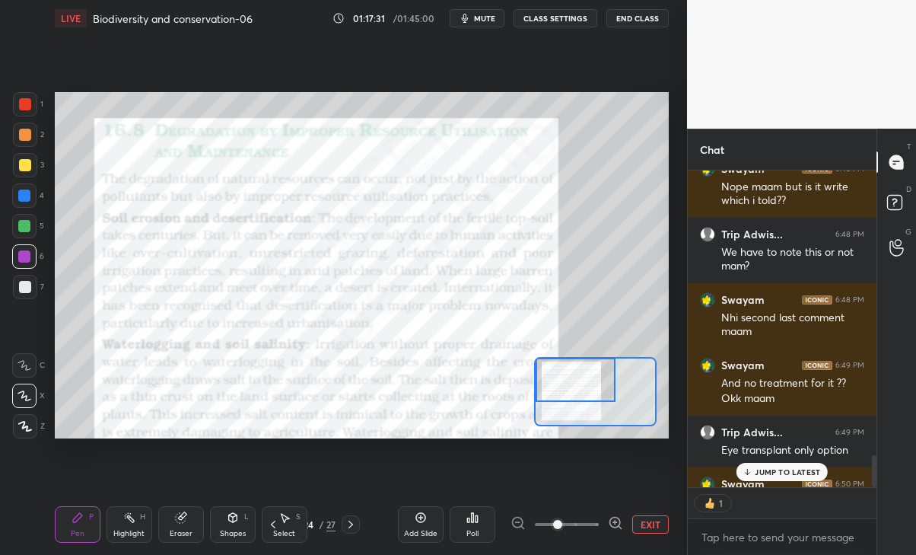
scroll to position [311, 184]
click at [783, 509] on div "2" at bounding box center [782, 503] width 189 height 30
click at [775, 472] on p "JUMP TO LATEST" at bounding box center [787, 471] width 65 height 9
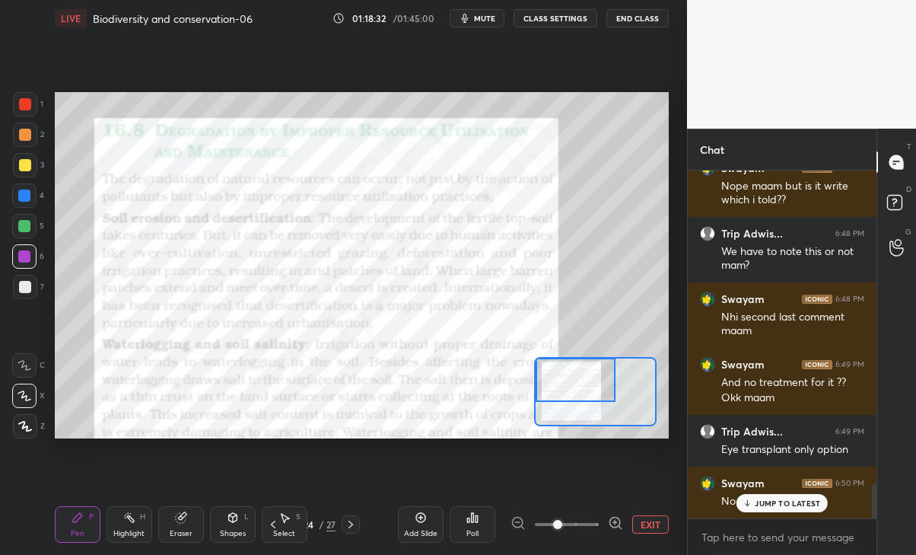
scroll to position [3190, 0]
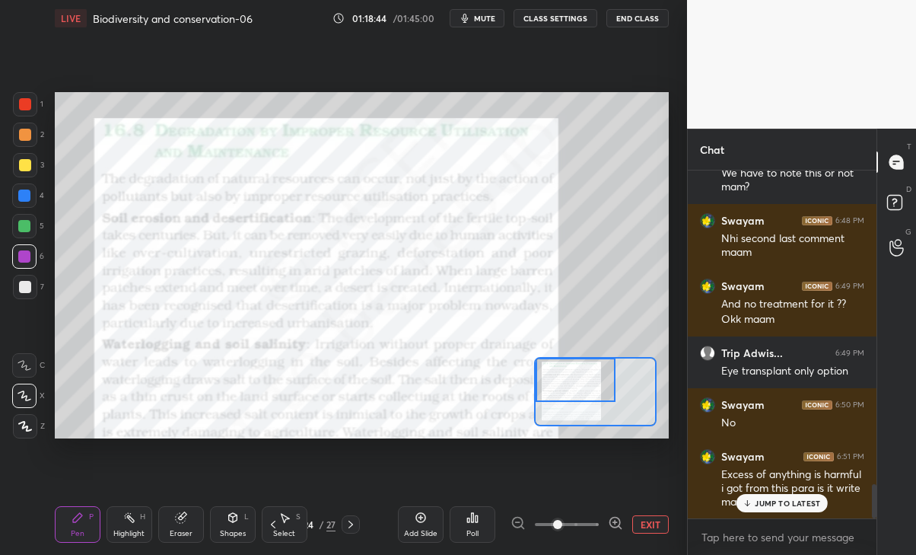
click at [768, 515] on div "Swayam 6:51 PM Excess of anything is harmful i got from this para is it write m…" at bounding box center [782, 479] width 189 height 79
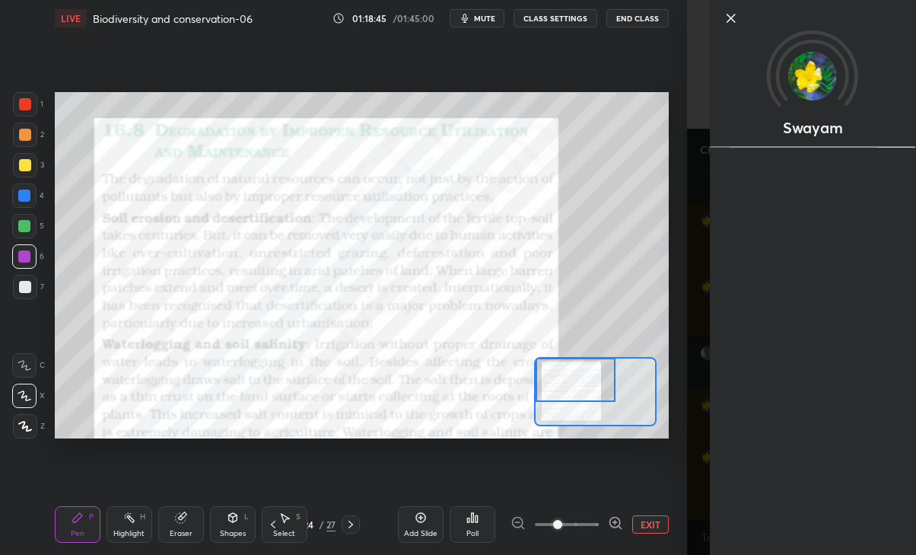
click at [696, 464] on div "Swayam" at bounding box center [801, 277] width 229 height 555
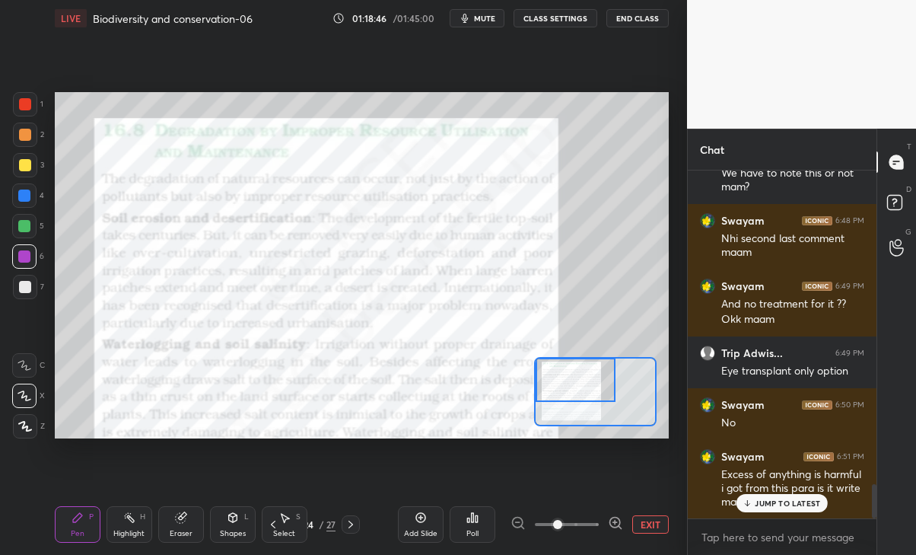
click at [758, 503] on p "JUMP TO LATEST" at bounding box center [787, 502] width 65 height 9
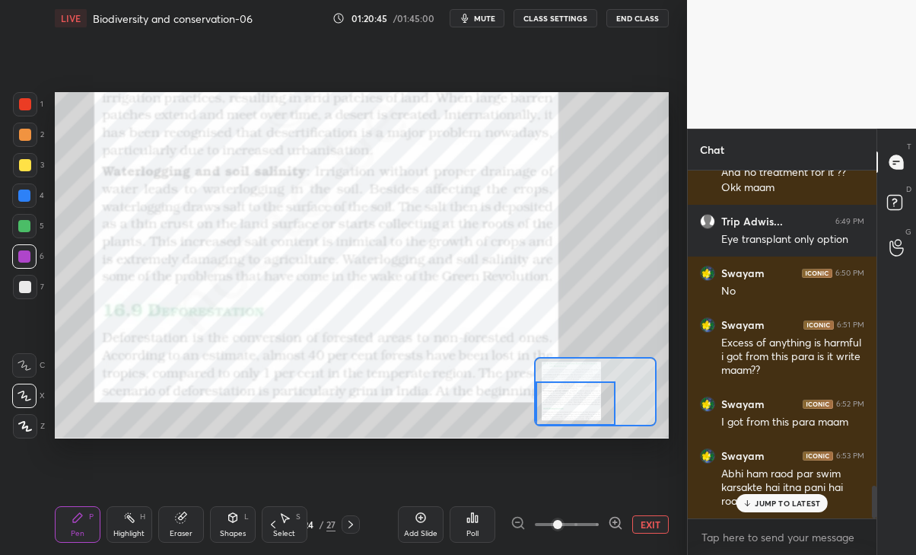
scroll to position [3373, 0]
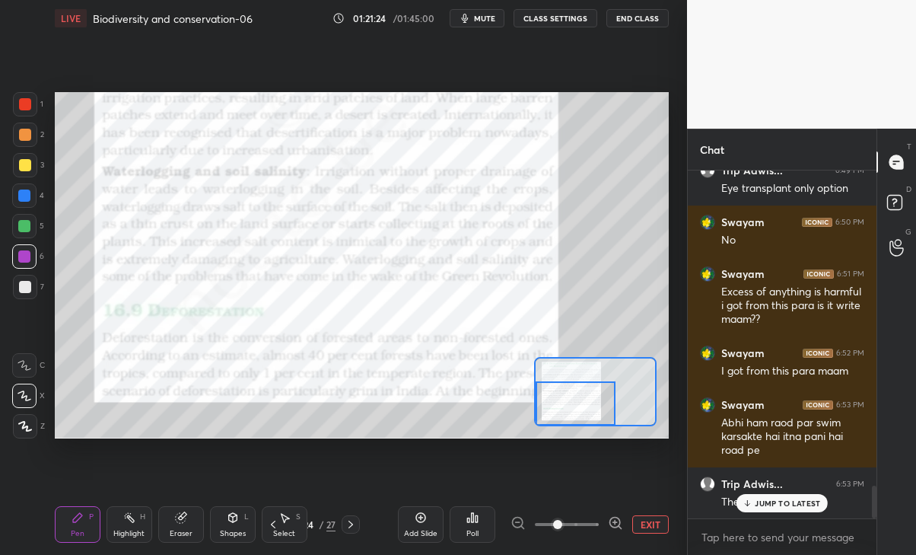
click at [768, 481] on h6 "Trip Adwis..." at bounding box center [752, 484] width 62 height 14
click at [761, 497] on div "JUMP TO LATEST" at bounding box center [781, 503] width 91 height 18
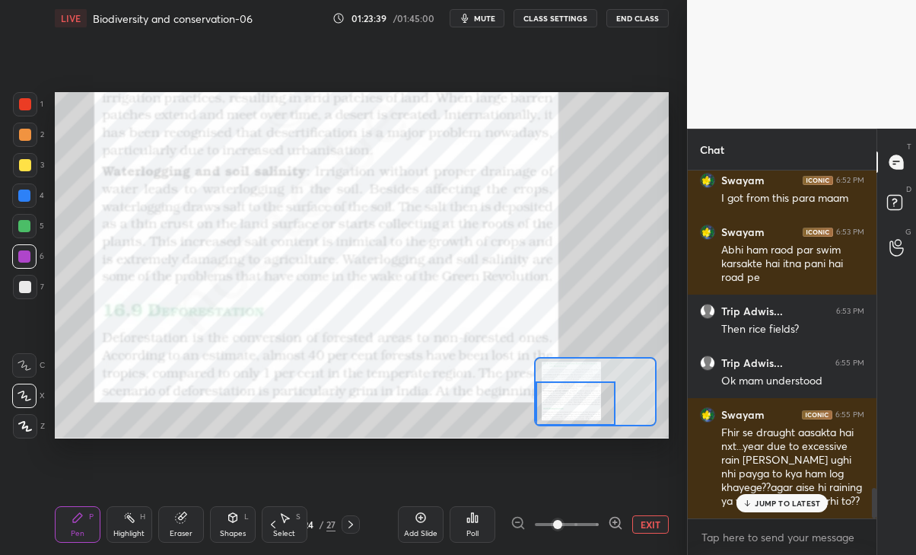
scroll to position [3610, 0]
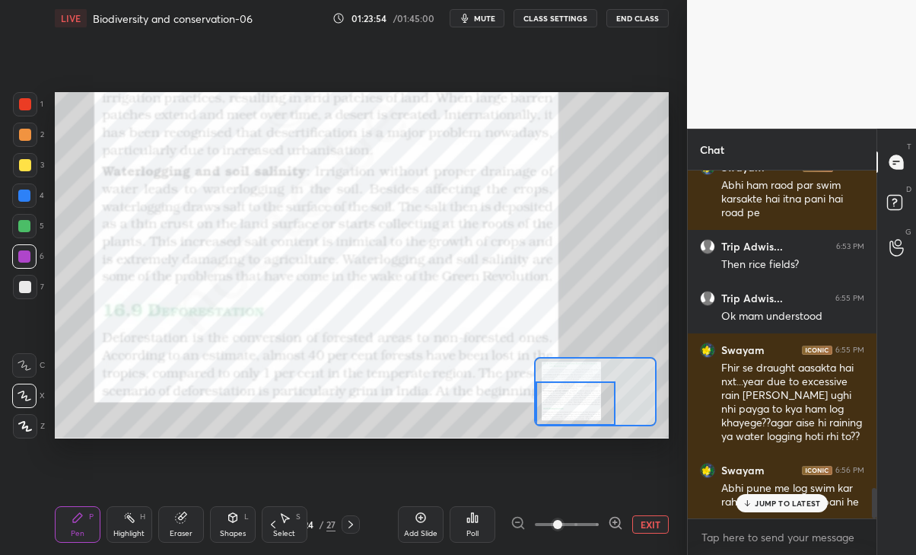
click at [645, 529] on button "EXIT" at bounding box center [650, 524] width 37 height 18
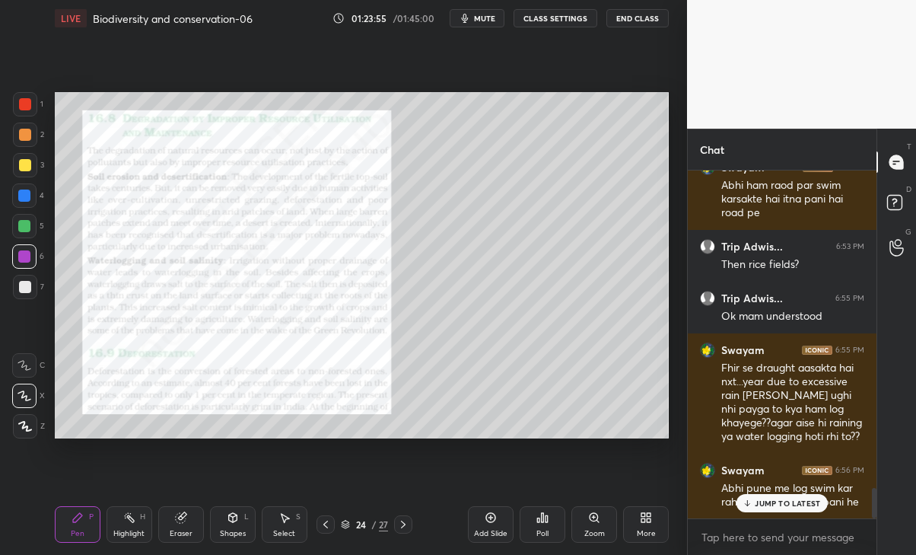
click at [398, 521] on icon at bounding box center [403, 524] width 12 height 12
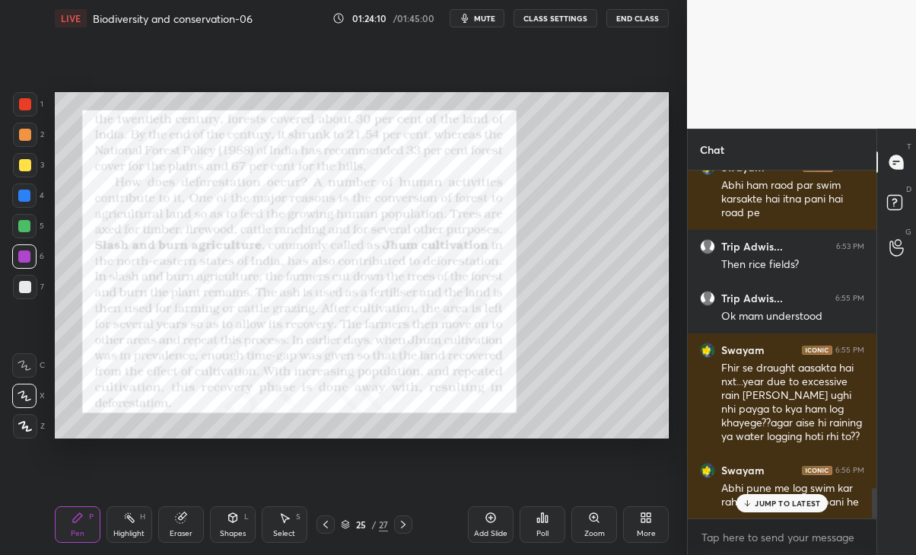
click at [789, 506] on p "JUMP TO LATEST" at bounding box center [787, 502] width 65 height 9
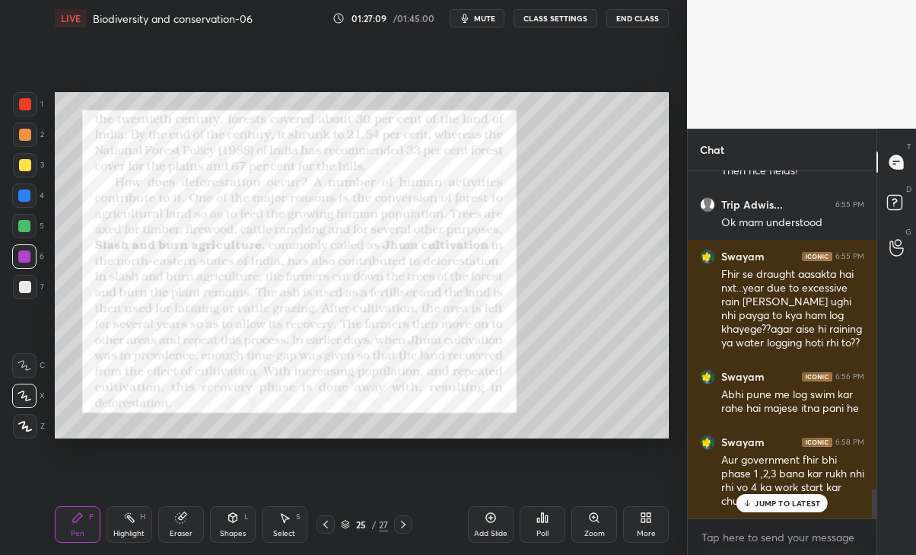
scroll to position [3769, 0]
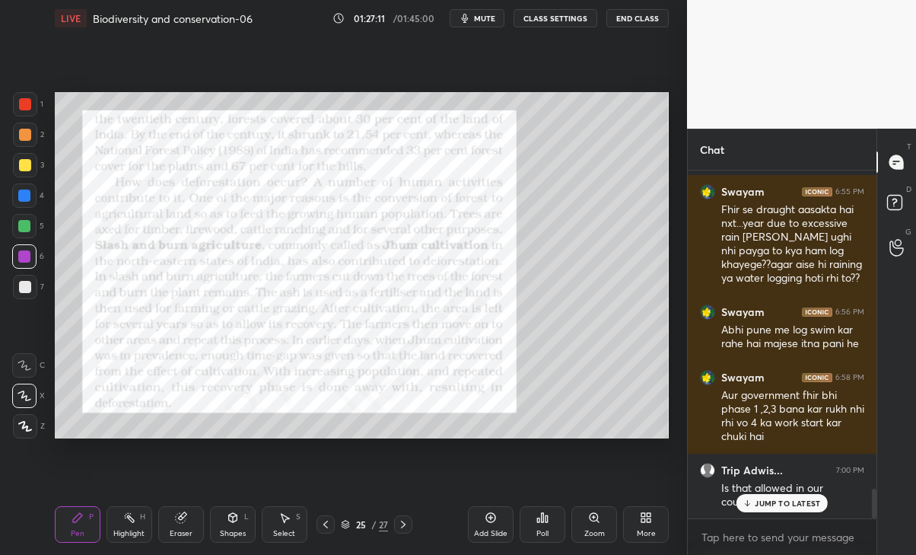
click at [778, 501] on p "JUMP TO LATEST" at bounding box center [787, 502] width 65 height 9
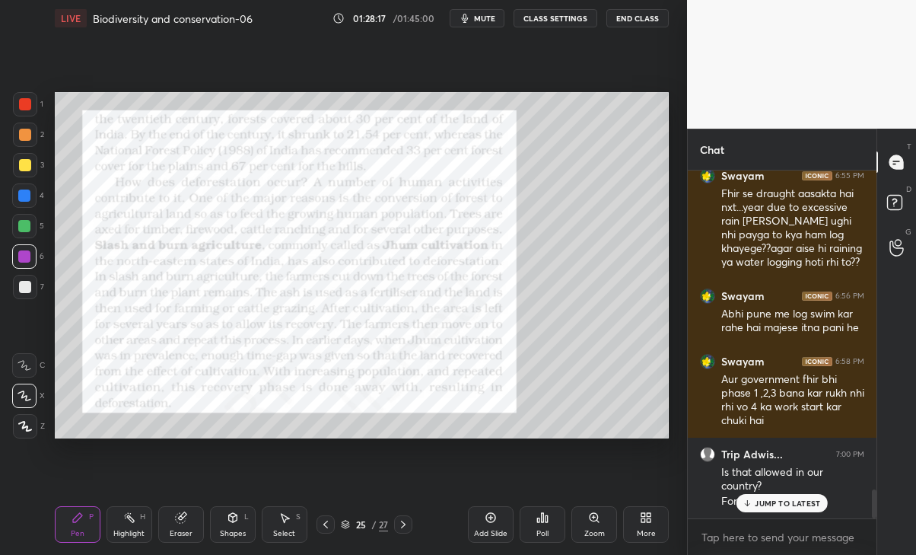
scroll to position [3877, 0]
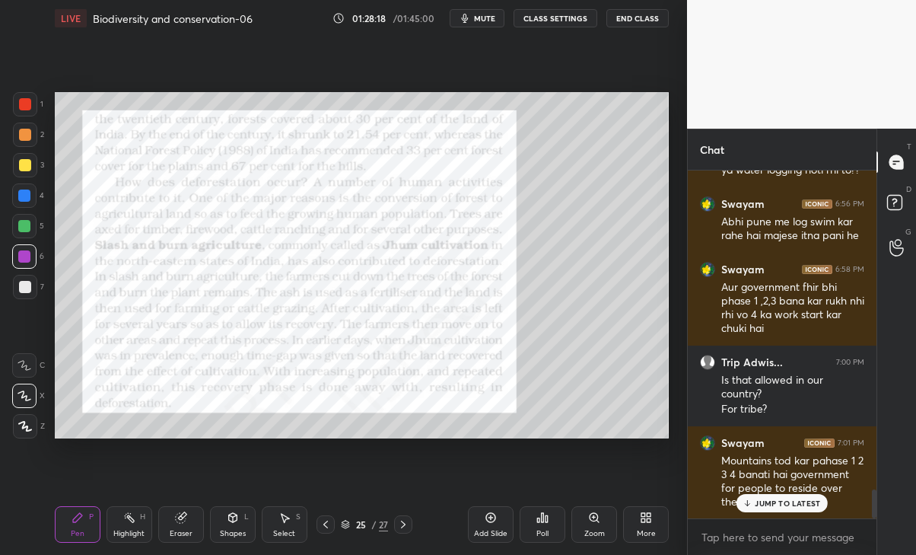
click at [805, 510] on div "JUMP TO LATEST" at bounding box center [781, 503] width 91 height 18
click at [405, 522] on icon at bounding box center [403, 524] width 12 height 12
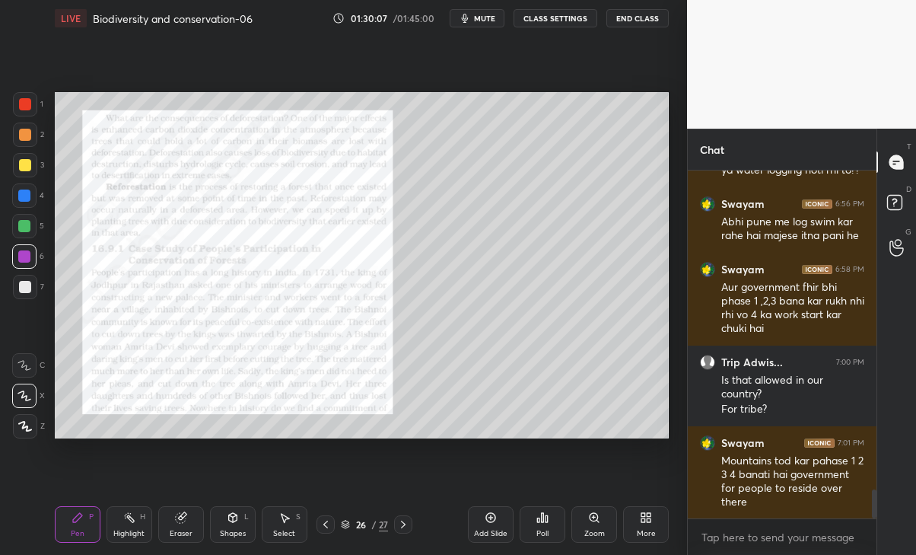
click at [595, 524] on div "Zoom" at bounding box center [594, 524] width 46 height 37
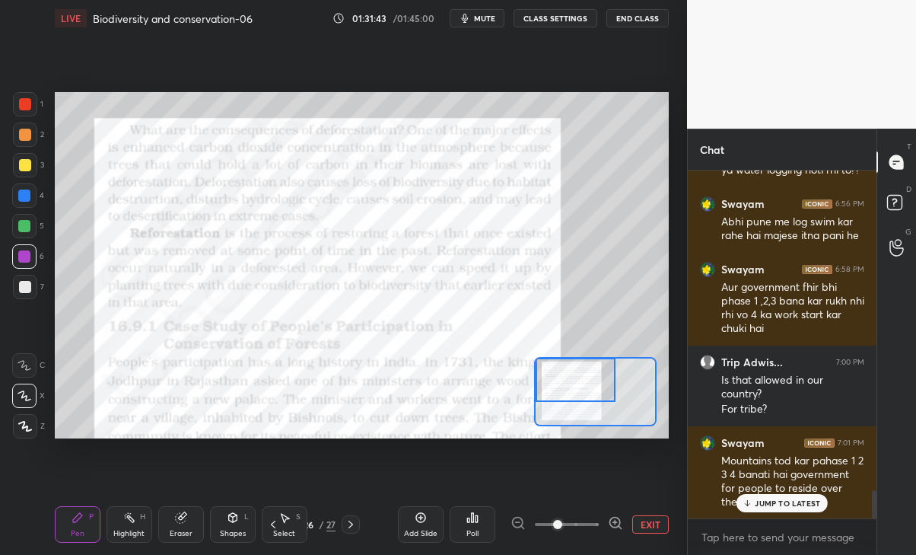
scroll to position [3956, 0]
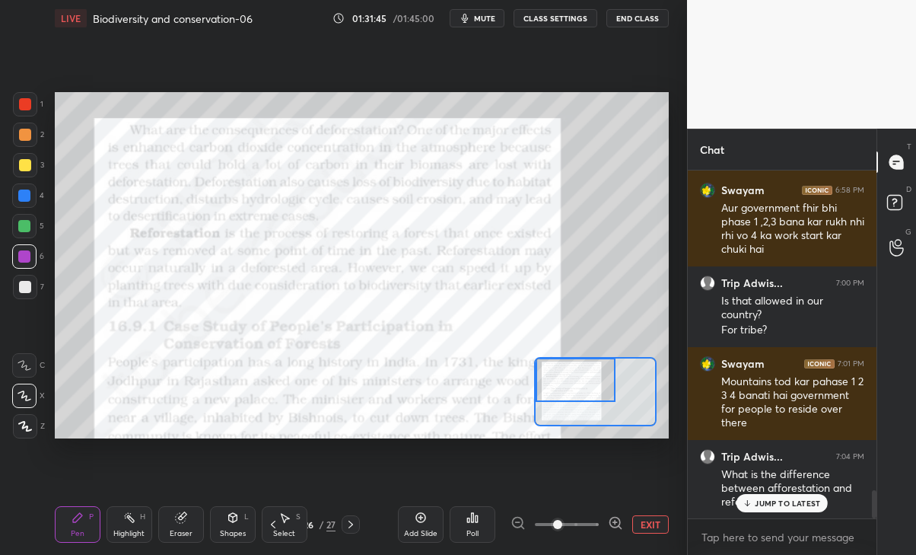
click at [787, 502] on p "JUMP TO LATEST" at bounding box center [787, 502] width 65 height 9
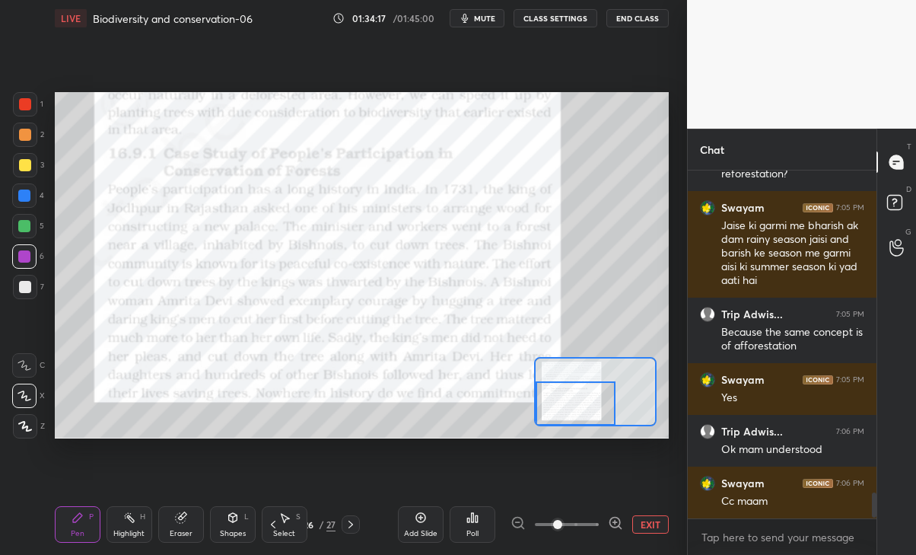
scroll to position [4363, 0]
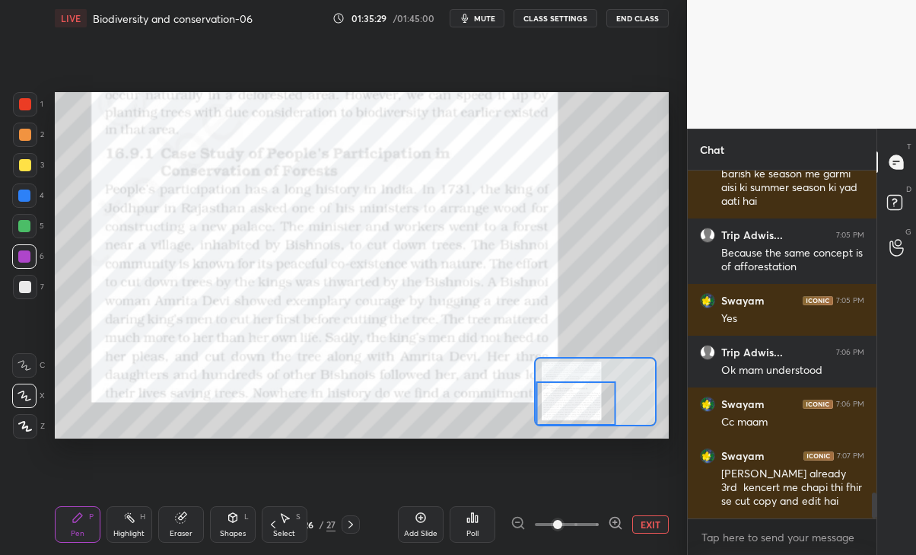
click at [645, 523] on button "EXIT" at bounding box center [650, 524] width 37 height 18
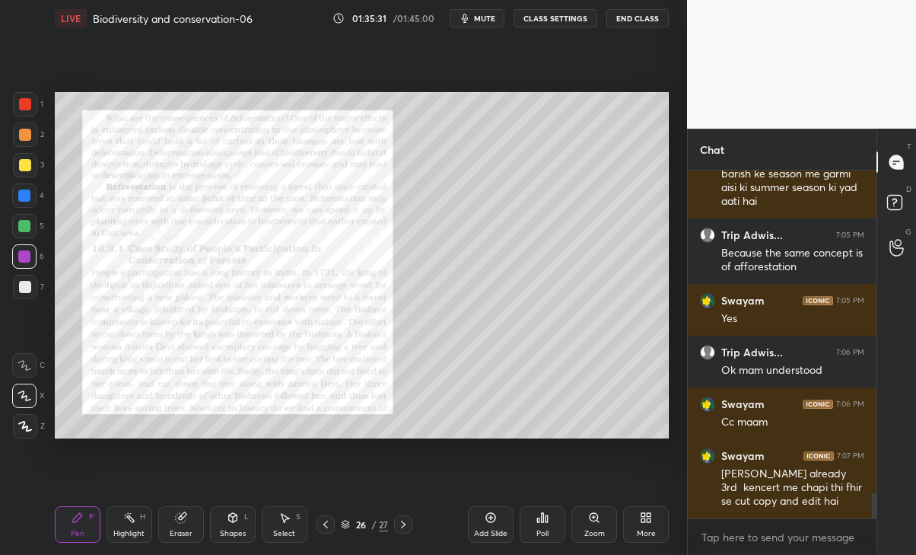
click at [406, 525] on icon at bounding box center [403, 524] width 12 height 12
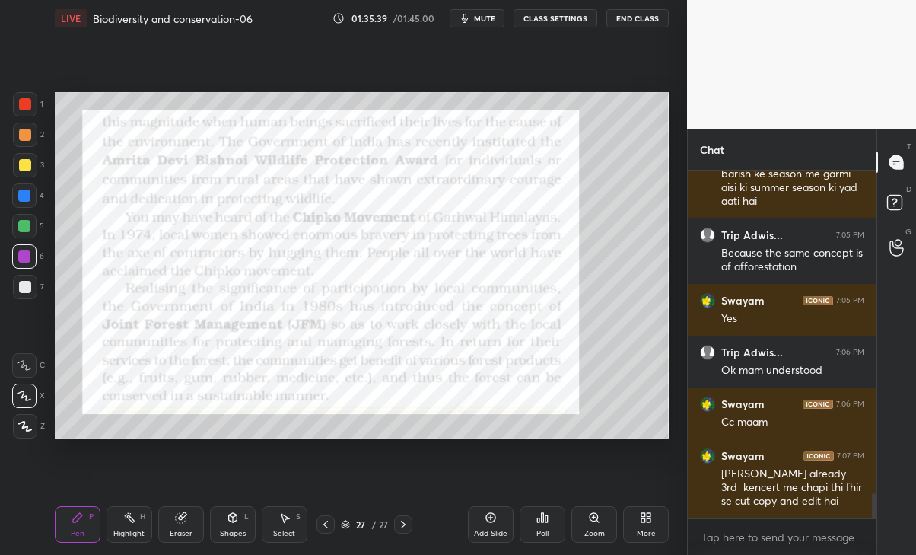
scroll to position [4428, 0]
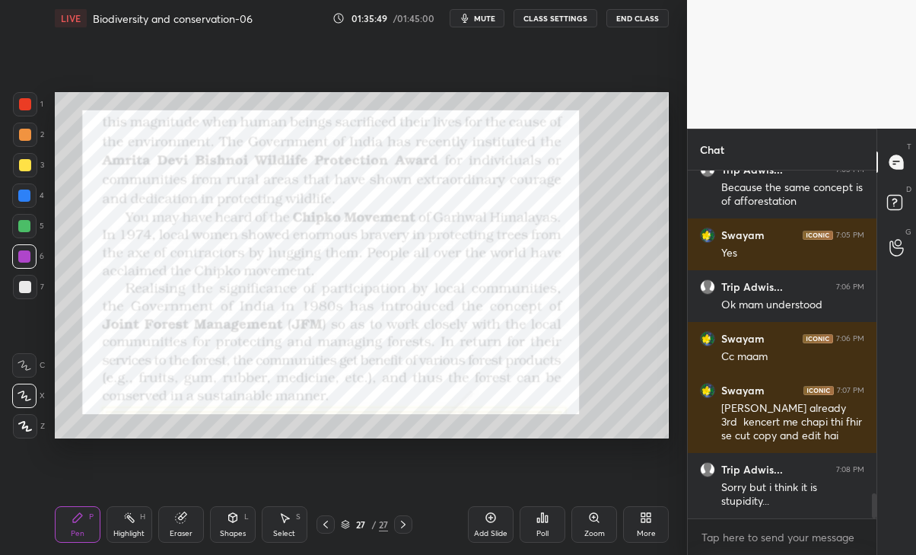
click at [322, 531] on div at bounding box center [325, 524] width 18 height 18
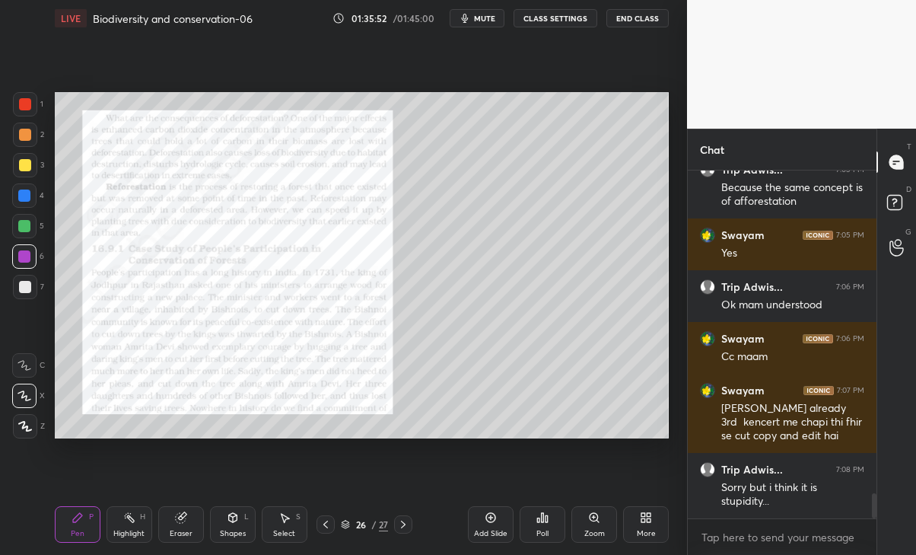
click at [401, 520] on icon at bounding box center [403, 524] width 12 height 12
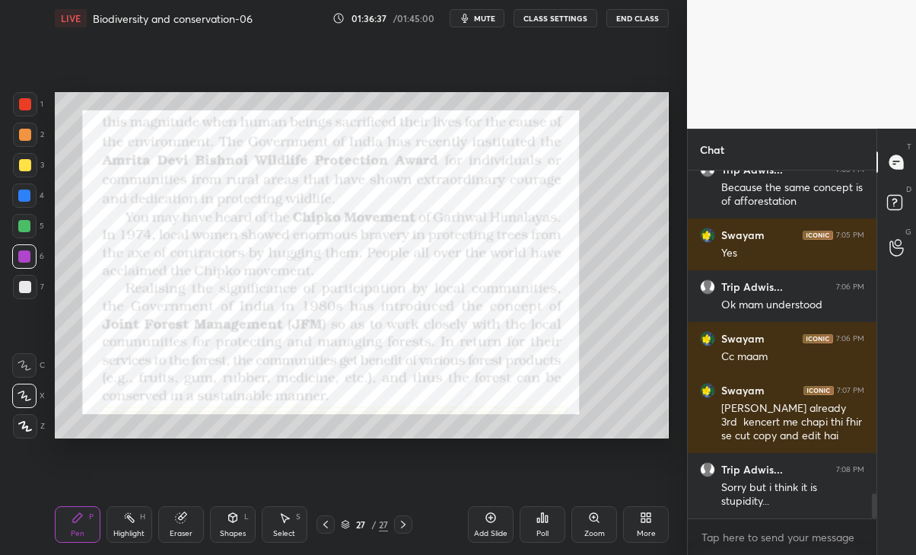
scroll to position [4479, 0]
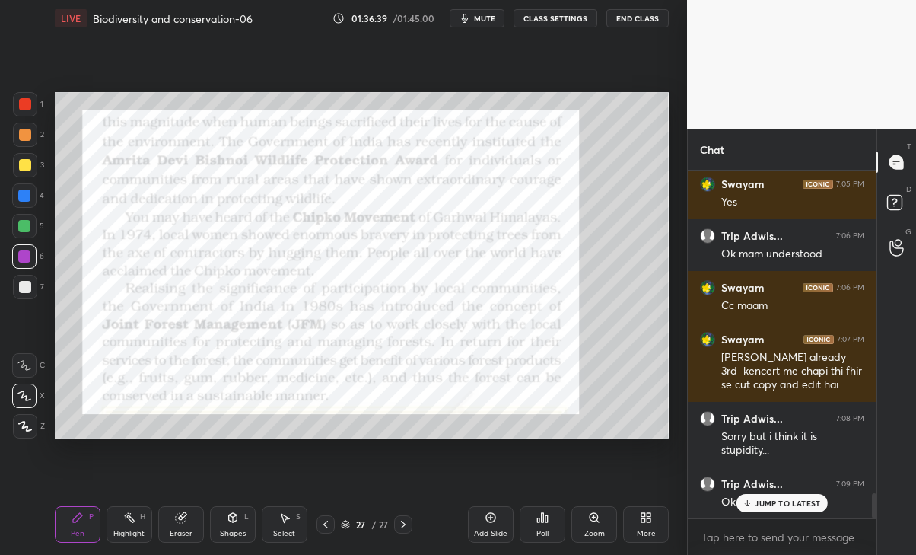
click at [778, 514] on div "Trip Adwis... 7:09 PM Ok mam" at bounding box center [782, 493] width 189 height 52
click at [766, 497] on div "JUMP TO LATEST" at bounding box center [781, 503] width 91 height 18
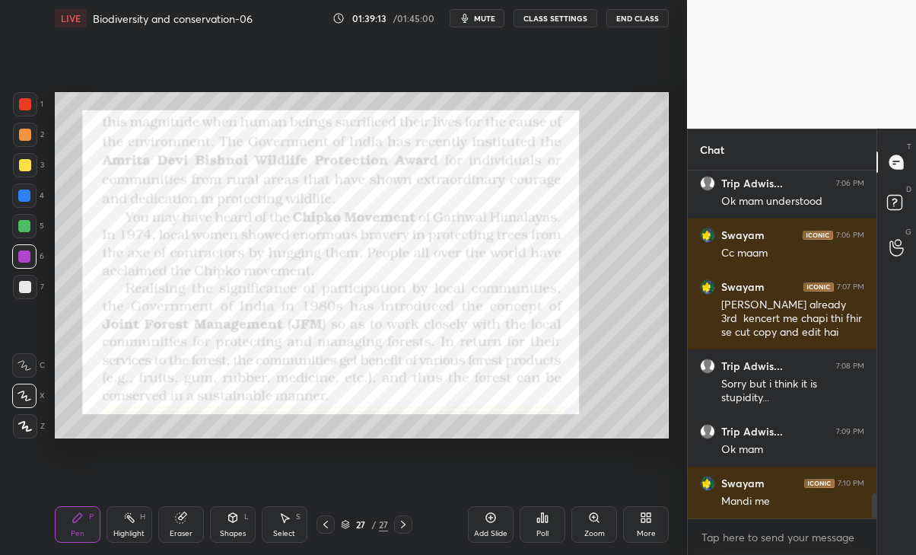
scroll to position [4583, 0]
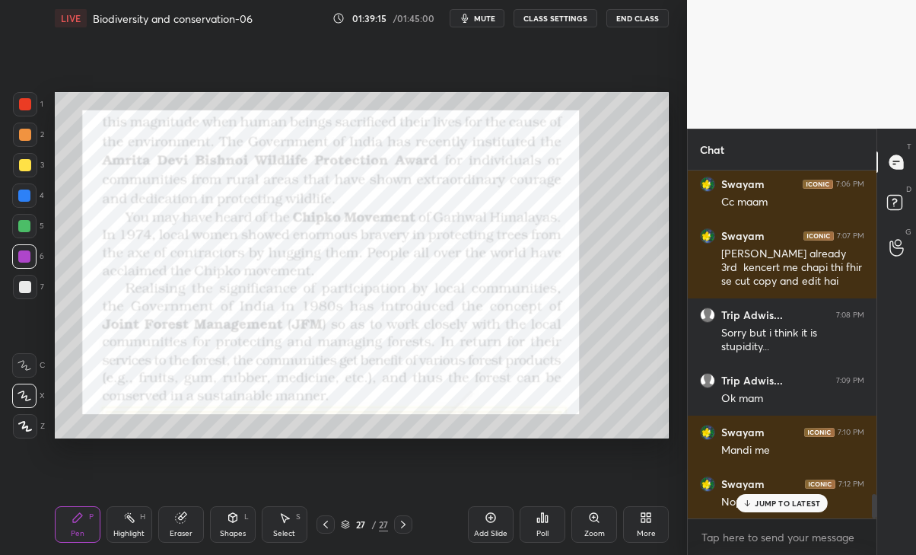
click at [784, 516] on div "Swayam 7:12 PM Nope maam" at bounding box center [782, 493] width 189 height 52
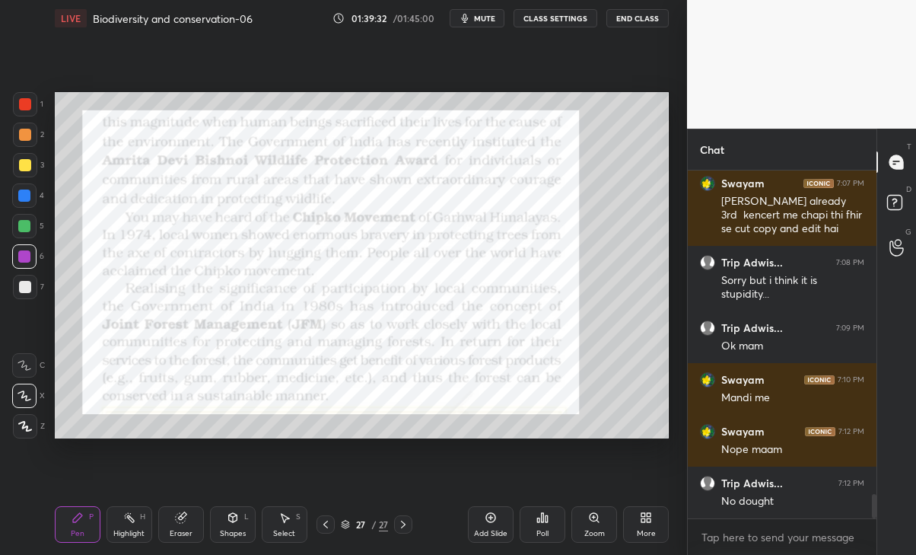
scroll to position [4650, 0]
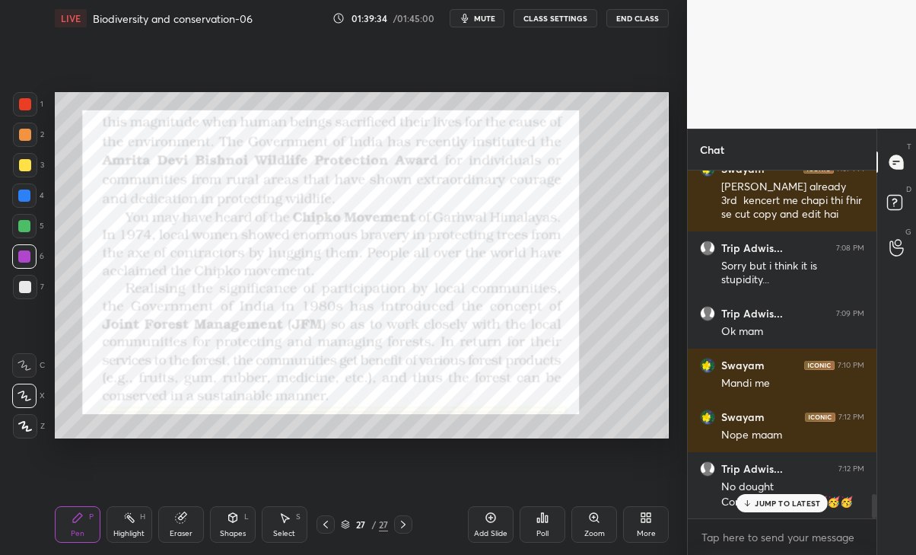
click at [766, 494] on div "JUMP TO LATEST" at bounding box center [781, 503] width 91 height 18
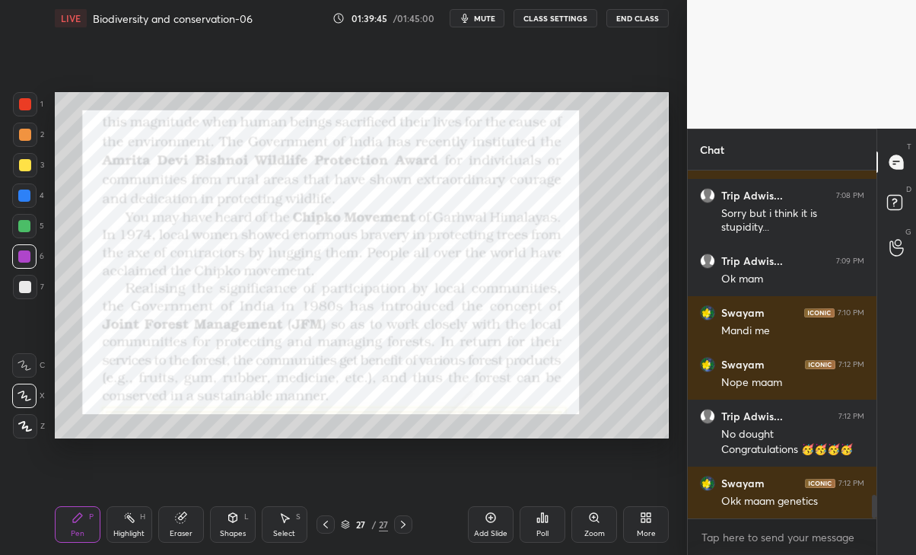
scroll to position [4753, 0]
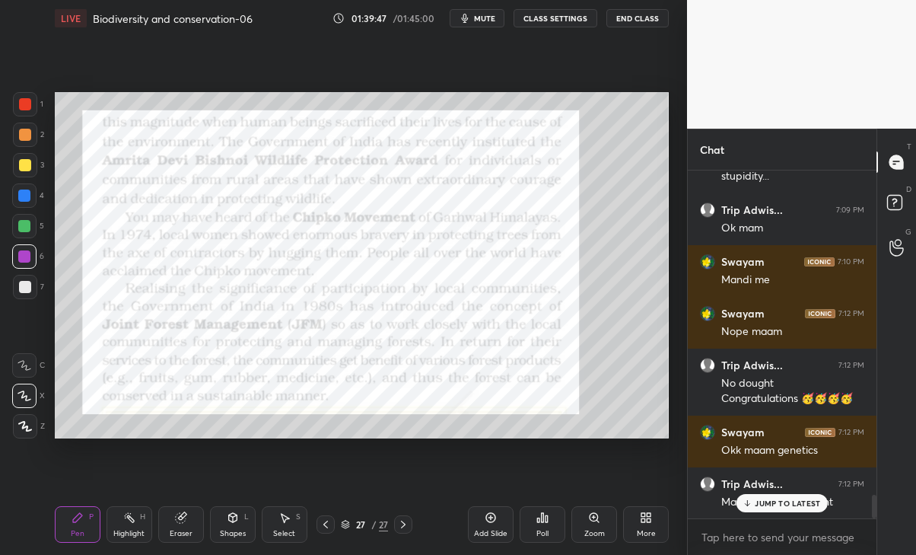
click at [788, 507] on p "JUMP TO LATEST" at bounding box center [787, 502] width 65 height 9
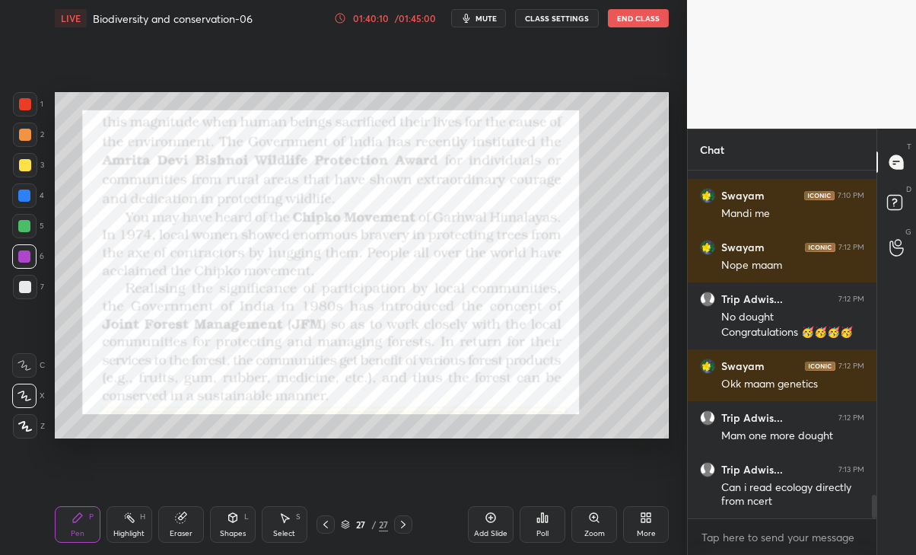
scroll to position [4870, 0]
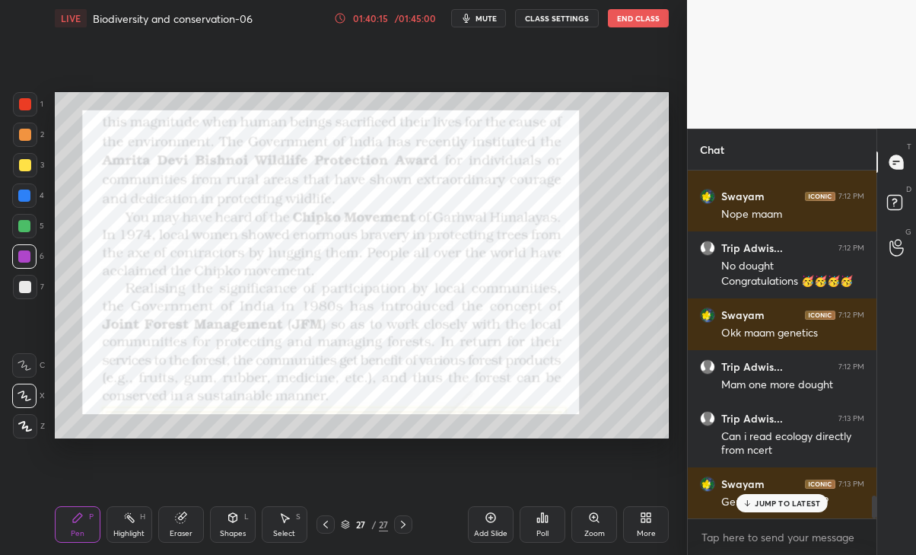
click at [780, 514] on div "Swayam 7:13 PM Genetics start hoga ??" at bounding box center [782, 493] width 189 height 52
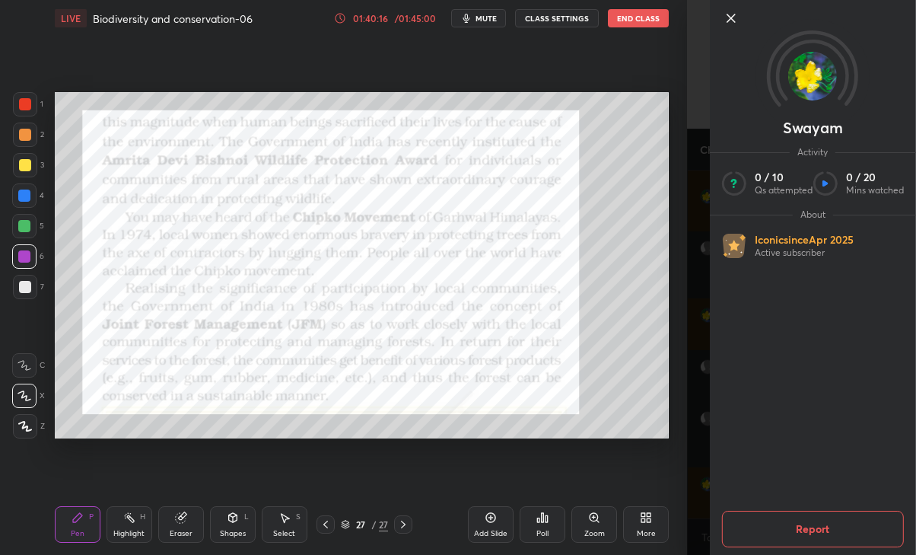
click at [589, 456] on div "Setting up your live class Poll for secs No correct answer Start poll" at bounding box center [362, 265] width 626 height 457
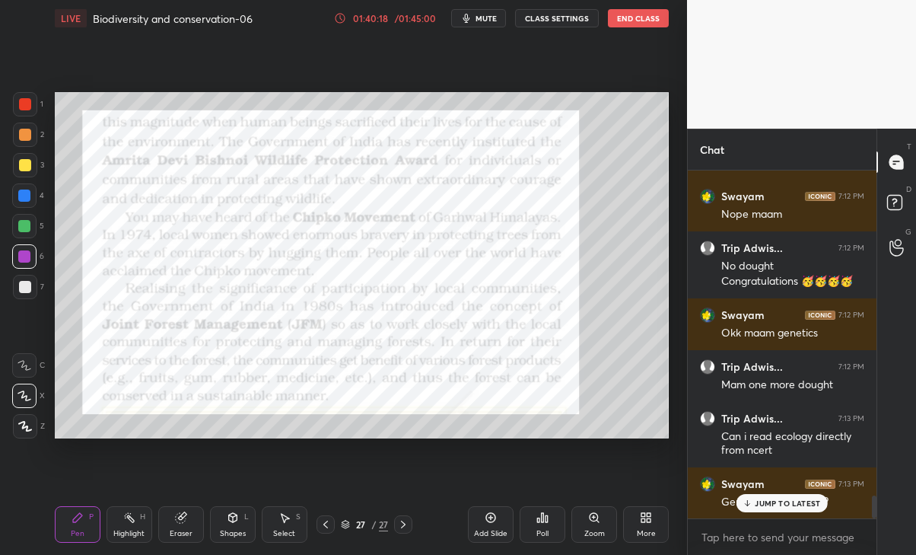
click at [748, 503] on icon at bounding box center [747, 502] width 10 height 9
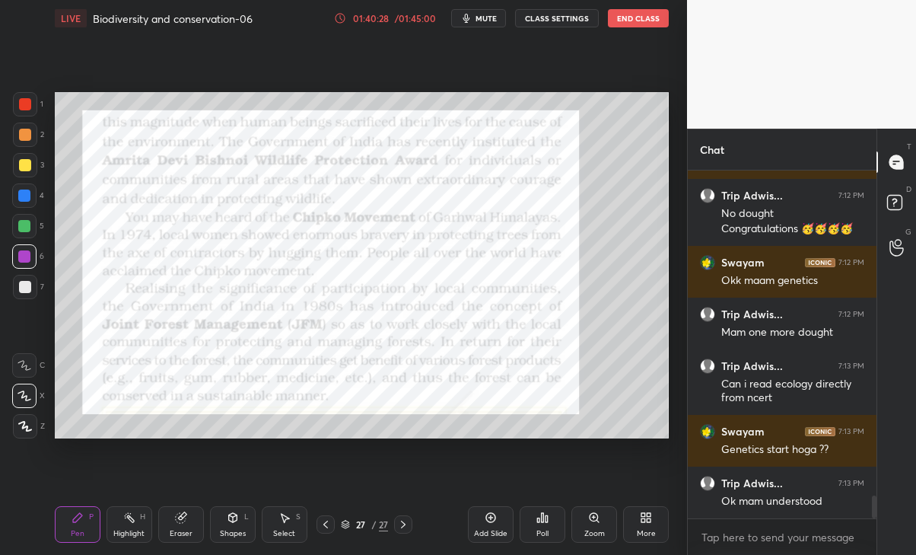
scroll to position [4974, 0]
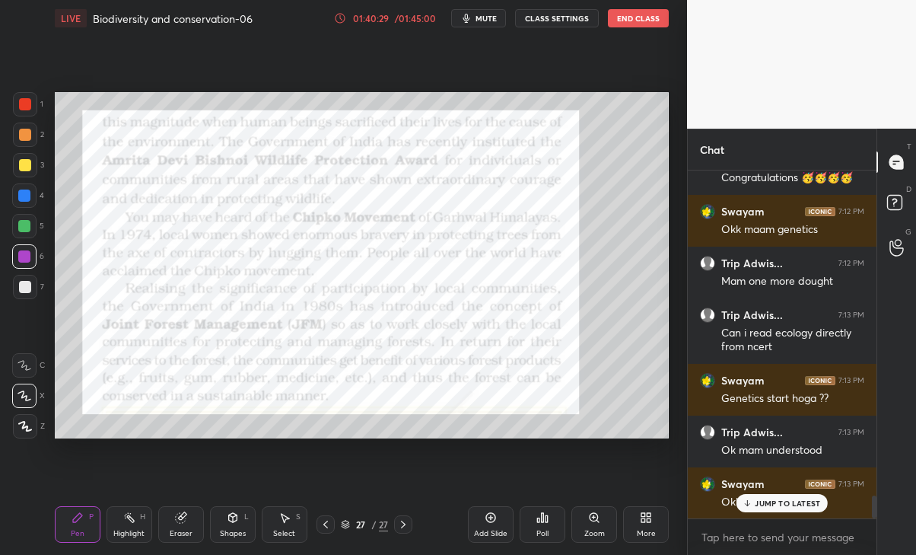
click at [763, 505] on p "JUMP TO LATEST" at bounding box center [787, 502] width 65 height 9
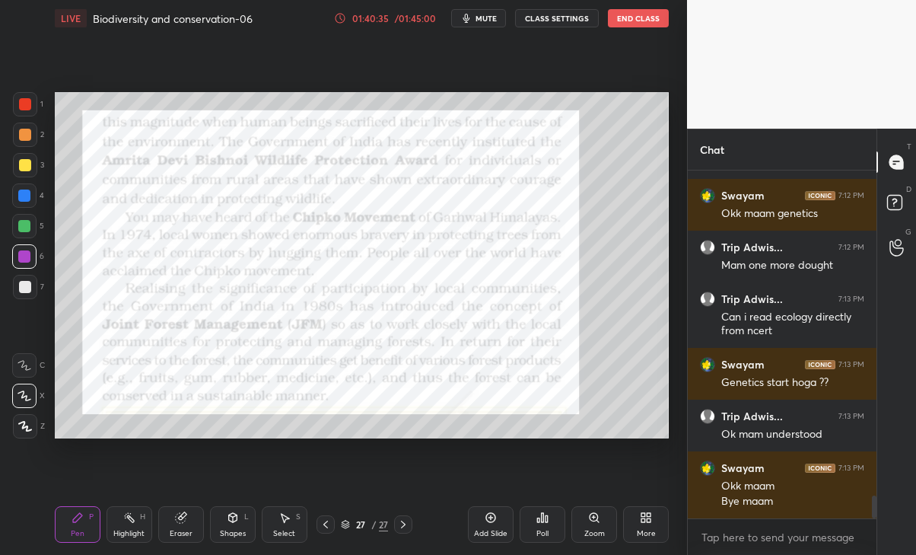
scroll to position [5041, 0]
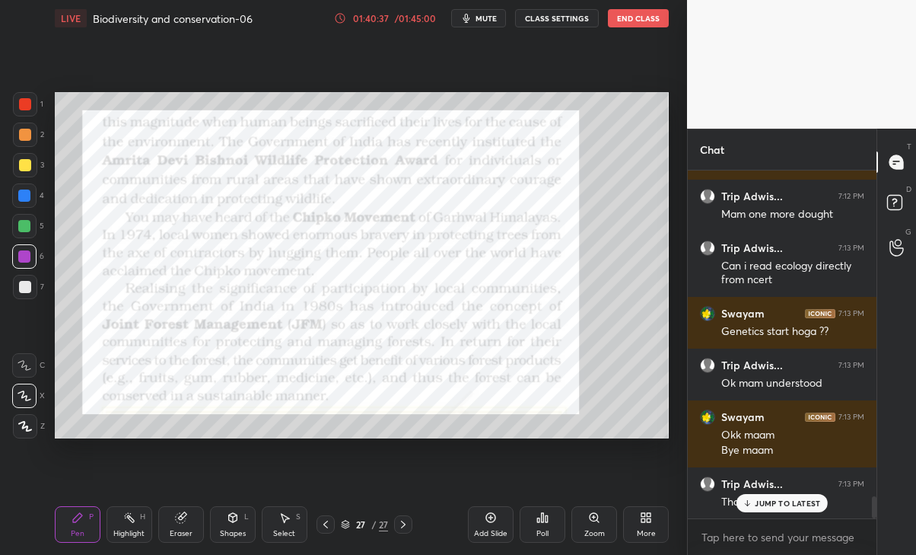
click at [787, 501] on p "JUMP TO LATEST" at bounding box center [787, 502] width 65 height 9
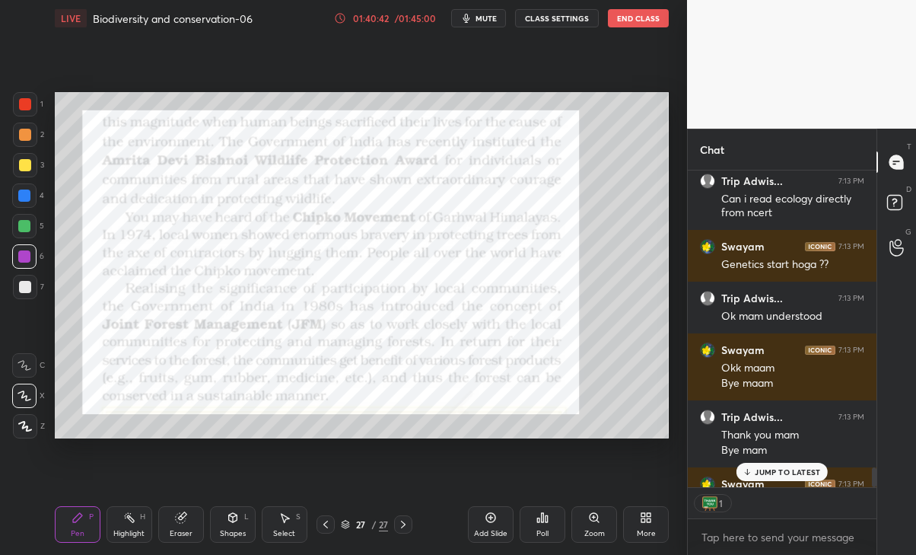
scroll to position [311, 184]
click at [791, 469] on p "JUMP TO LATEST" at bounding box center [787, 471] width 65 height 9
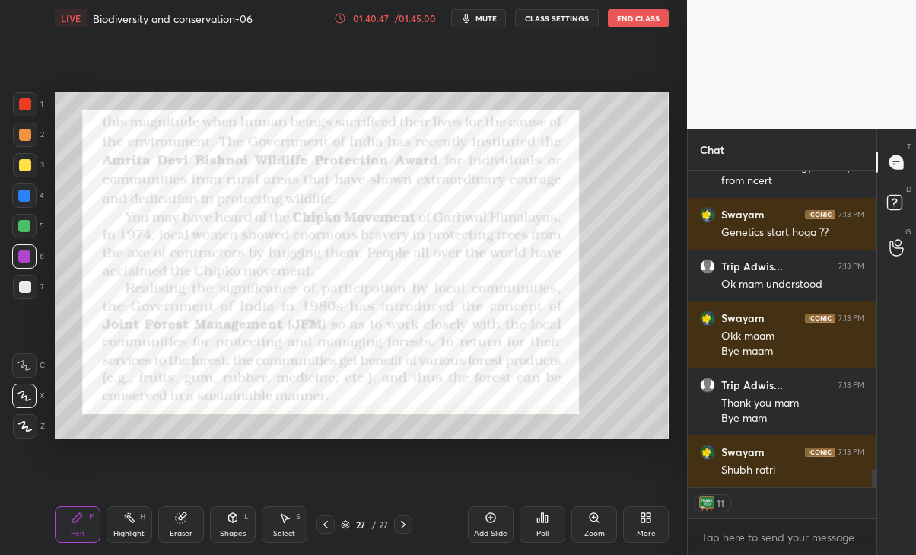
click at [650, 20] on button "End Class" at bounding box center [638, 18] width 61 height 18
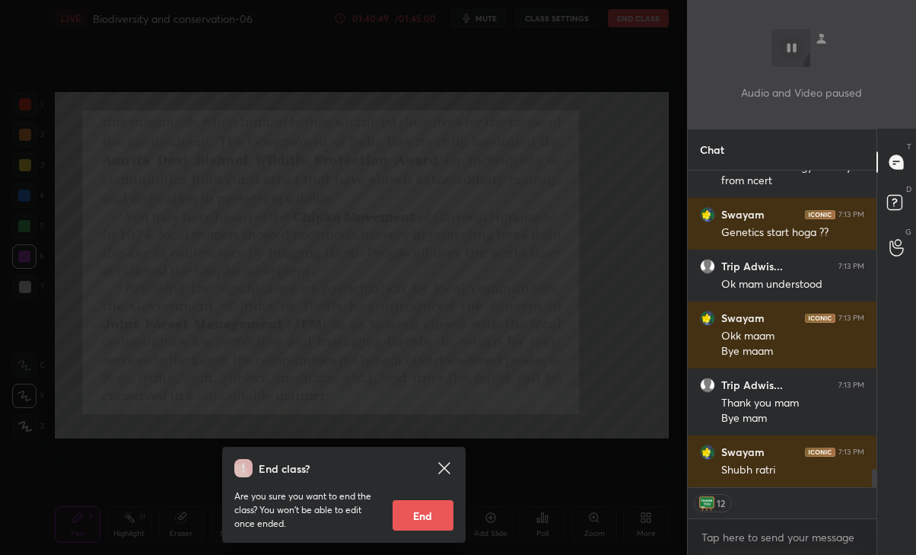
click at [429, 522] on button "End" at bounding box center [423, 515] width 61 height 30
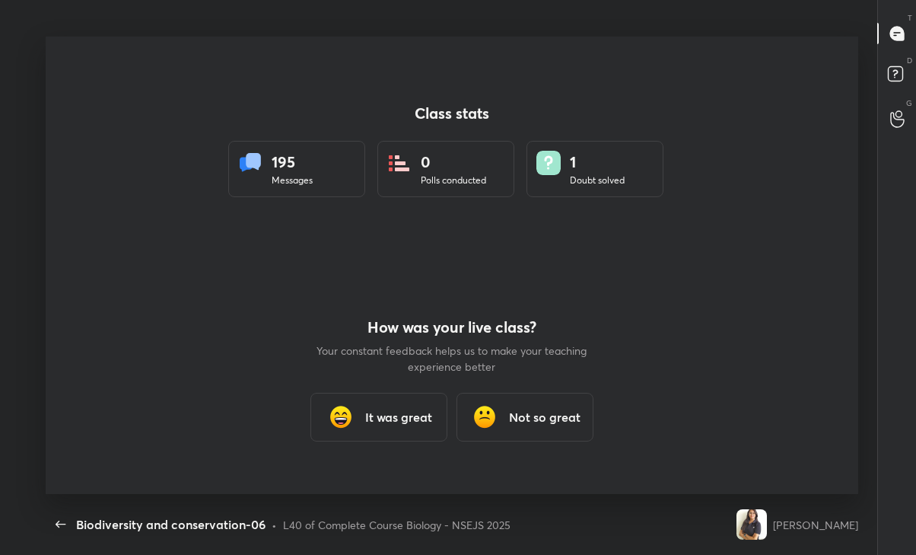
scroll to position [75615, 75168]
type textarea "x"
